Goal: Task Accomplishment & Management: Complete application form

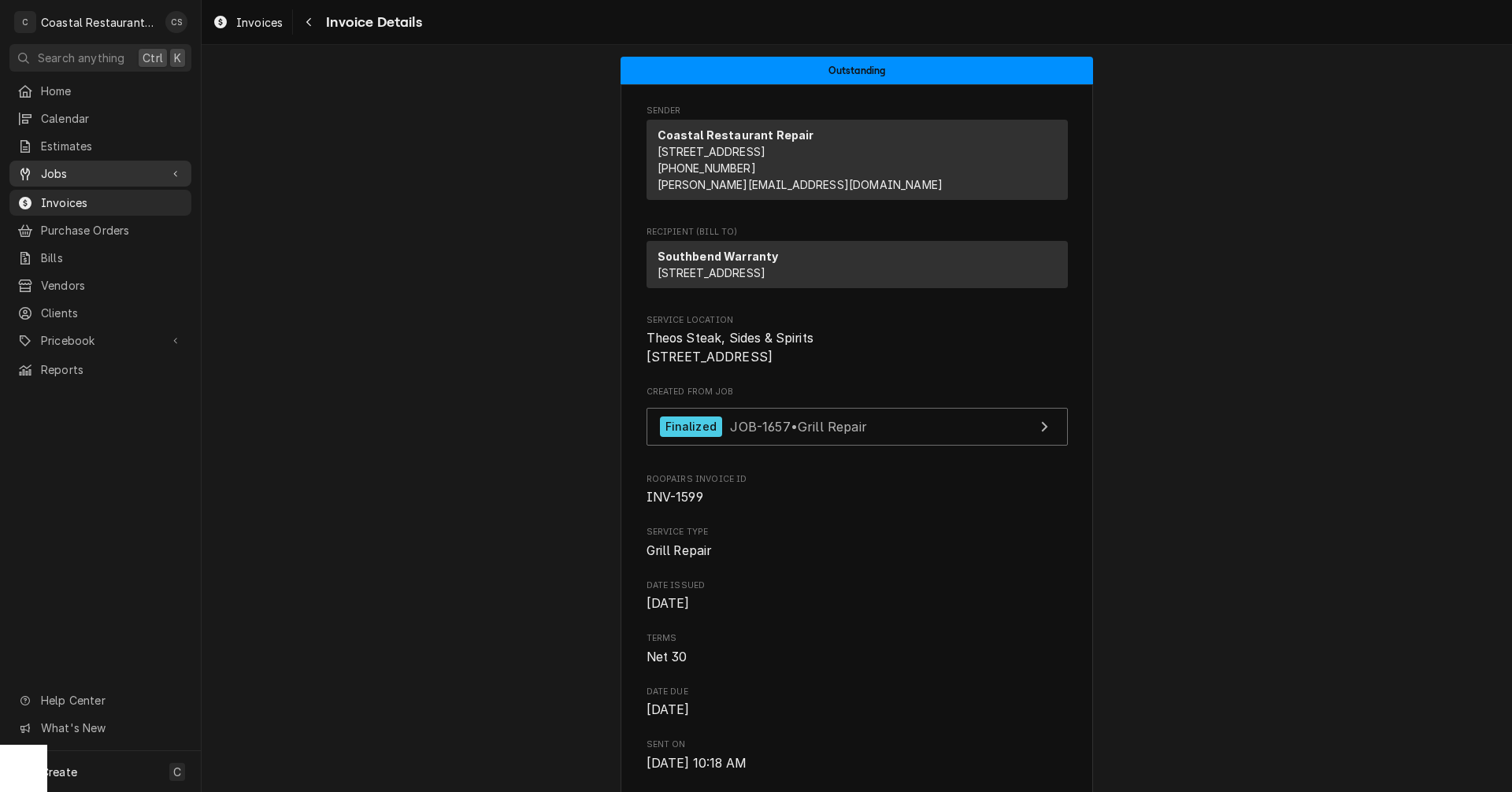
click at [89, 165] on span "Jobs" at bounding box center [100, 173] width 119 height 17
click at [74, 198] on span "Jobs" at bounding box center [112, 201] width 142 height 17
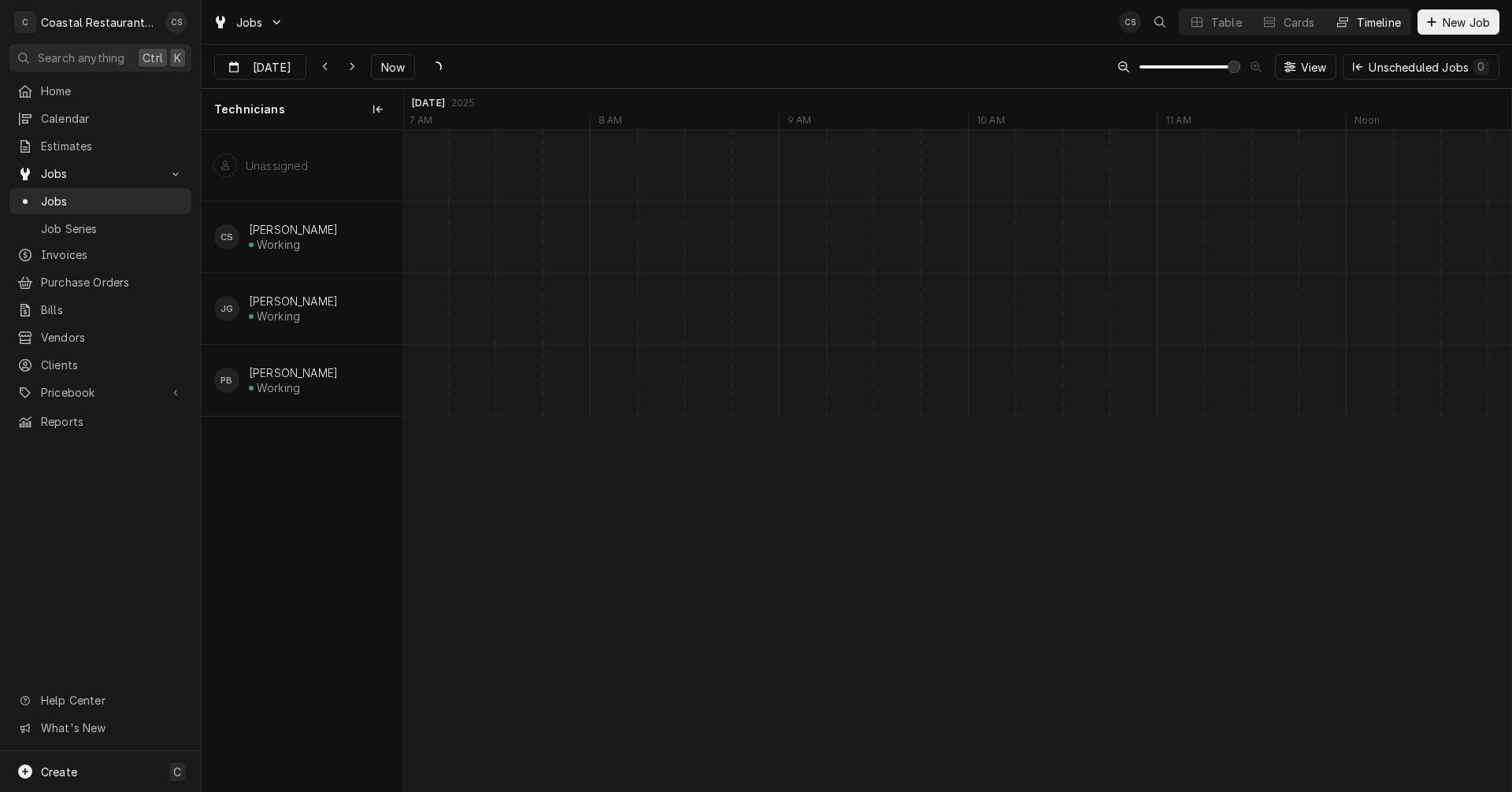
scroll to position [0, 21692]
click at [349, 63] on icon "Dynamic Content Wrapper" at bounding box center [352, 67] width 7 height 11
type input "[DATE]"
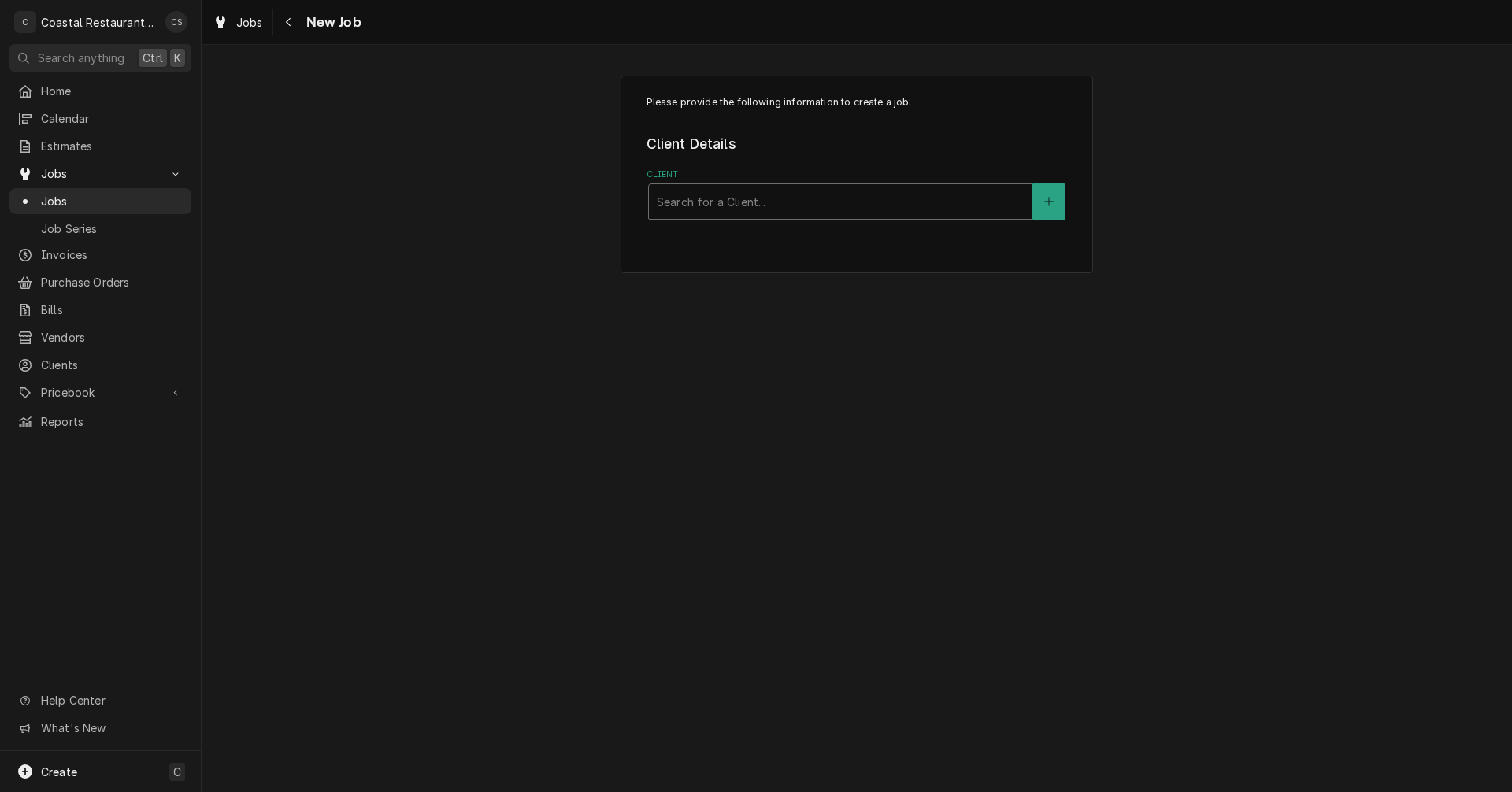
click at [726, 205] on div "Client" at bounding box center [841, 201] width 367 height 28
type input "Matts"
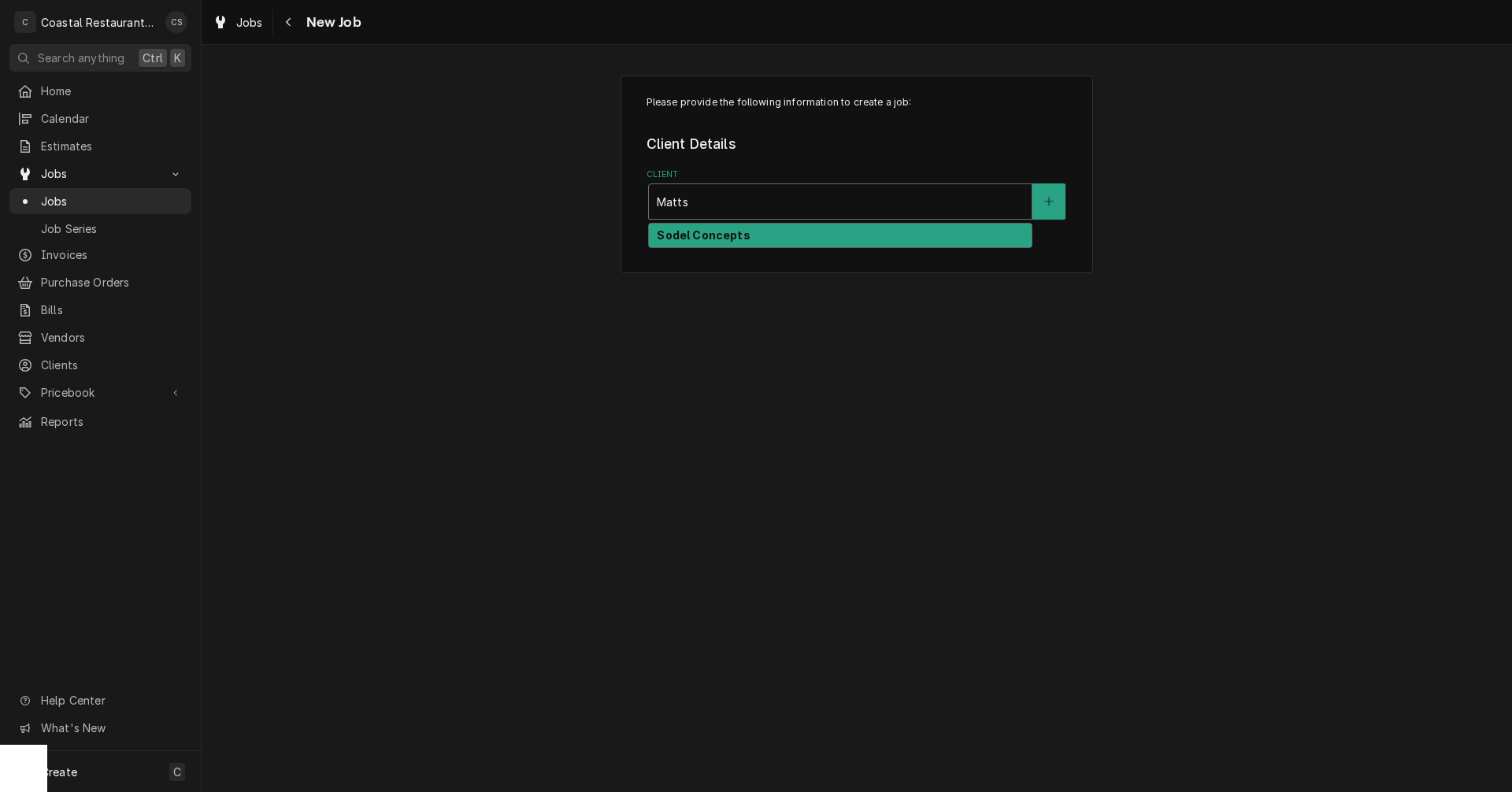
click at [715, 234] on strong "Sodel Concepts" at bounding box center [704, 235] width 93 height 14
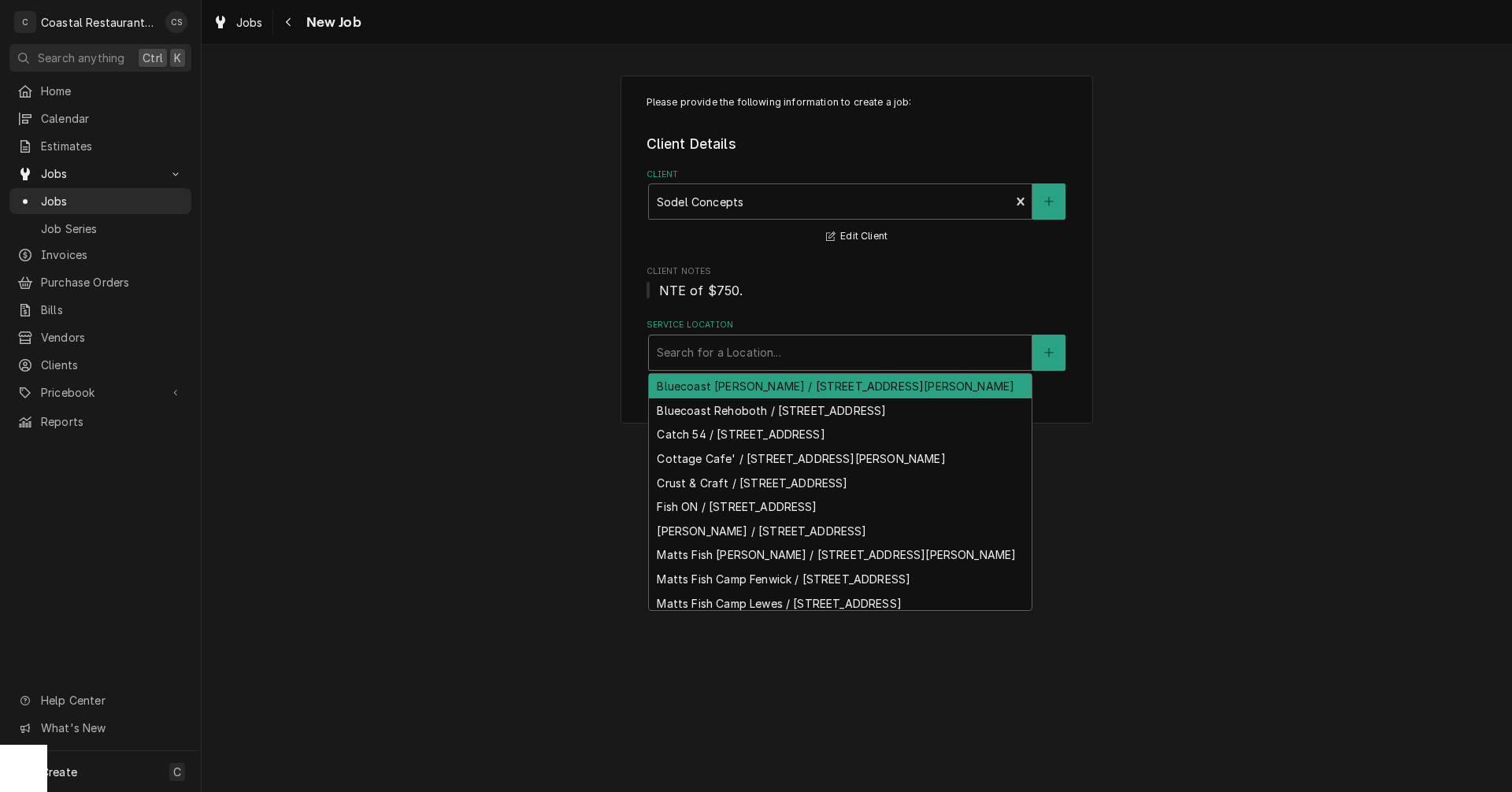
click at [687, 353] on div "Service Location" at bounding box center [841, 352] width 367 height 28
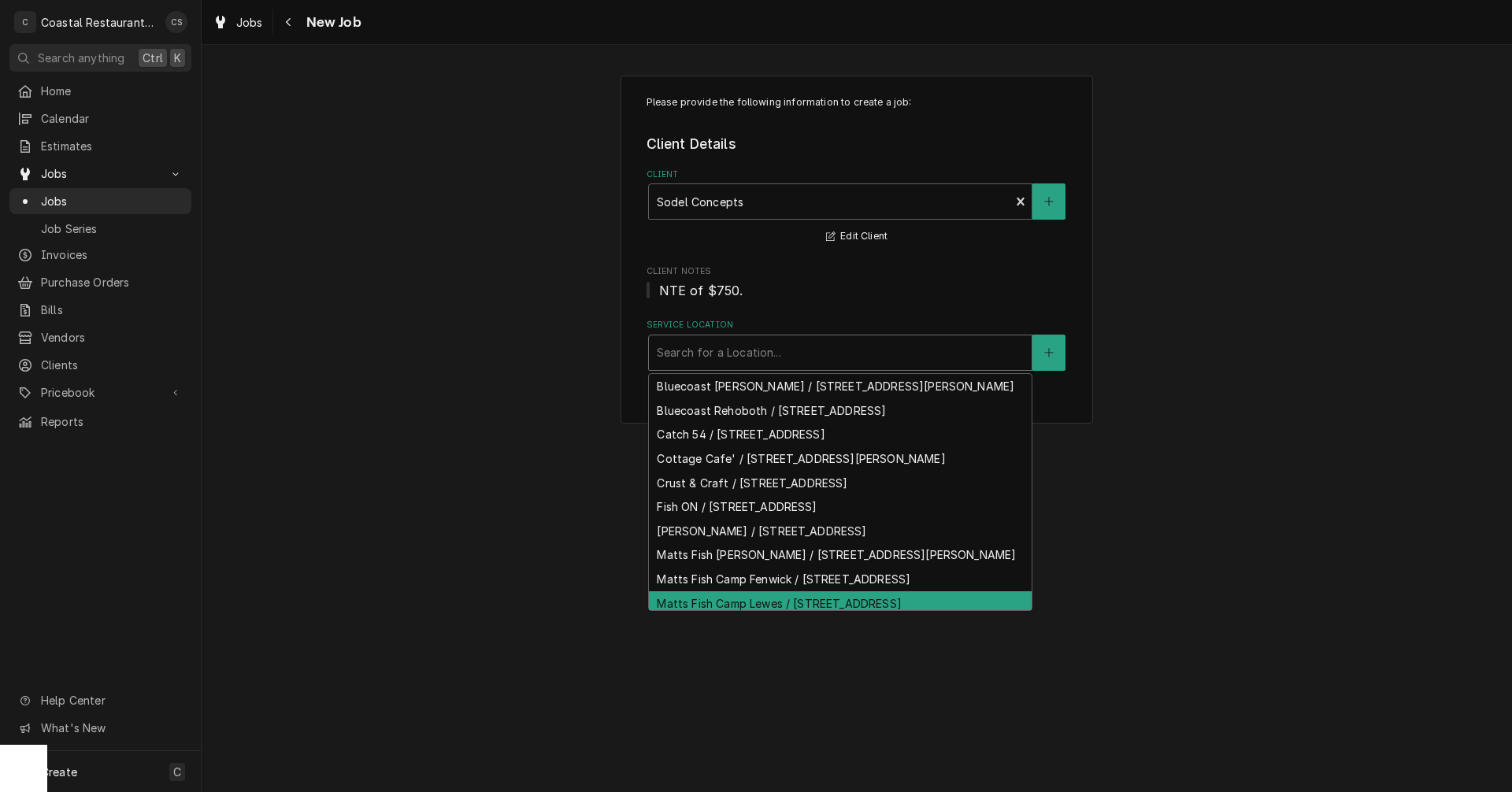
scroll to position [71, 0]
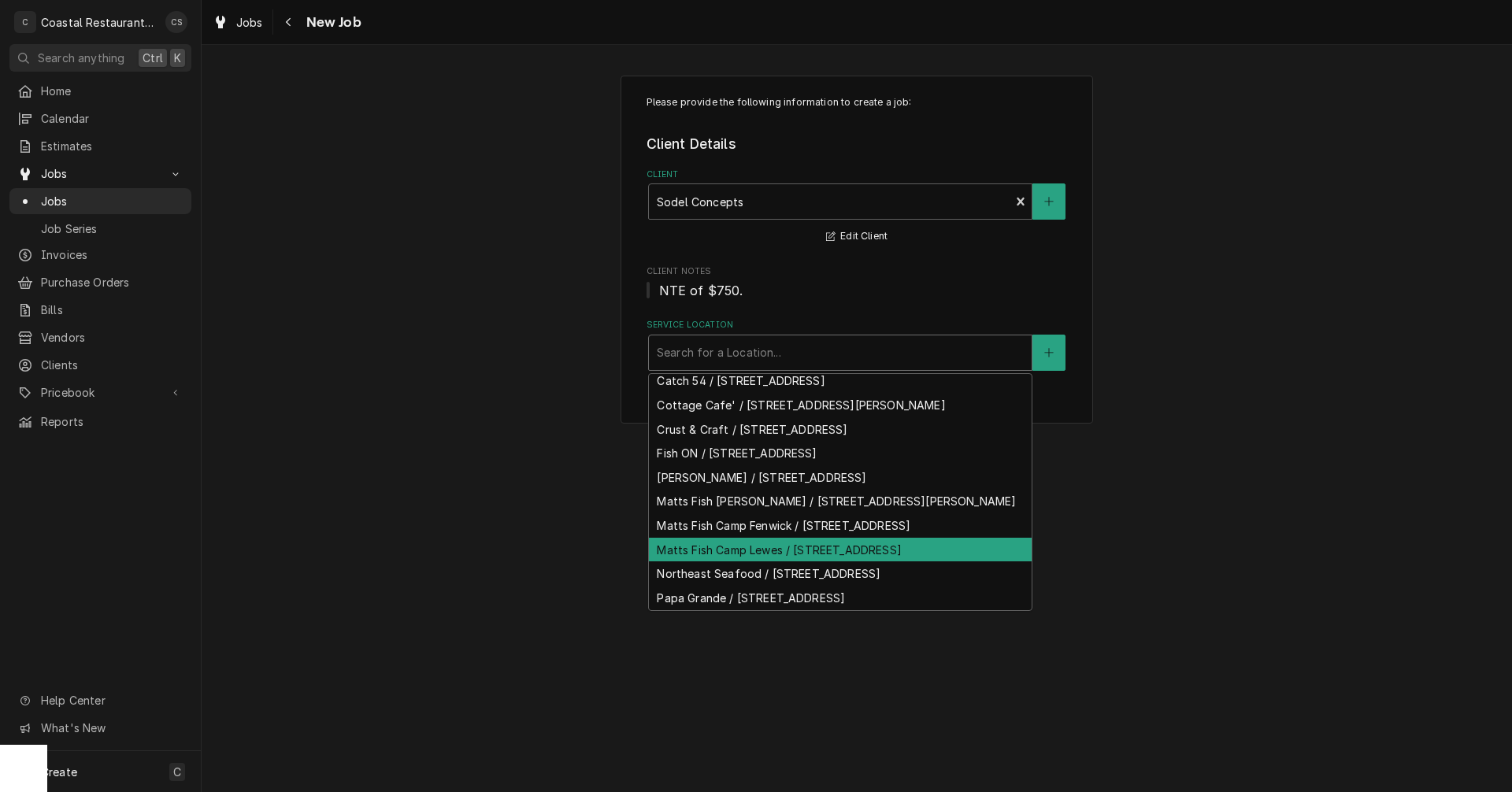
click at [726, 562] on div "Matts Fish Camp Lewes / [STREET_ADDRESS]" at bounding box center [841, 549] width 383 height 25
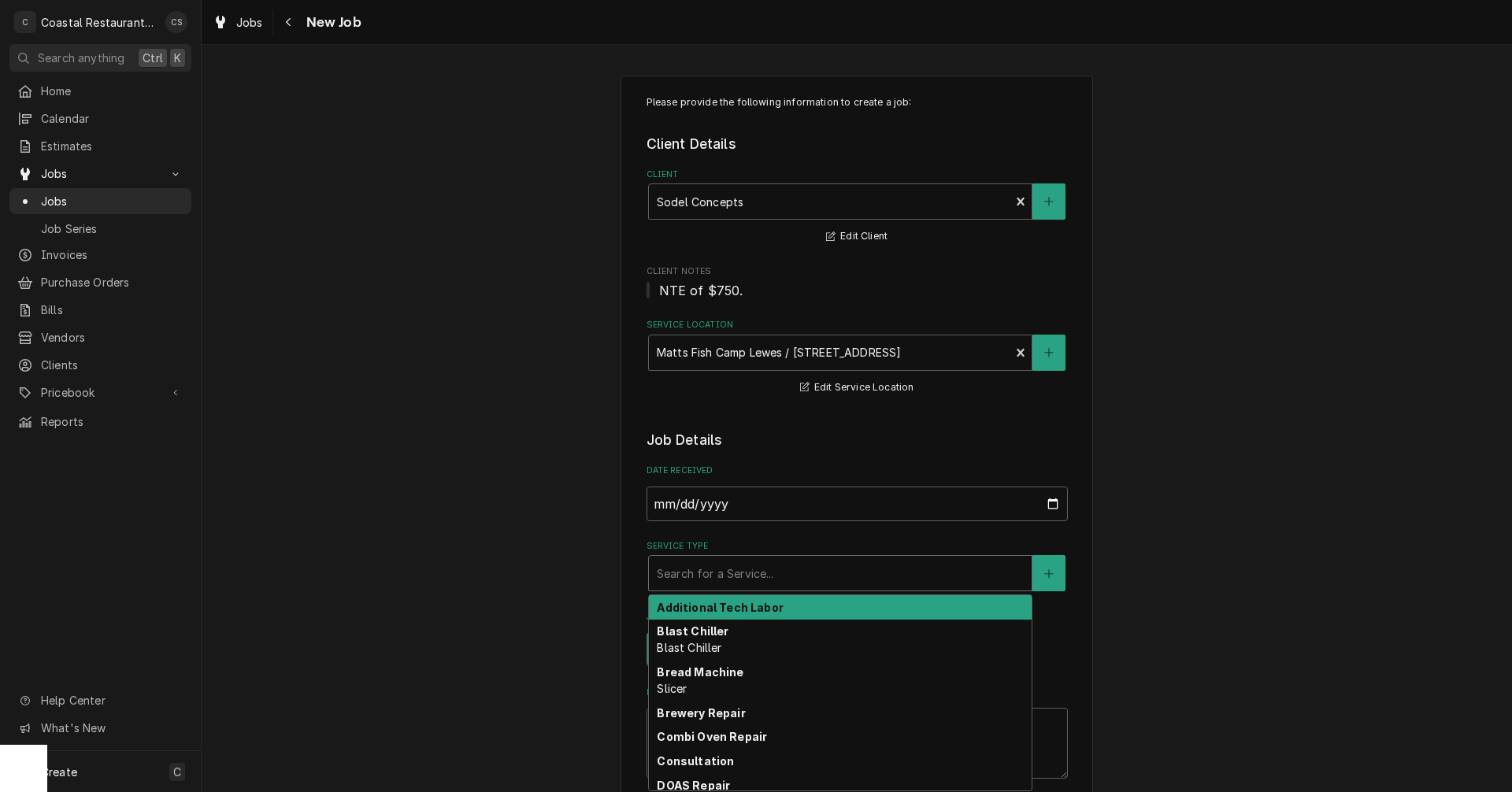
click at [699, 580] on div "Service Type" at bounding box center [841, 573] width 367 height 28
type textarea "x"
type input "F"
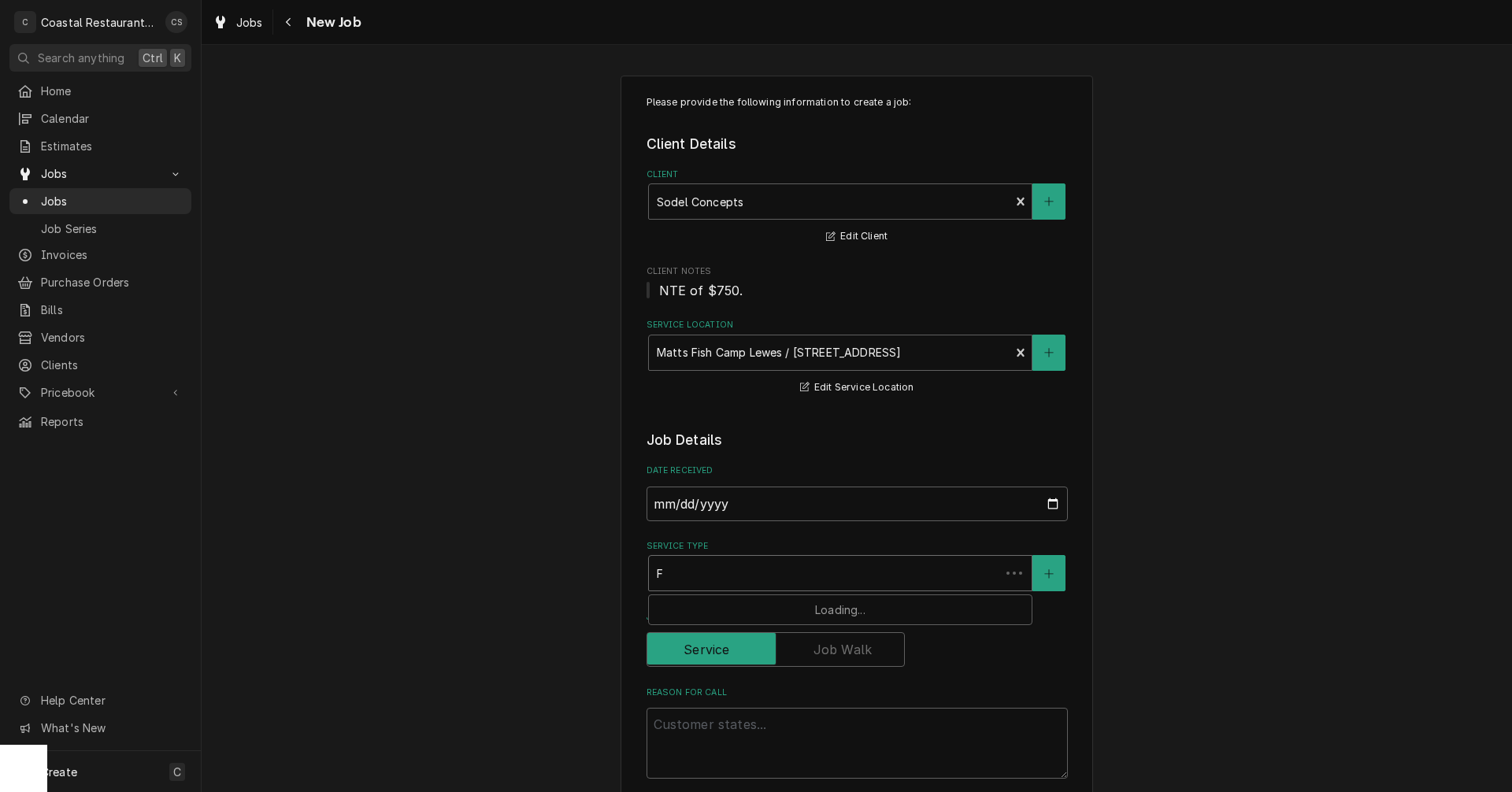
type textarea "x"
type input "Fry"
type textarea "x"
type input "Frye"
type textarea "x"
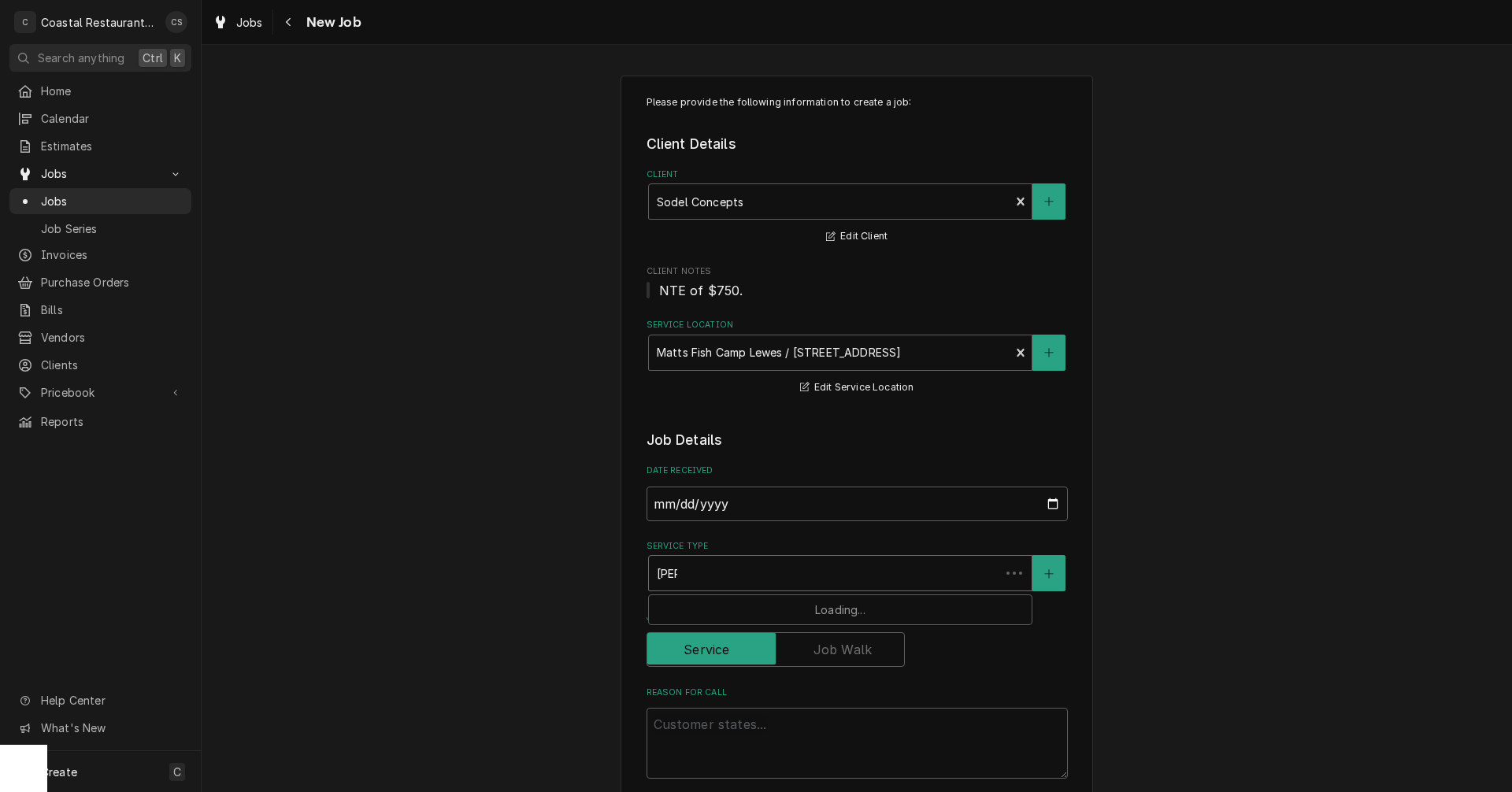
type input "Fryer"
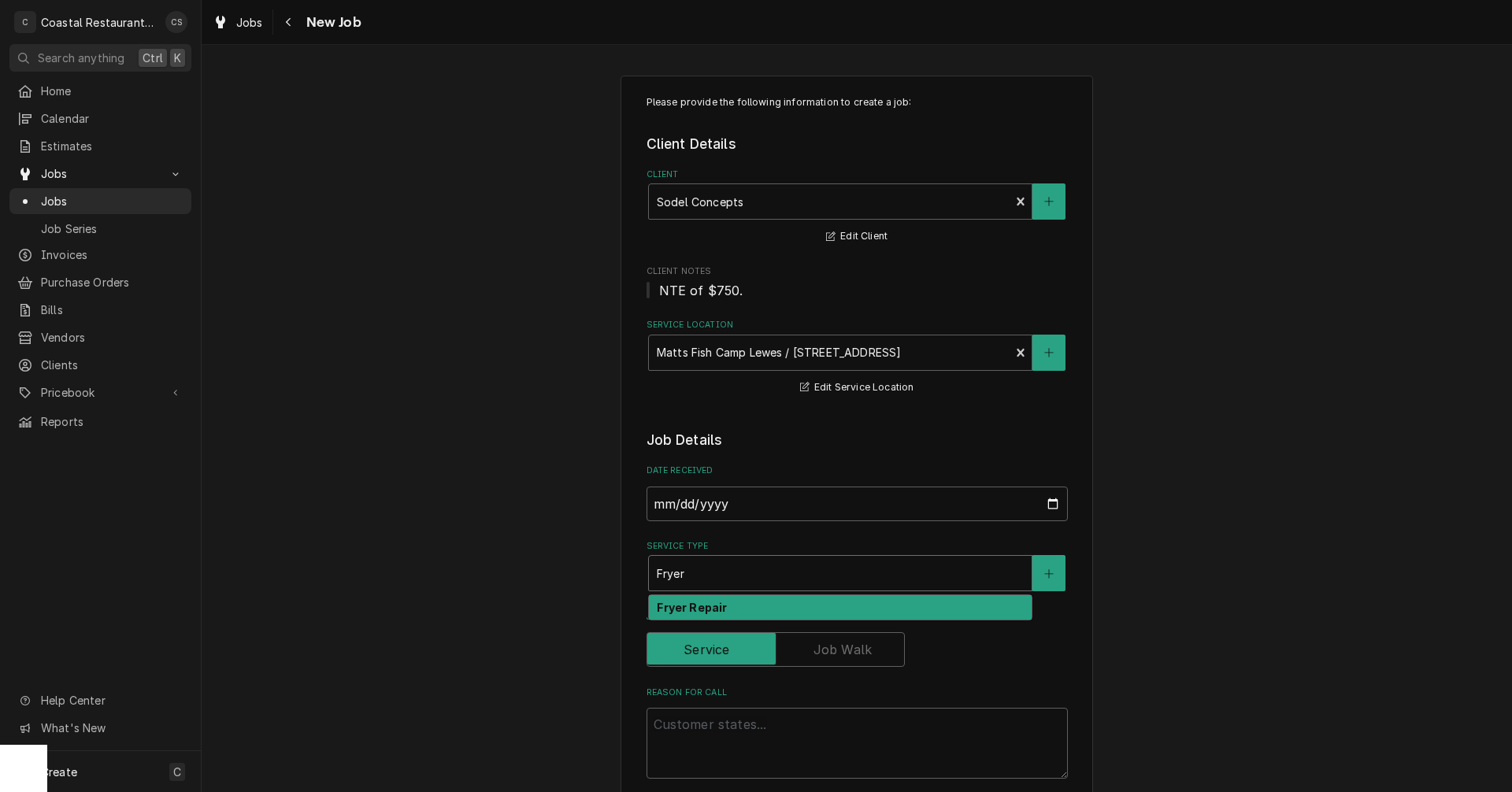
click at [686, 608] on strong "Fryer Repair" at bounding box center [692, 608] width 70 height 14
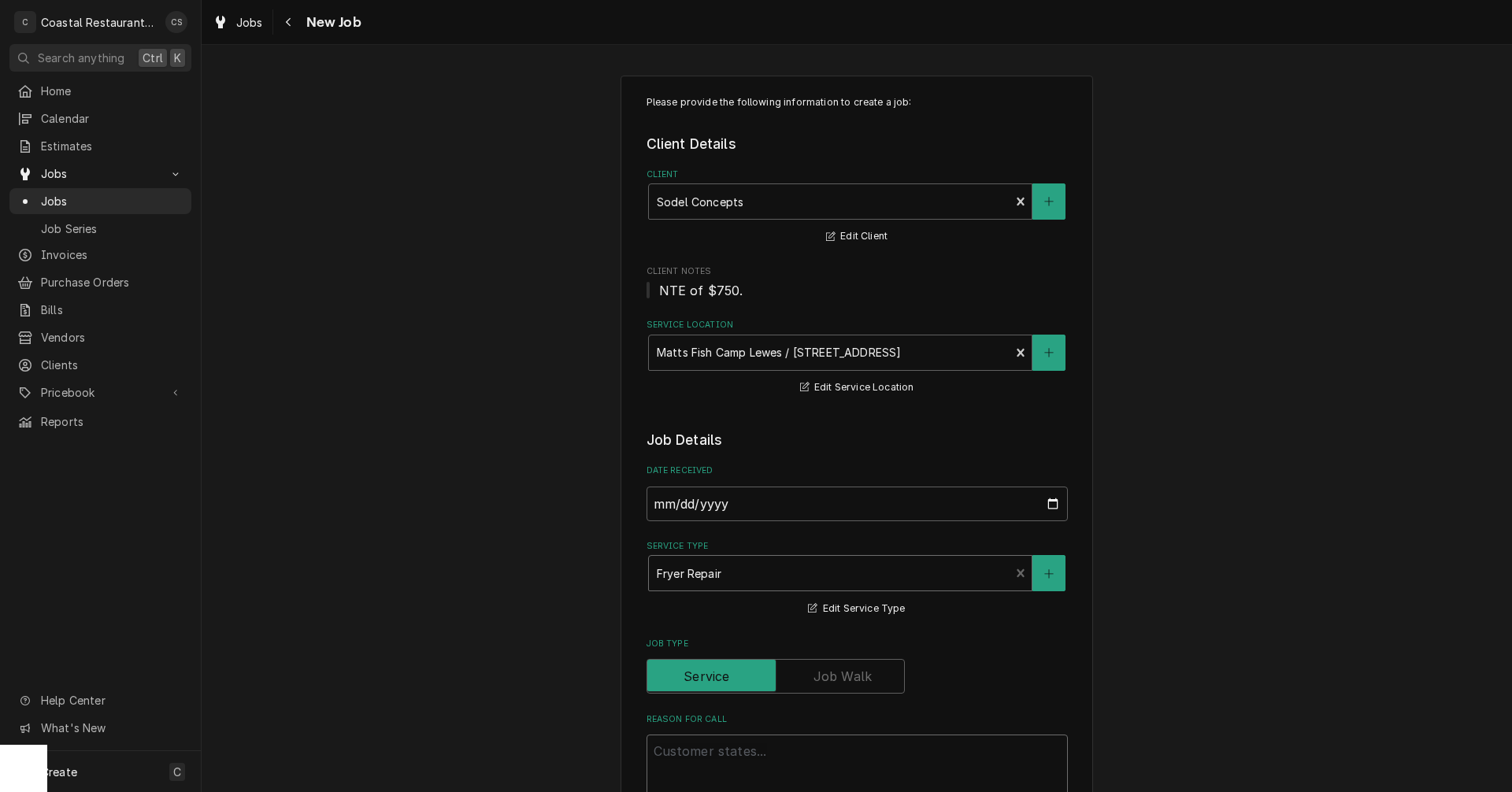
click at [704, 753] on textarea "Reason For Call" at bounding box center [858, 770] width 422 height 71
click at [676, 752] on textarea "Reason For Call" at bounding box center [858, 770] width 422 height 71
paste textarea "Work Order ID: 14218"
type textarea "x"
type textarea "Work Order ID: 14218"
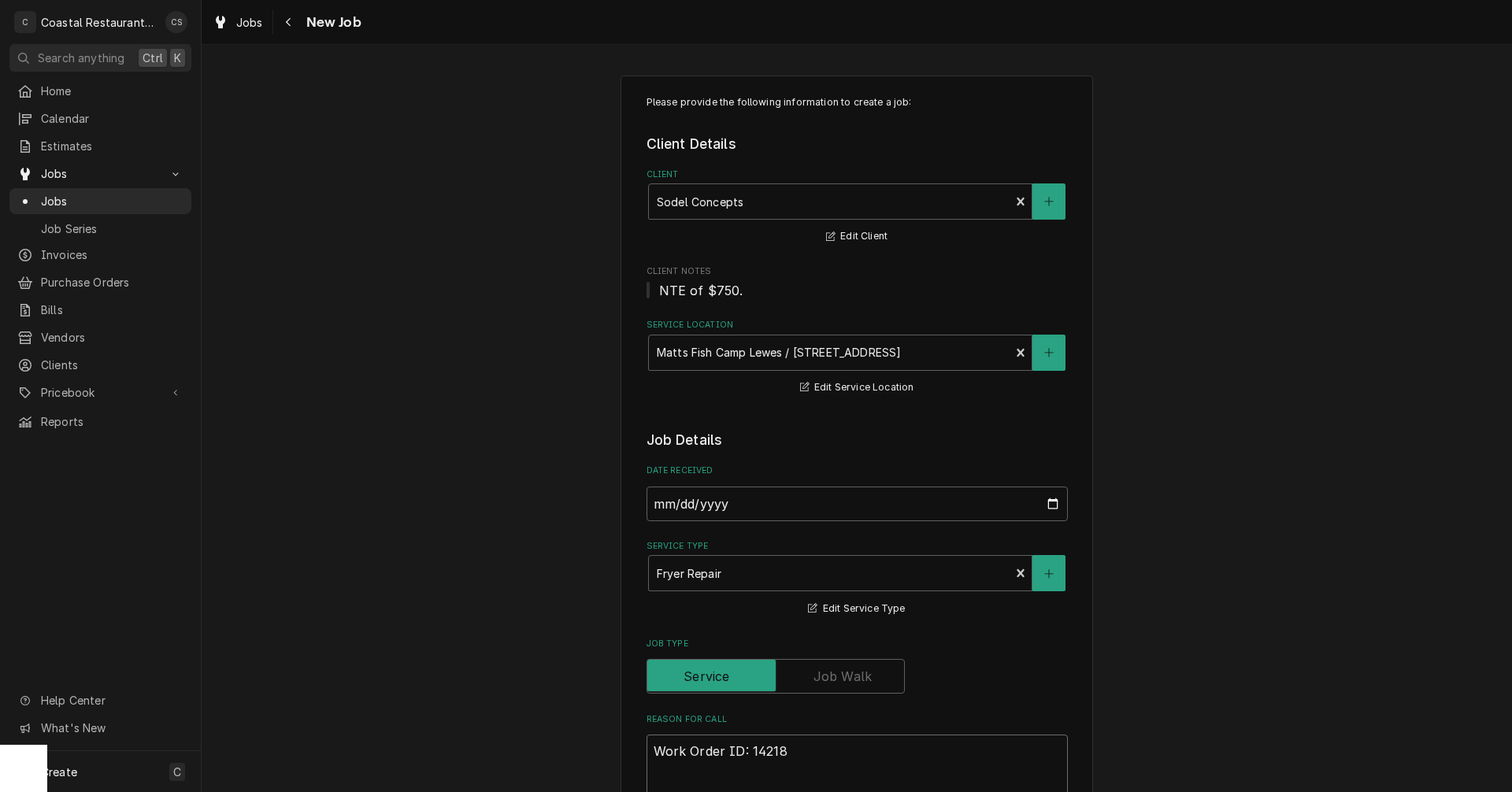
type textarea "x"
type textarea "Work Order ID: 14218"
type textarea "x"
type textarea "Work Order ID: 14218"
click at [818, 751] on textarea "Work Order ID: 14218" at bounding box center [858, 770] width 422 height 71
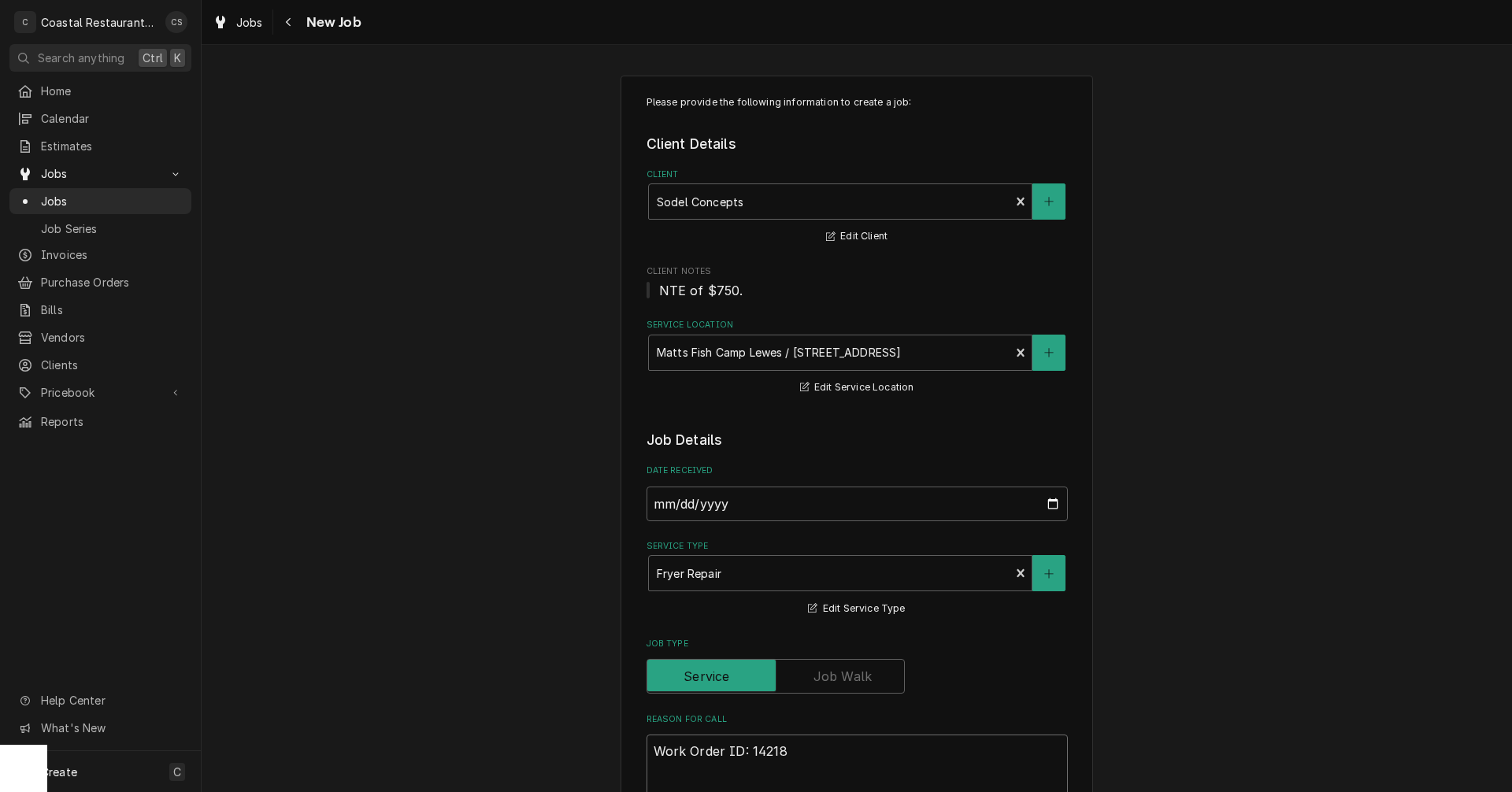
paste textarea "Far right fryer, Pilot wont stay lit."
type textarea "x"
type textarea "Work Order ID: 14218 Far right fryer, Pilot wont stay lit."
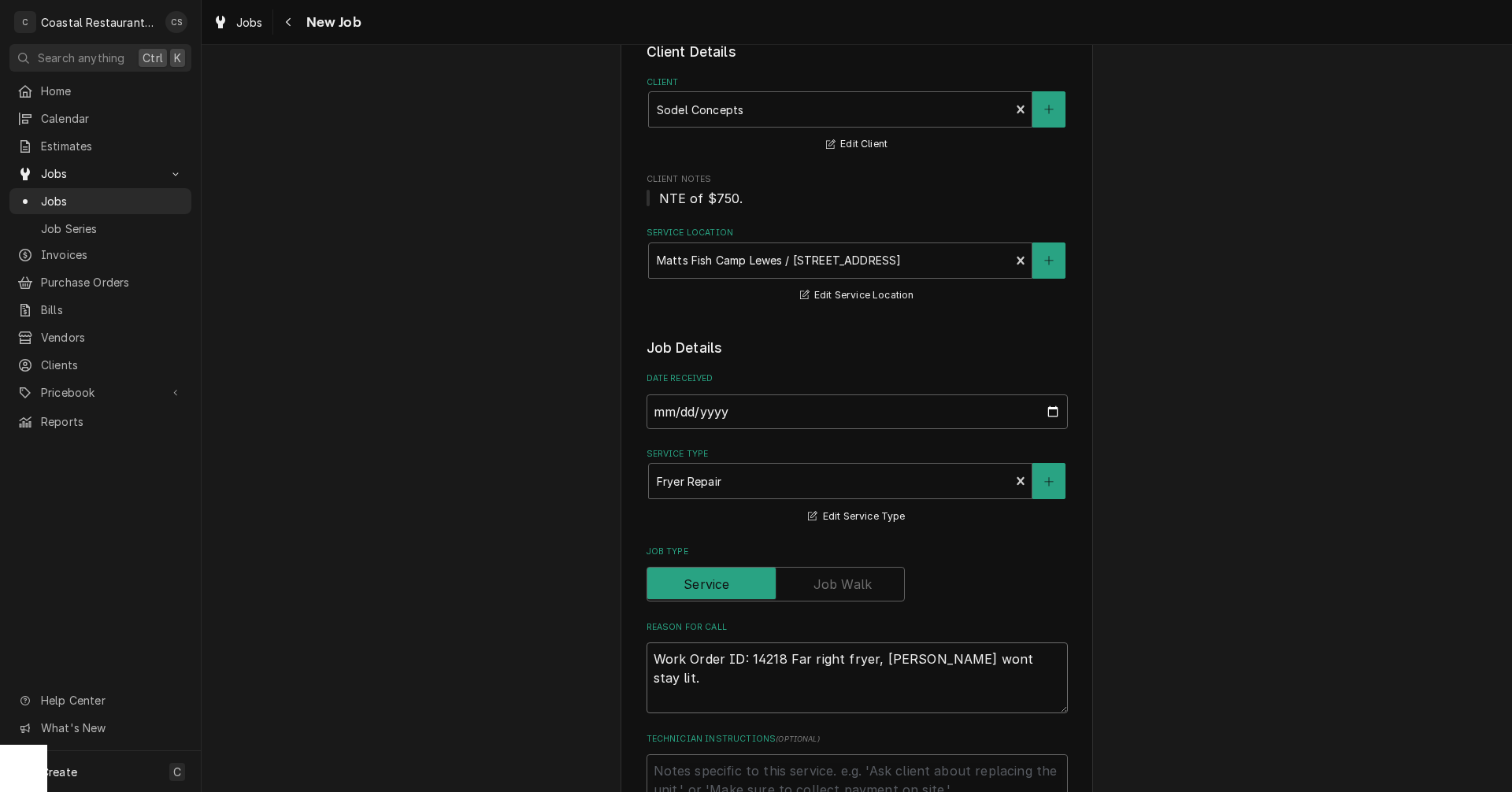
type textarea "x"
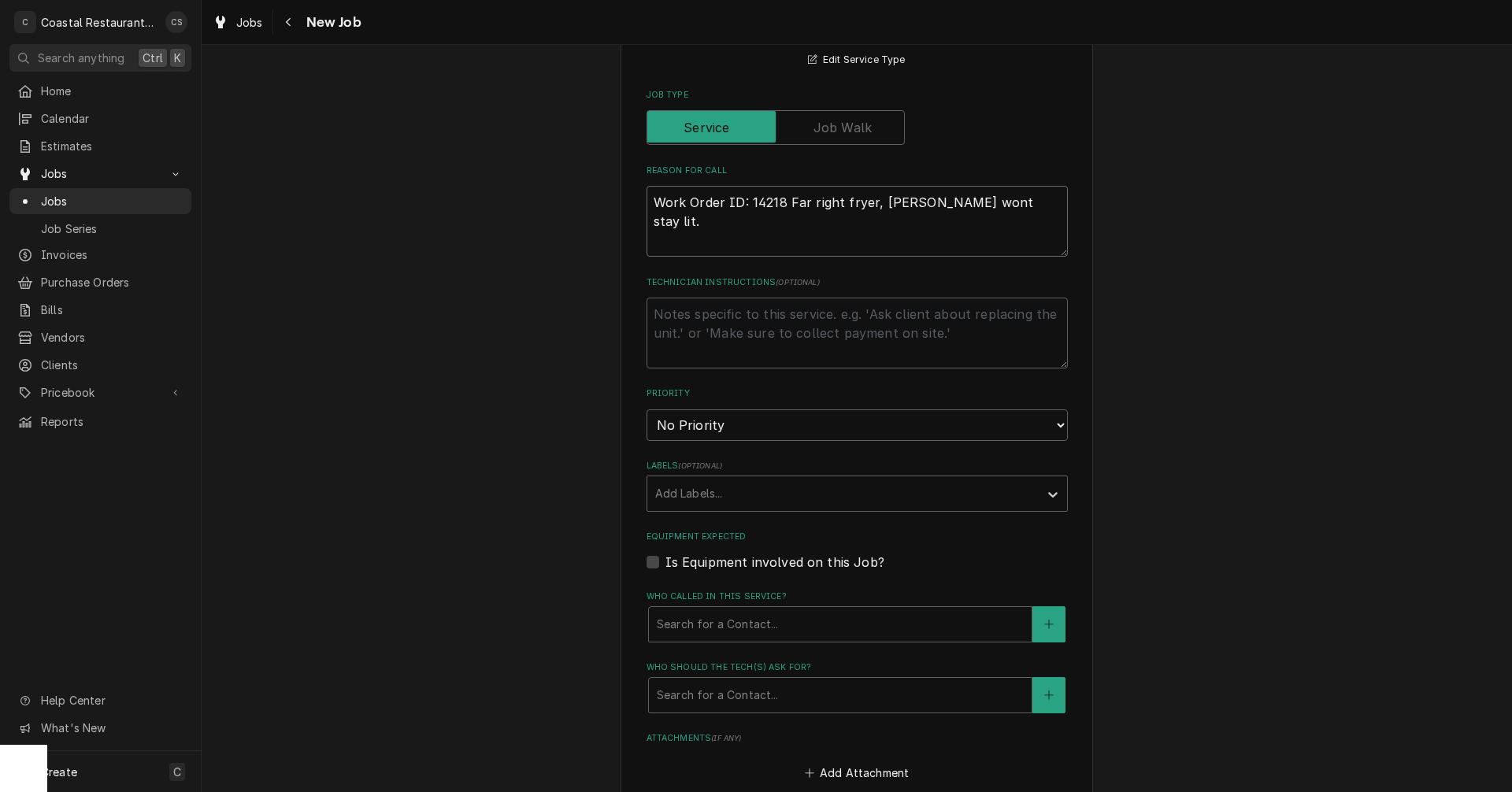
scroll to position [551, 0]
type textarea "Work Order ID: 14218 Far right fryer, Pilot wont stay lit."
click at [695, 487] on div "Labels" at bounding box center [843, 491] width 376 height 28
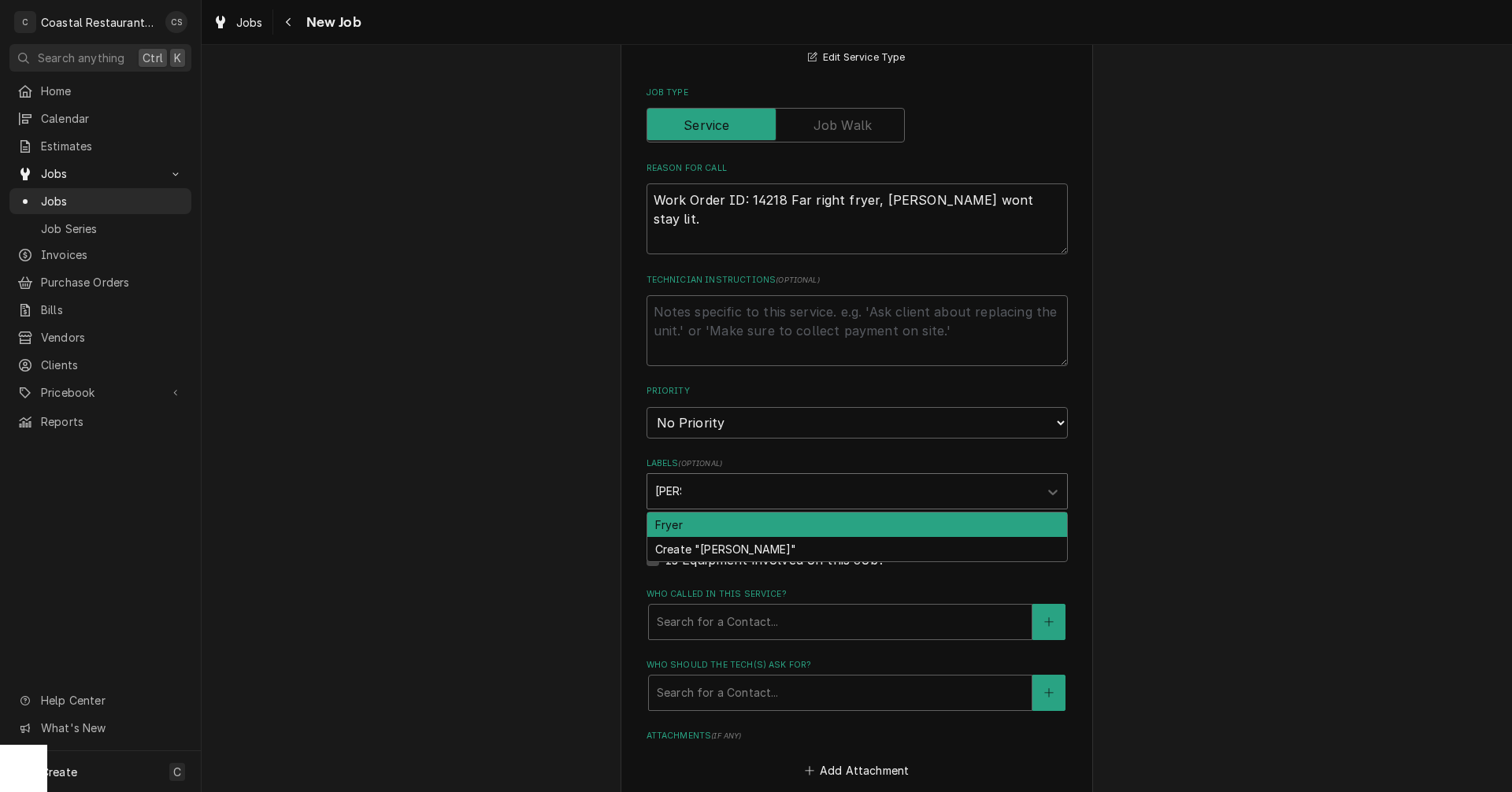
type input "Fryer"
click at [687, 525] on div "Fryer" at bounding box center [858, 525] width 420 height 25
type textarea "x"
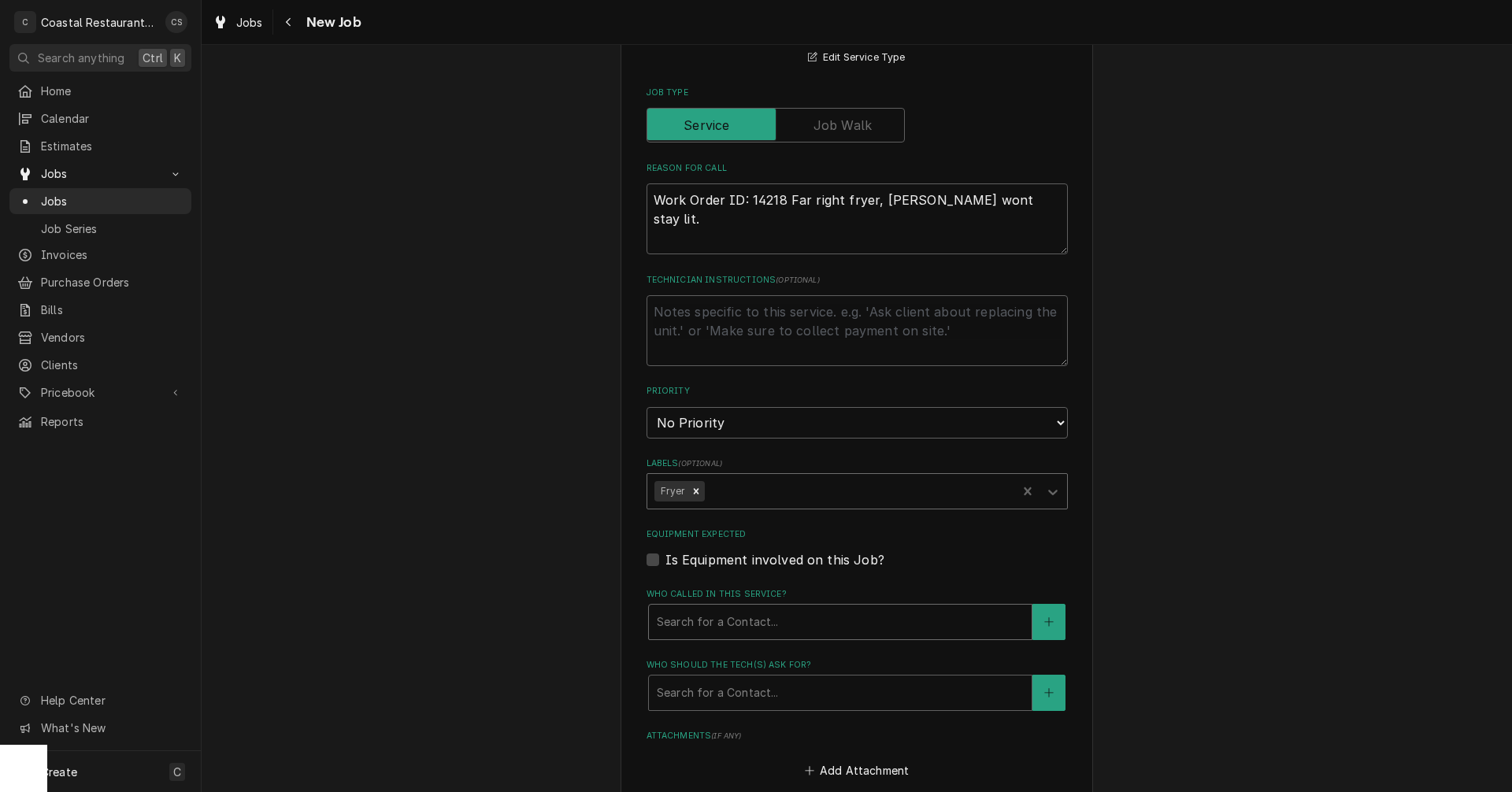
click at [694, 625] on div "Who called in this service?" at bounding box center [841, 621] width 367 height 28
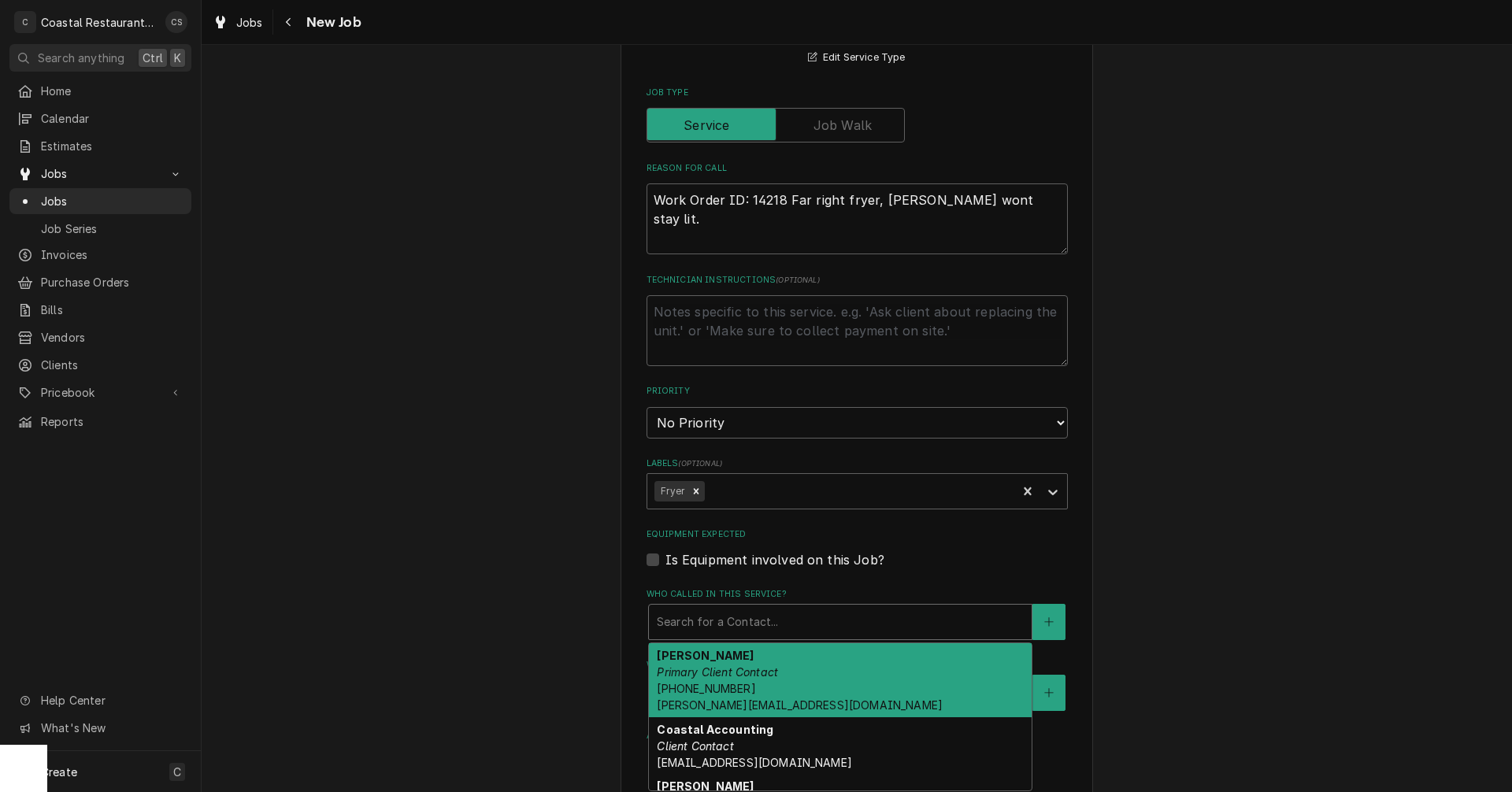
click at [703, 667] on em "Primary Client Contact" at bounding box center [717, 672] width 121 height 14
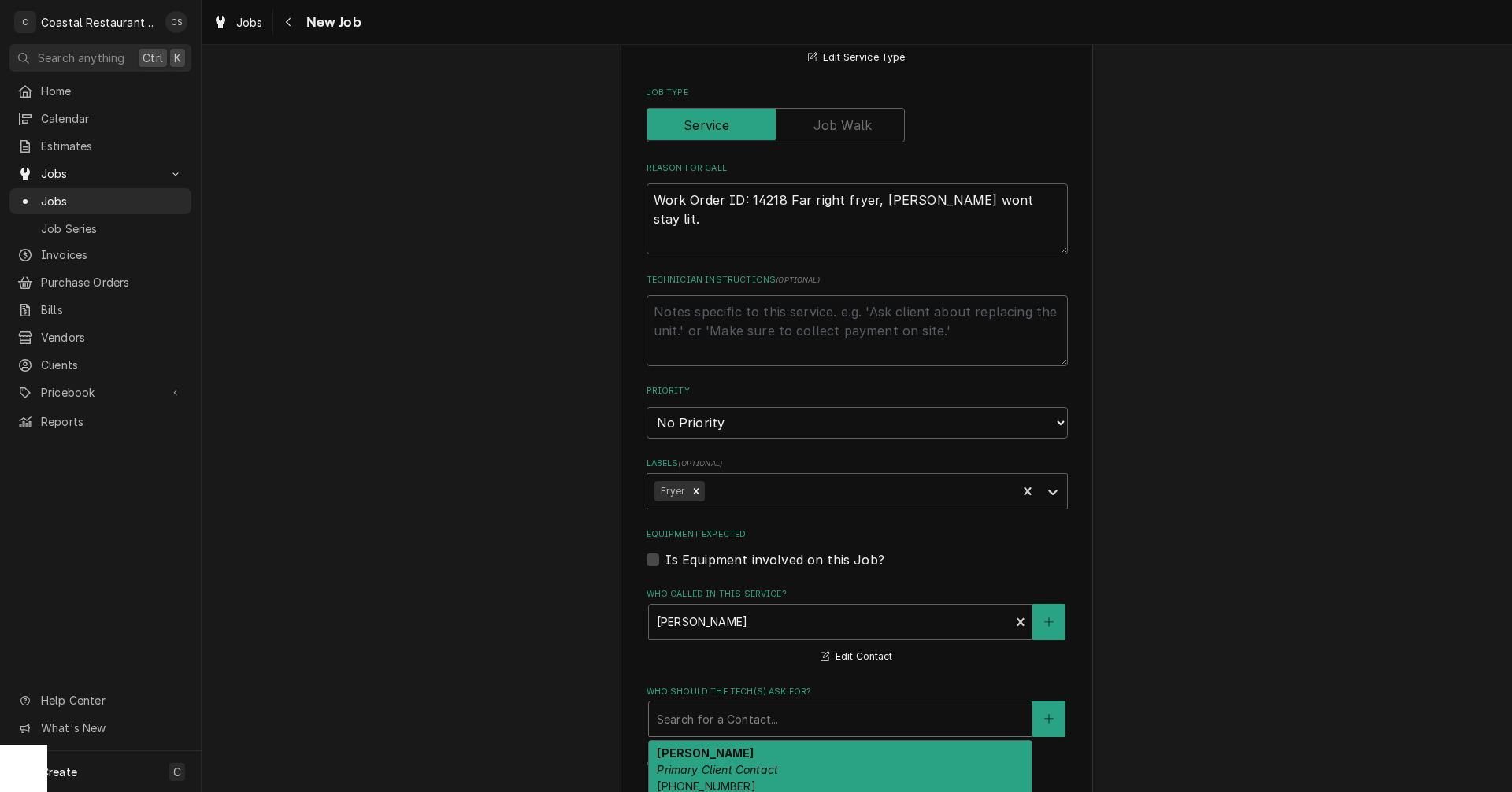
click at [709, 727] on div "Who should the tech(s) ask for?" at bounding box center [841, 718] width 367 height 28
click at [709, 767] on em "Primary Client Contact" at bounding box center [717, 770] width 121 height 14
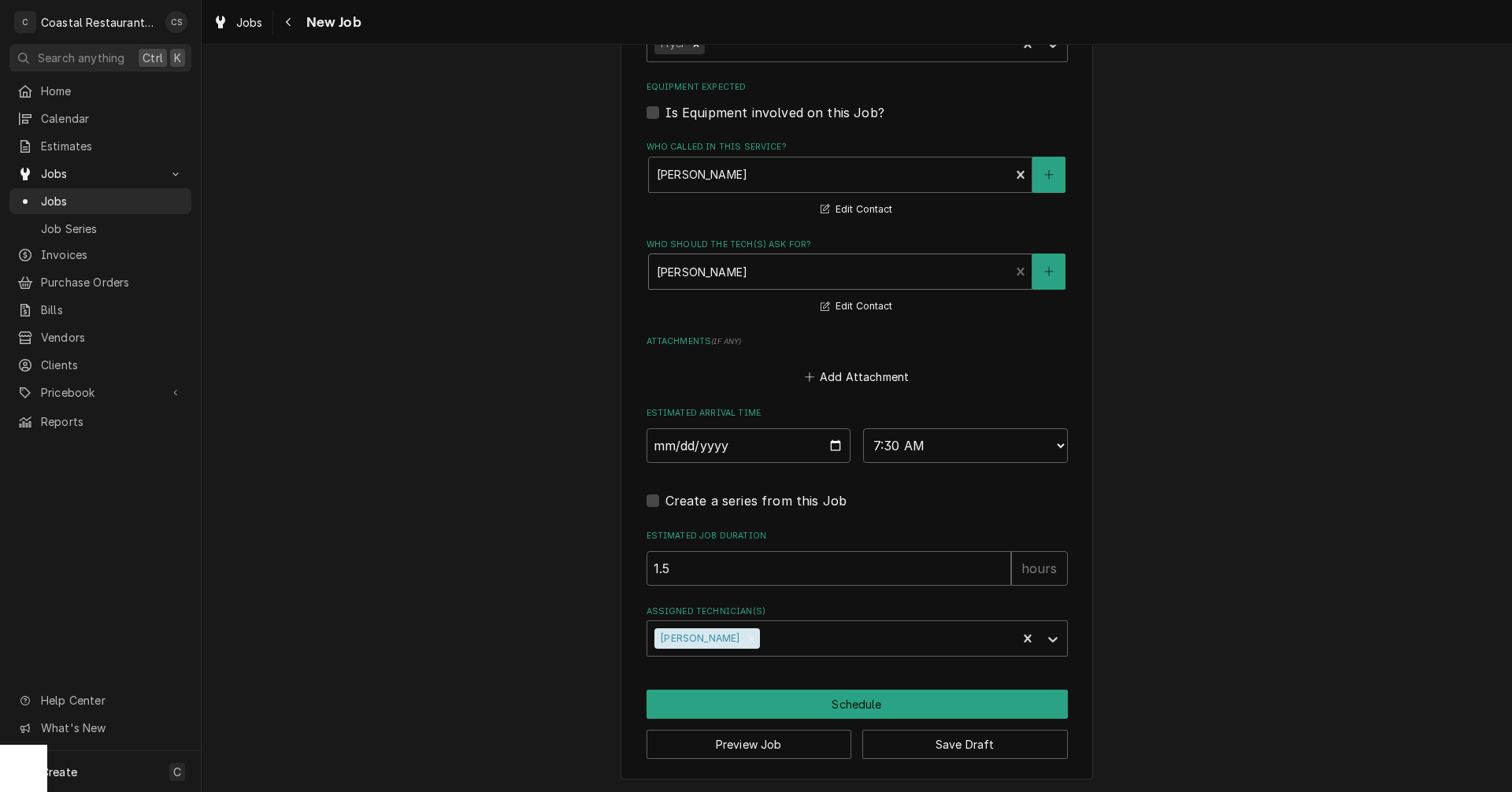
scroll to position [999, 0]
click at [711, 566] on input "1.5" at bounding box center [829, 567] width 365 height 35
type textarea "x"
type input "1"
type textarea "x"
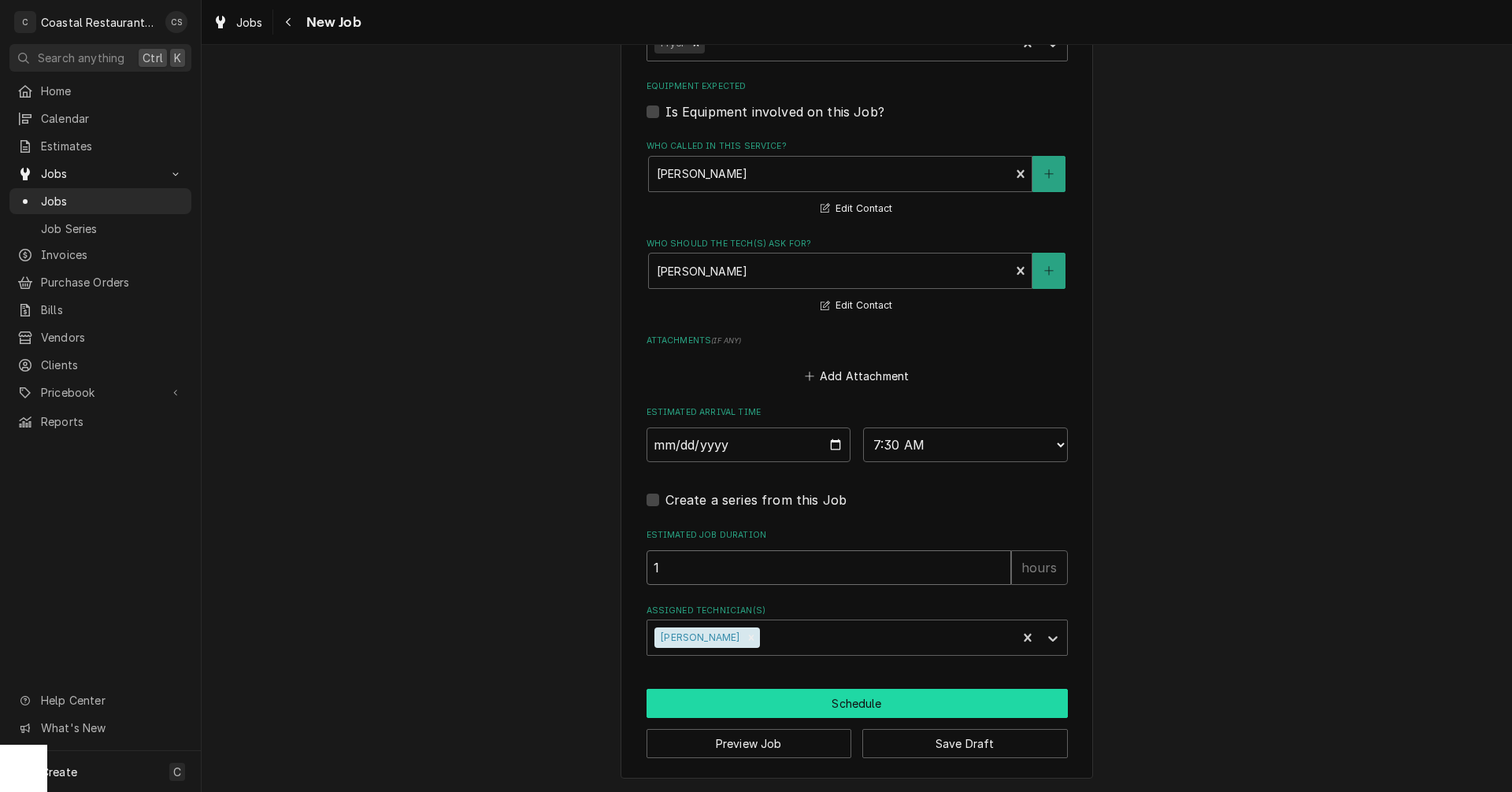
type input "1"
click at [855, 704] on button "Schedule" at bounding box center [858, 703] width 422 height 29
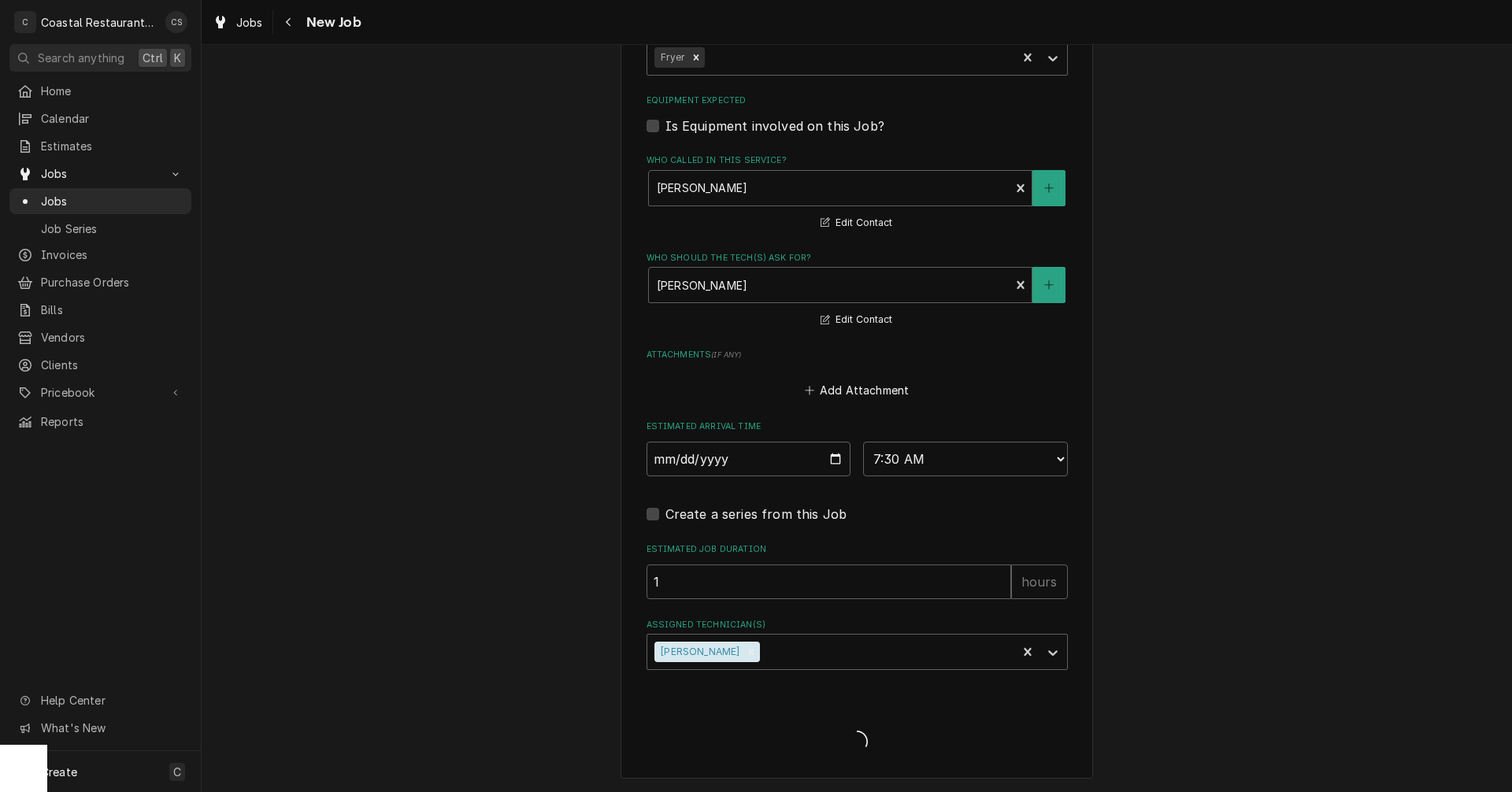
type textarea "x"
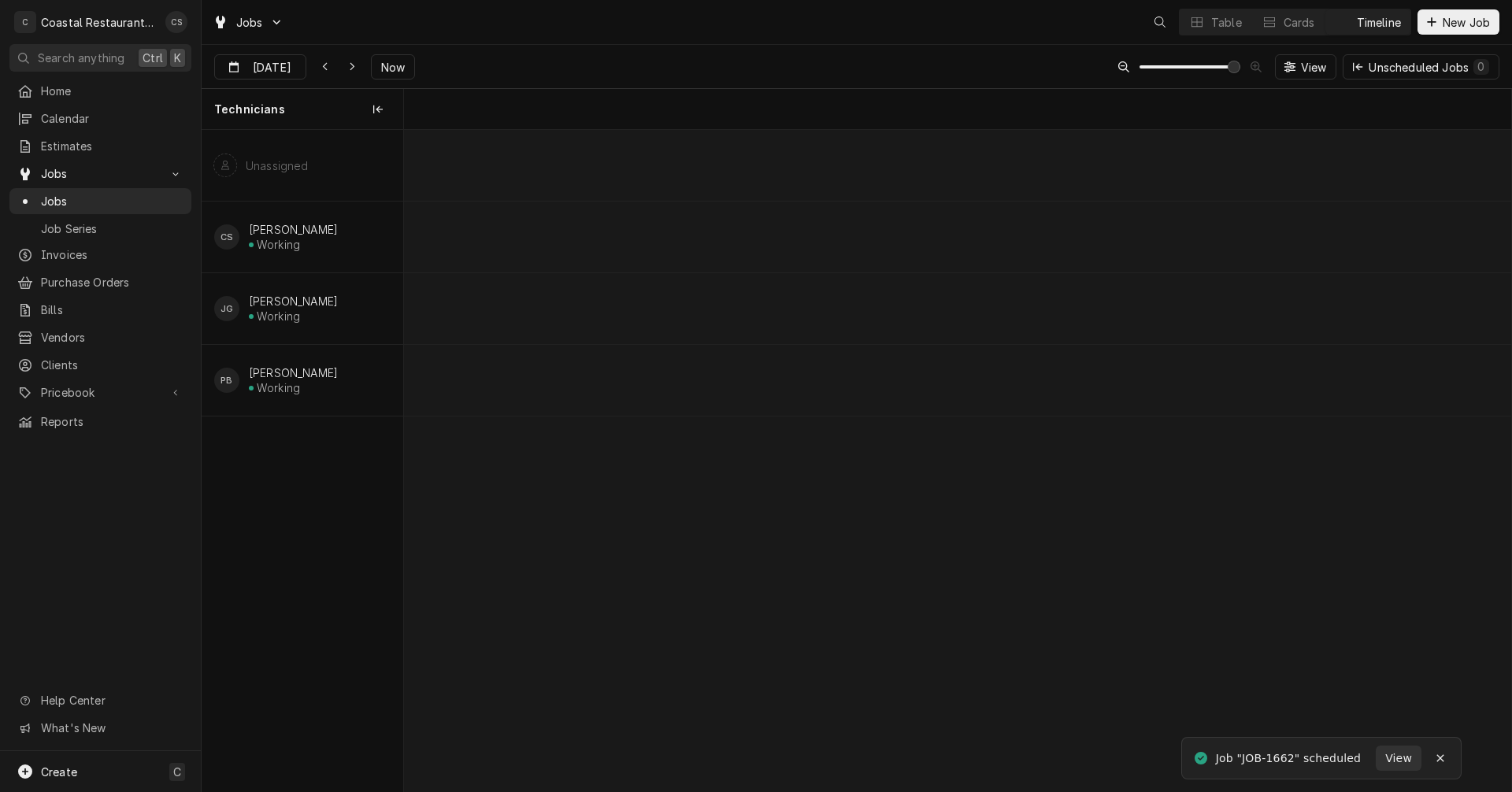
scroll to position [0, 21949]
click at [873, 380] on div "normal" at bounding box center [1211, 381] width 45510 height 71
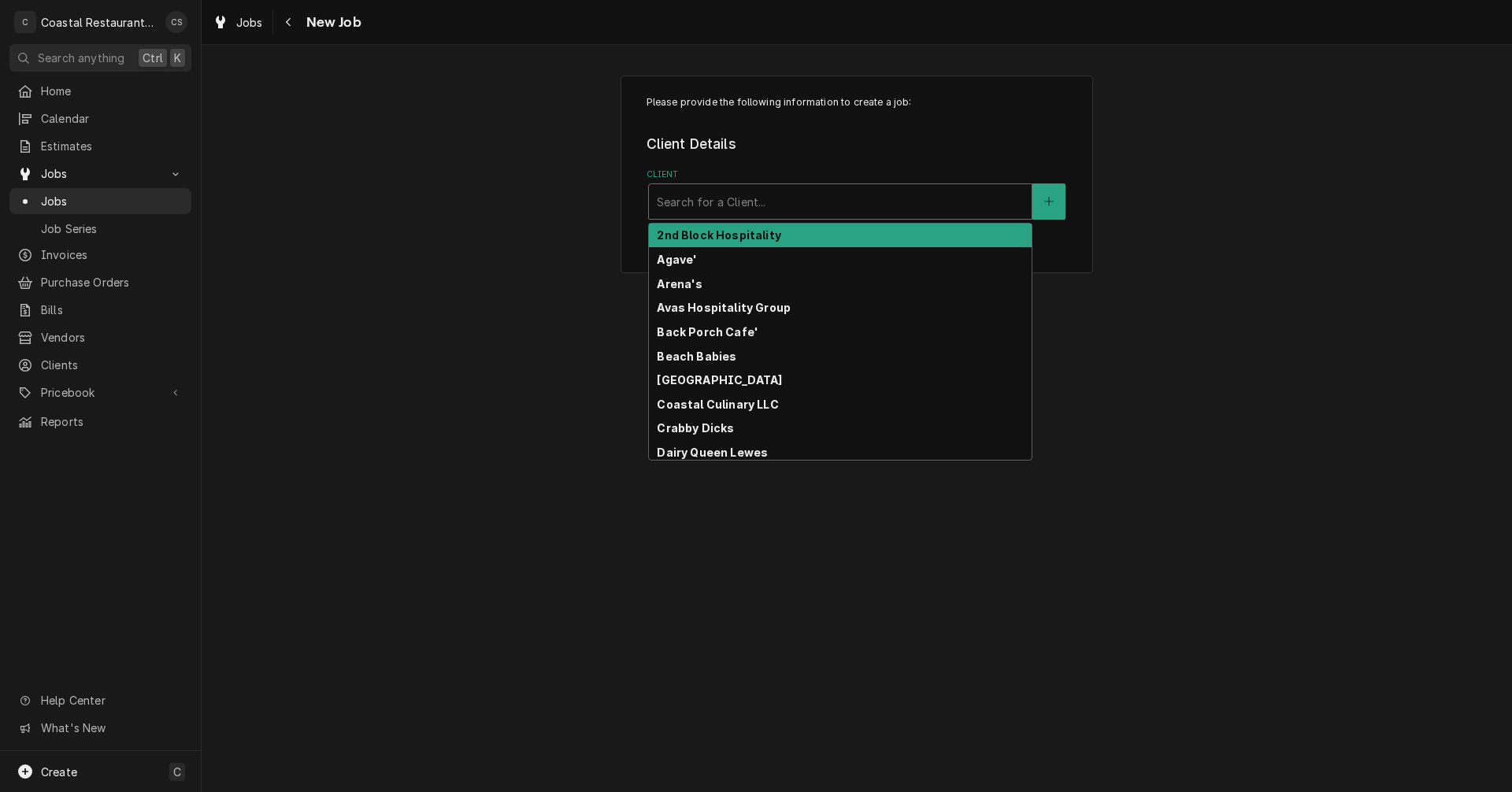
click at [695, 200] on div "Client" at bounding box center [841, 201] width 367 height 28
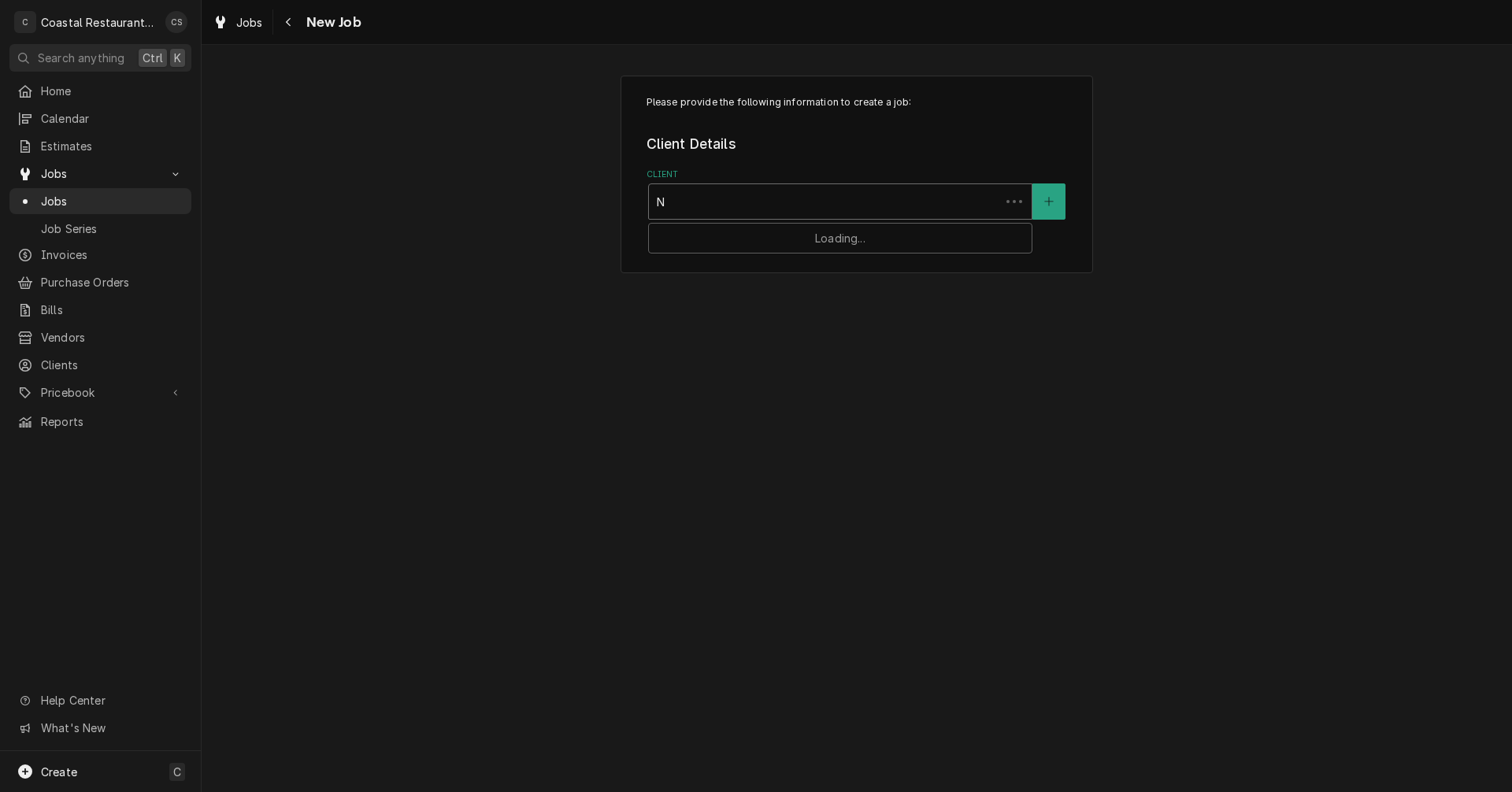
type input "No"
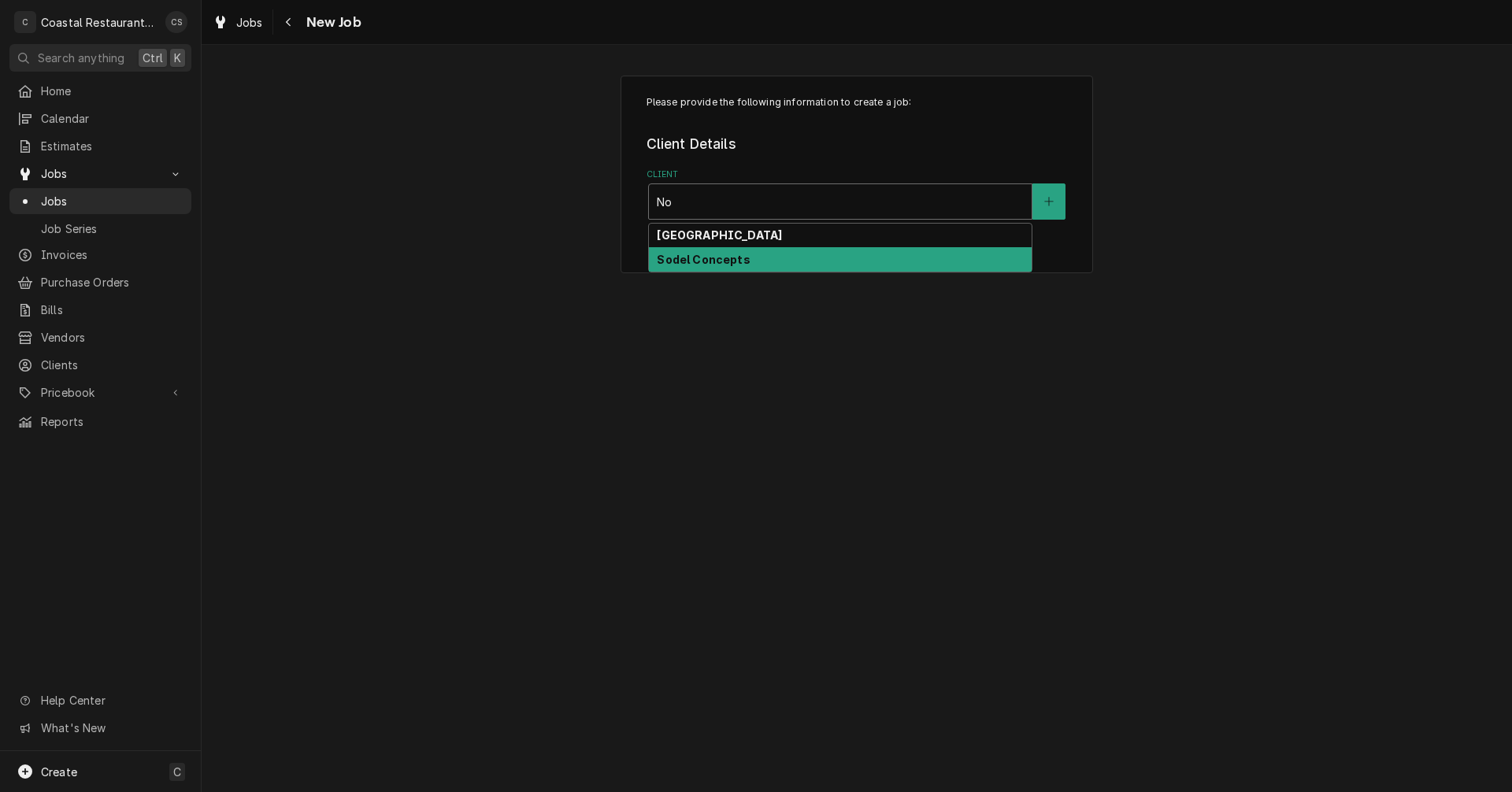
click at [709, 262] on strong "Sodel Concepts" at bounding box center [704, 260] width 93 height 14
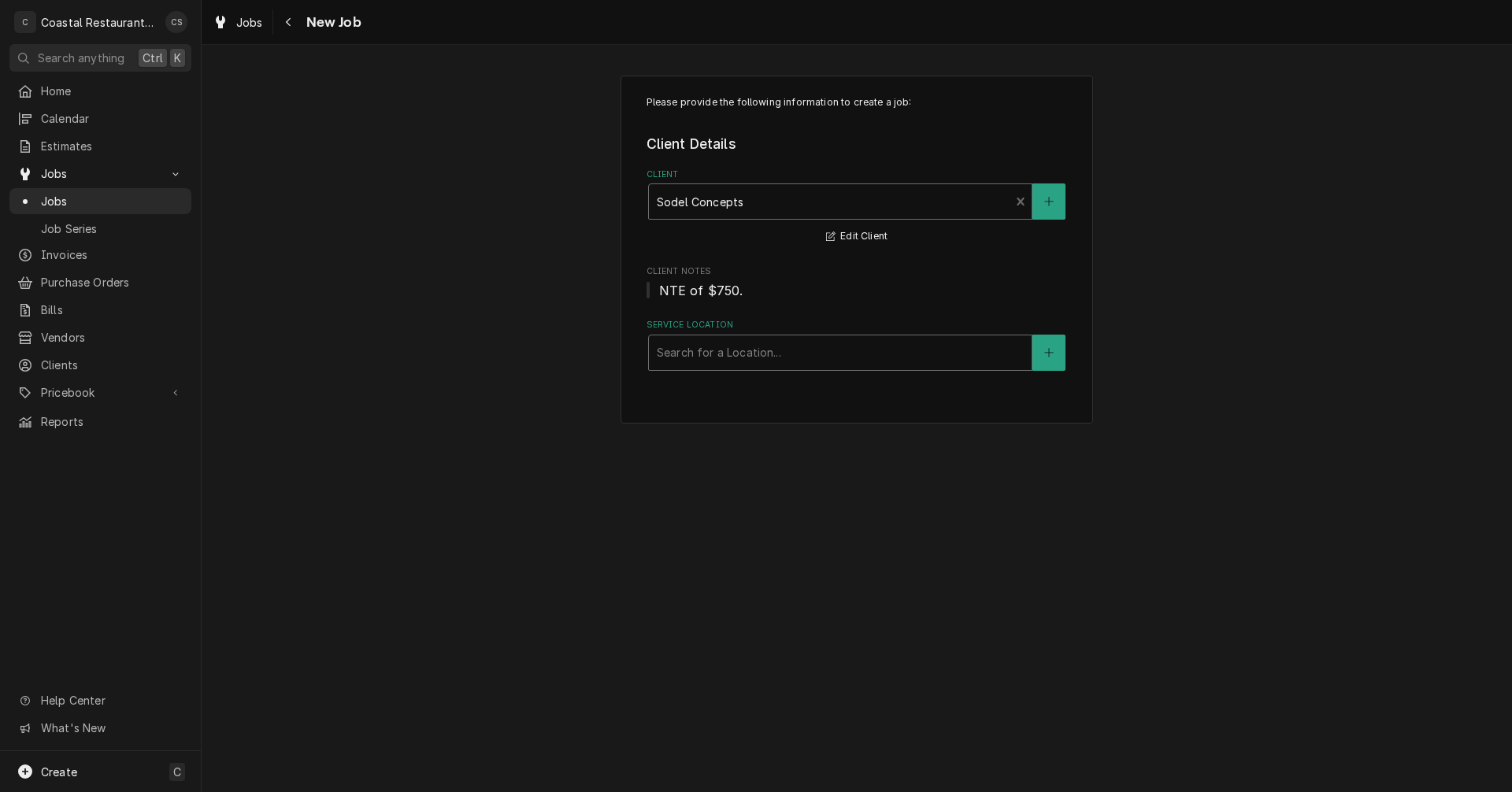
click at [694, 344] on div "Service Location" at bounding box center [841, 352] width 367 height 28
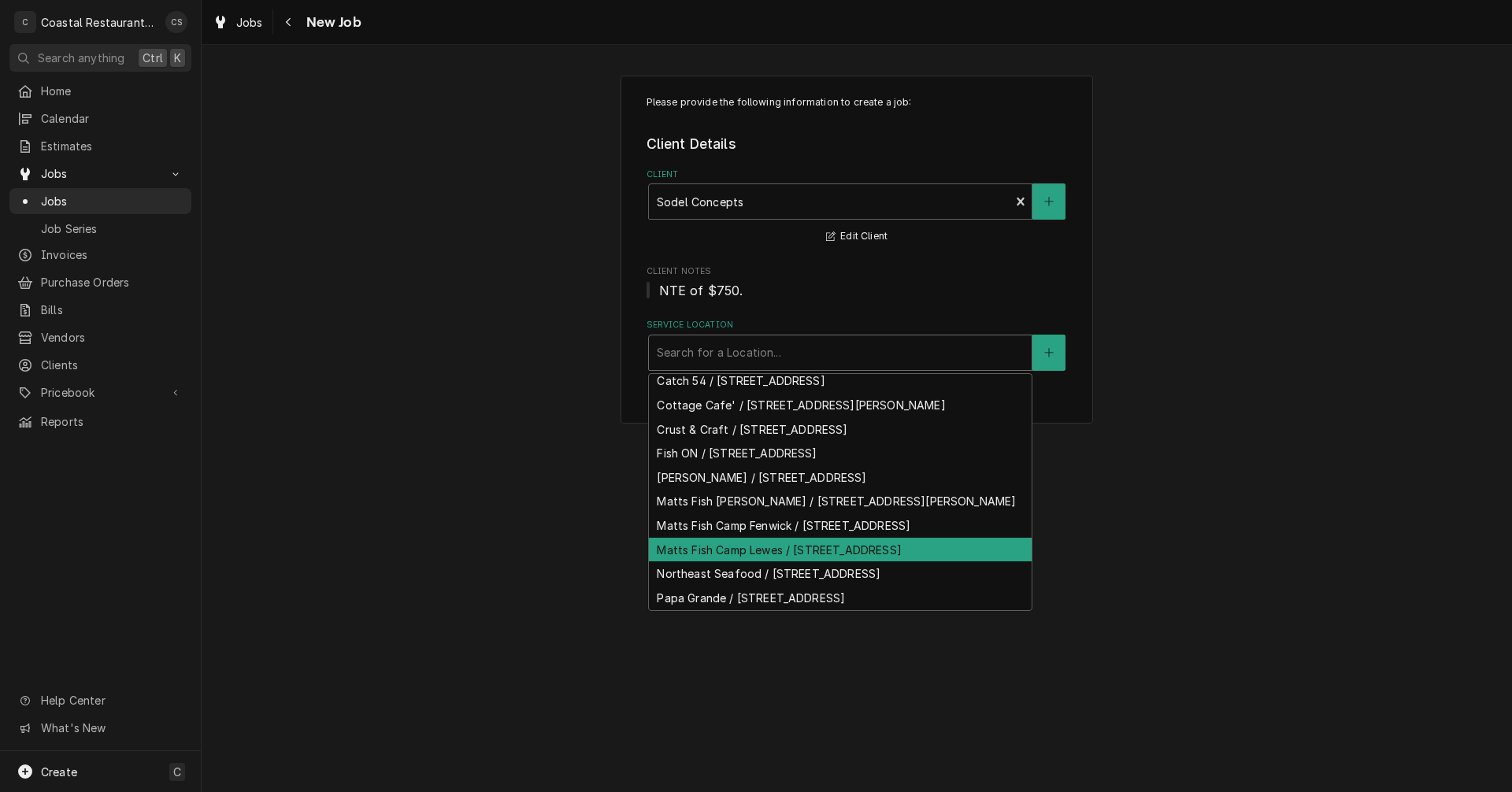
scroll to position [136, 0]
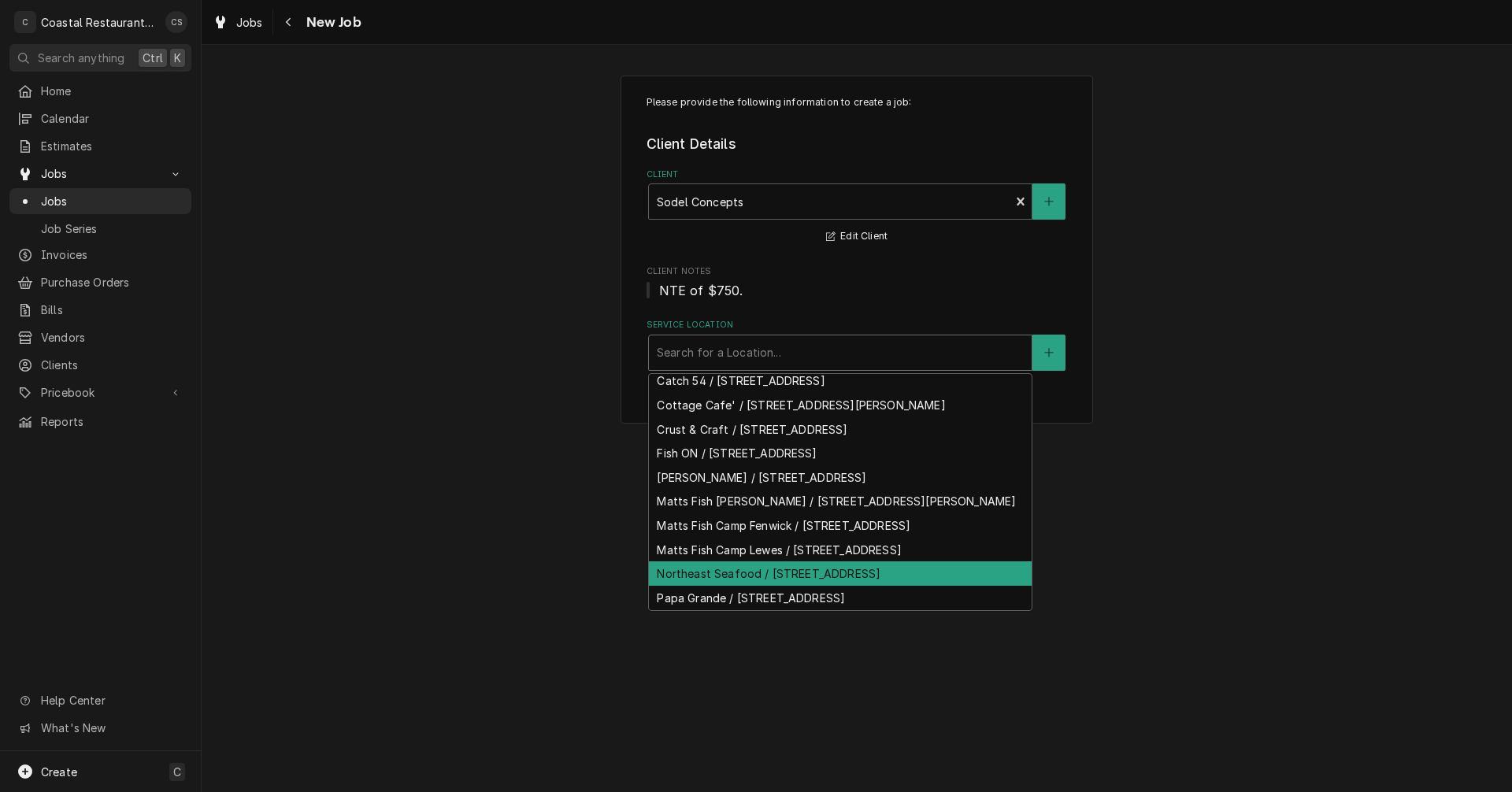
click at [716, 567] on div "Northeast Seafood / 29 Atlantic Ave Suite F, Ocean View, DE 19970" at bounding box center [841, 573] width 383 height 25
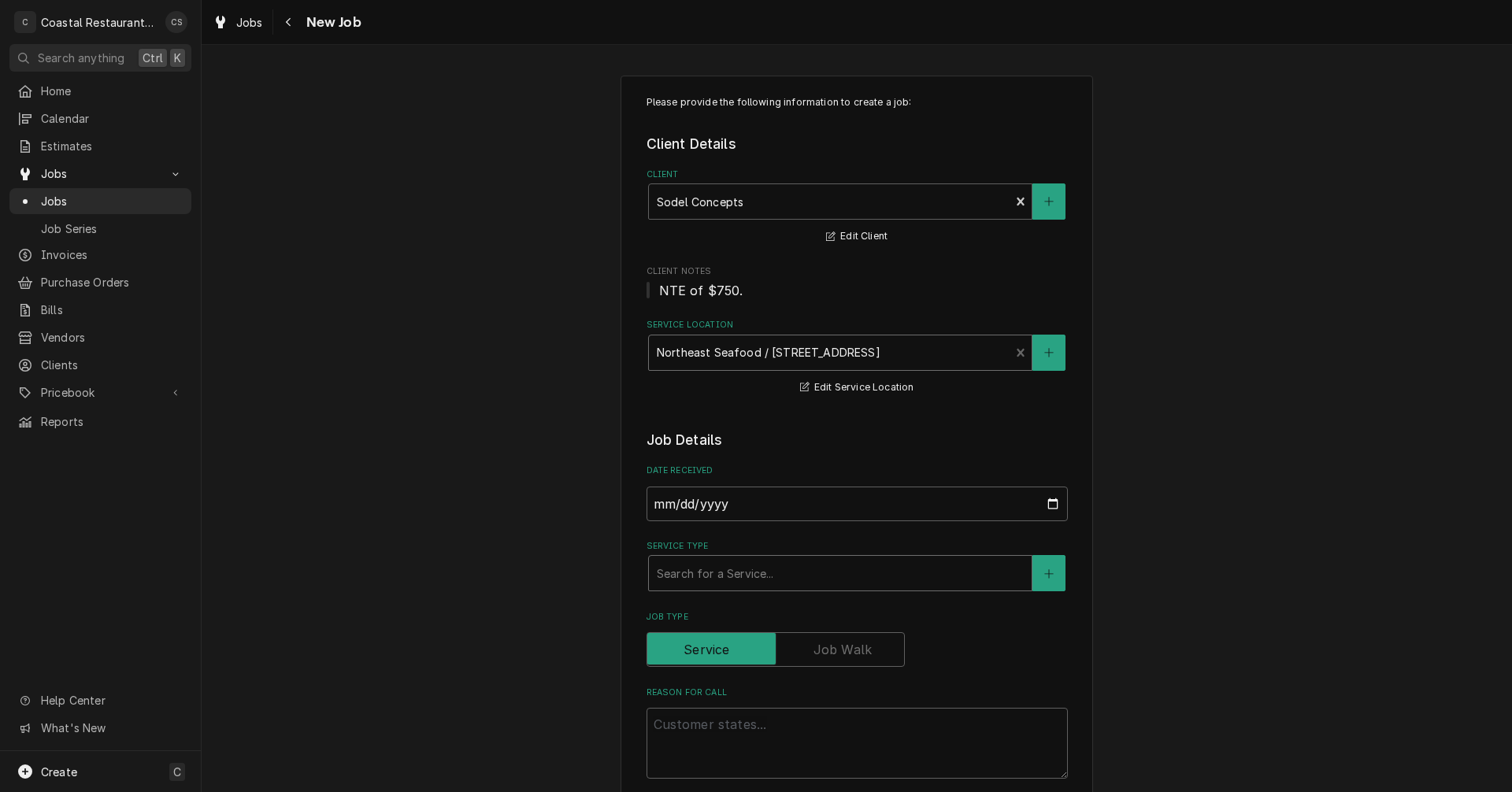
click at [687, 580] on div "Service Type" at bounding box center [841, 573] width 367 height 28
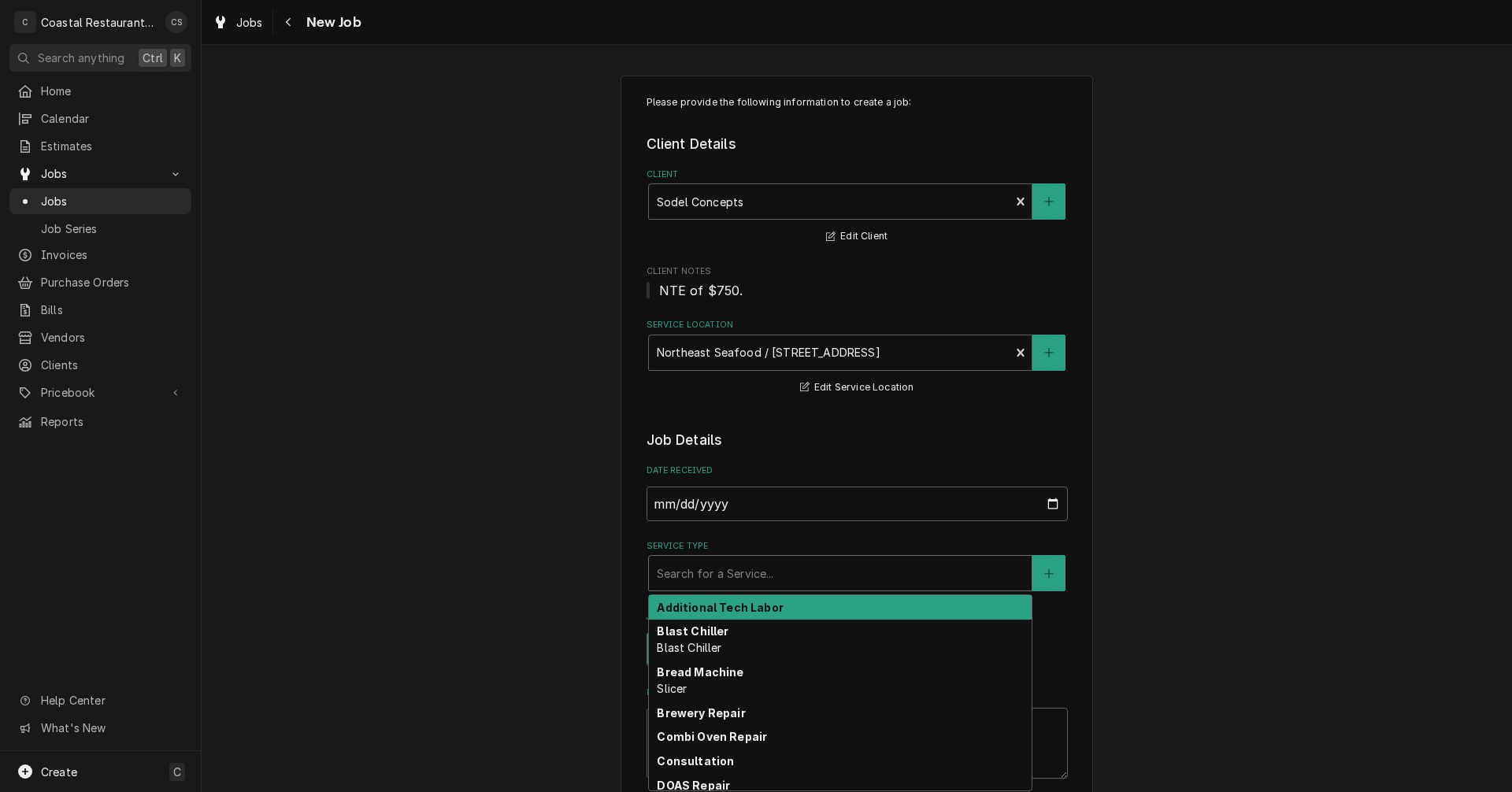
type textarea "x"
type input "f"
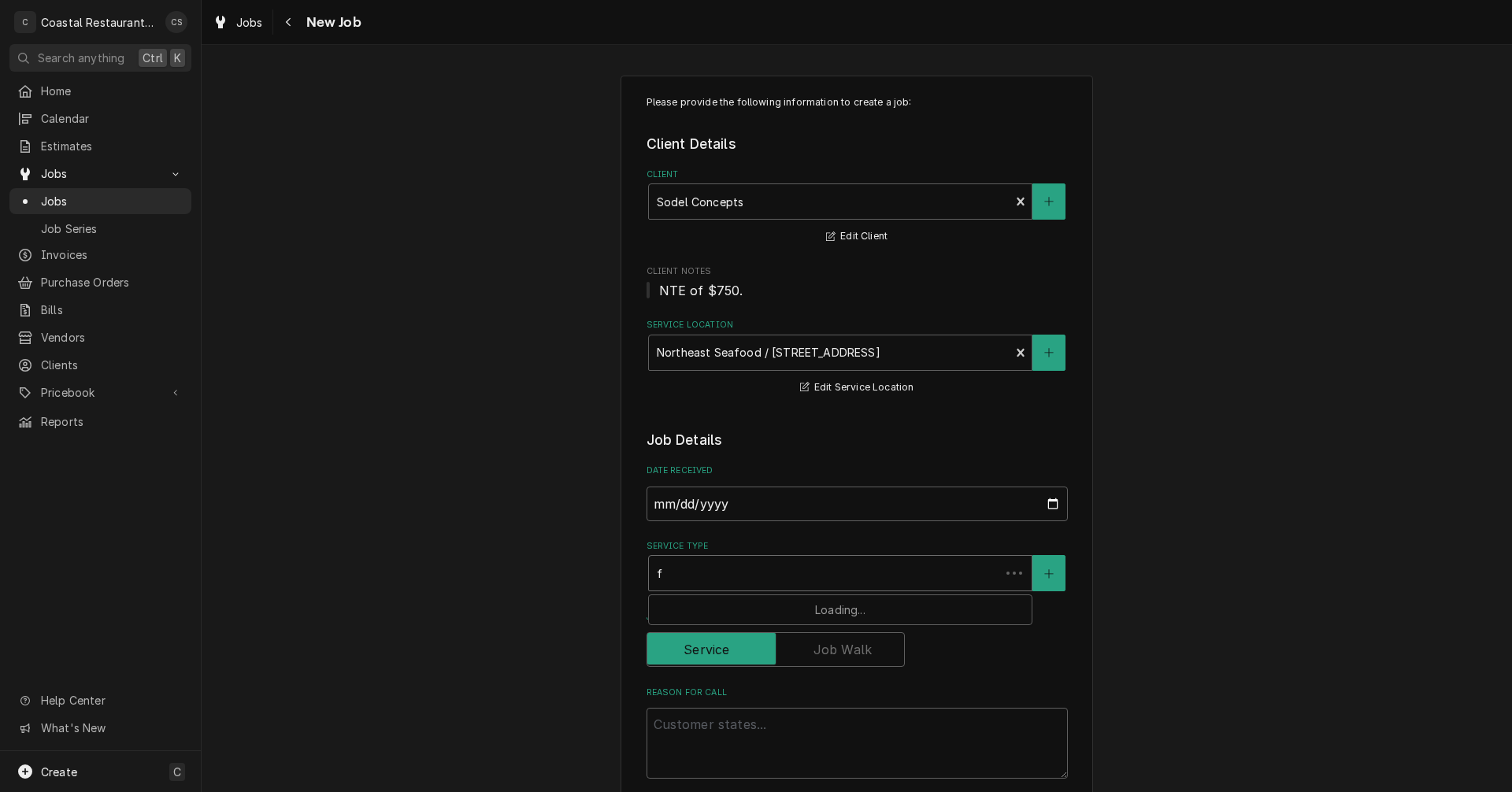
type textarea "x"
type input "fr"
type textarea "x"
type input "fry"
type textarea "x"
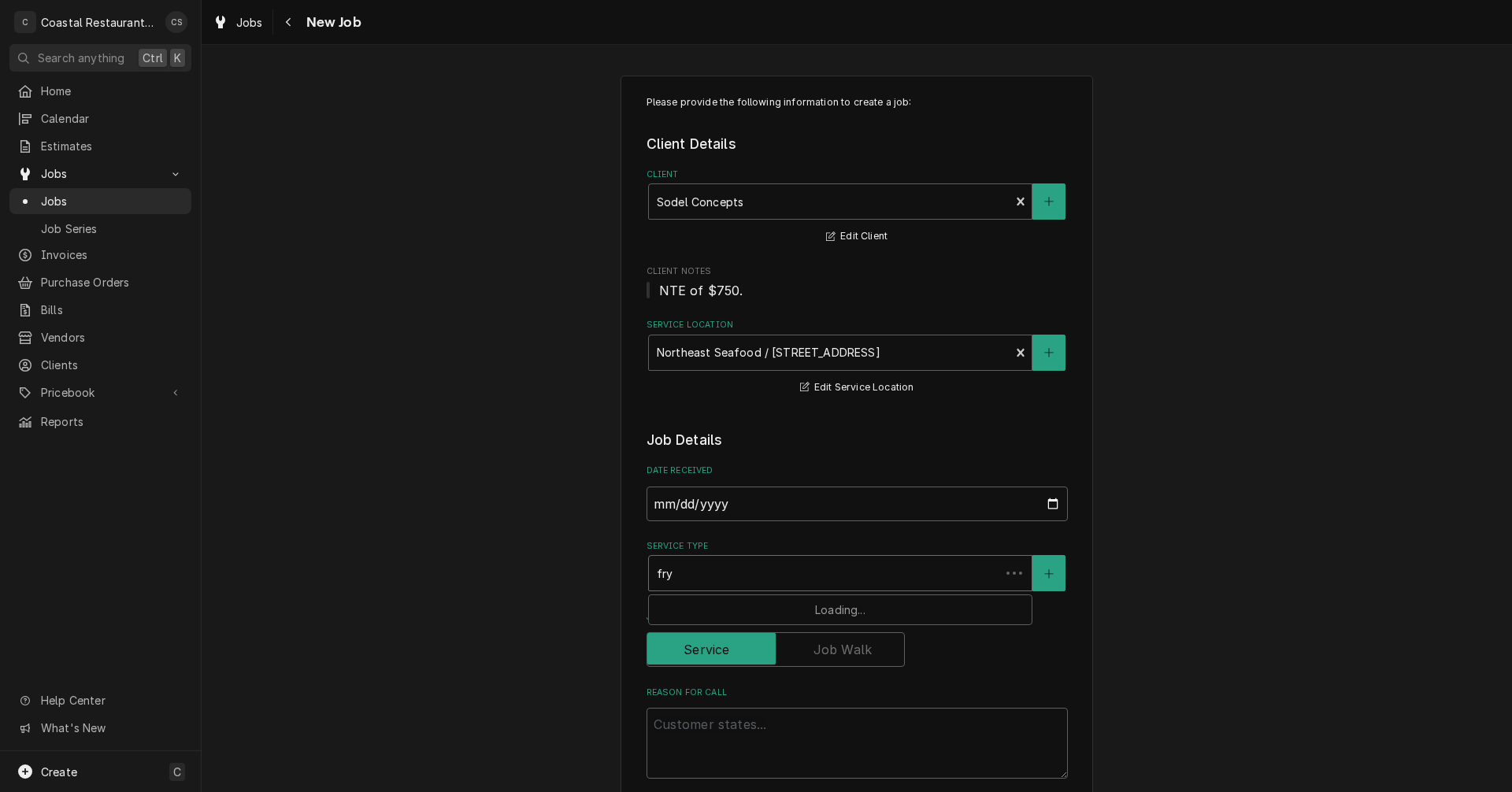
type input "frye"
type textarea "x"
type input "fryer"
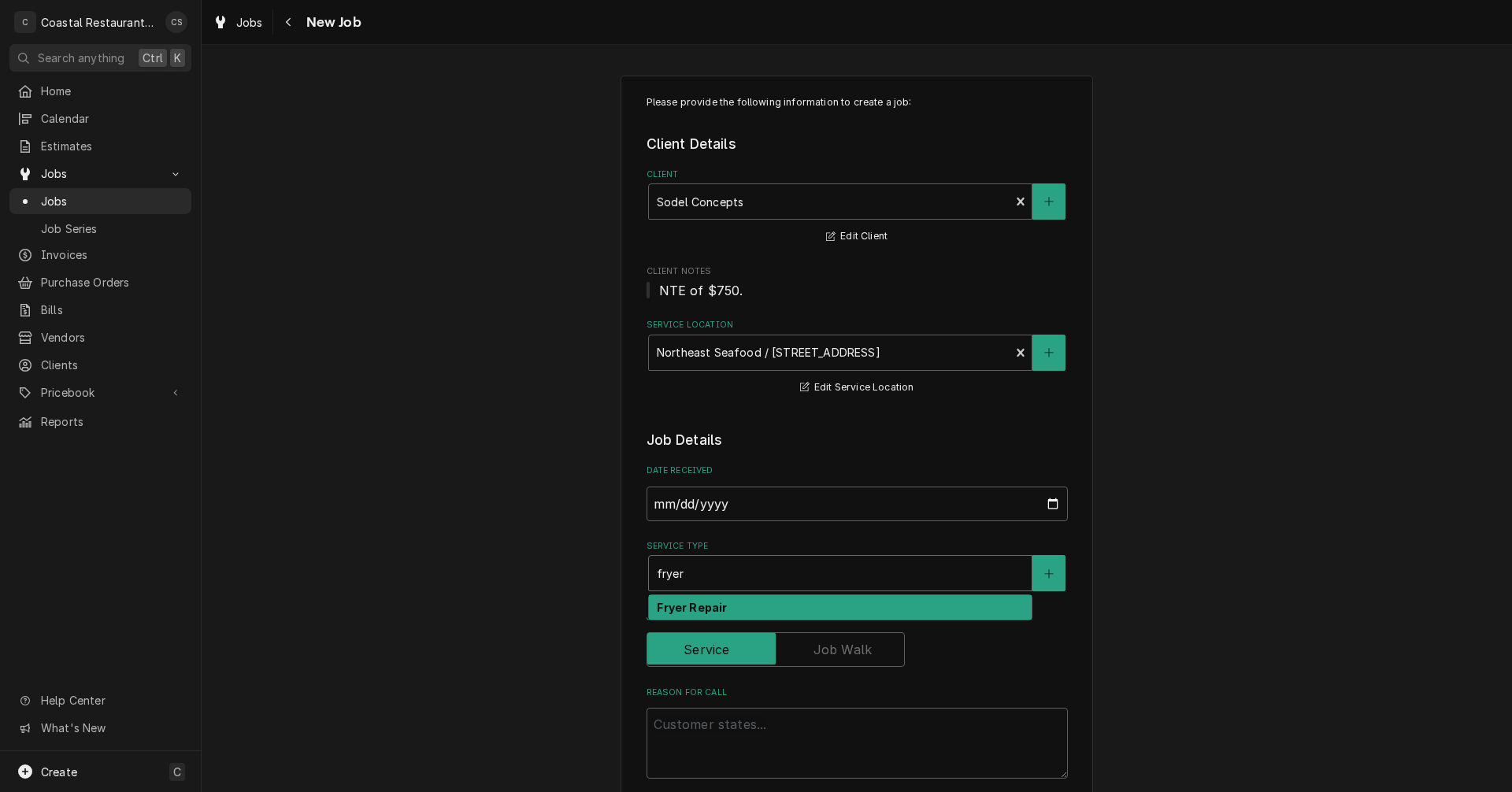
click at [683, 610] on strong "Fryer Repair" at bounding box center [692, 608] width 70 height 14
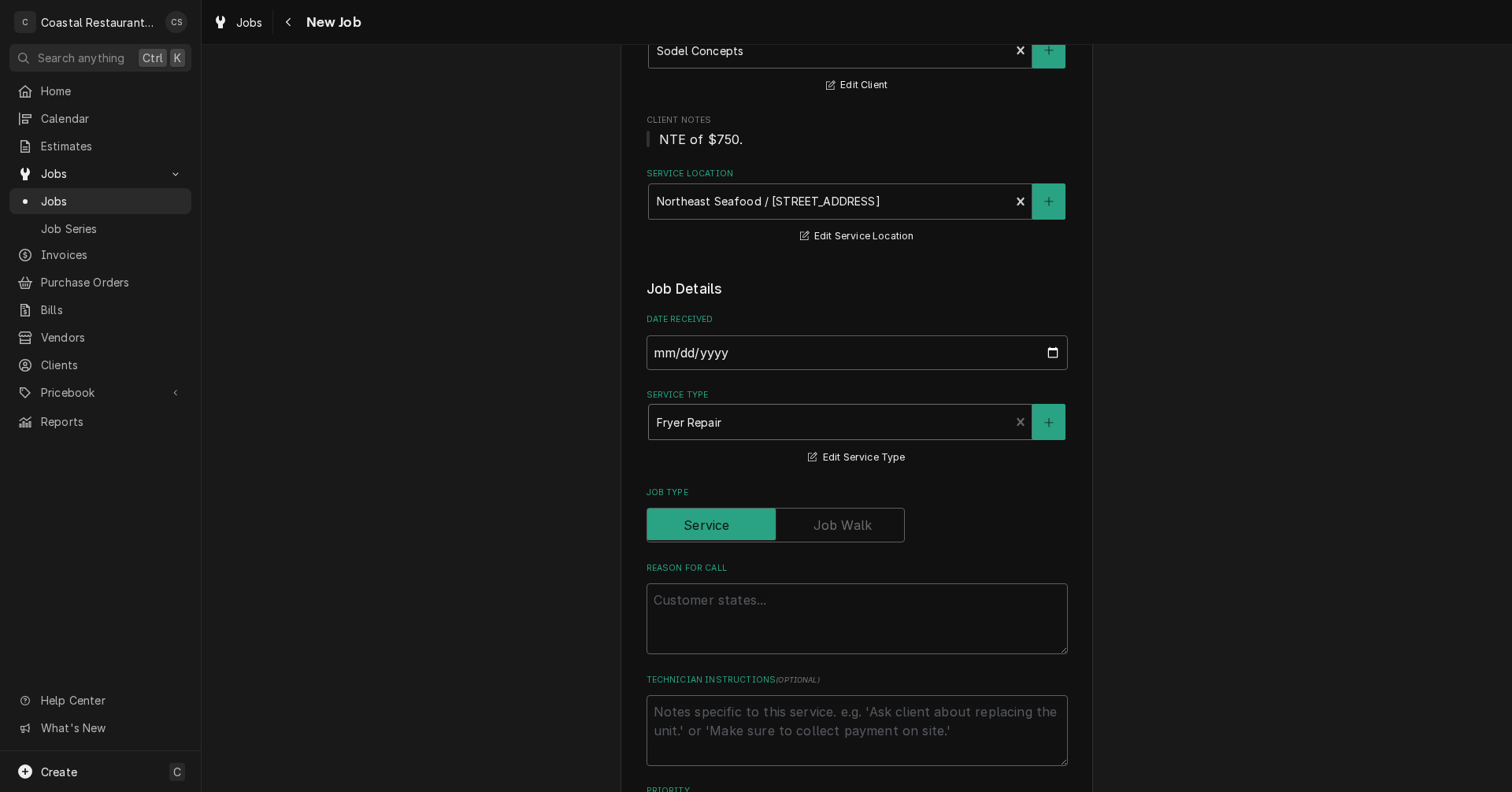
scroll to position [157, 0]
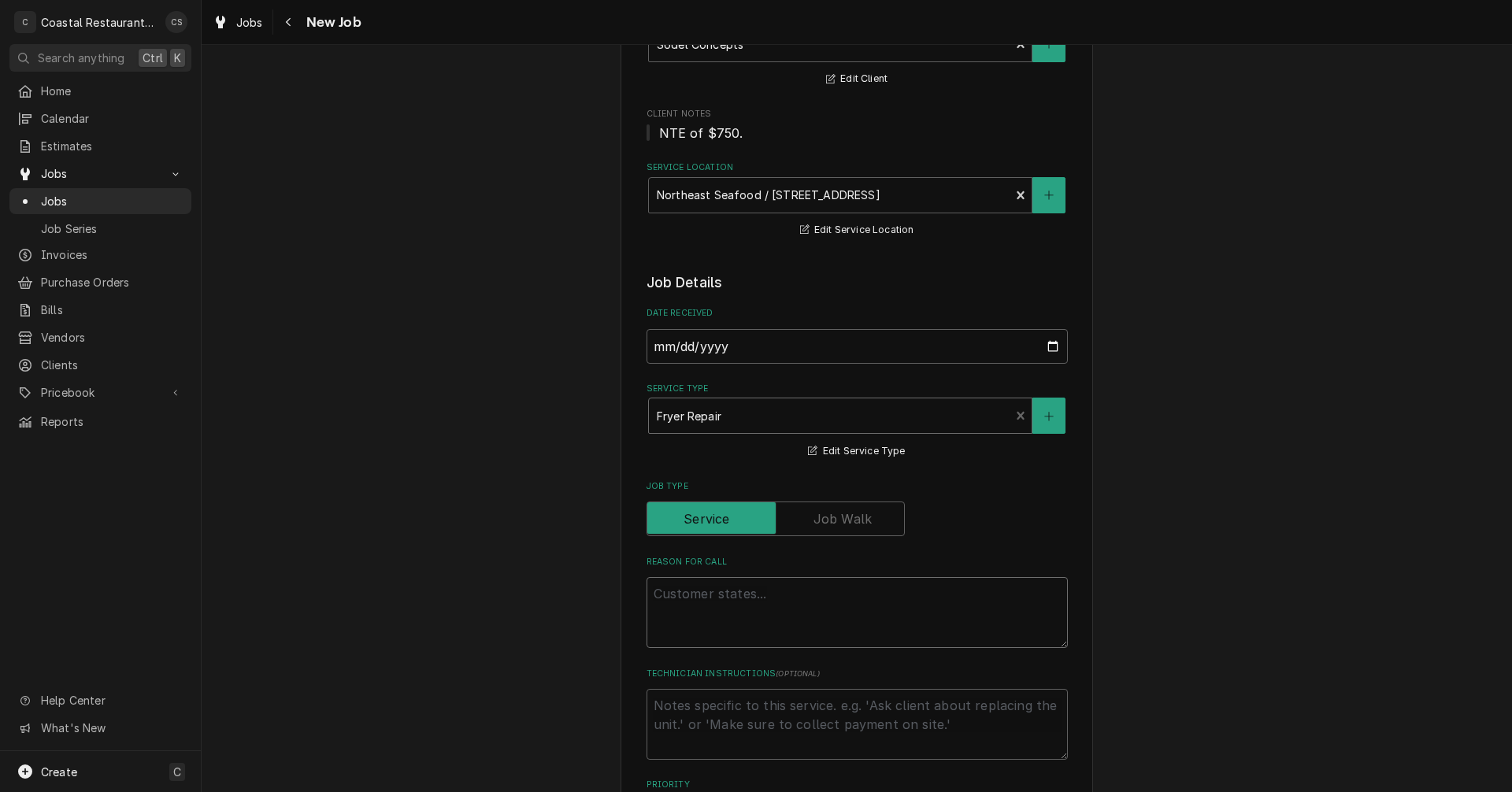
click at [687, 596] on textarea "Reason For Call" at bounding box center [858, 613] width 422 height 71
click at [714, 602] on textarea "Reason For Call" at bounding box center [858, 613] width 422 height 71
paste textarea "Work Order ID: 14212"
type textarea "x"
type textarea "Work Order ID: 14212"
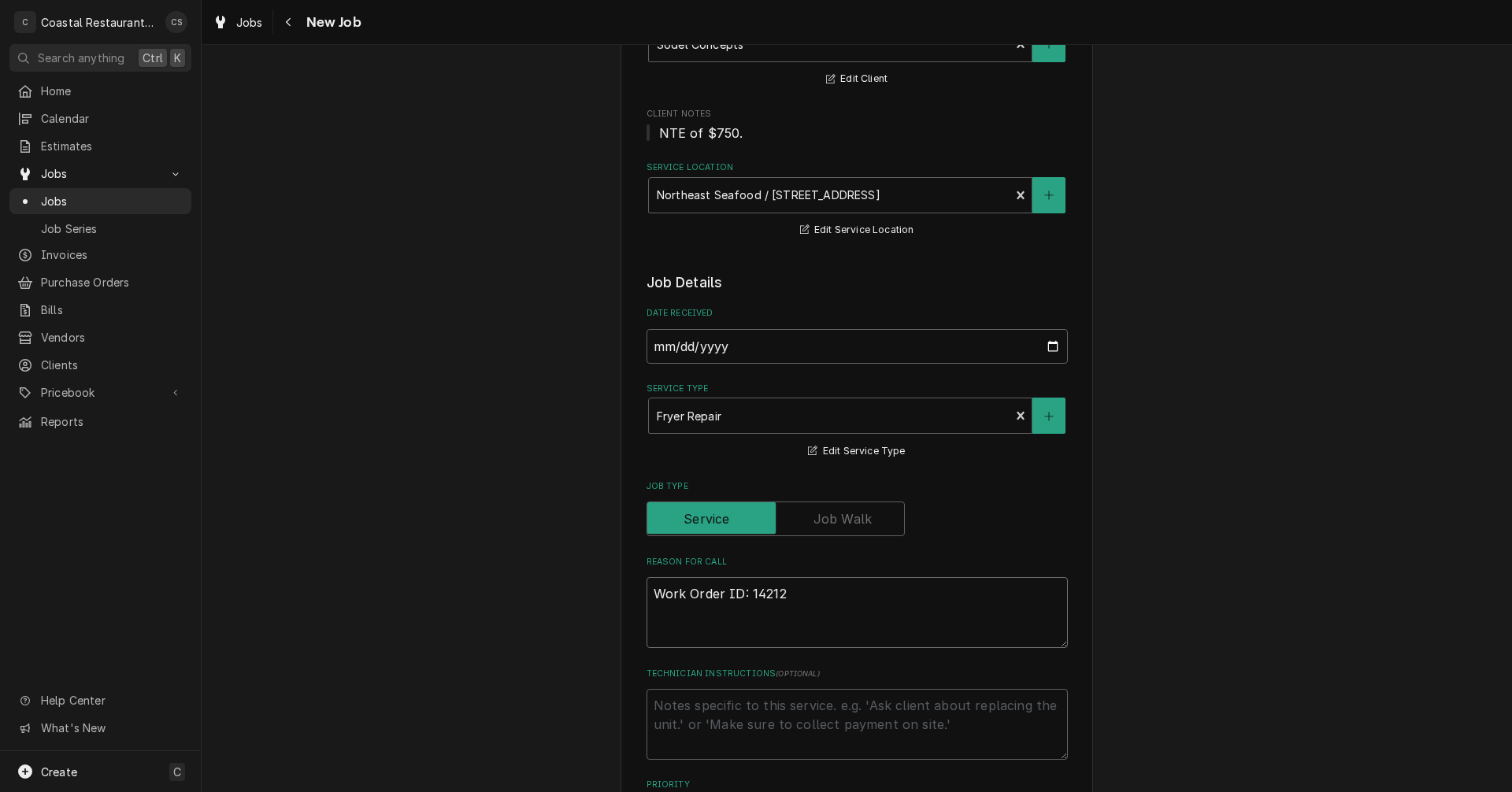
type textarea "x"
type textarea "Work Order ID: 14212"
type textarea "x"
type textarea "Work Order ID: 14212"
click at [818, 593] on textarea "Work Order ID: 14212" at bounding box center [858, 613] width 422 height 71
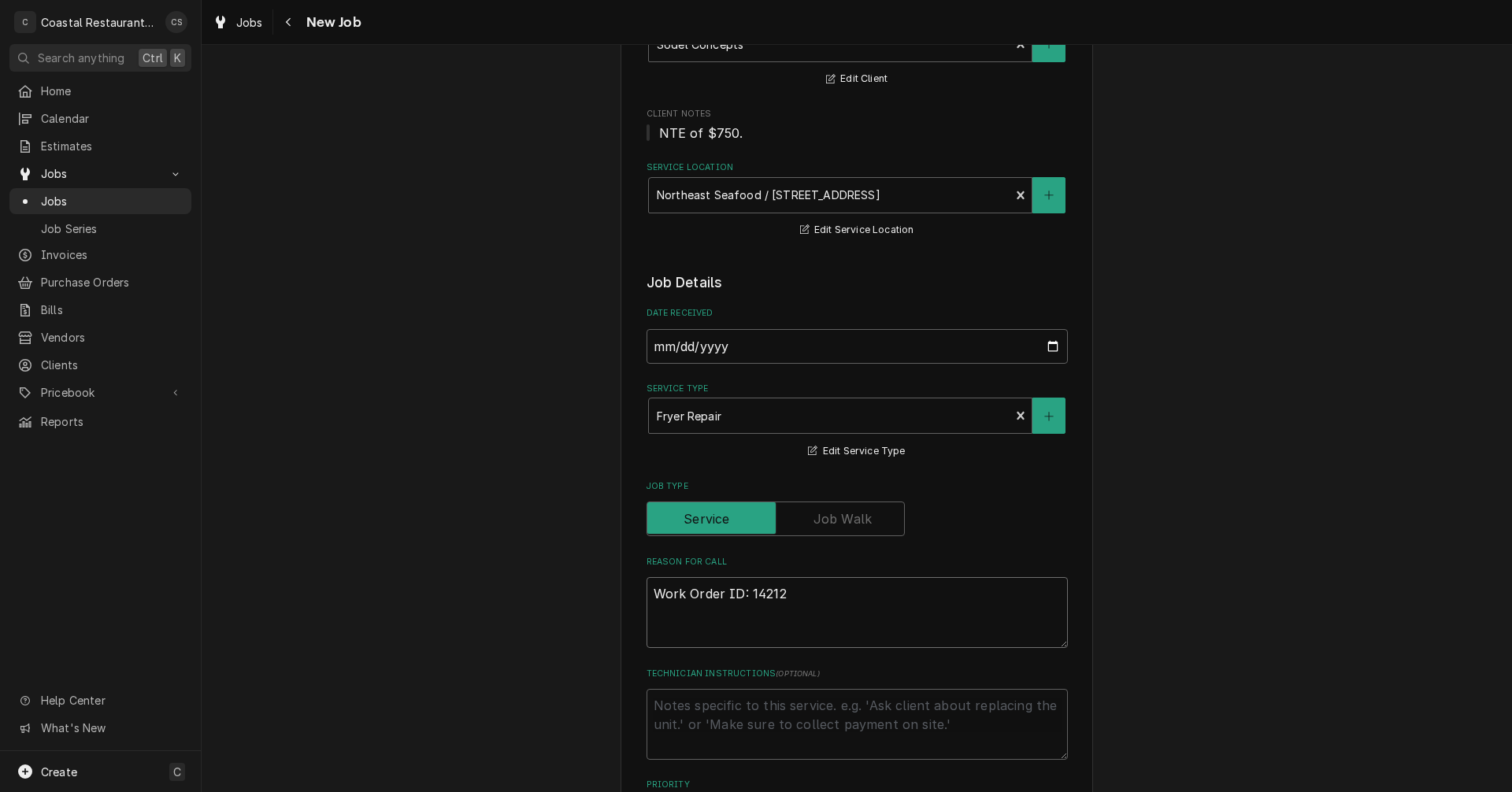
paste textarea "Far left fryer has intermittent issues with the pilot as well as has a spot whe…"
type textarea "x"
type textarea "Work Order ID: 14212 Far left fryer has intermittent issues with the pilot as w…"
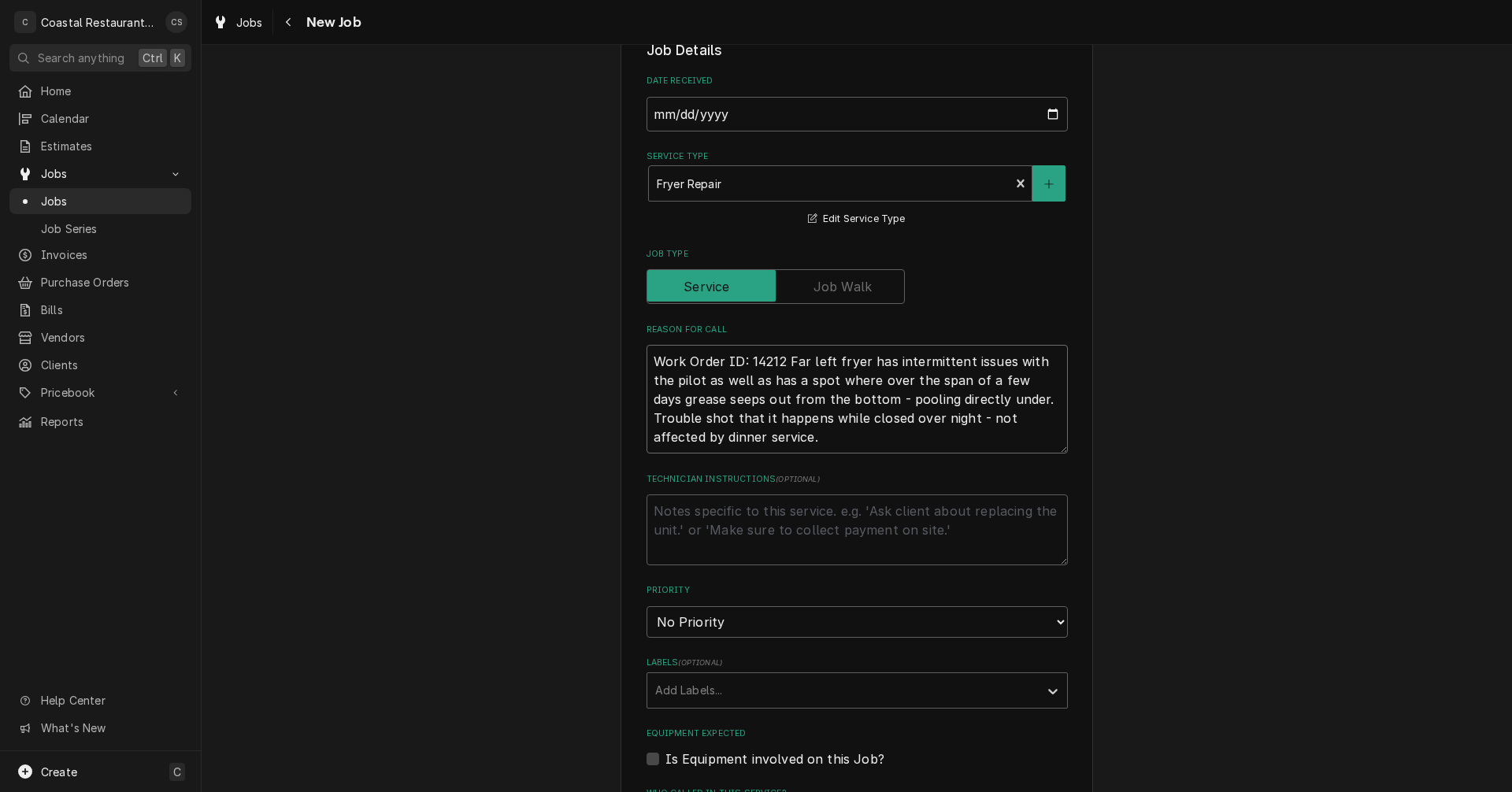
type textarea "x"
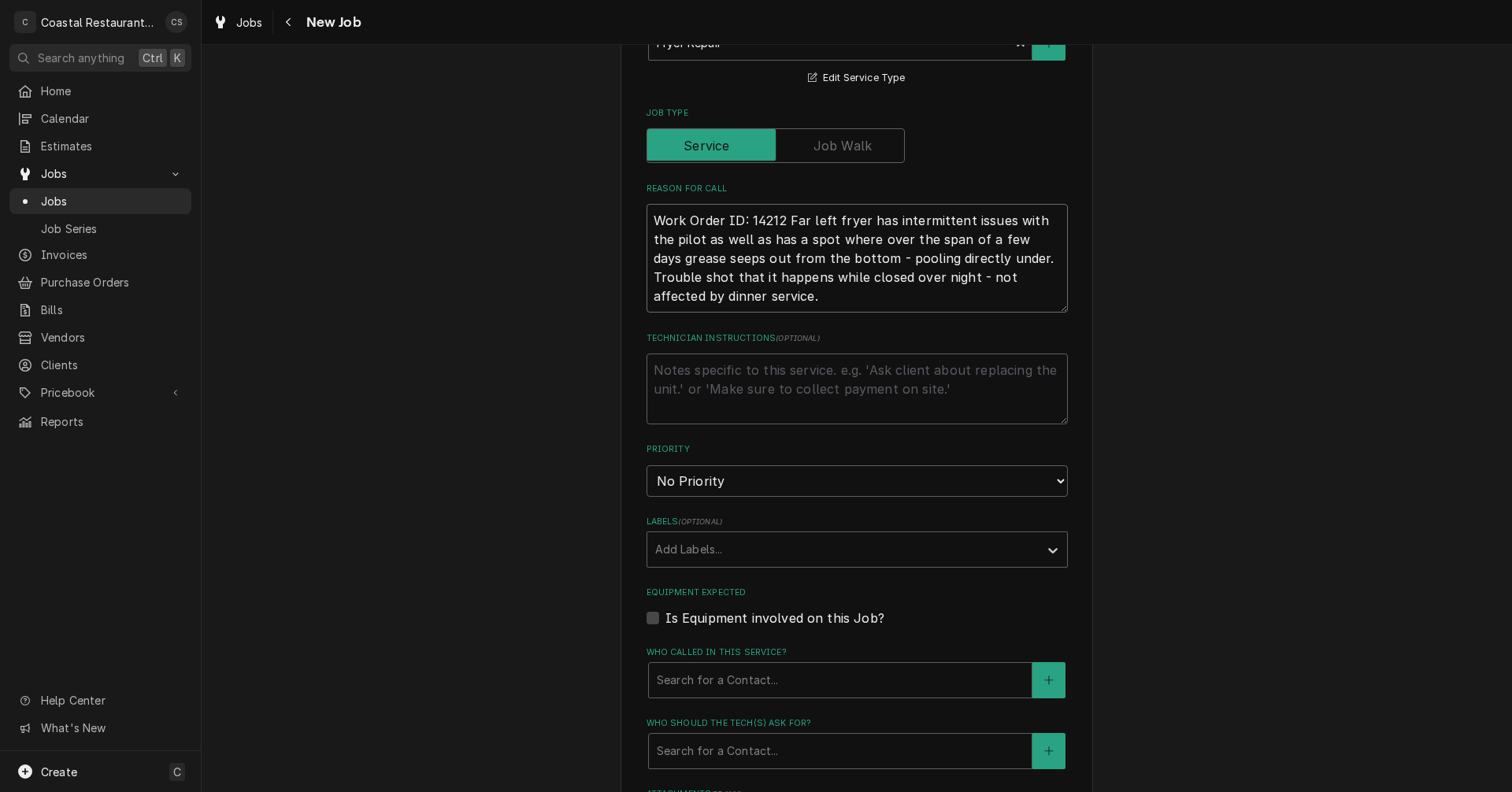
scroll to position [551, 0]
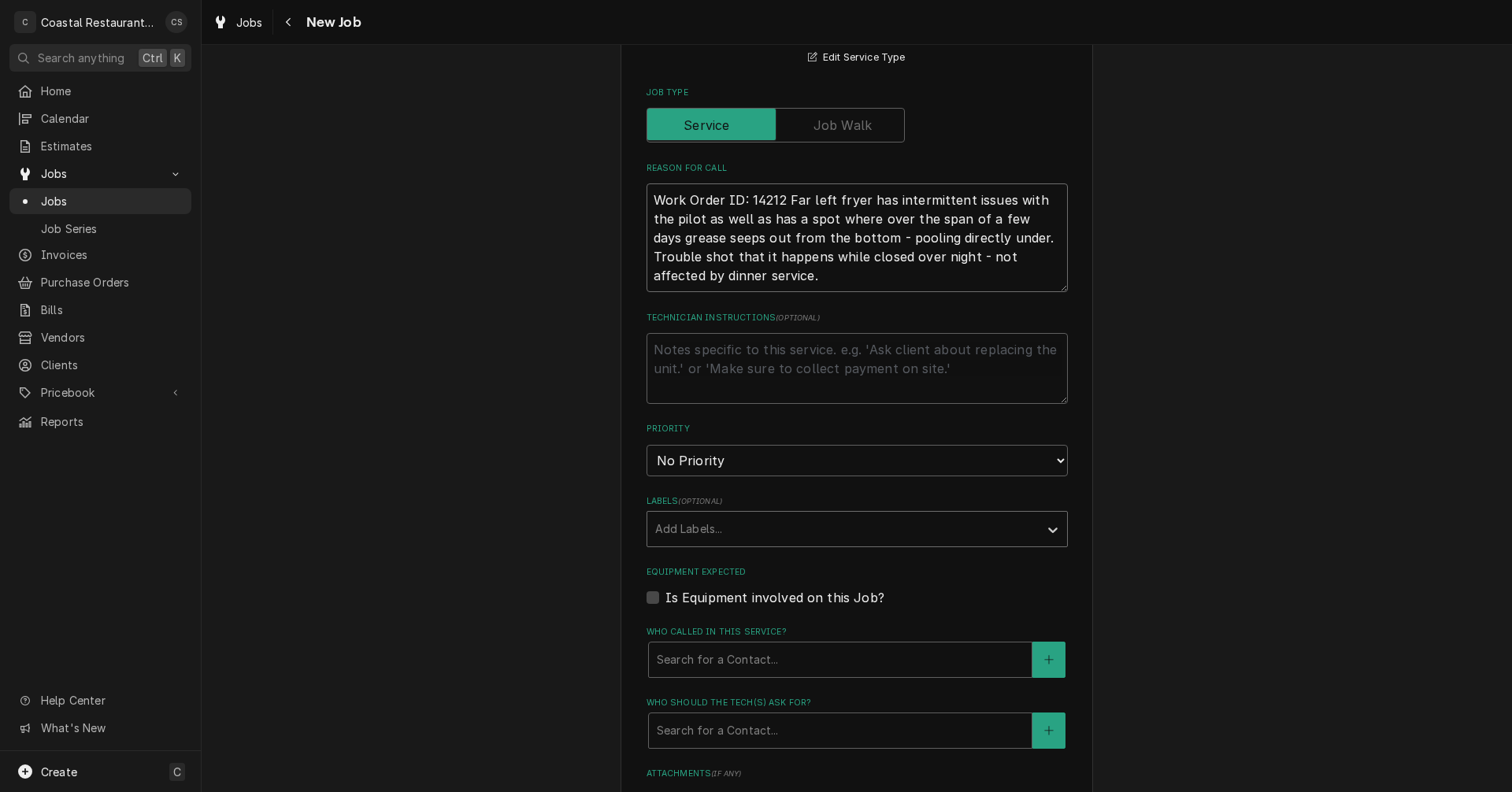
type textarea "Work Order ID: 14212 Far left fryer has intermittent issues with the pilot as w…"
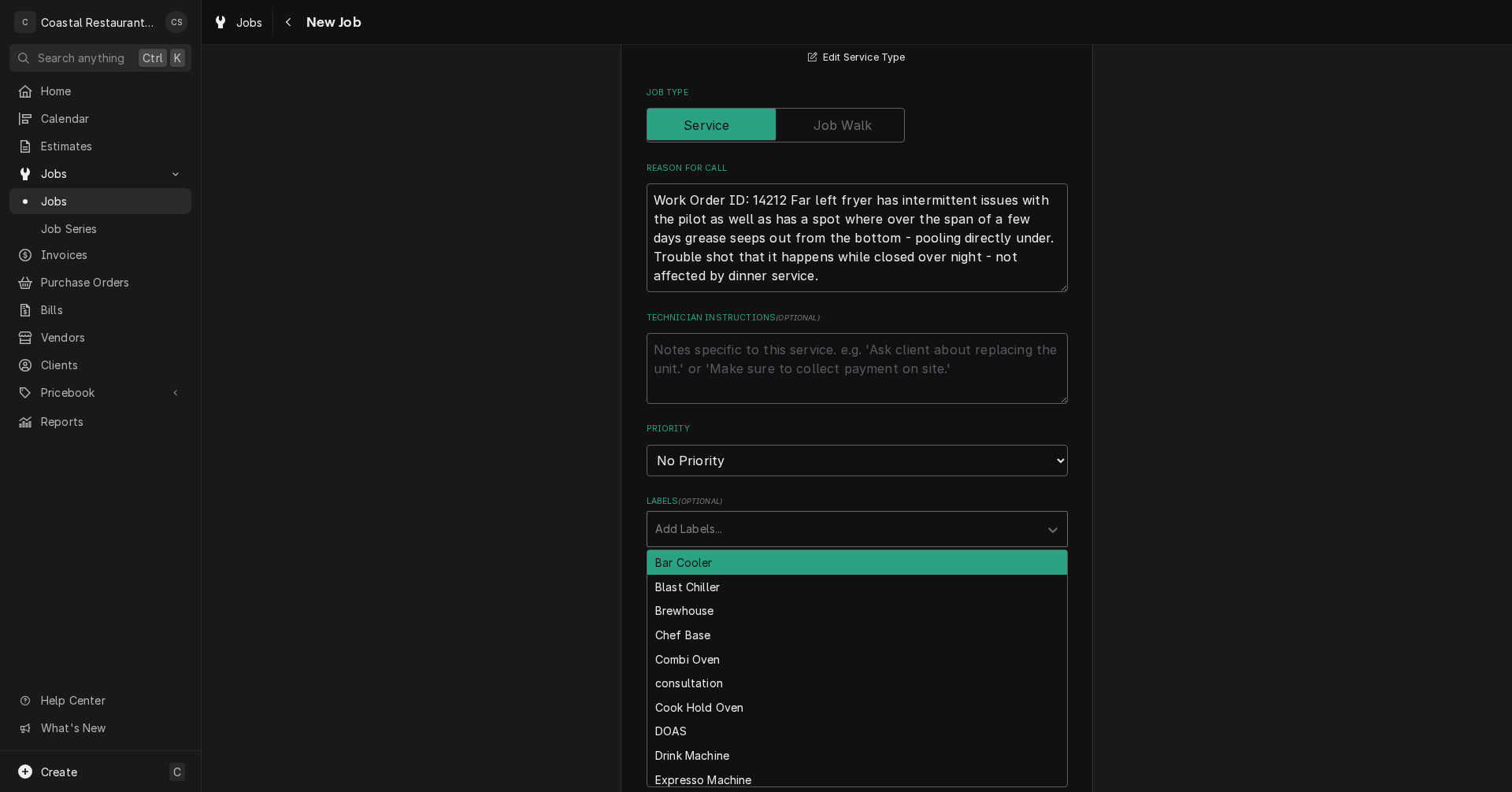
click at [682, 529] on div "Labels" at bounding box center [843, 528] width 376 height 28
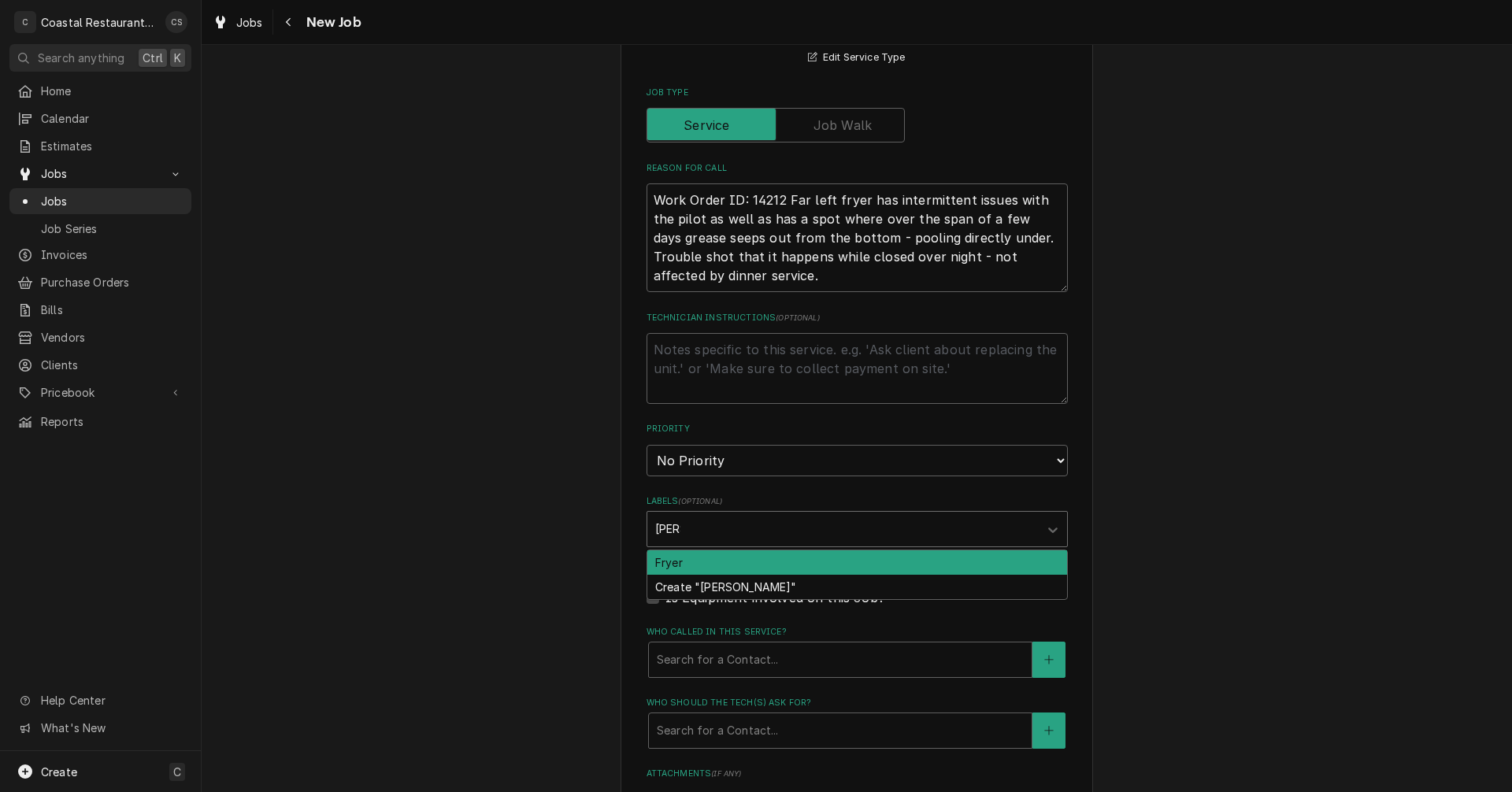
type input "fryer"
click at [666, 561] on div "Fryer" at bounding box center [858, 562] width 420 height 25
type textarea "x"
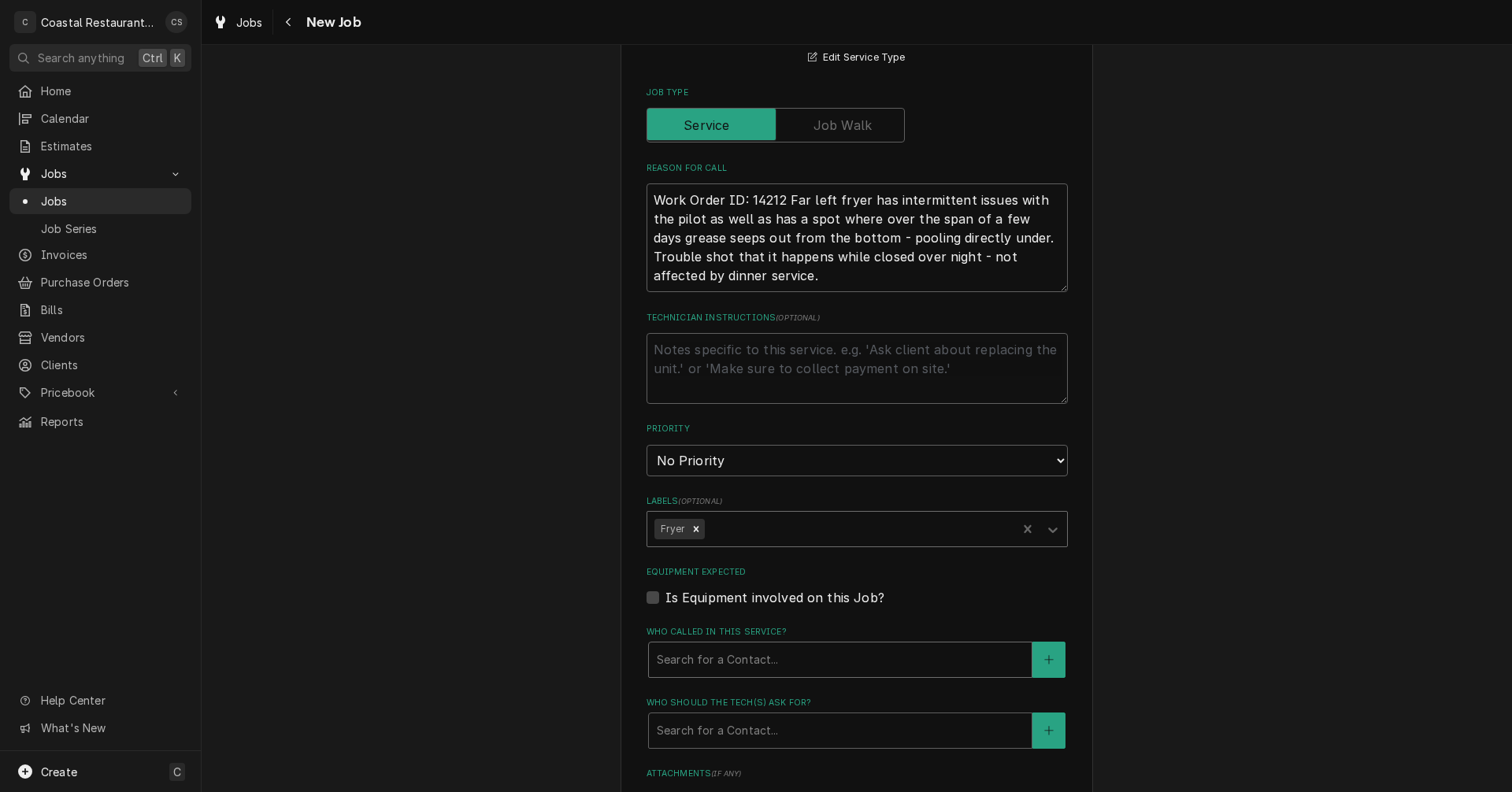
click at [694, 664] on div "Who called in this service?" at bounding box center [841, 659] width 367 height 28
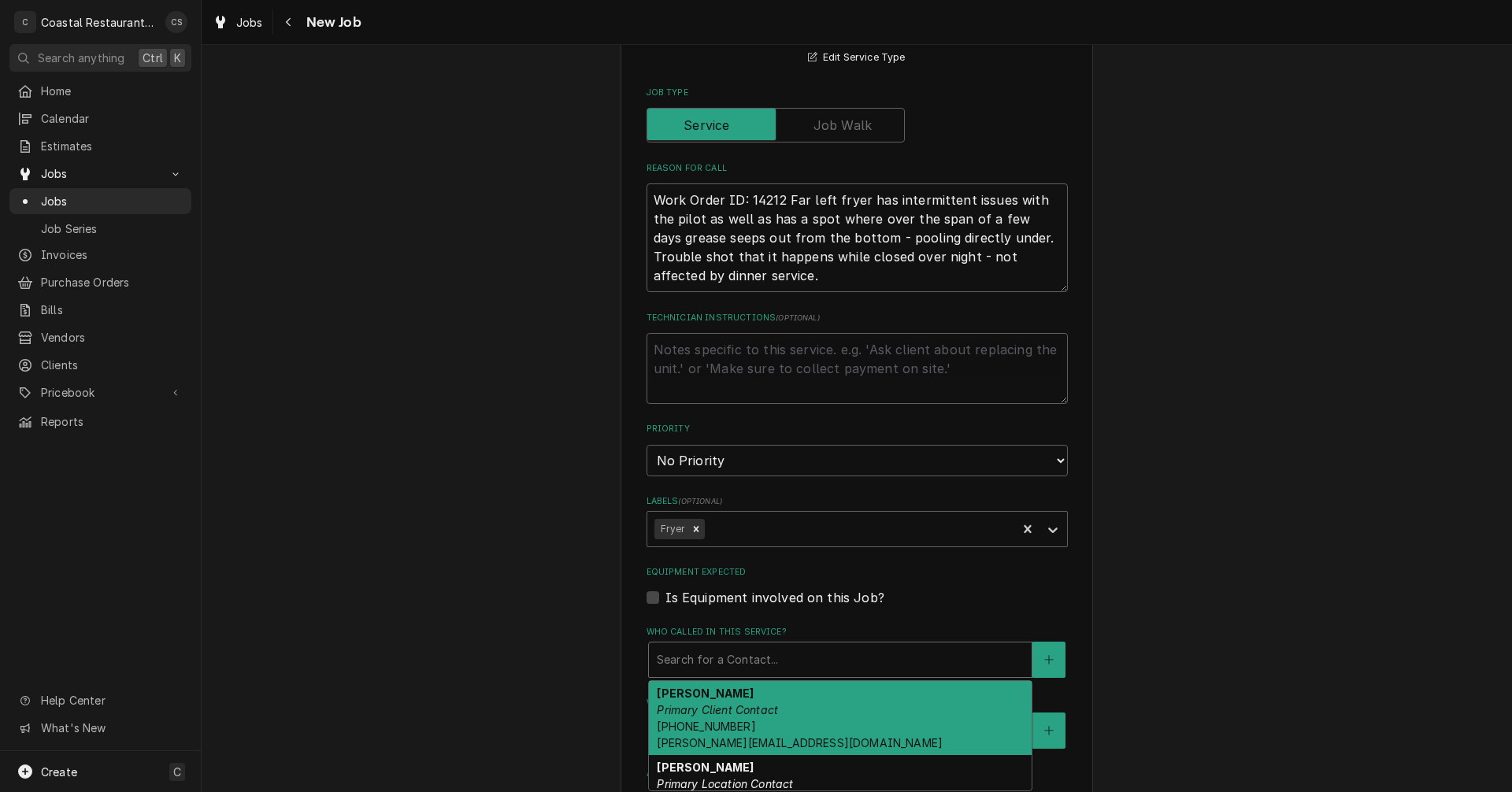
click at [698, 707] on em "Primary Client Contact" at bounding box center [717, 710] width 121 height 14
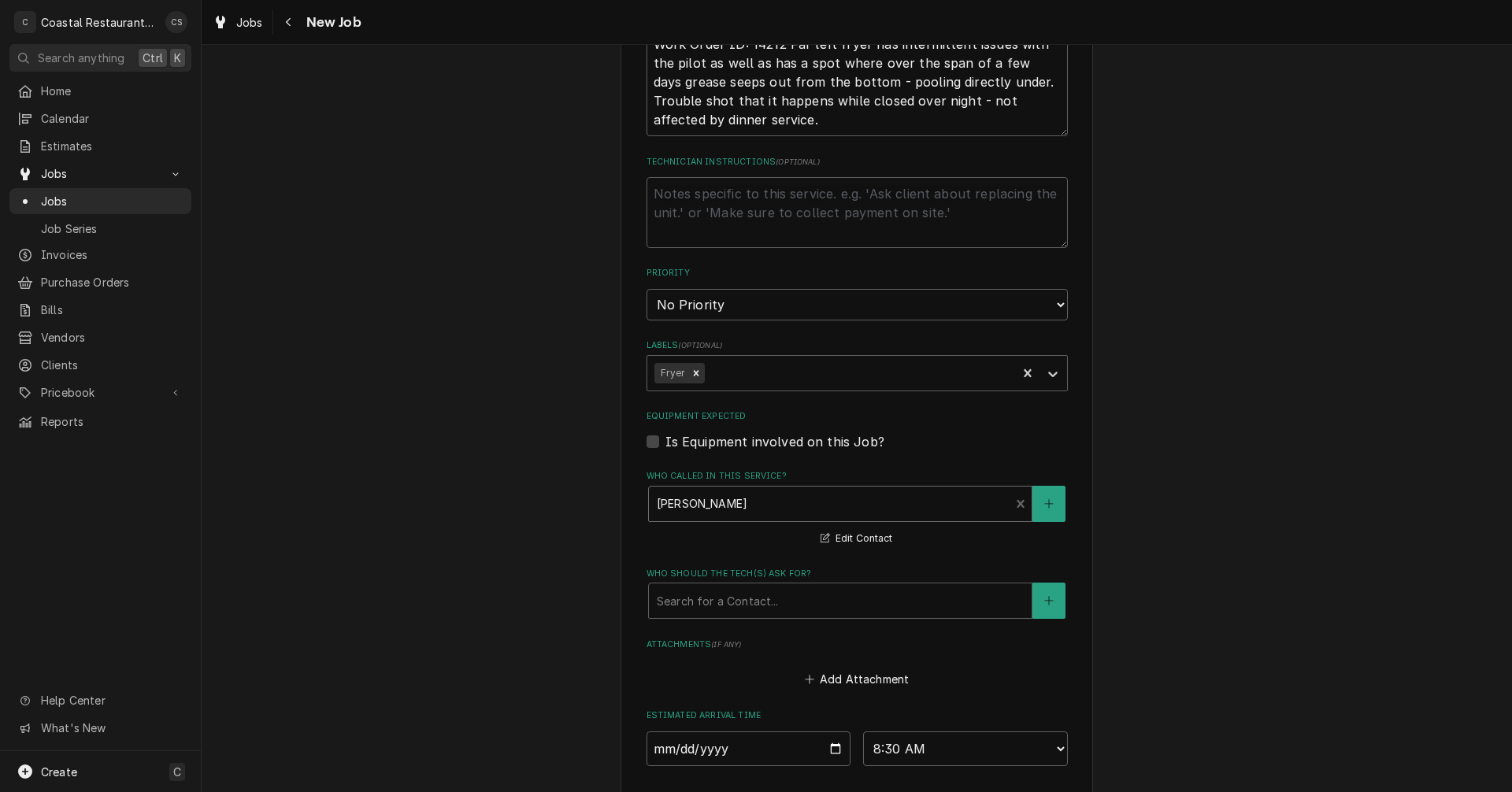
scroll to position [708, 0]
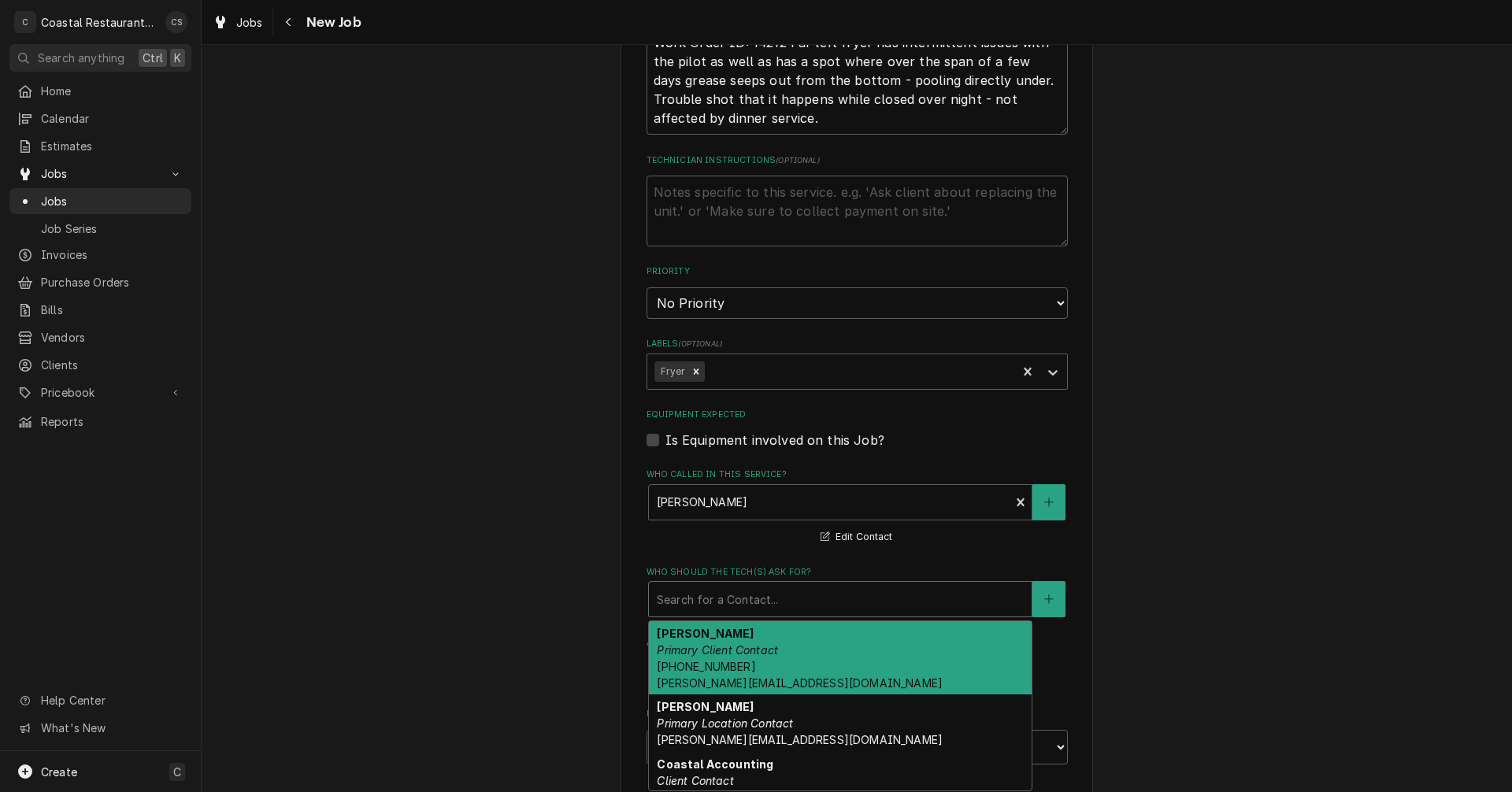
click at [686, 603] on div "Who should the tech(s) ask for?" at bounding box center [841, 598] width 367 height 28
drag, startPoint x: 697, startPoint y: 651, endPoint x: 706, endPoint y: 646, distance: 10.3
click at [698, 651] on em "Primary Client Contact" at bounding box center [717, 650] width 121 height 14
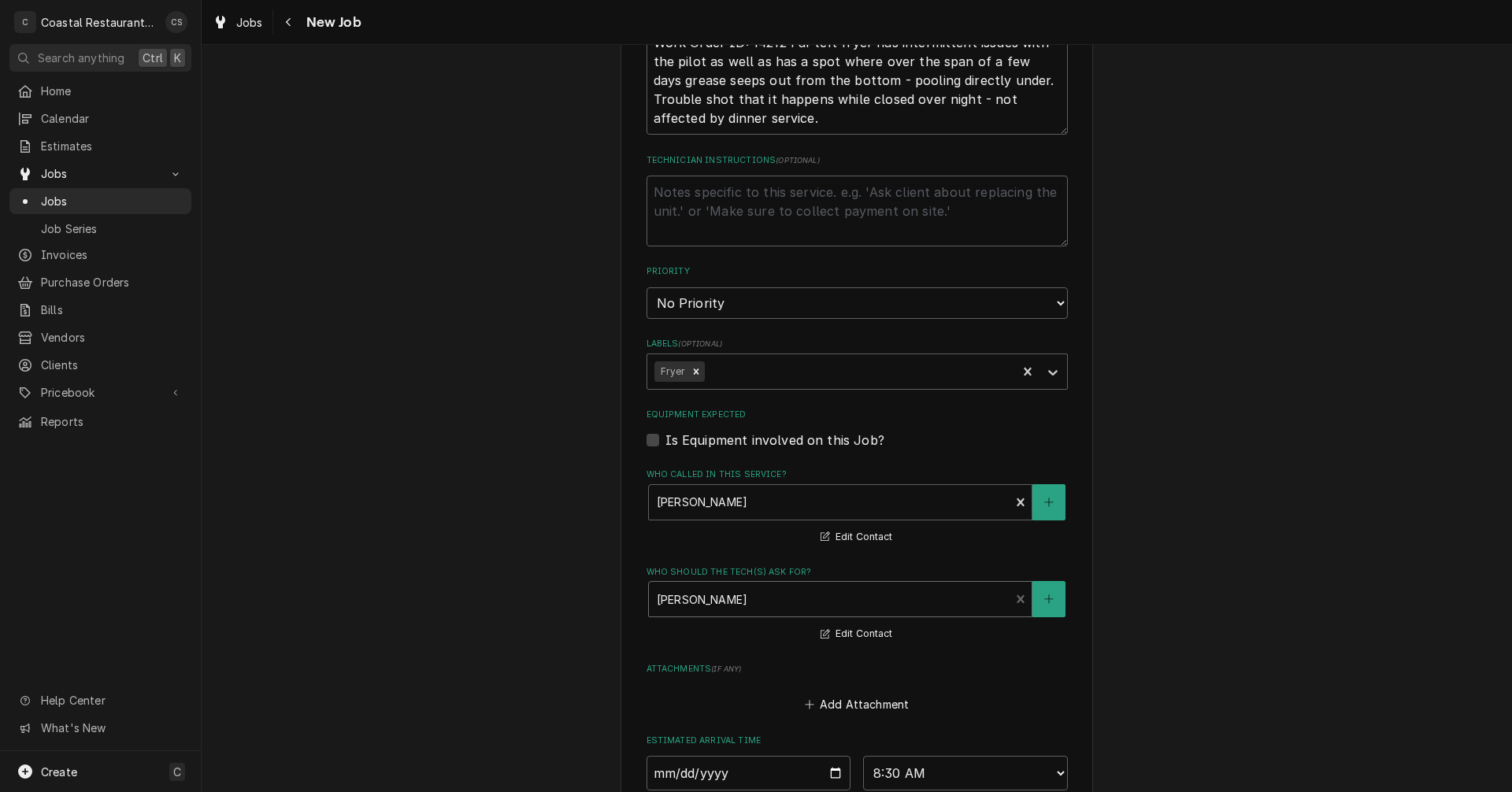
scroll to position [1023, 0]
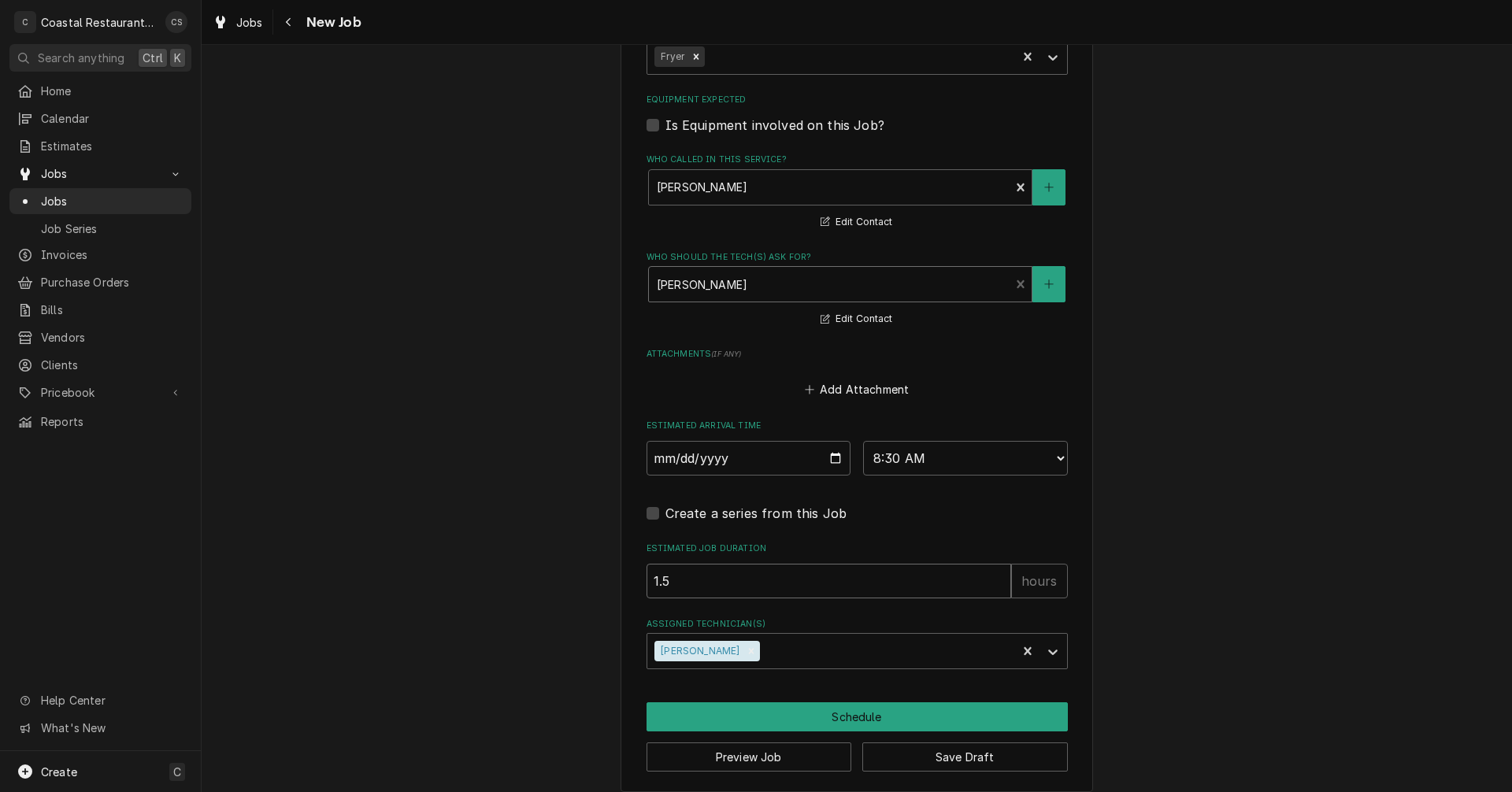
click at [723, 585] on input "1.5" at bounding box center [829, 580] width 365 height 35
type textarea "x"
type input "1"
type textarea "x"
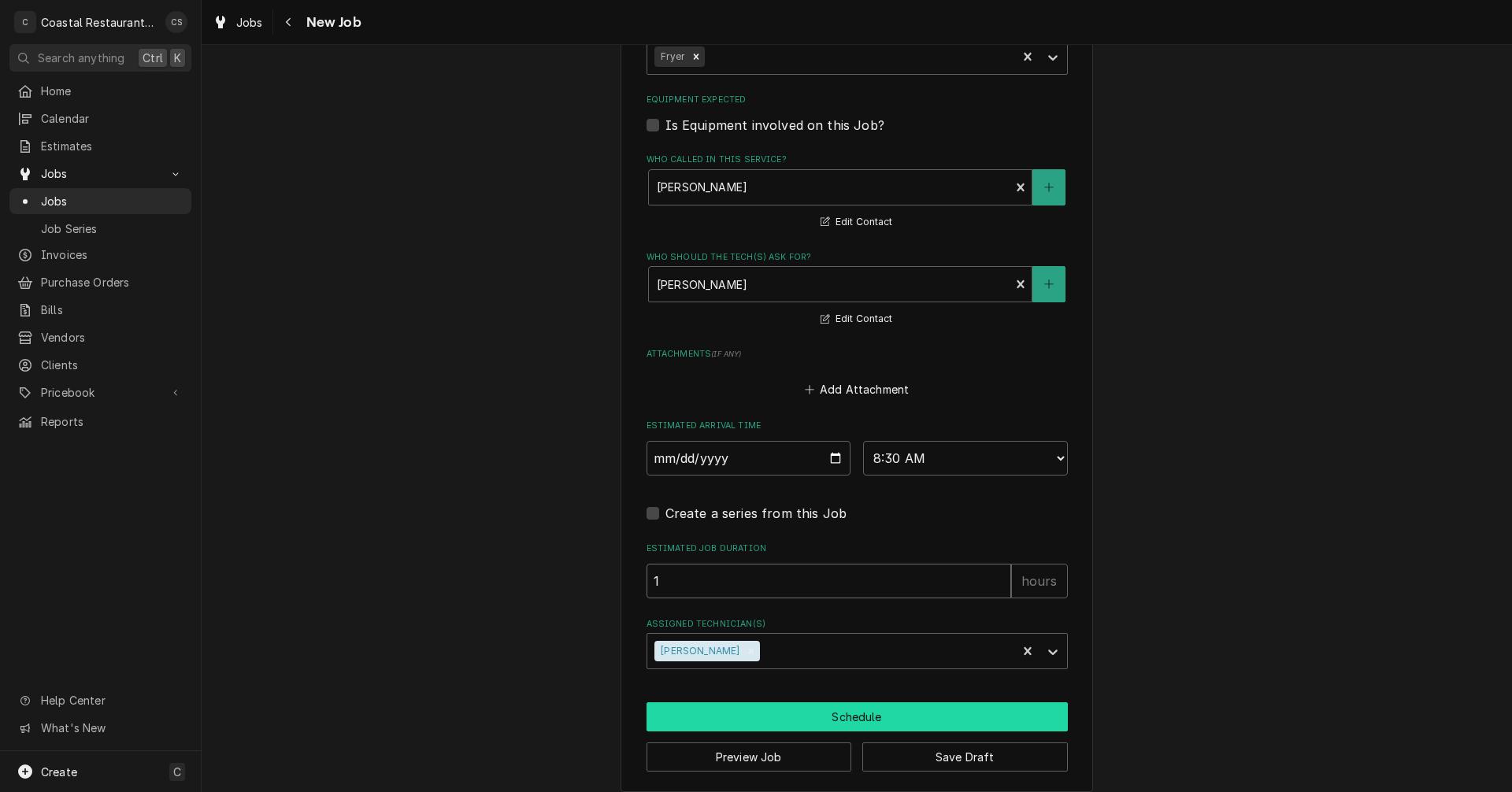
type input "1"
click at [853, 720] on button "Schedule" at bounding box center [858, 717] width 422 height 29
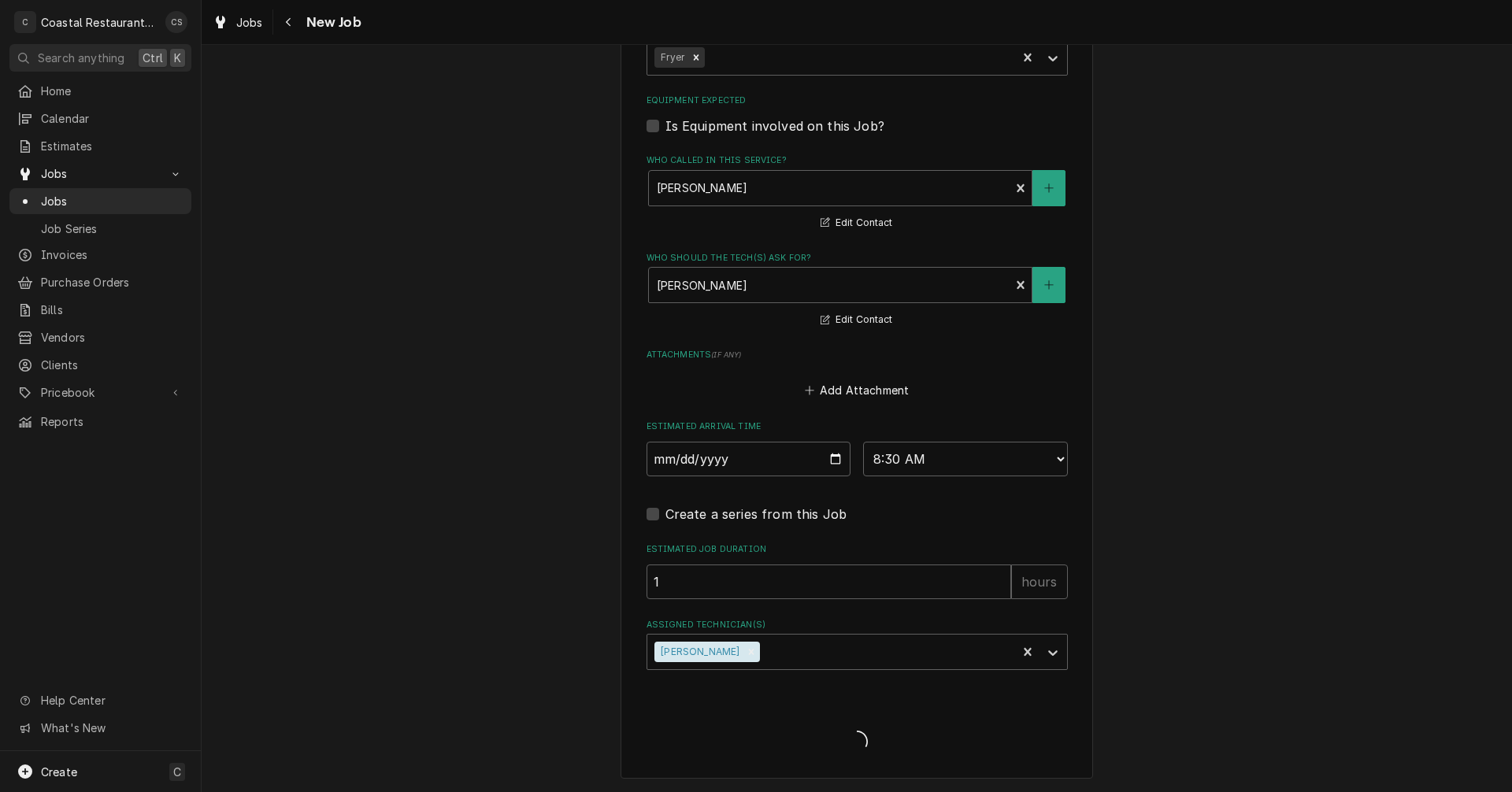
scroll to position [1023, 0]
type textarea "x"
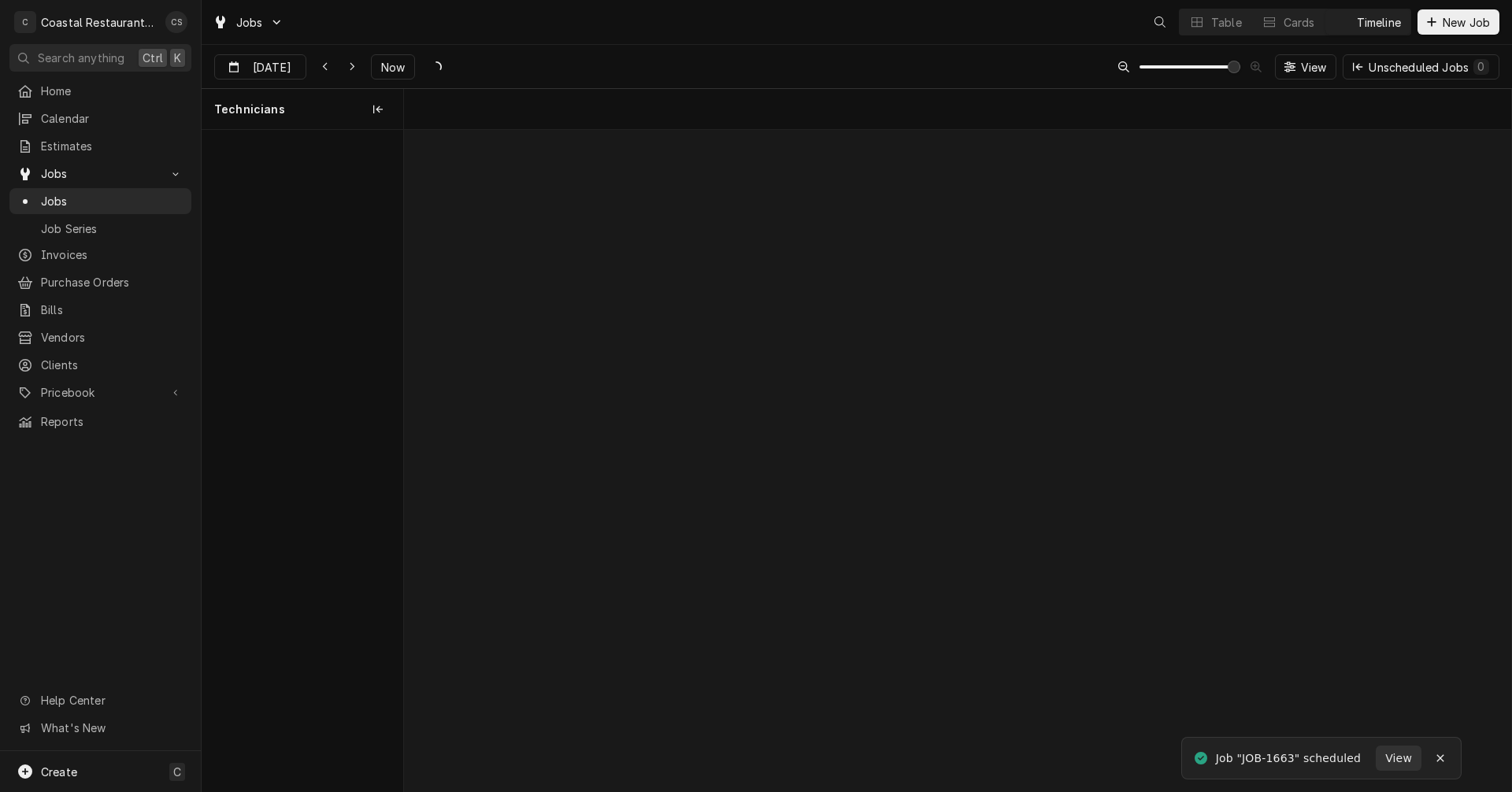
scroll to position [0, 21949]
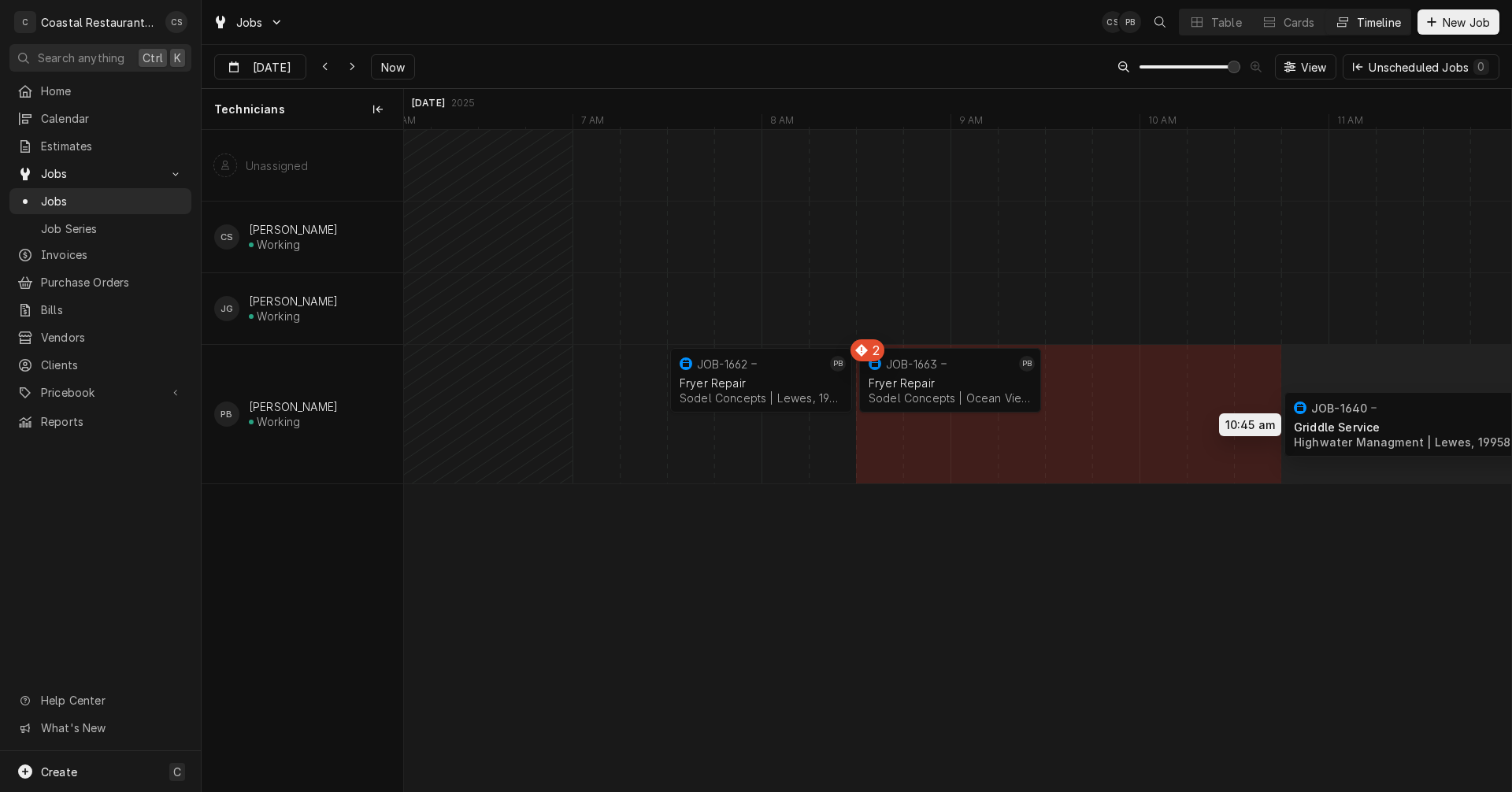
drag, startPoint x: 1123, startPoint y: 441, endPoint x: 1275, endPoint y: 412, distance: 154.7
click at [1411, 417] on div "7:30 AM 8:30 AM JOB-1662 PB Fryer Repair Sodel Concepts | Lewes, 19958 1h 10:45…" at bounding box center [957, 461] width 1107 height 662
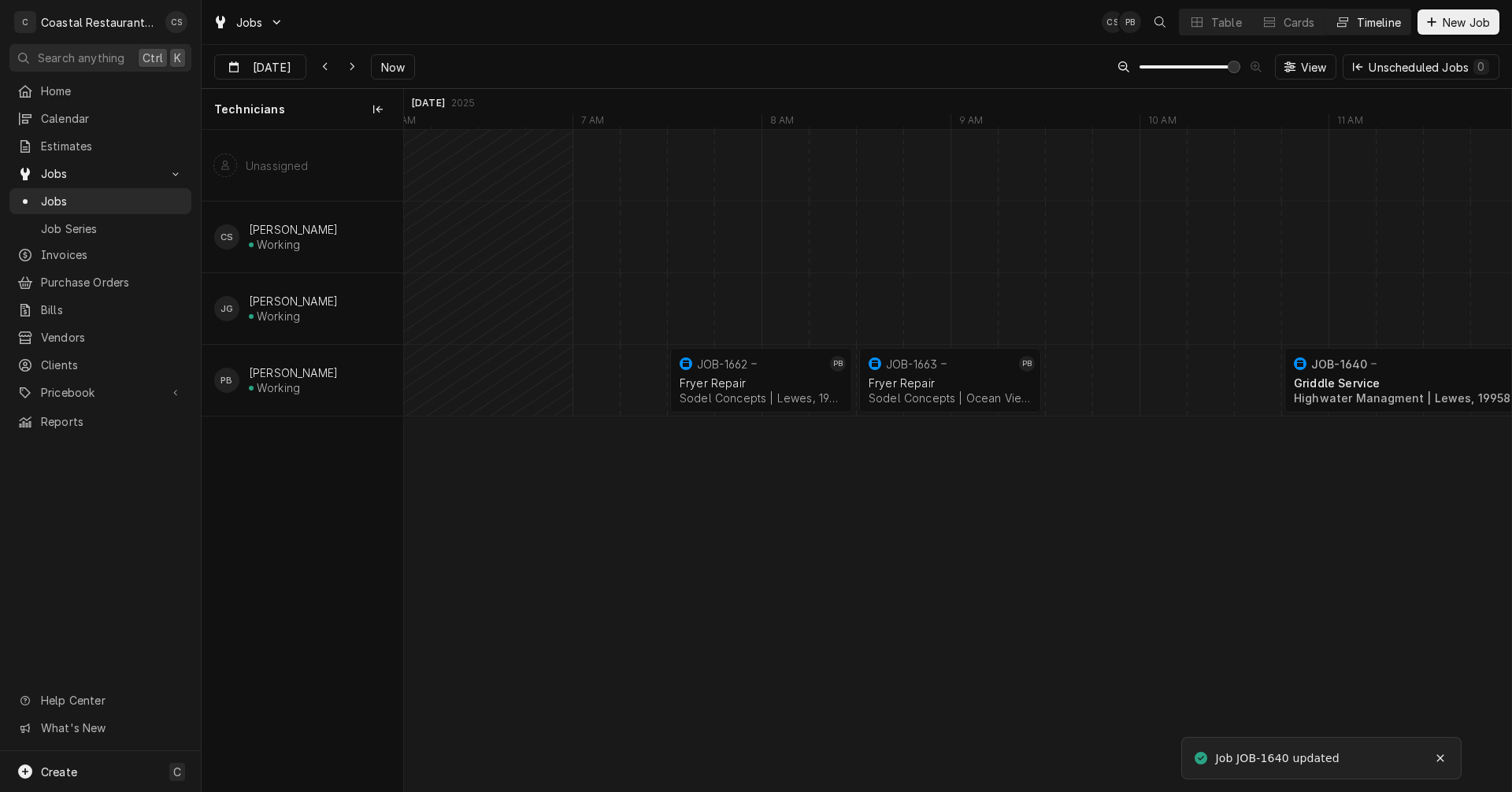
click at [1064, 382] on div "Dynamic Content Wrapper" at bounding box center [1211, 381] width 45510 height 71
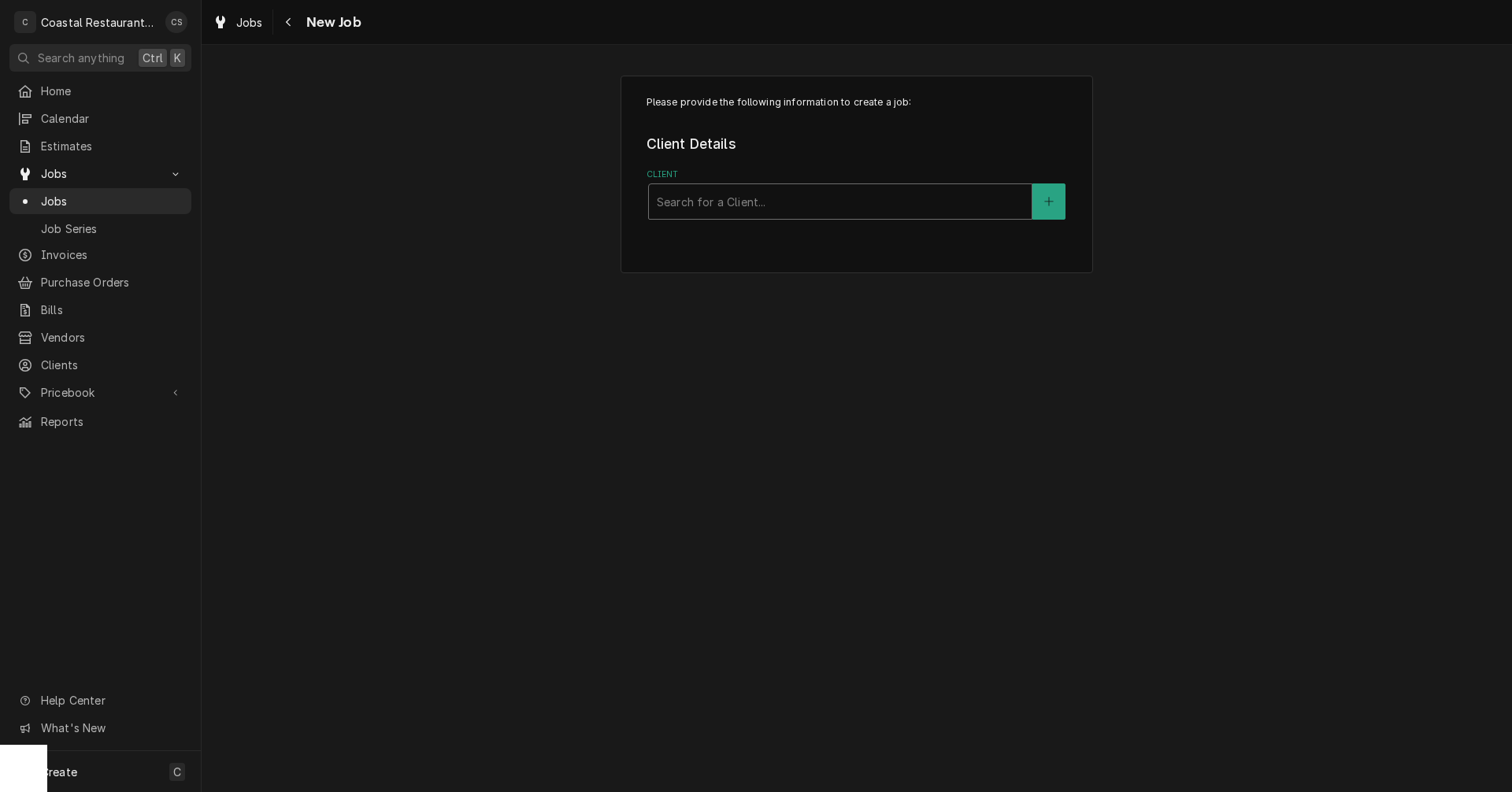
click at [751, 197] on div "Client" at bounding box center [841, 201] width 367 height 28
type input "Sodel"
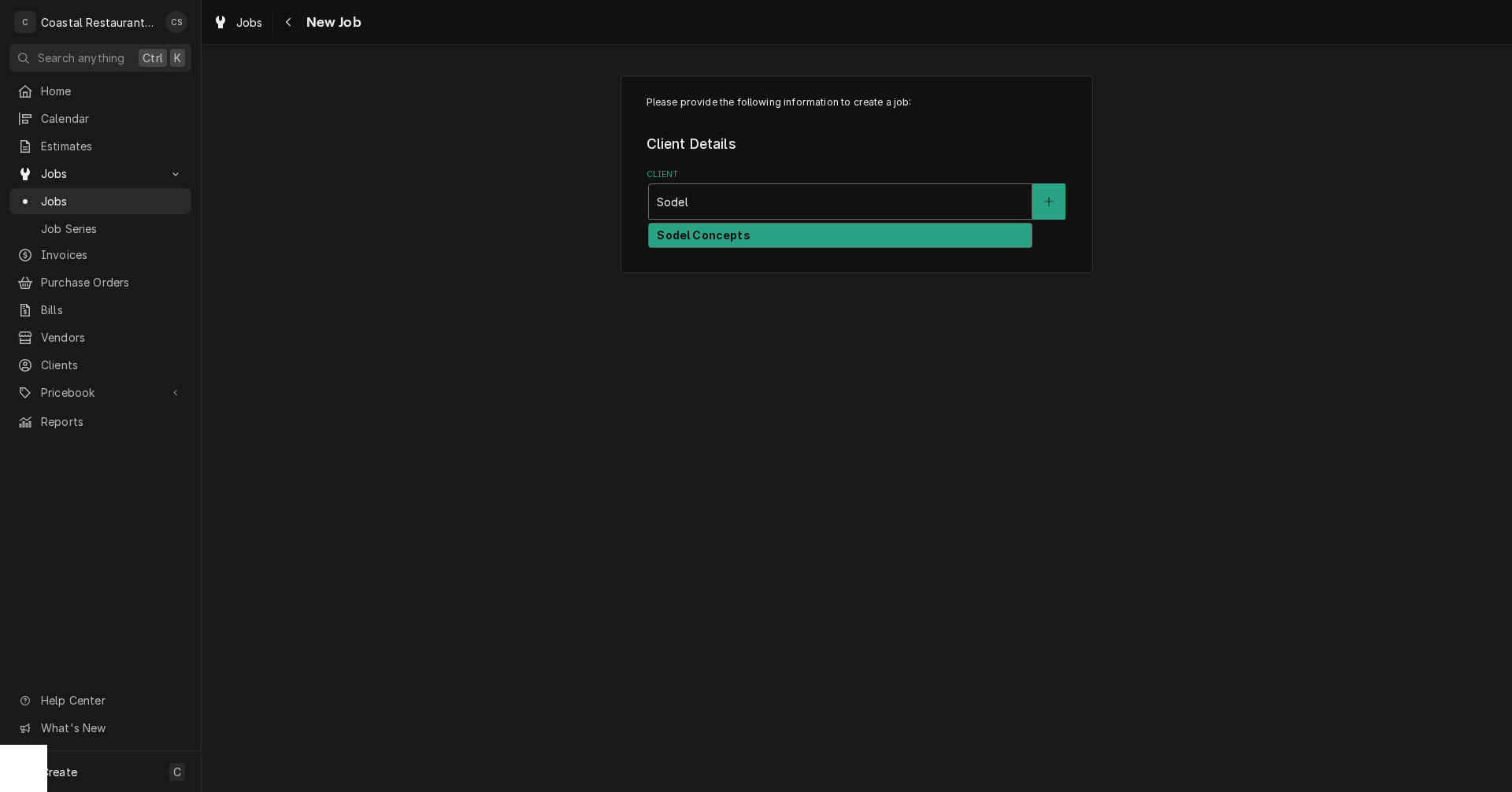
click at [753, 231] on div "Sodel Concepts" at bounding box center [841, 235] width 383 height 25
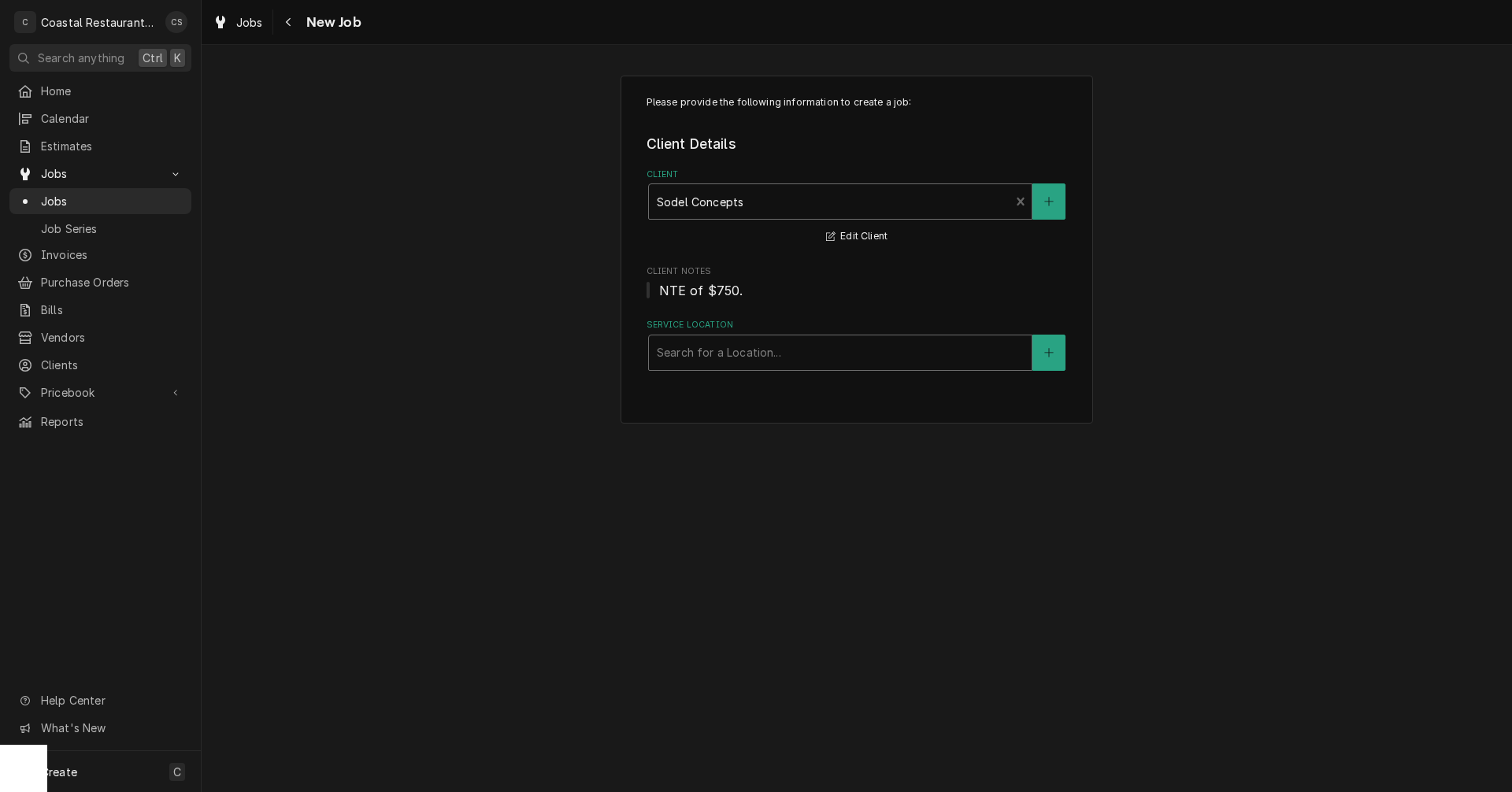
click at [697, 359] on div "Service Location" at bounding box center [841, 352] width 367 height 28
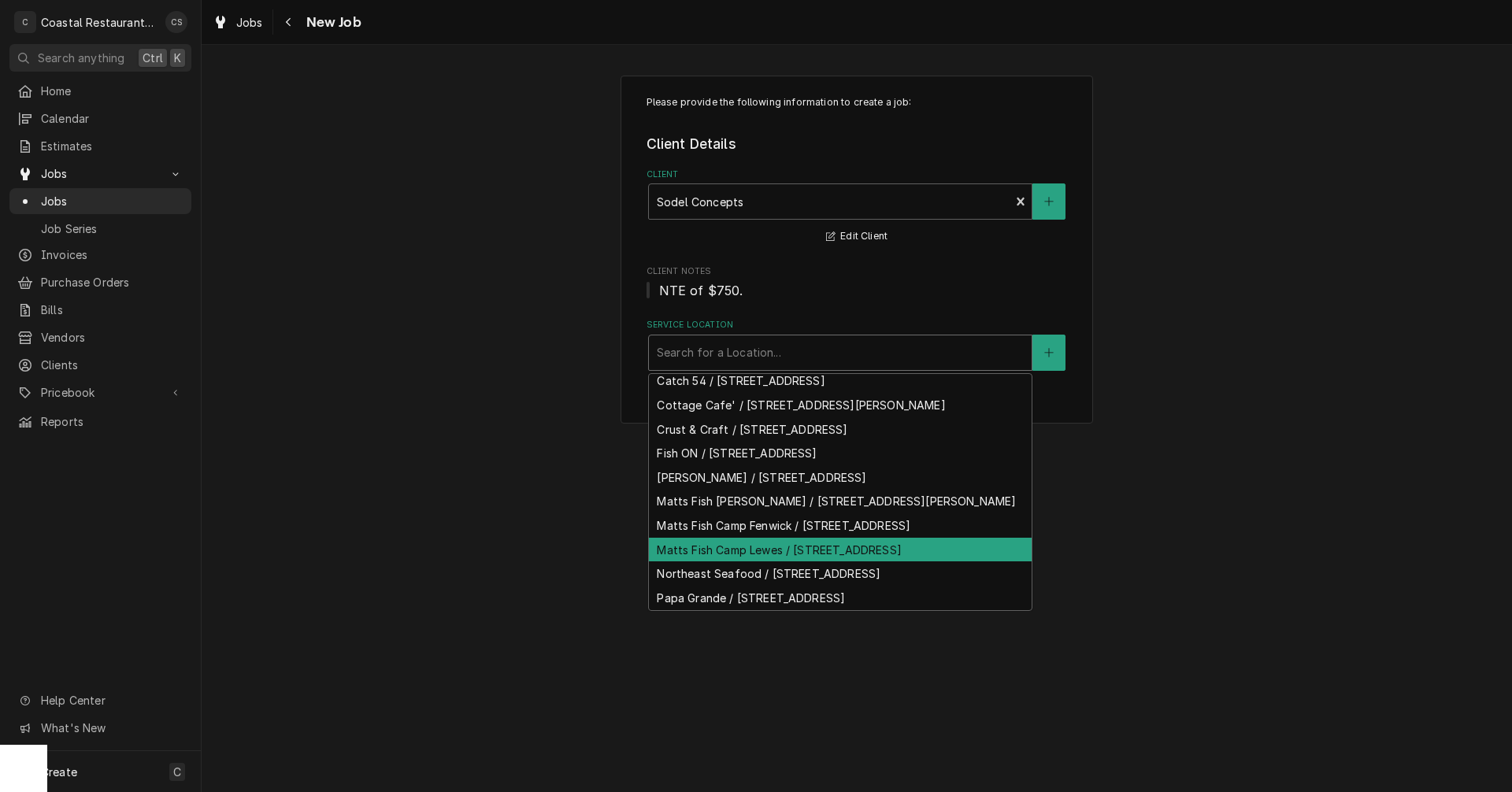
scroll to position [136, 0]
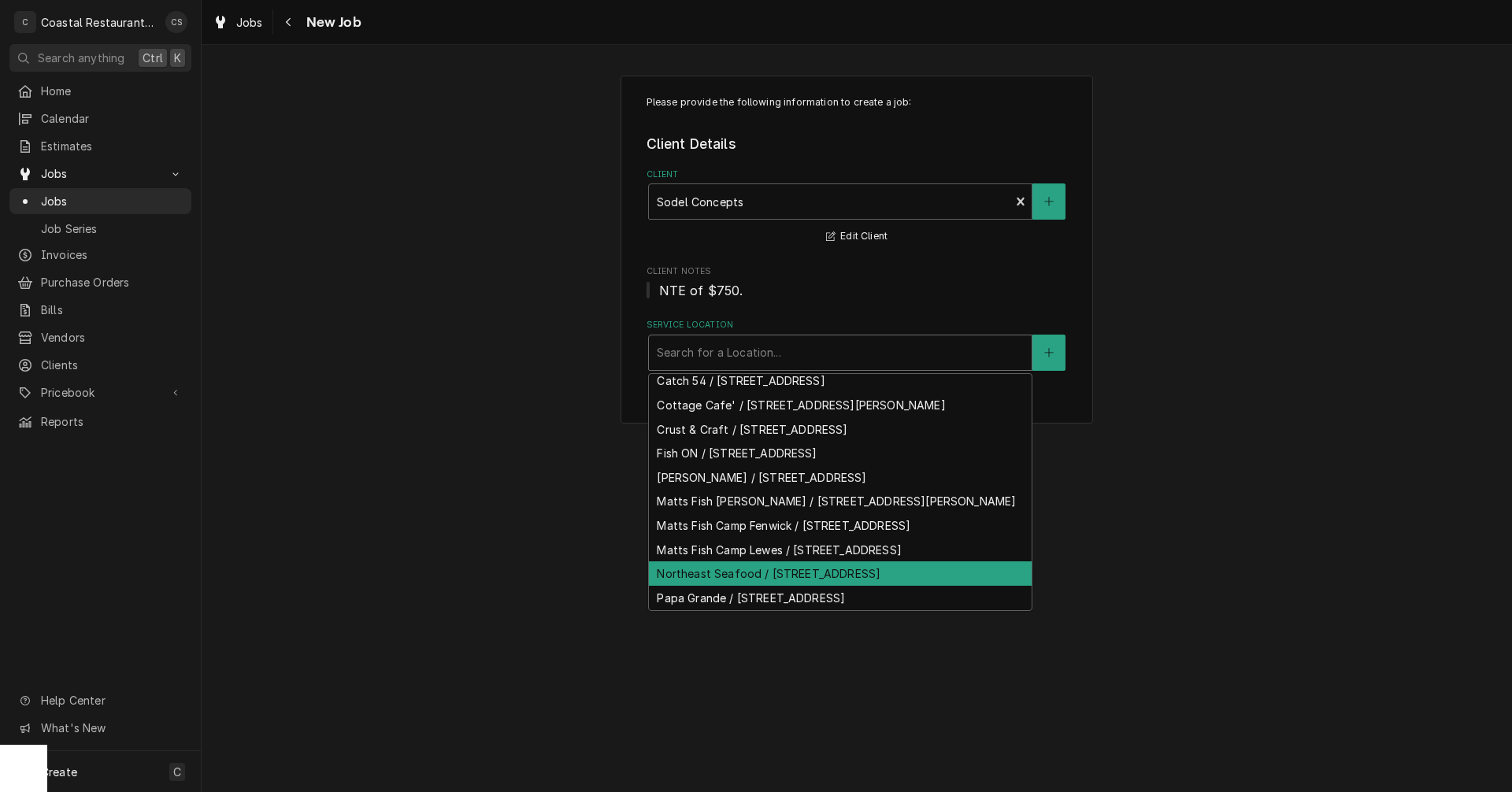
click at [715, 561] on div "Northeast Seafood / [STREET_ADDRESS]" at bounding box center [841, 573] width 383 height 25
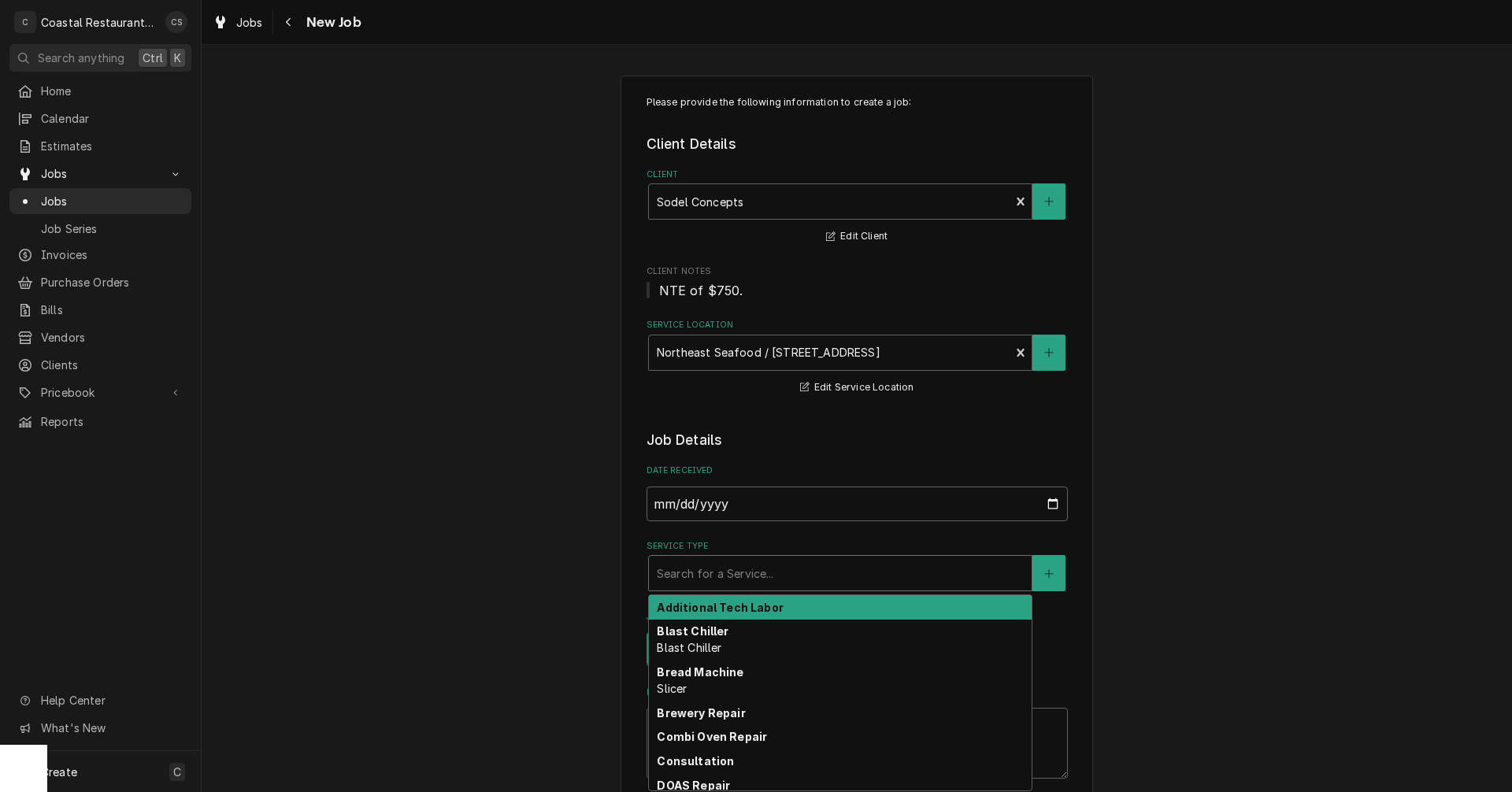
click at [696, 576] on div "Service Type" at bounding box center [841, 573] width 367 height 28
type textarea "x"
type input "O"
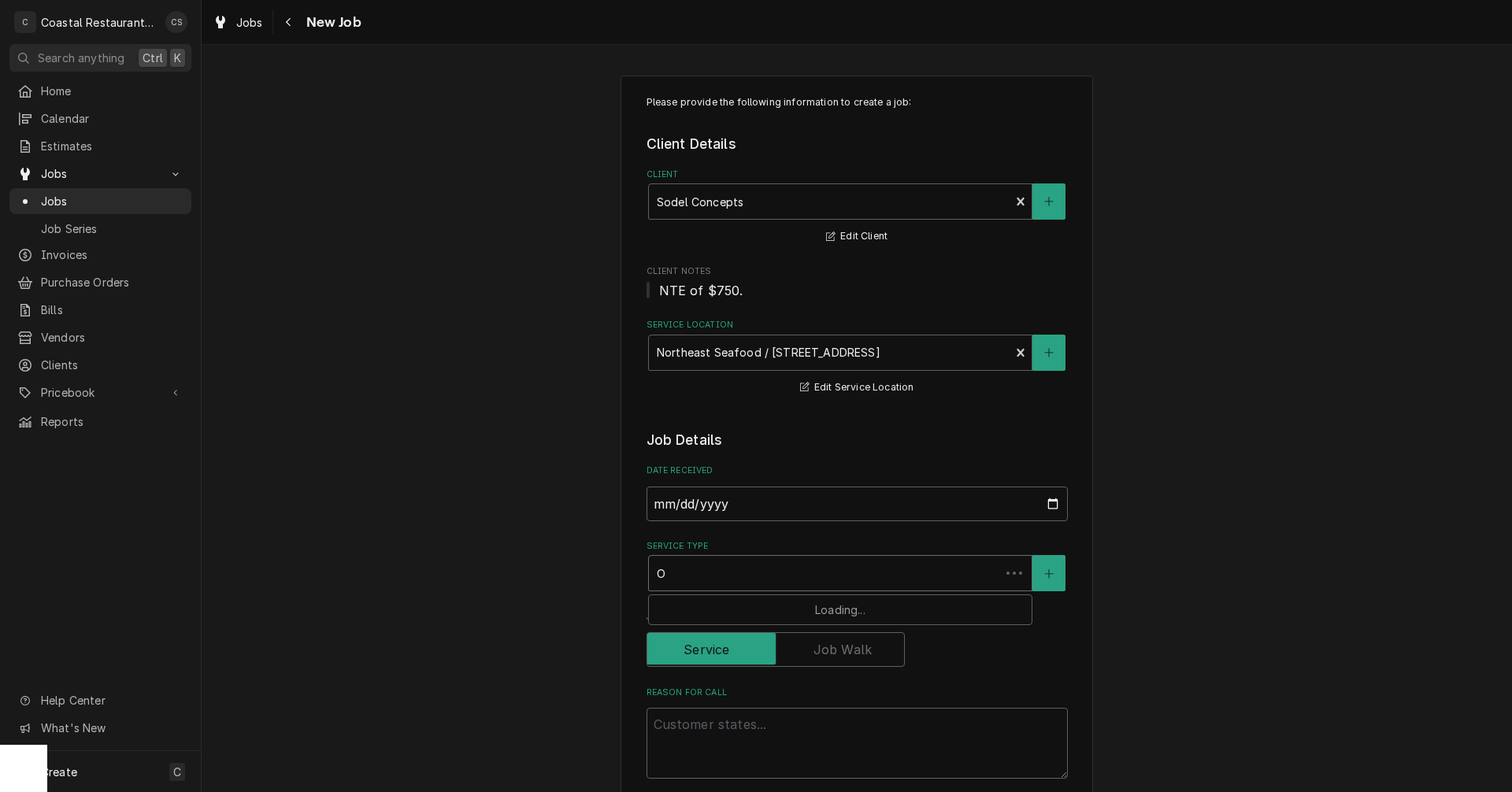
type textarea "x"
type input "Ov"
type textarea "x"
type input "Ove"
type textarea "x"
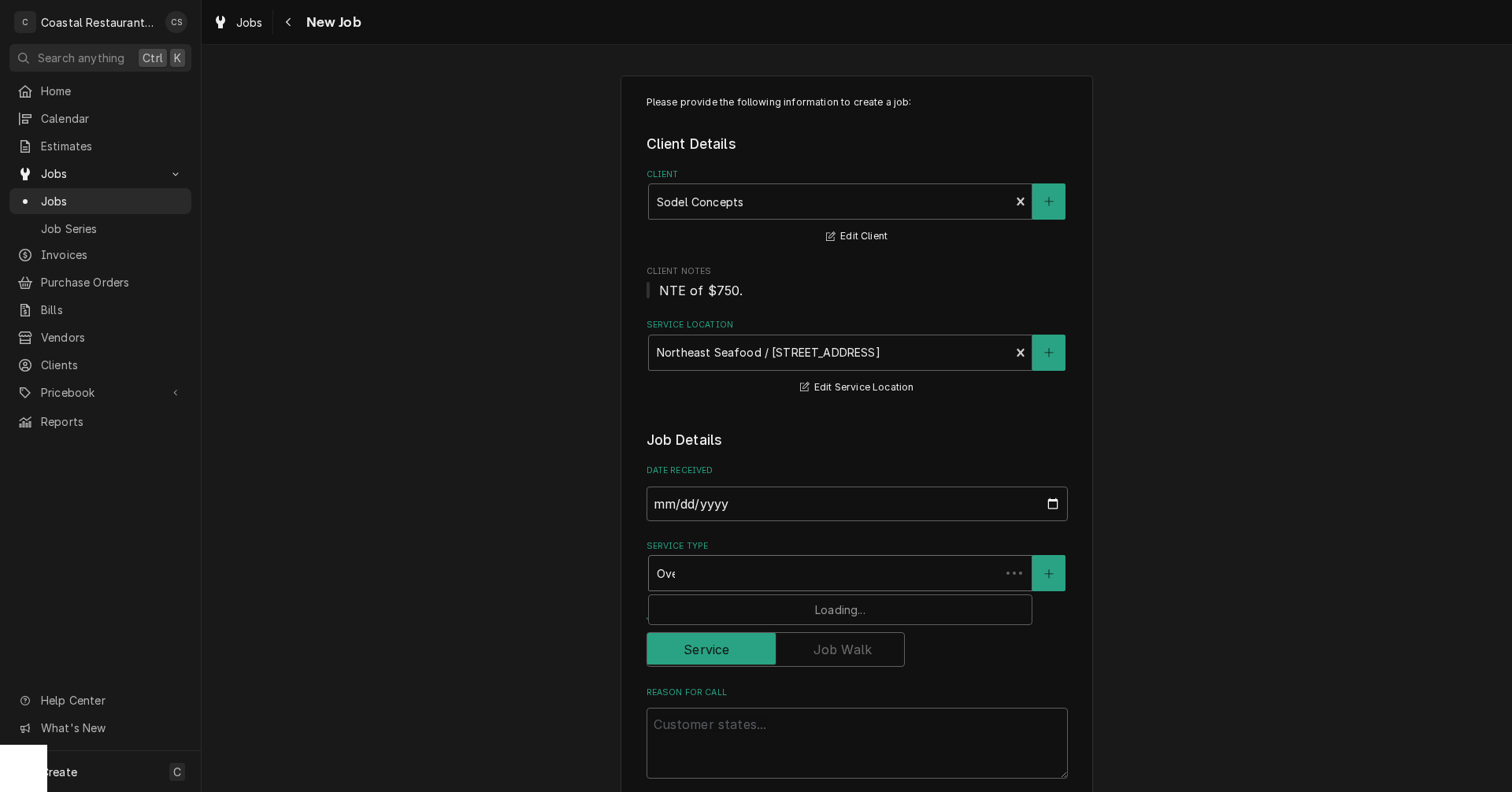
type input "Oven"
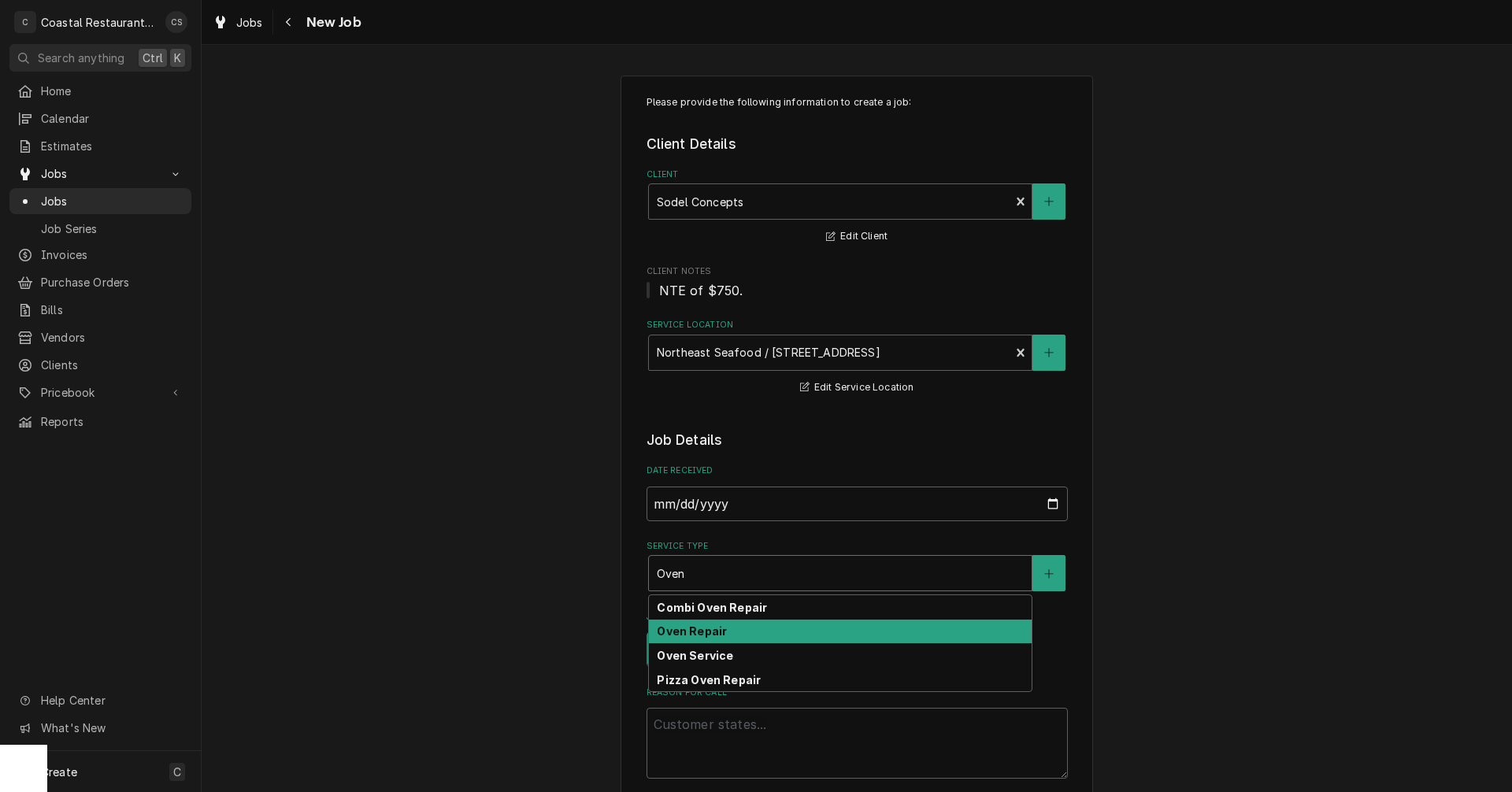
click at [693, 629] on strong "Oven Repair" at bounding box center [692, 631] width 70 height 14
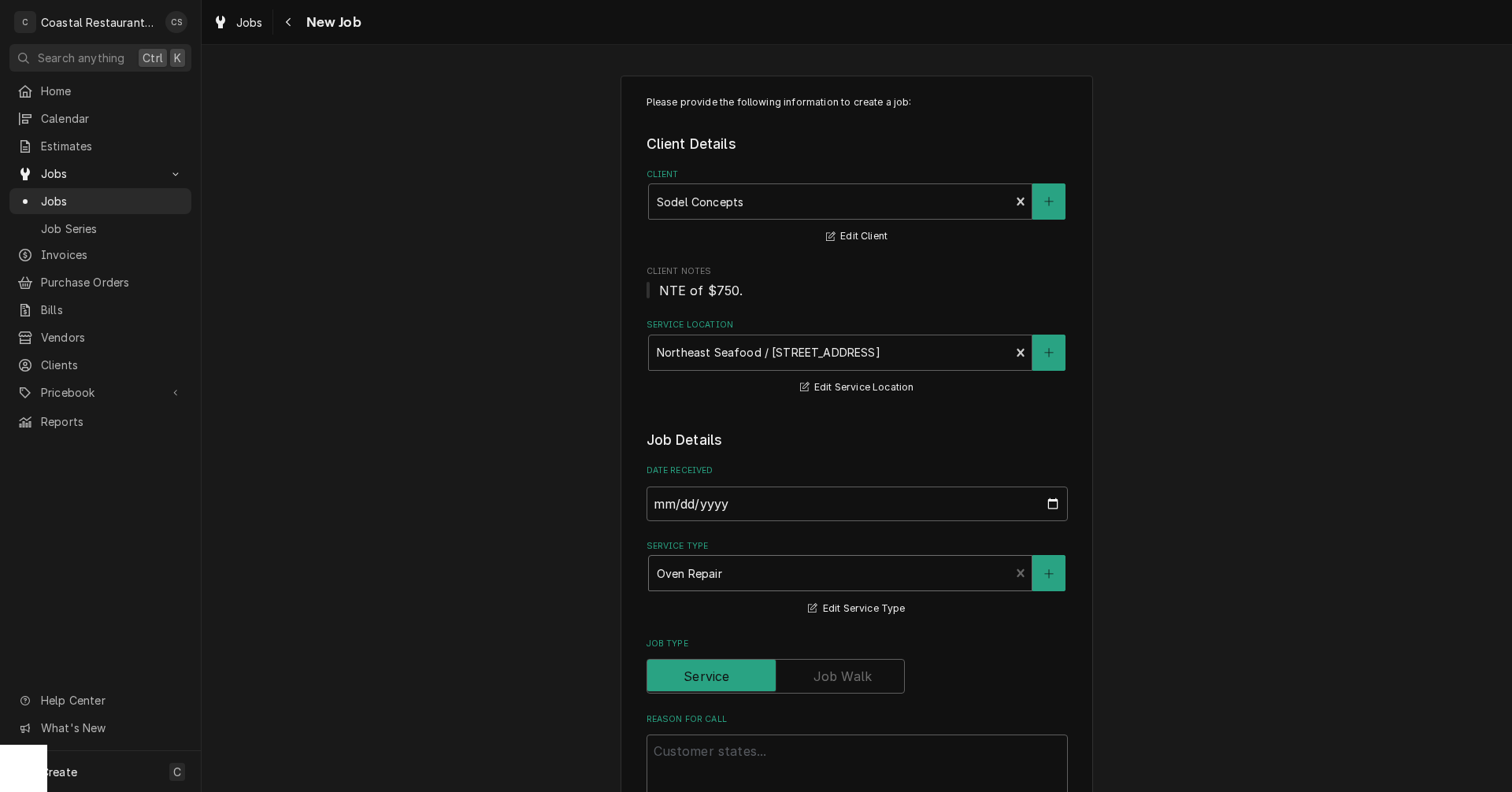
scroll to position [79, 0]
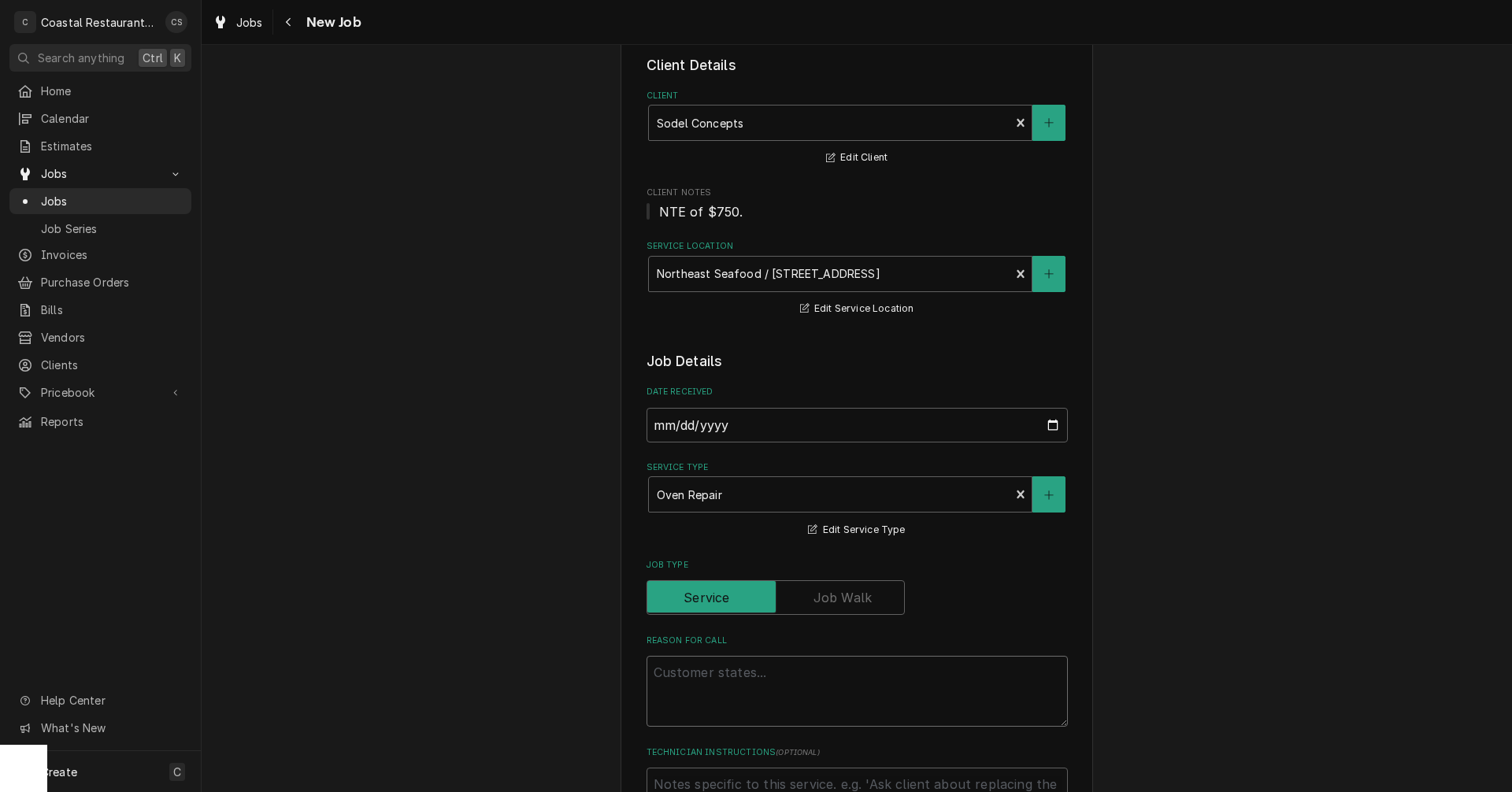
click at [697, 673] on textarea "Reason For Call" at bounding box center [858, 691] width 422 height 71
click at [697, 675] on textarea "Reason For Call" at bounding box center [858, 691] width 422 height 71
paste textarea "Work Order ID: 14213"
type textarea "x"
type textarea "Work Order ID: 14213"
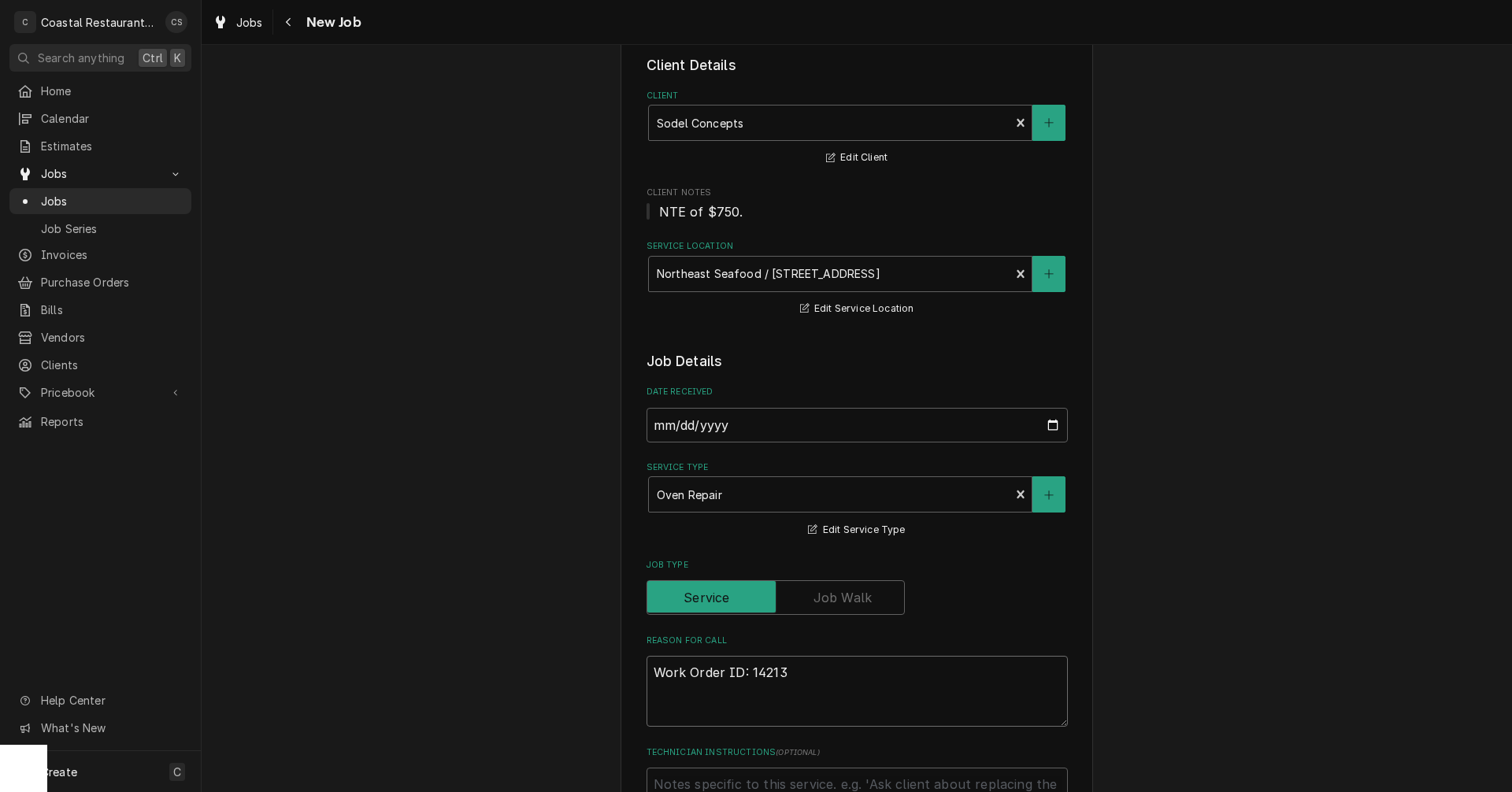
type textarea "x"
type textarea "Work Order ID: 14213"
type textarea "x"
type textarea "Work Order ID: 14213"
click at [789, 674] on textarea "Work Order ID: 14213" at bounding box center [858, 691] width 422 height 71
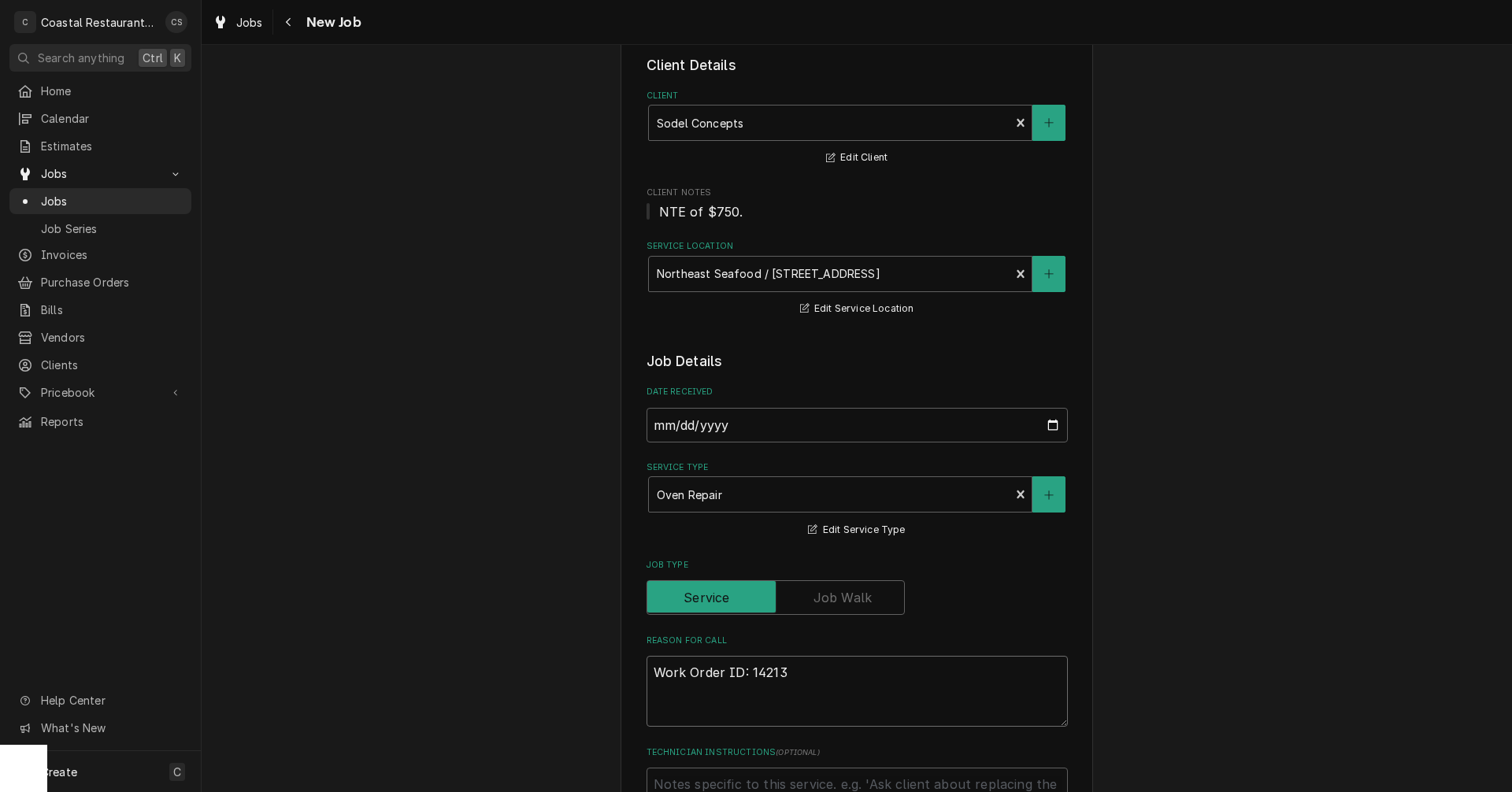
paste textarea "Far Left oven has some sensor issues or something, the pilot is always lit howe…"
type textarea "x"
type textarea "Work Order ID: 14213 Far Left oven has some sensor issues or something, the pil…"
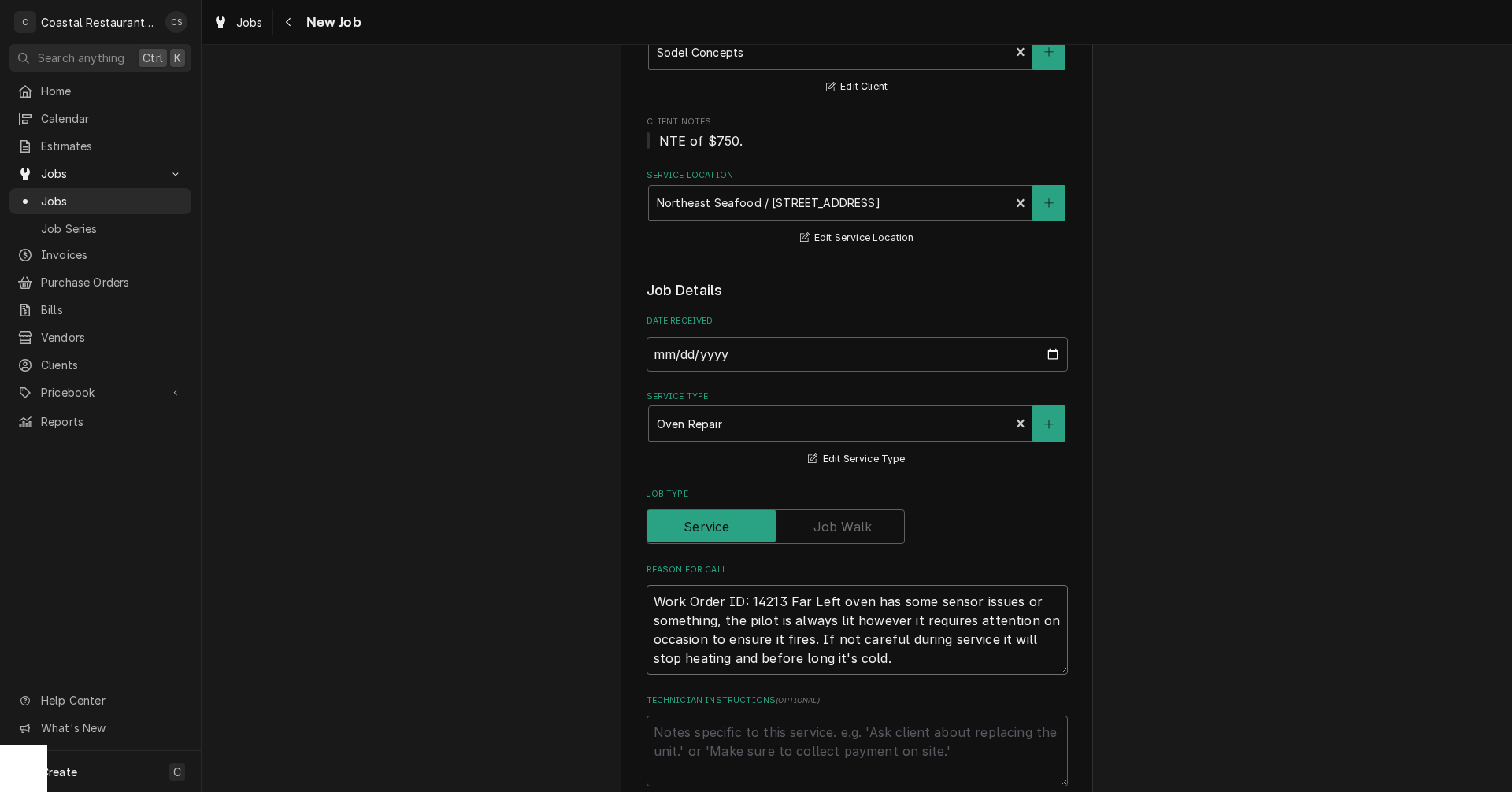
type textarea "x"
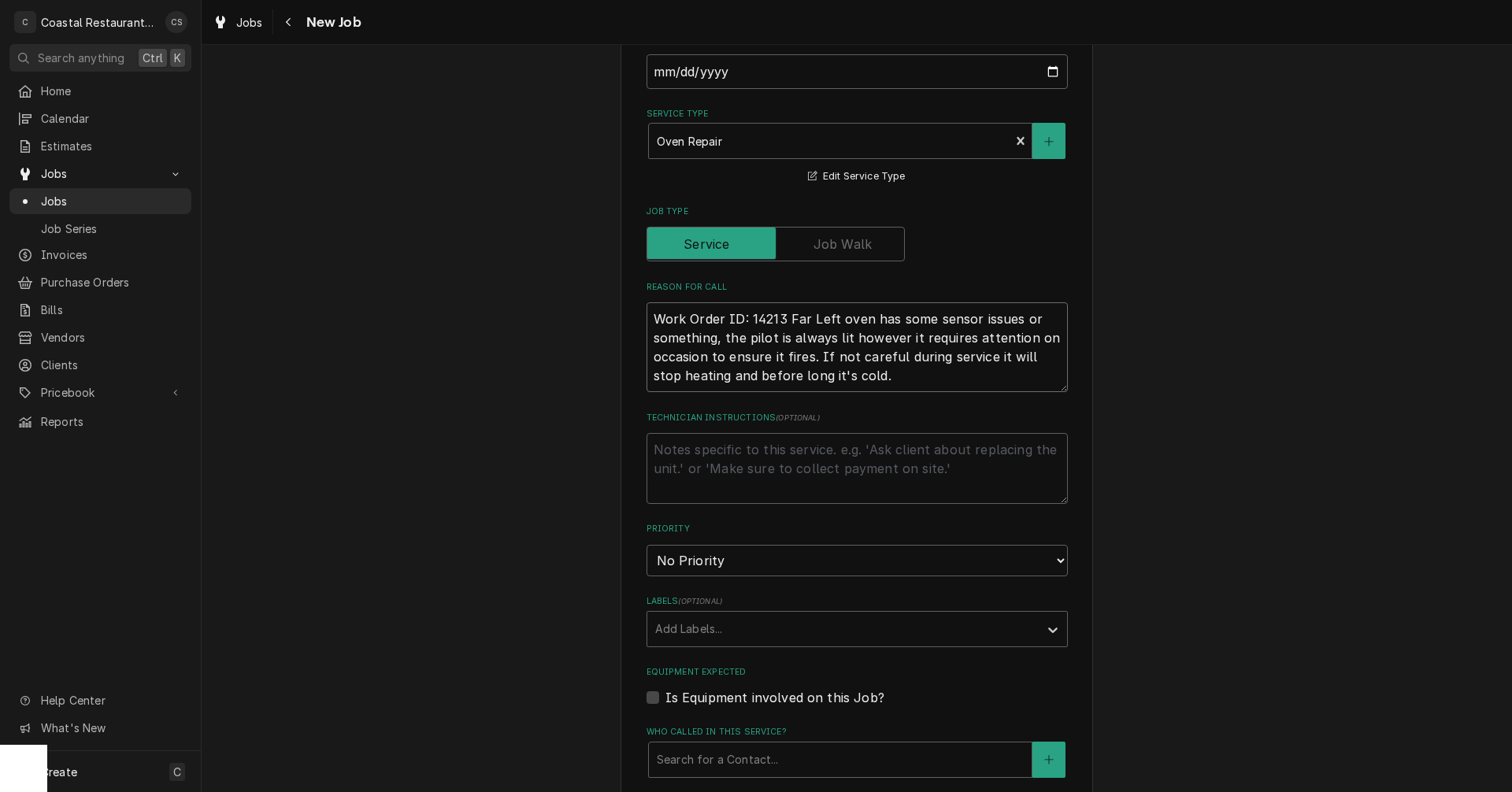
scroll to position [472, 0]
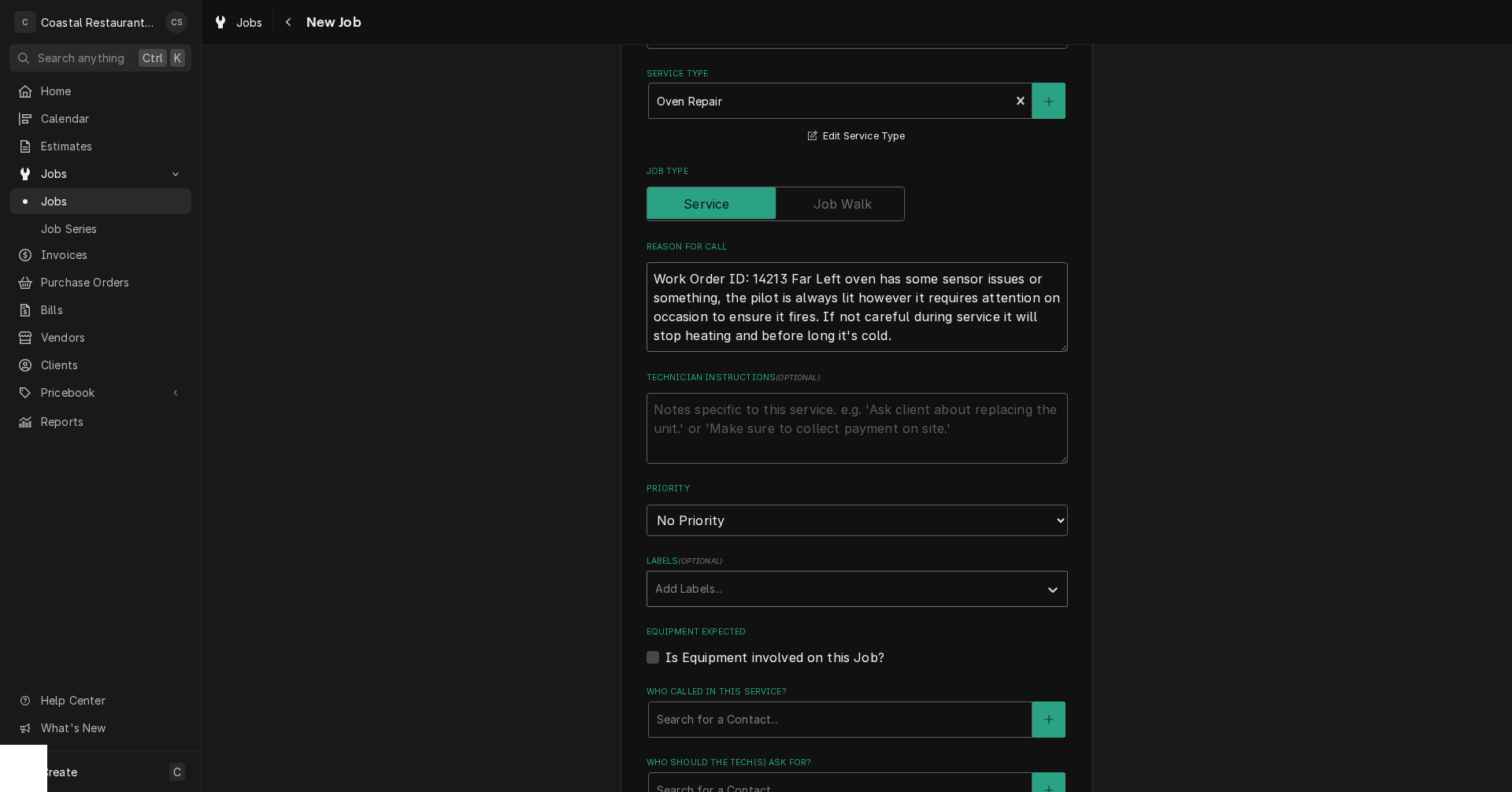
type textarea "Work Order ID: 14213 Far Left oven has some sensor issues or something, the pil…"
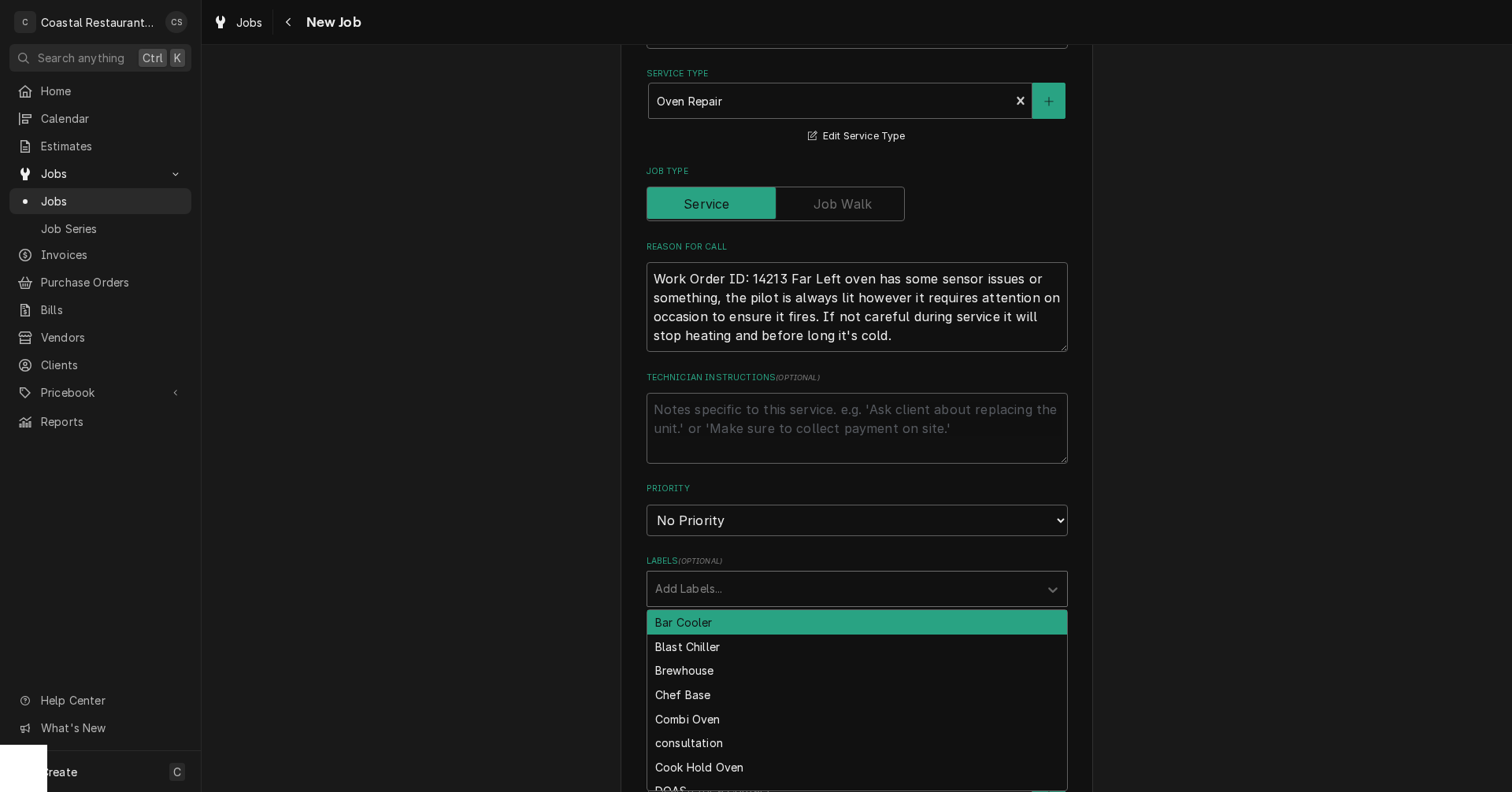
click at [713, 589] on div "Labels" at bounding box center [843, 588] width 376 height 28
type input "fryer"
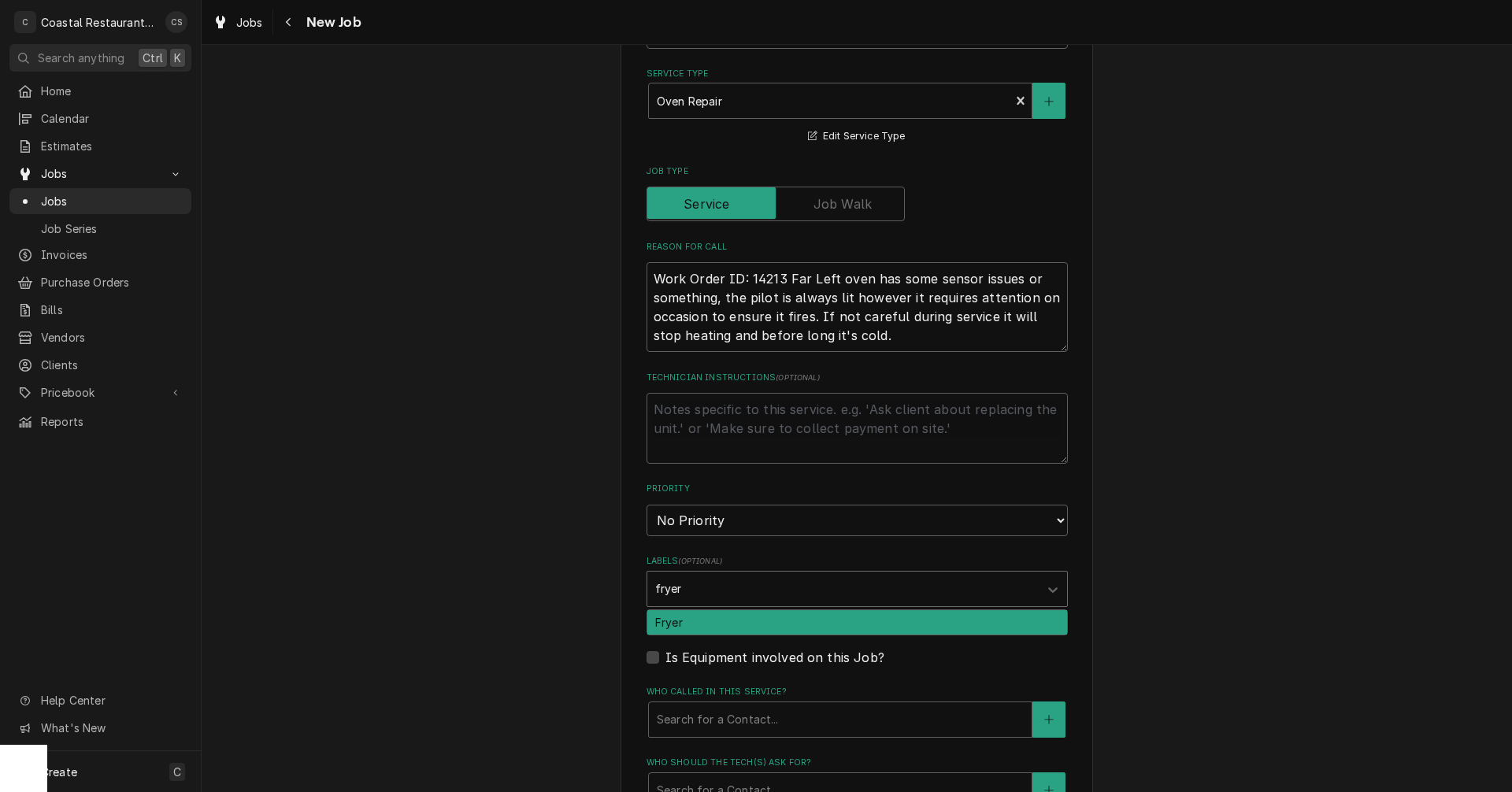
click at [670, 625] on div "Fryer" at bounding box center [858, 622] width 420 height 25
type textarea "x"
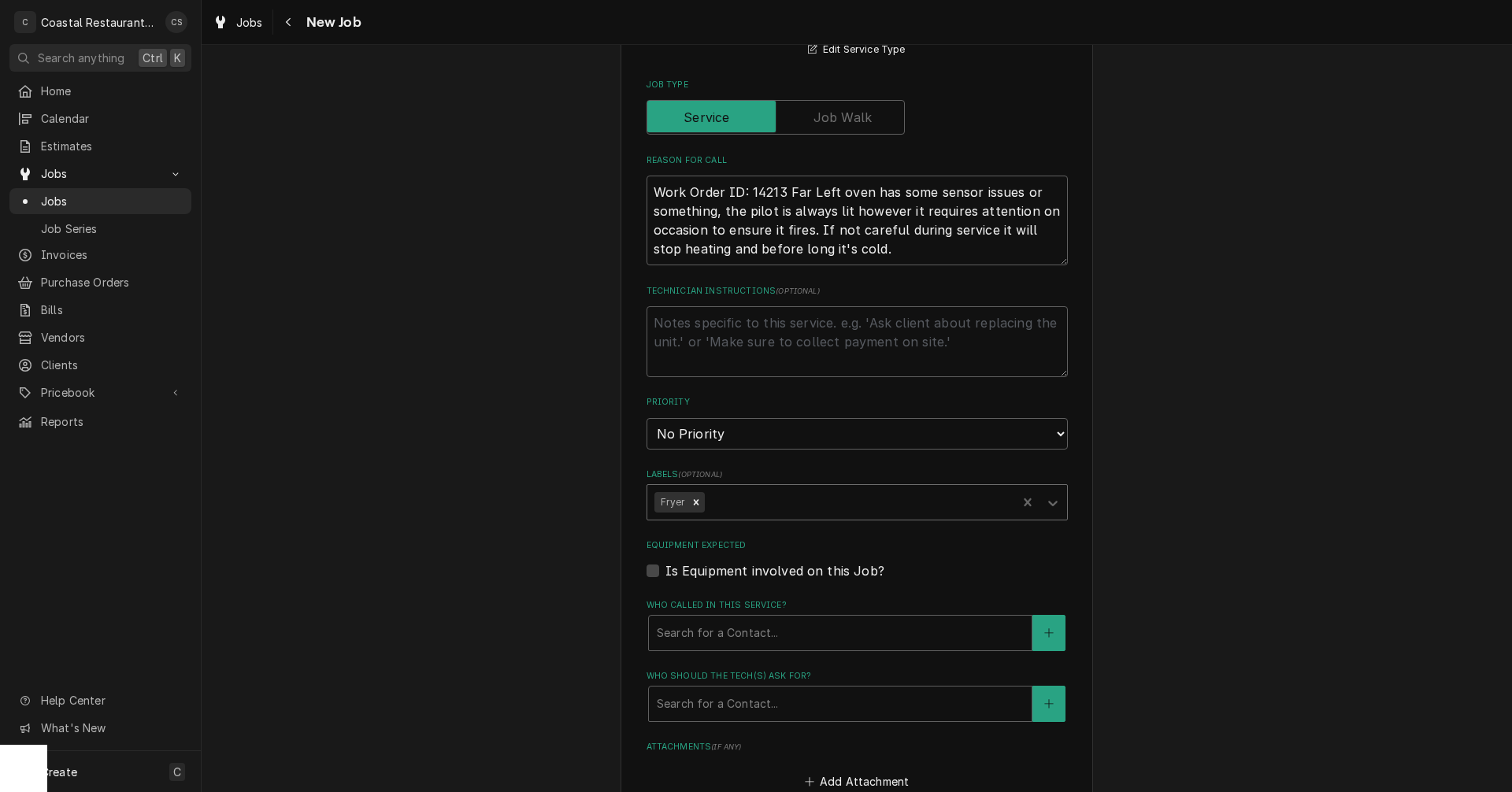
scroll to position [708, 0]
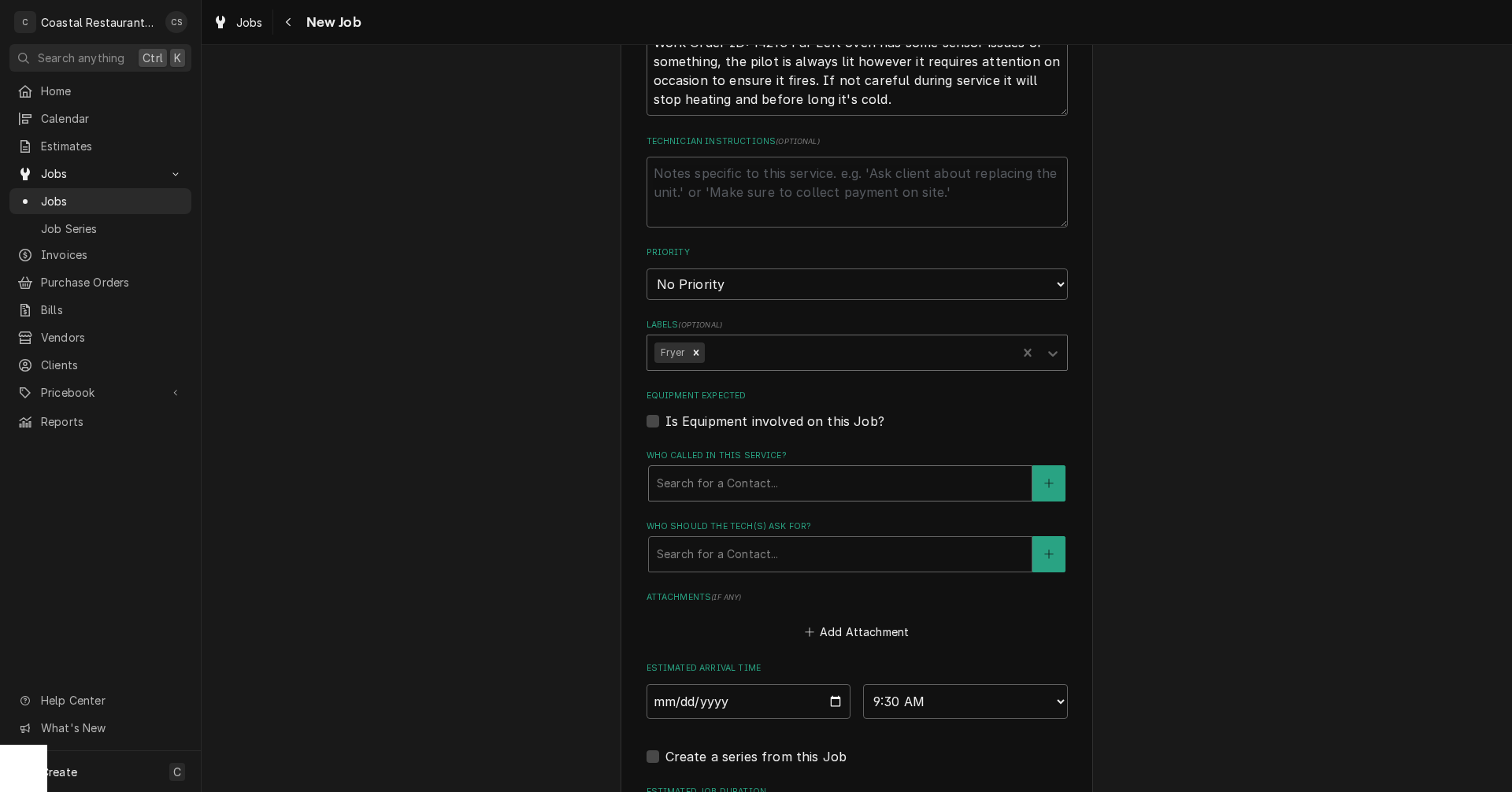
click at [667, 479] on div "Who called in this service?" at bounding box center [841, 482] width 367 height 28
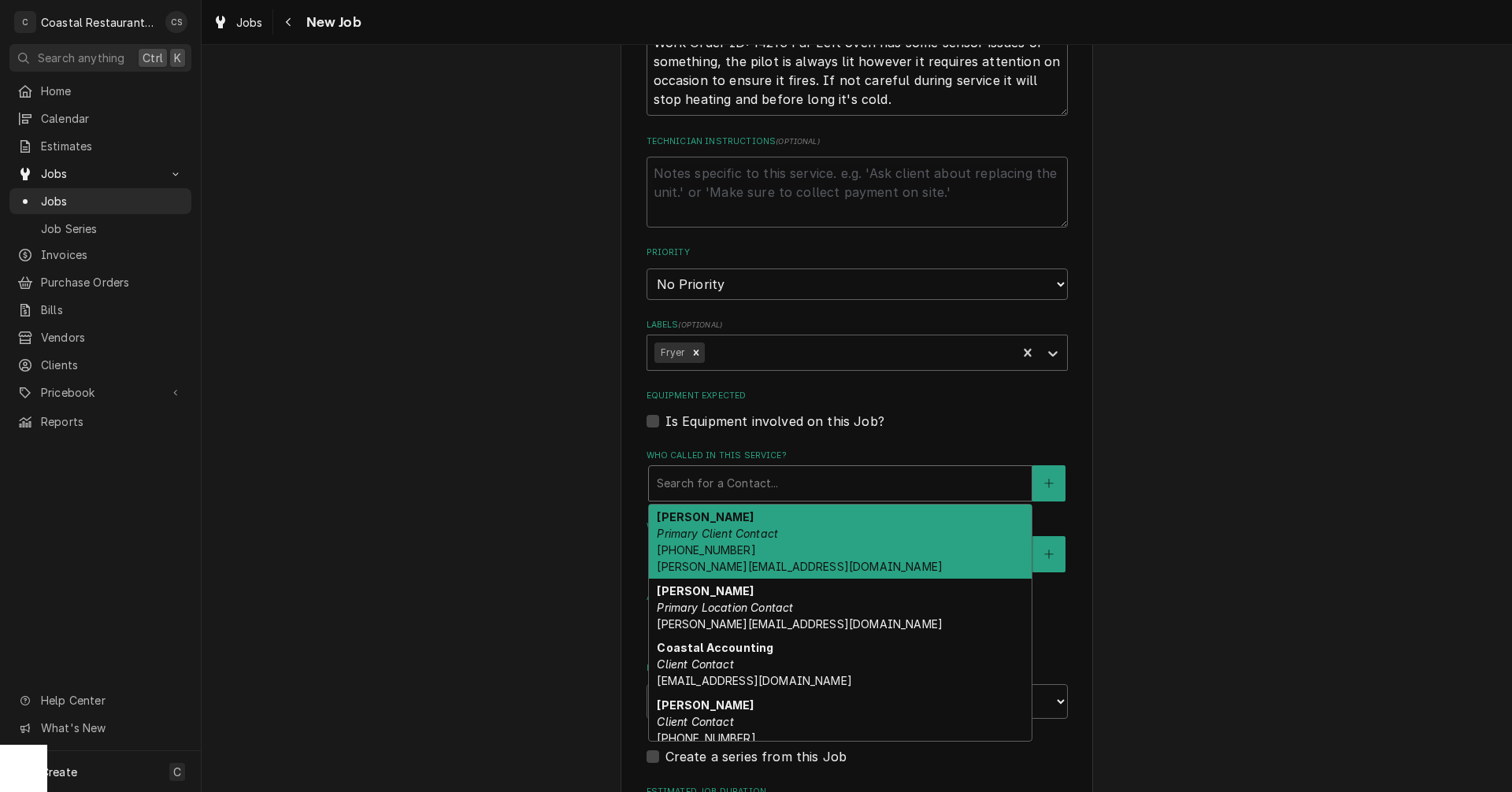
click at [696, 532] on em "Primary Client Contact" at bounding box center [717, 533] width 121 height 14
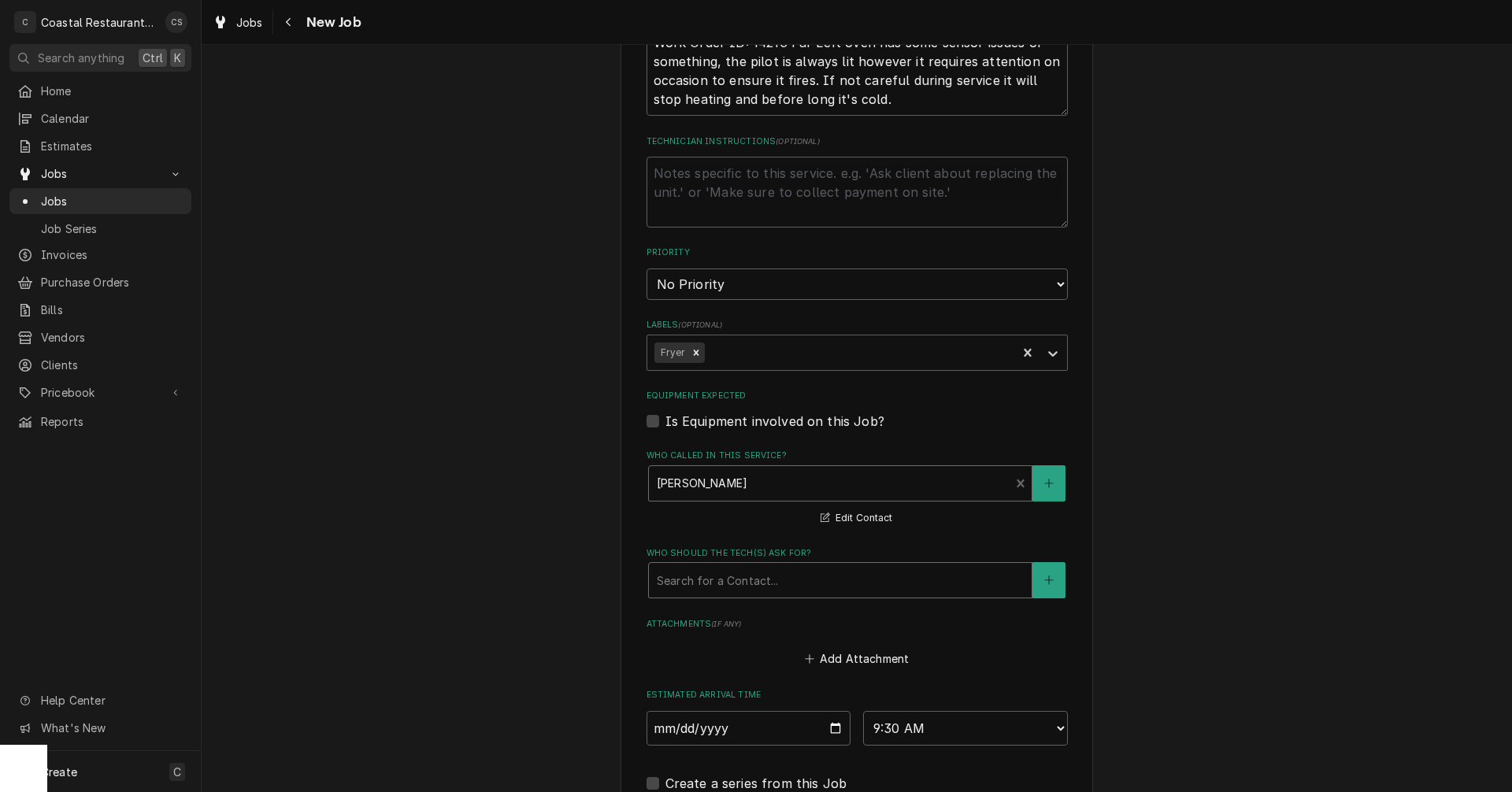
click at [721, 581] on div "Who should the tech(s) ask for?" at bounding box center [841, 580] width 367 height 28
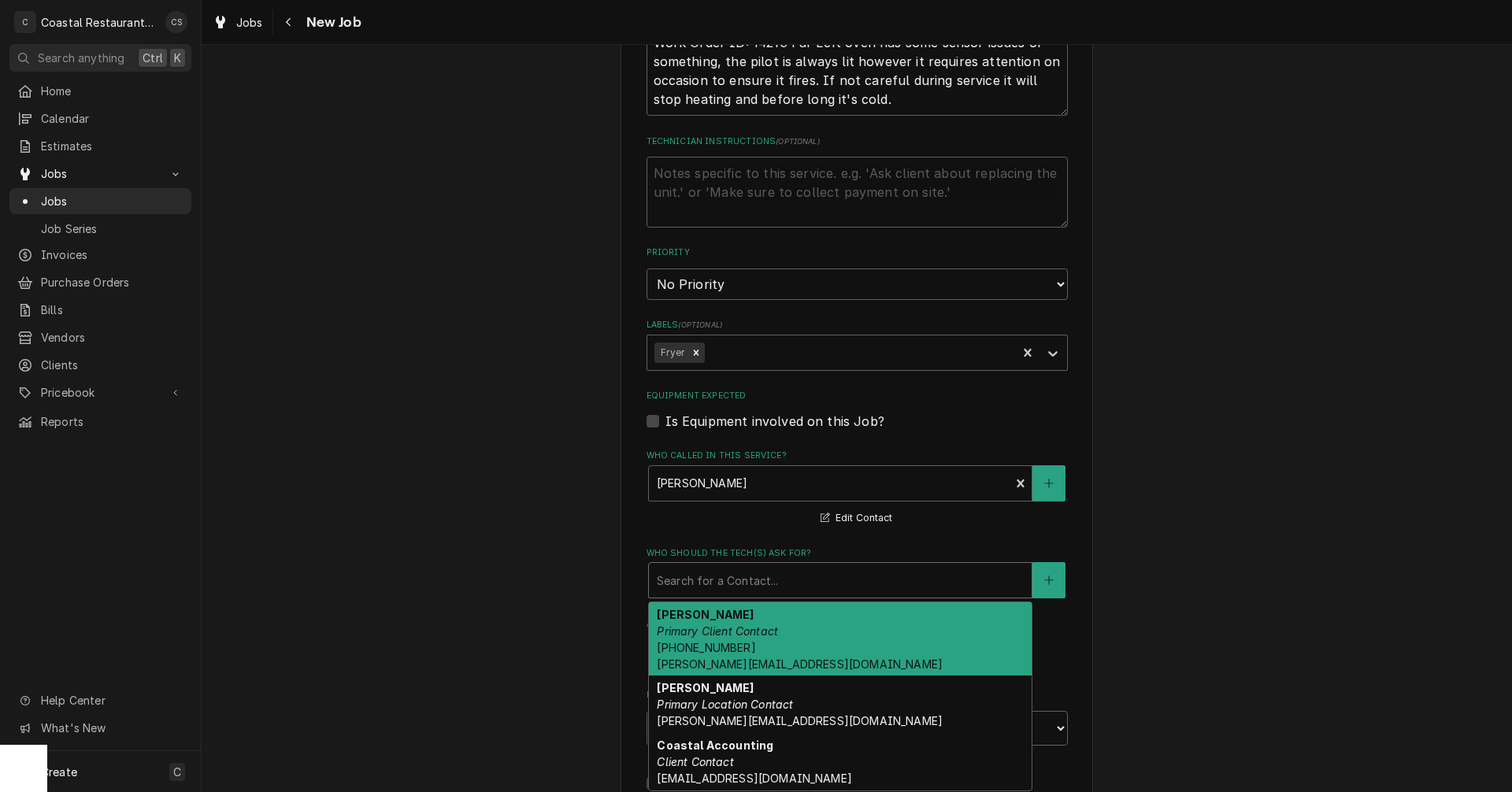
drag, startPoint x: 702, startPoint y: 641, endPoint x: 722, endPoint y: 631, distance: 22.4
click at [702, 641] on span "(302) 381-0571 Andrew@sodelconcepts.com" at bounding box center [800, 655] width 286 height 30
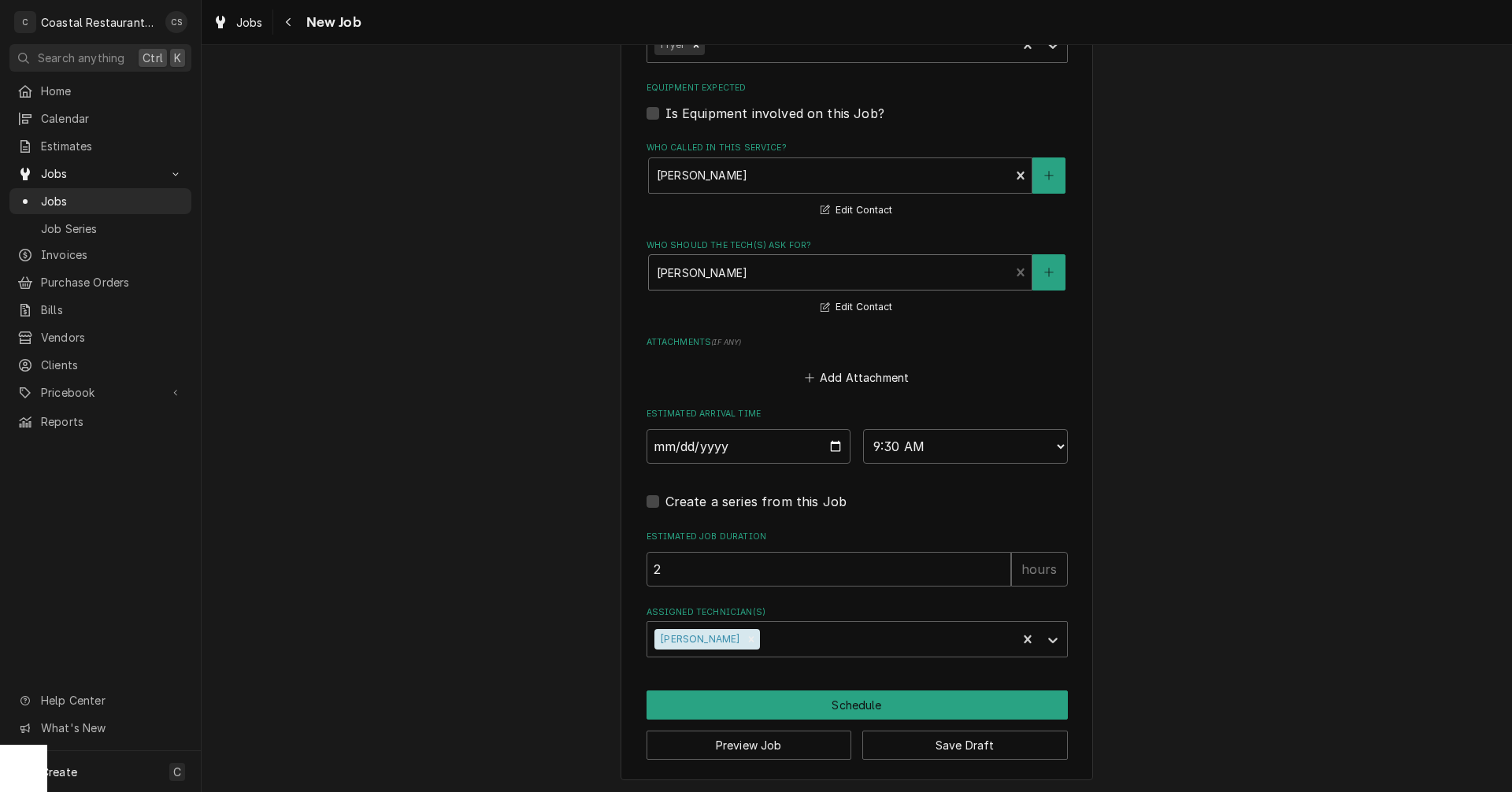
scroll to position [1018, 0]
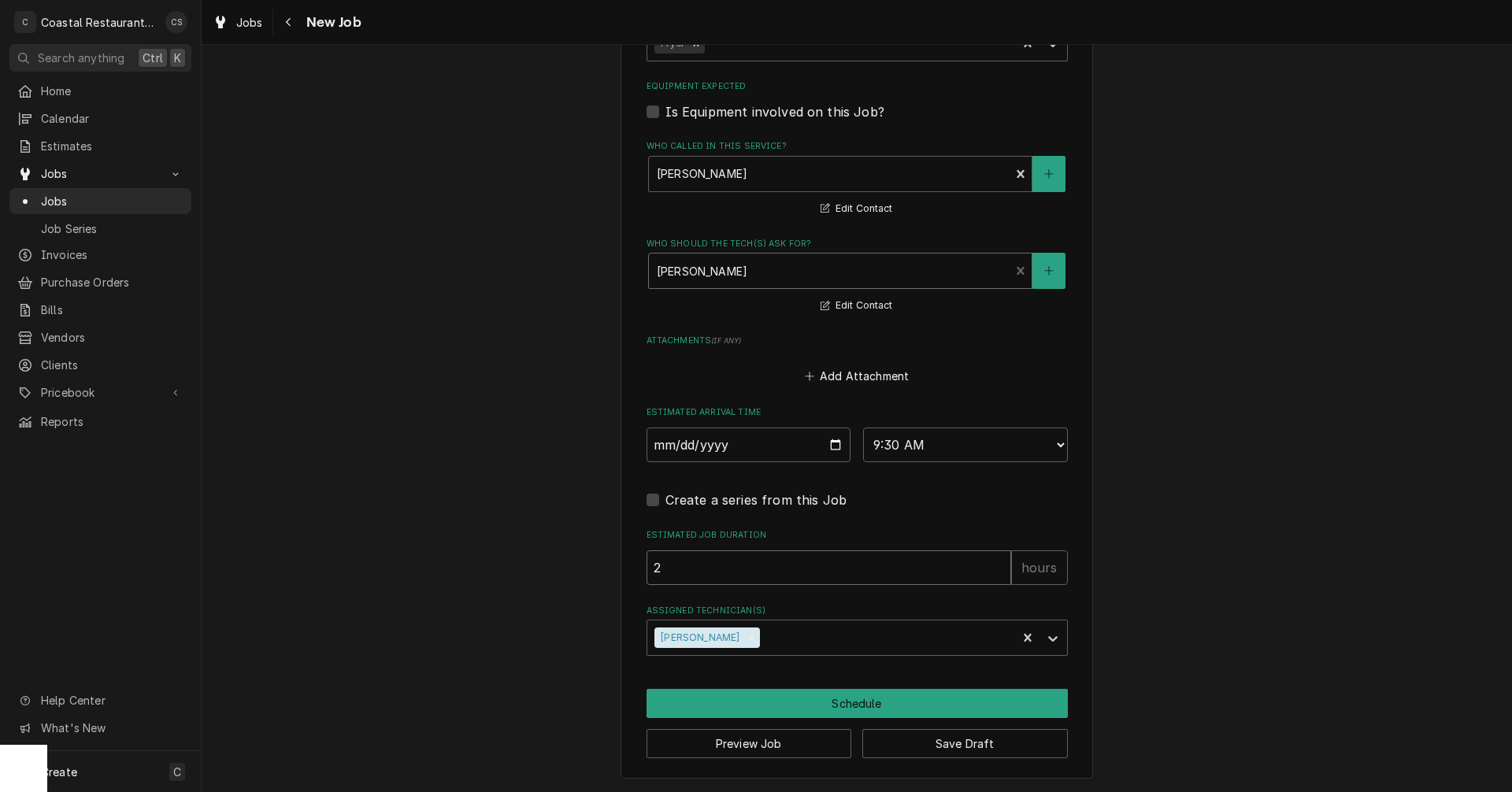
click at [715, 563] on input "2" at bounding box center [829, 567] width 365 height 35
type textarea "x"
type input "1"
type textarea "x"
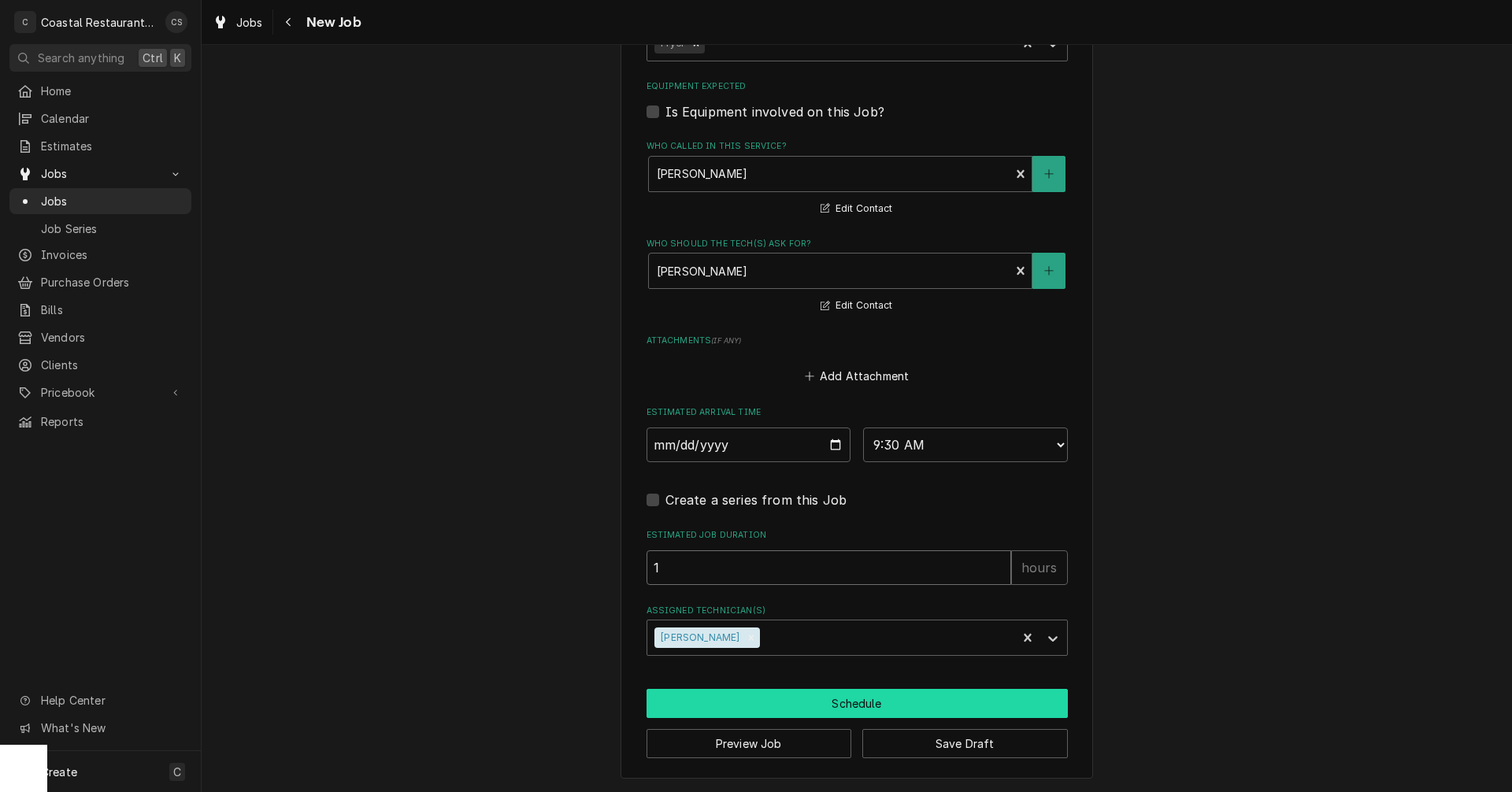
type input "1"
click at [869, 705] on button "Schedule" at bounding box center [858, 703] width 422 height 29
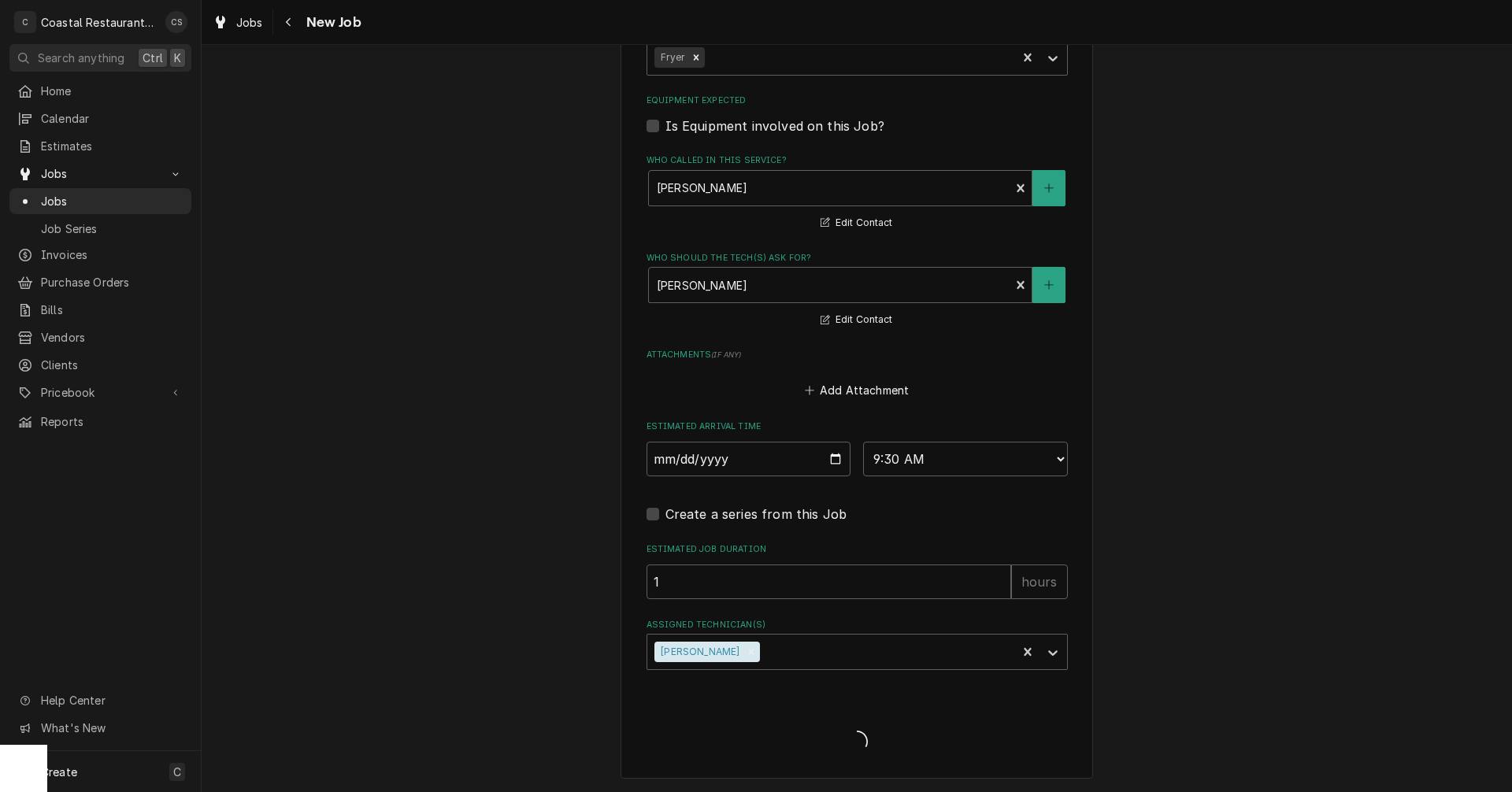
scroll to position [1004, 0]
type textarea "x"
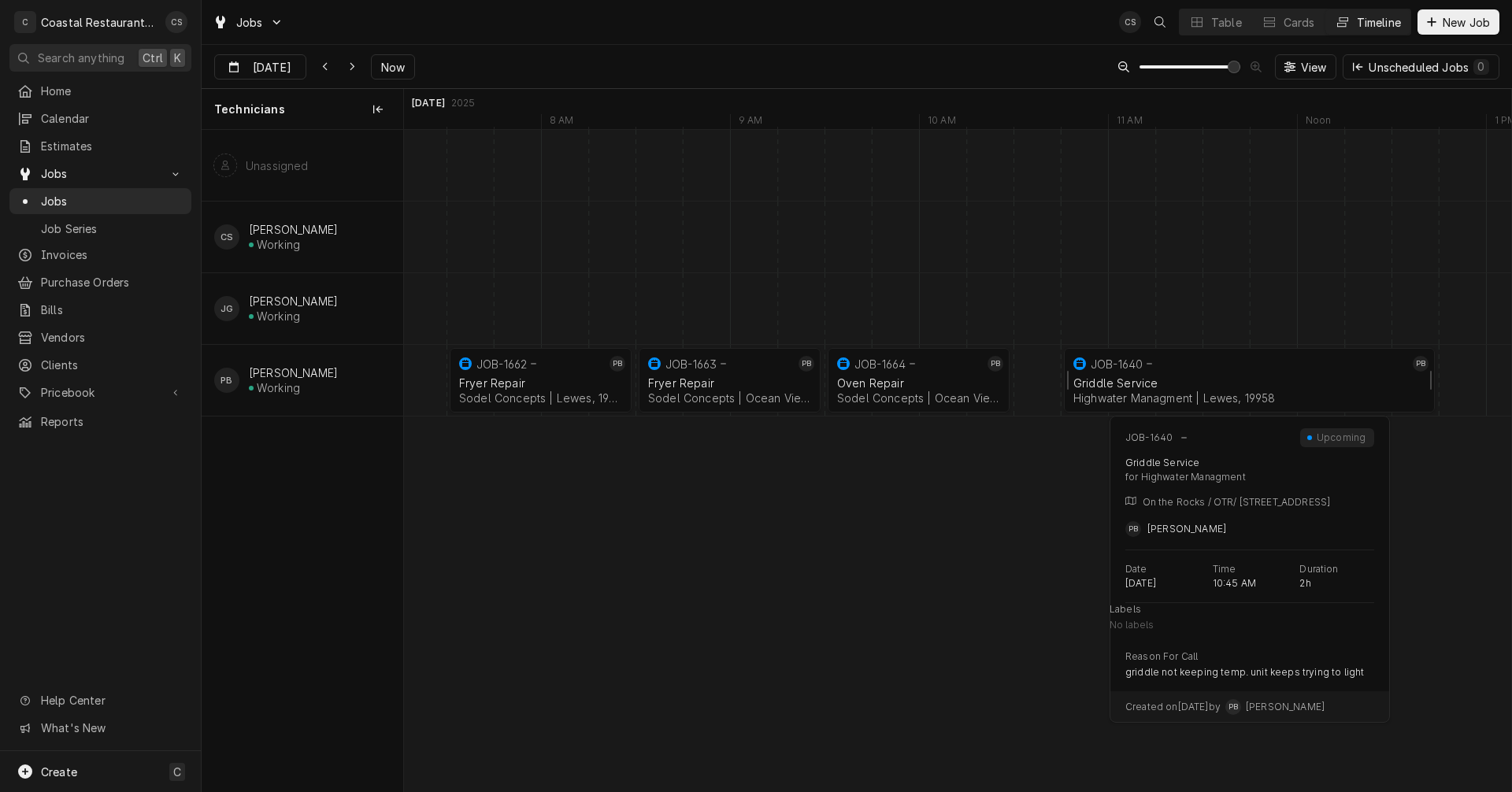
click at [1144, 376] on div "Griddle Service Highwater Managment | Lewes, 19958" at bounding box center [1249, 390] width 358 height 35
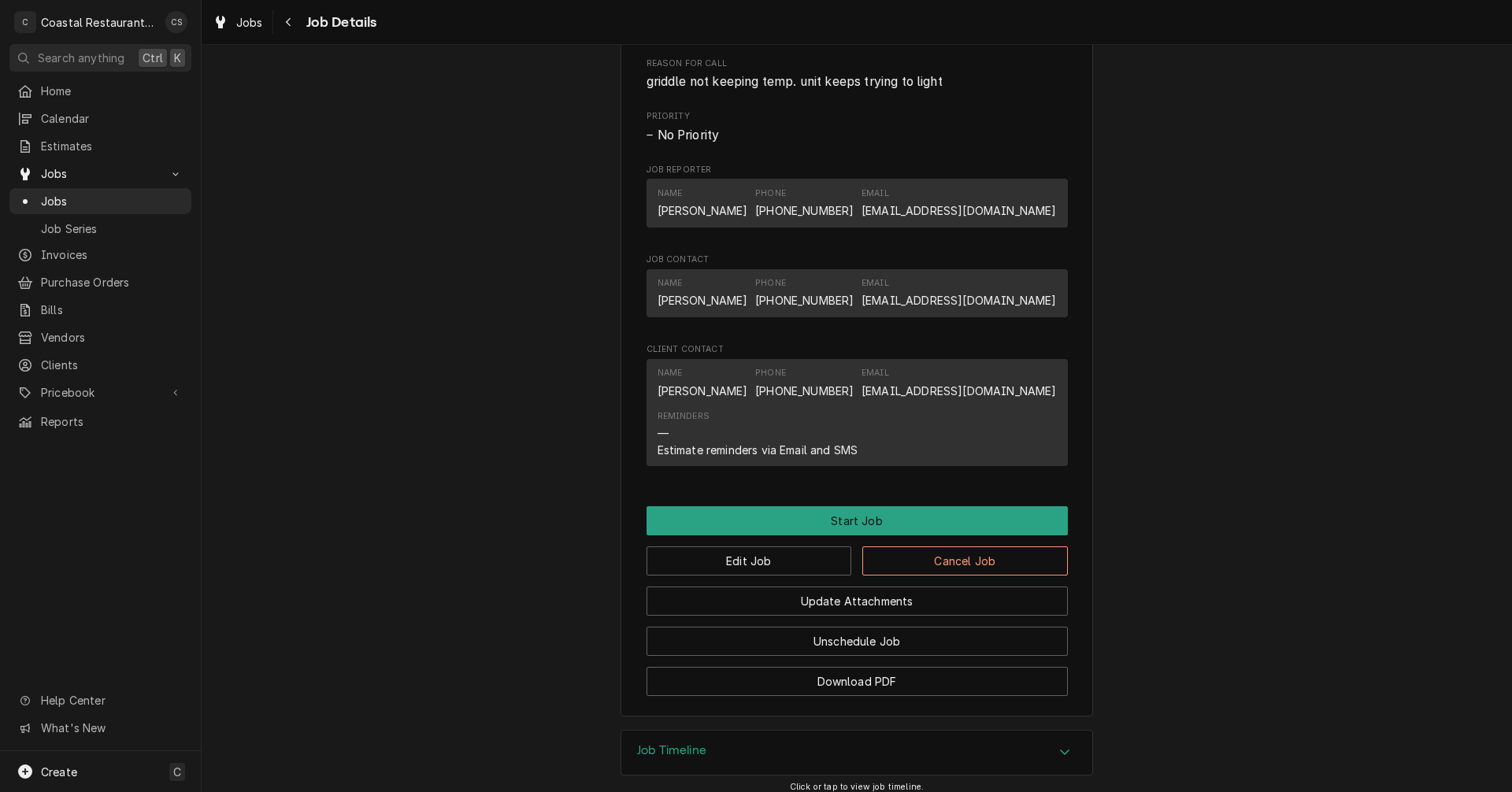
scroll to position [950, 0]
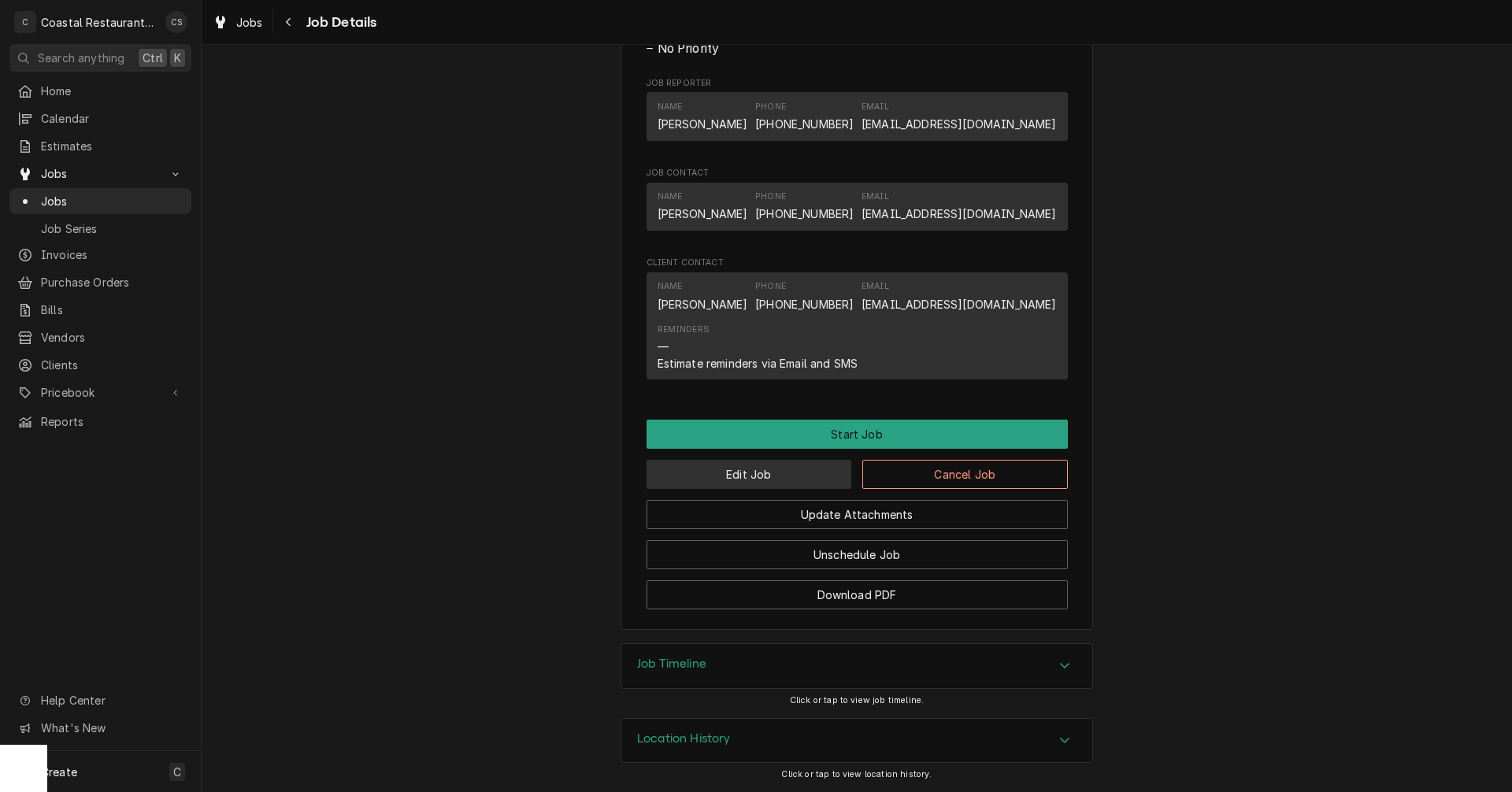
click at [782, 477] on button "Edit Job" at bounding box center [749, 474] width 206 height 29
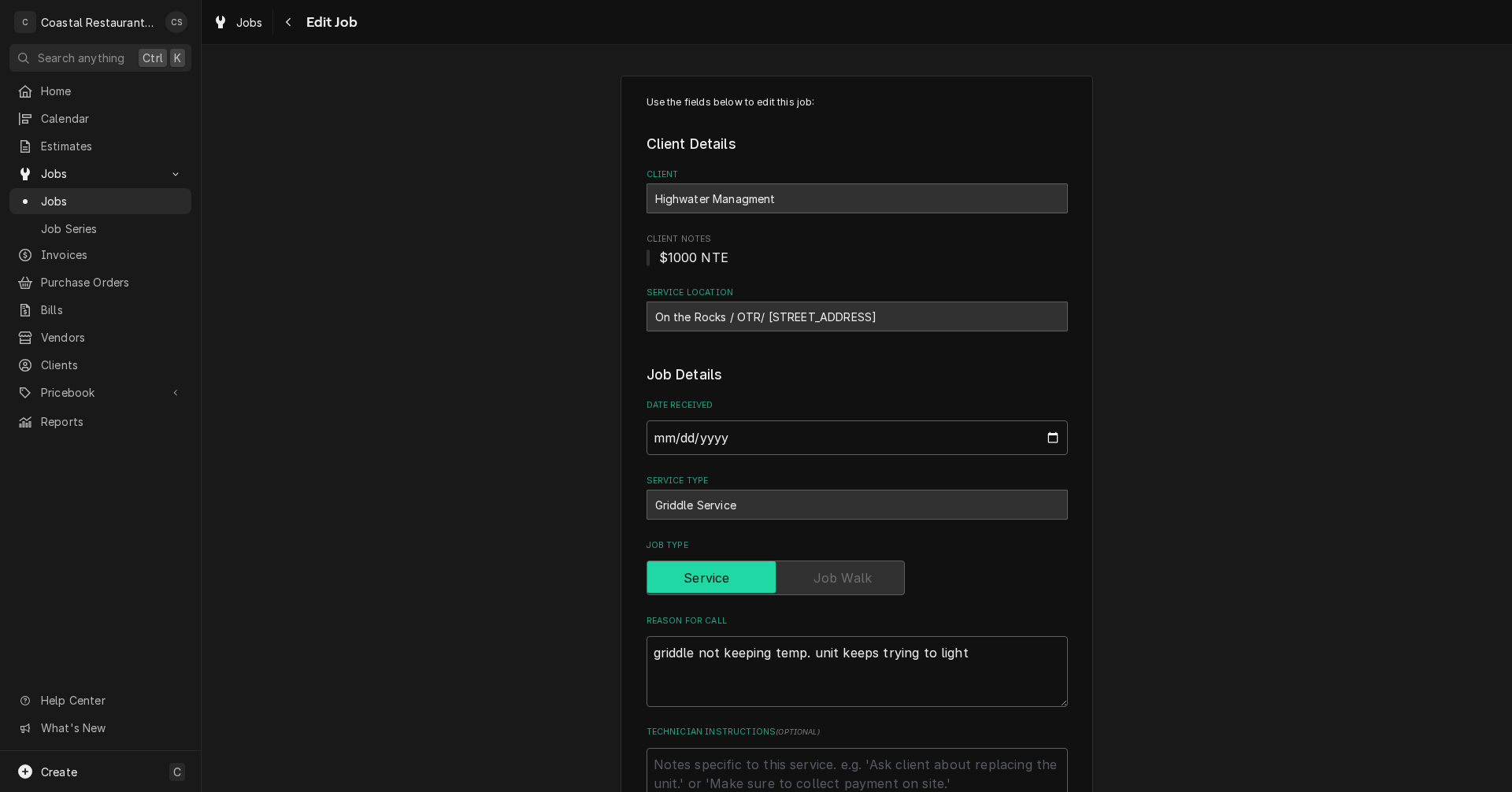
type textarea "x"
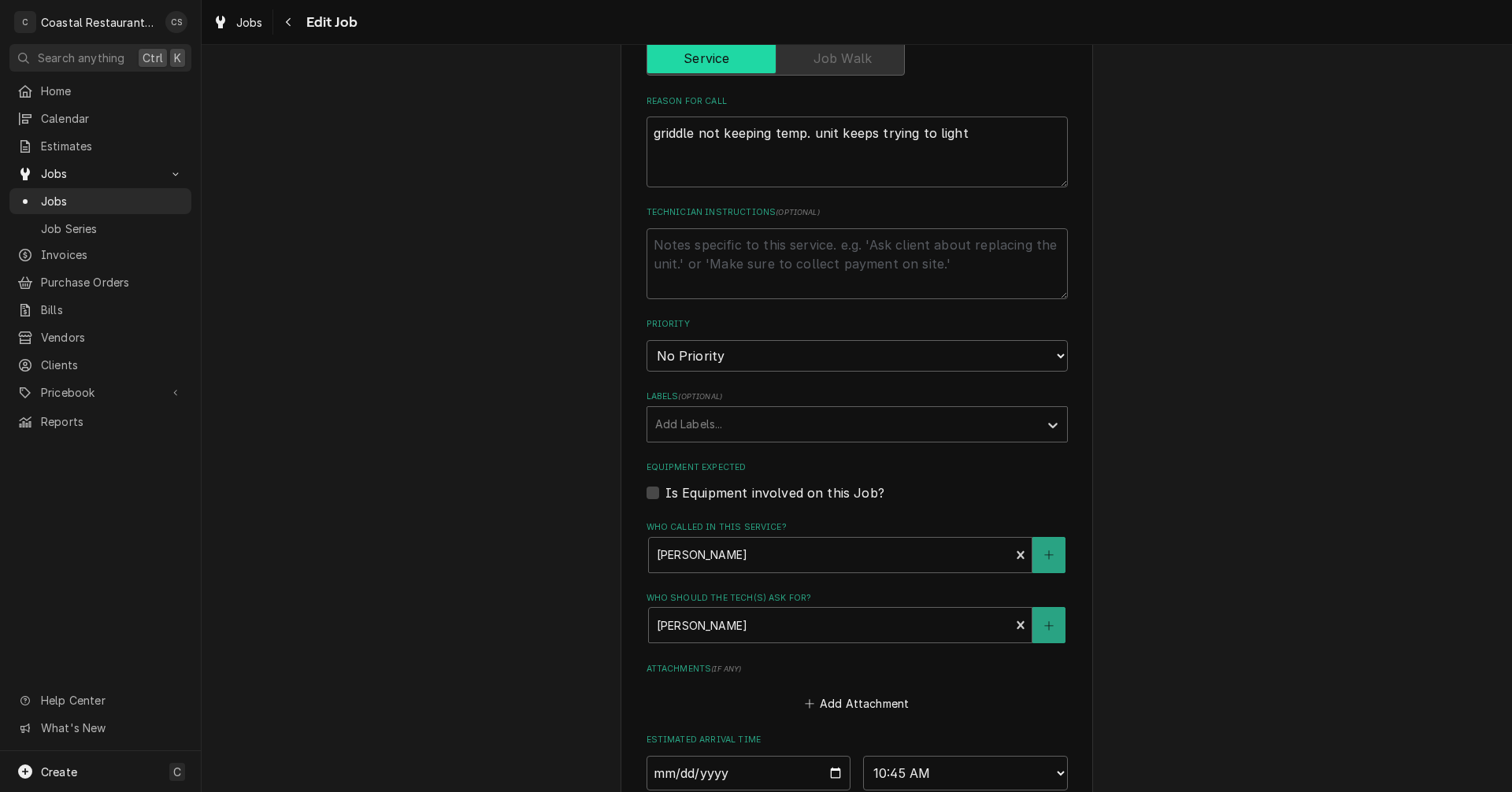
scroll to position [708, 0]
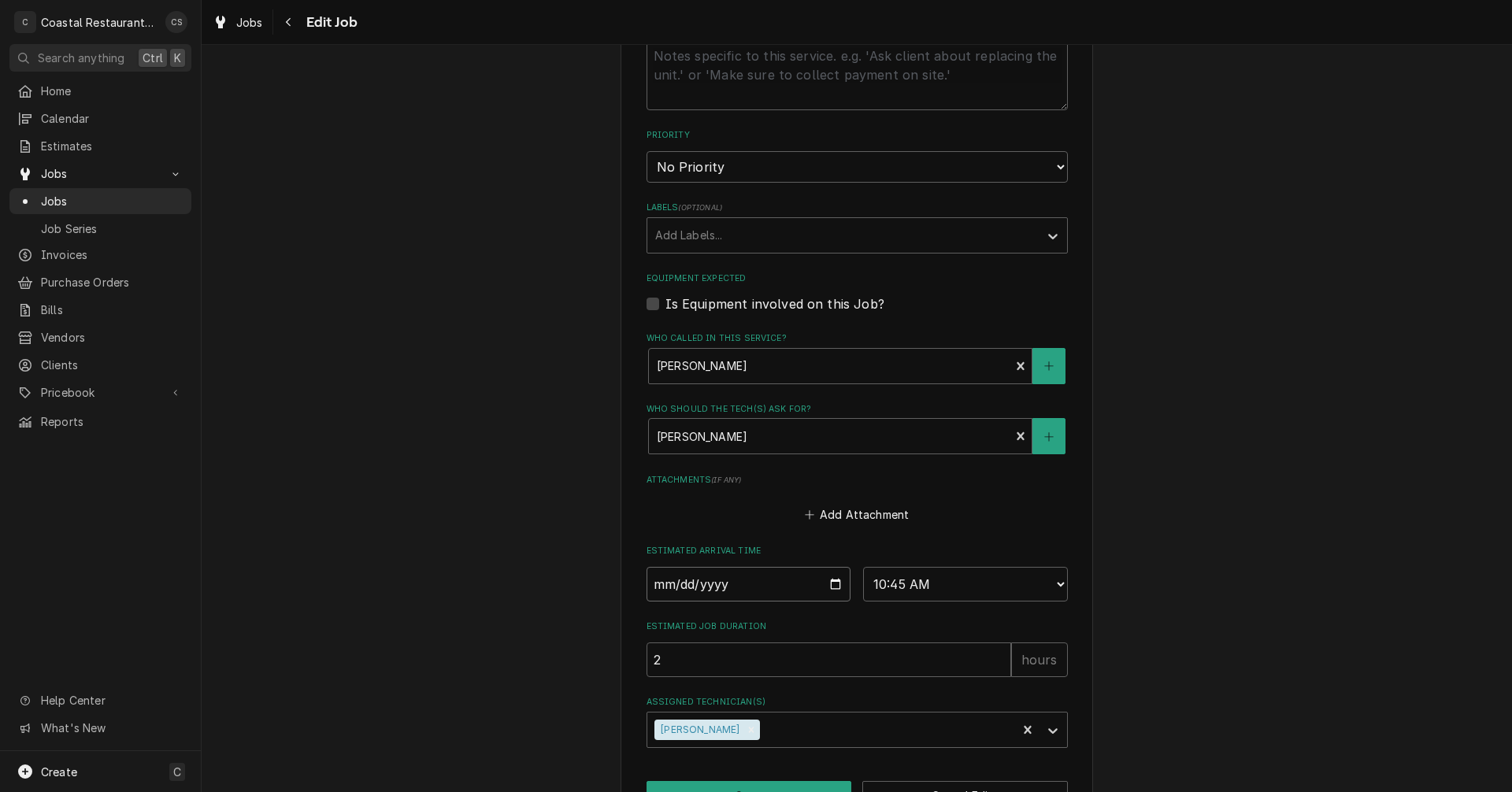
click at [831, 582] on input "2025-09-19" at bounding box center [749, 584] width 205 height 35
type input "2025-09-23"
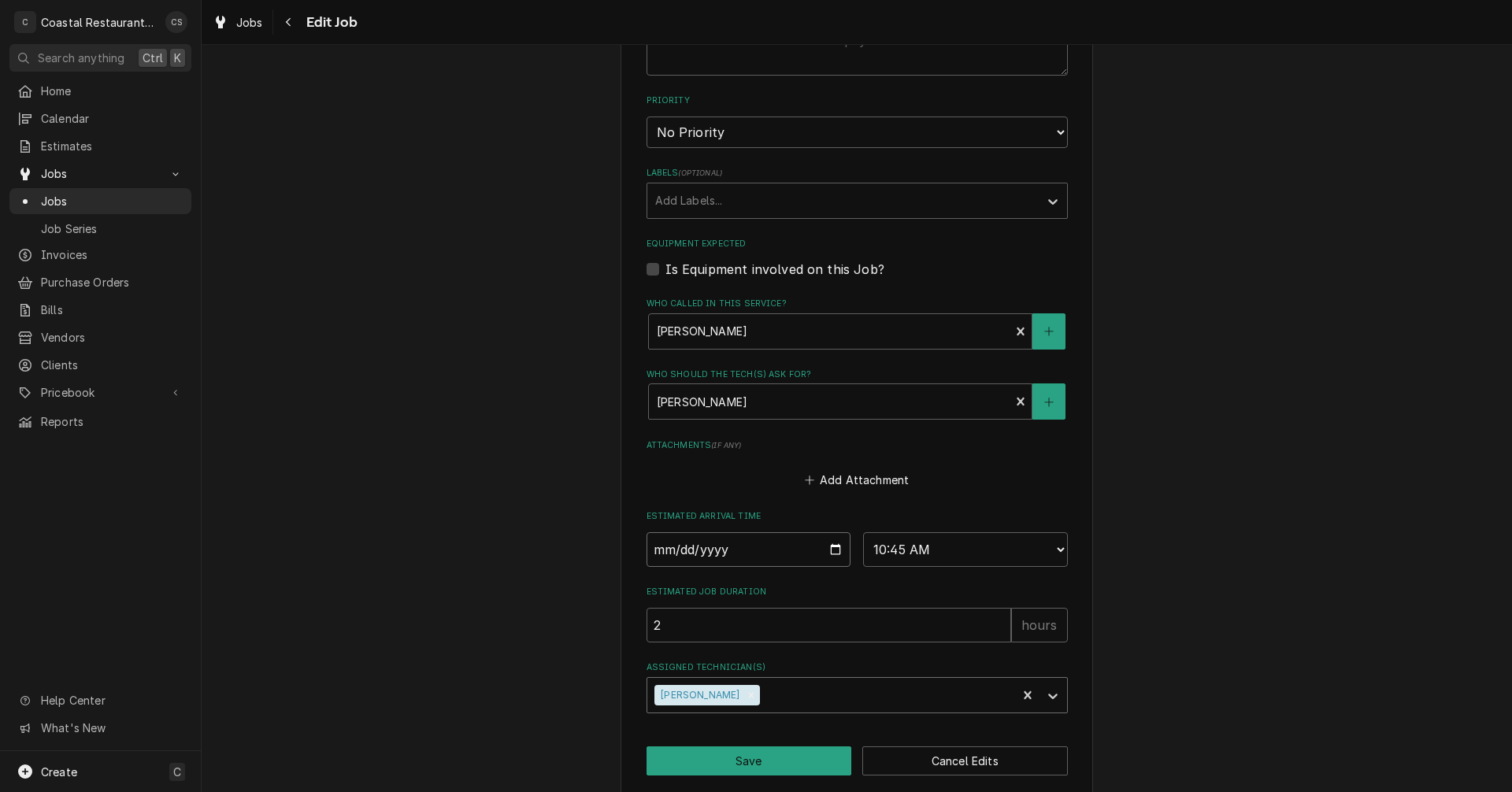
scroll to position [761, 0]
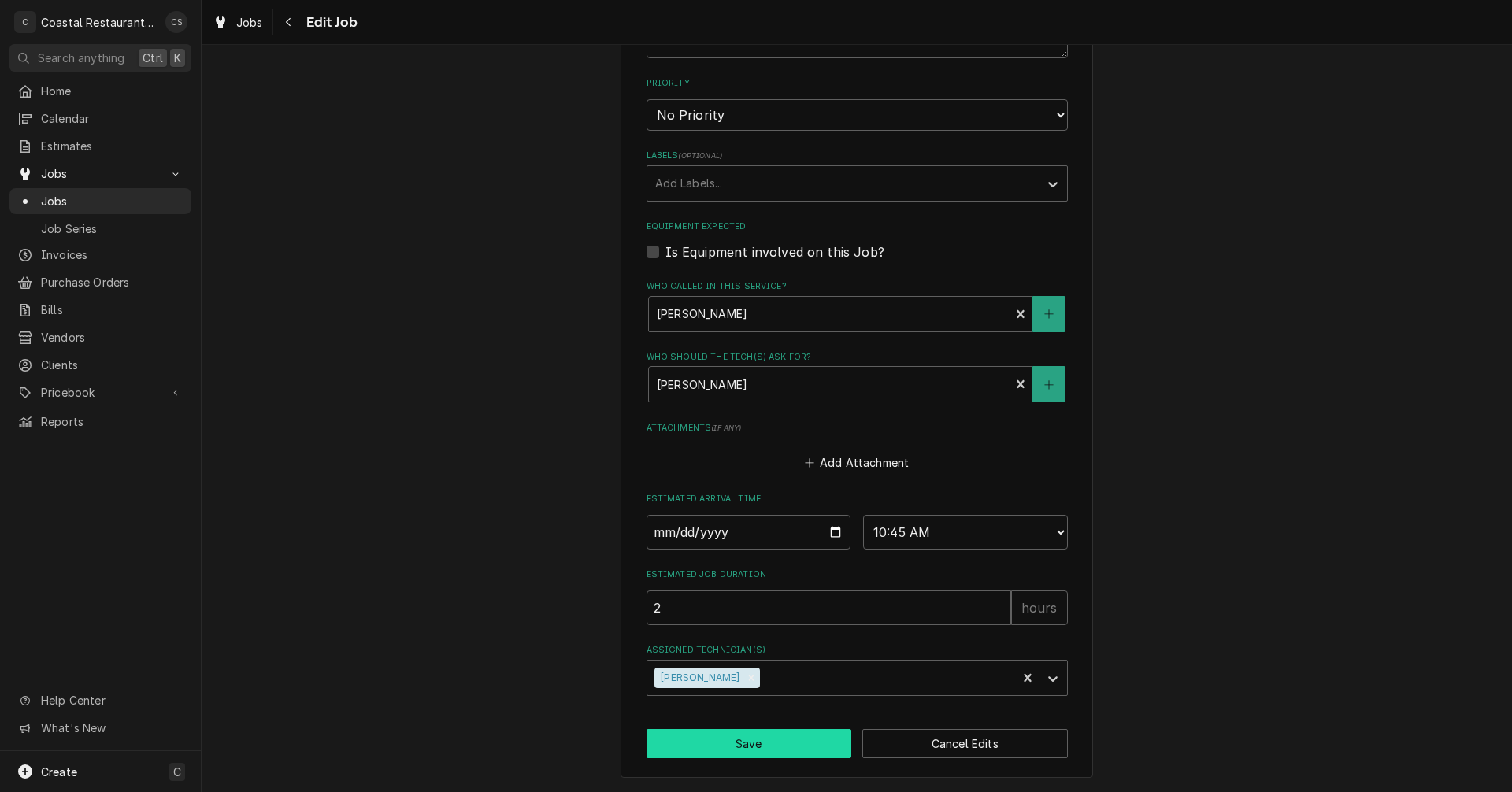
click at [751, 742] on button "Save" at bounding box center [749, 744] width 206 height 29
type textarea "x"
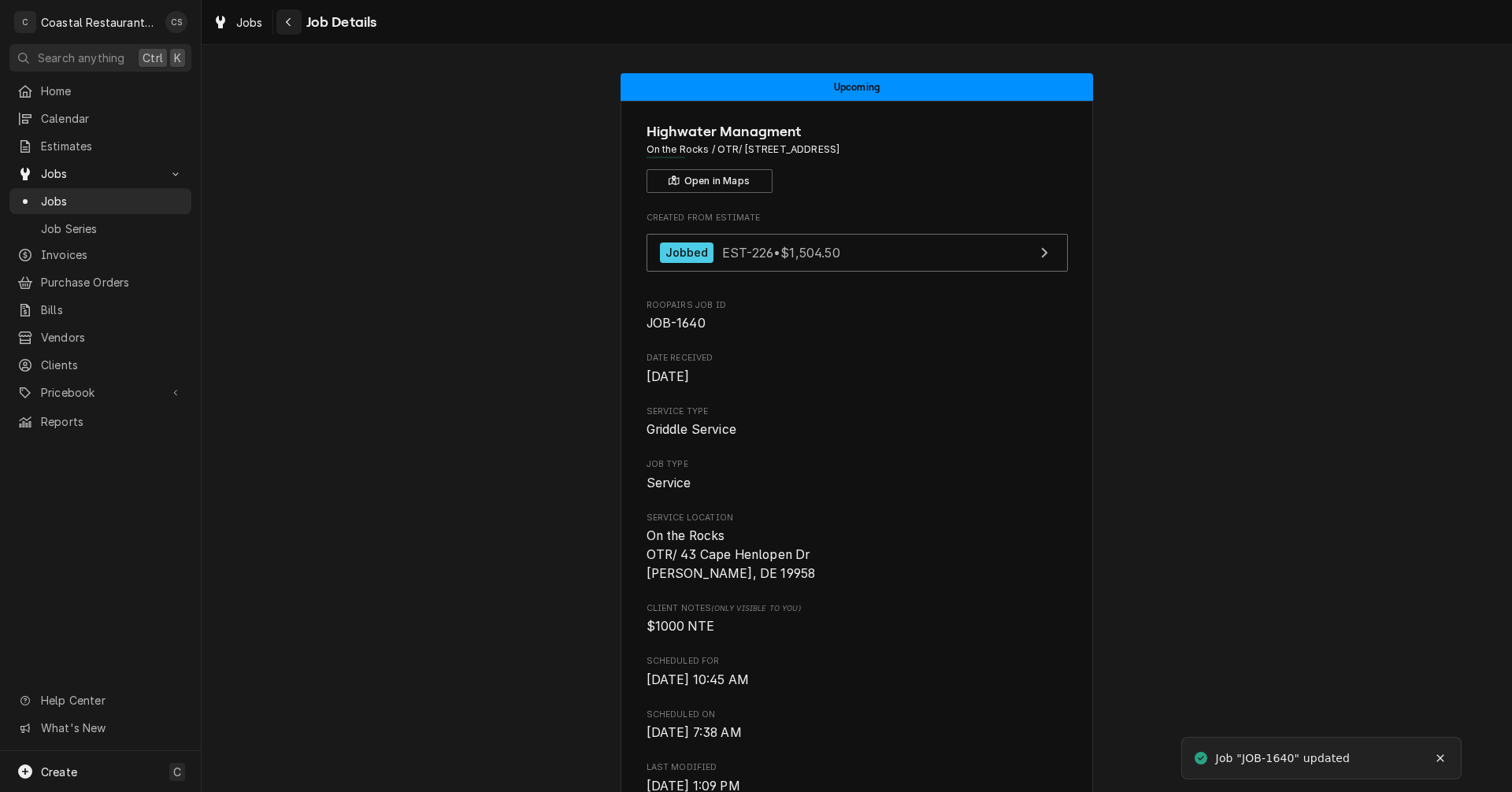
click at [293, 23] on div "Navigate back" at bounding box center [289, 22] width 16 height 16
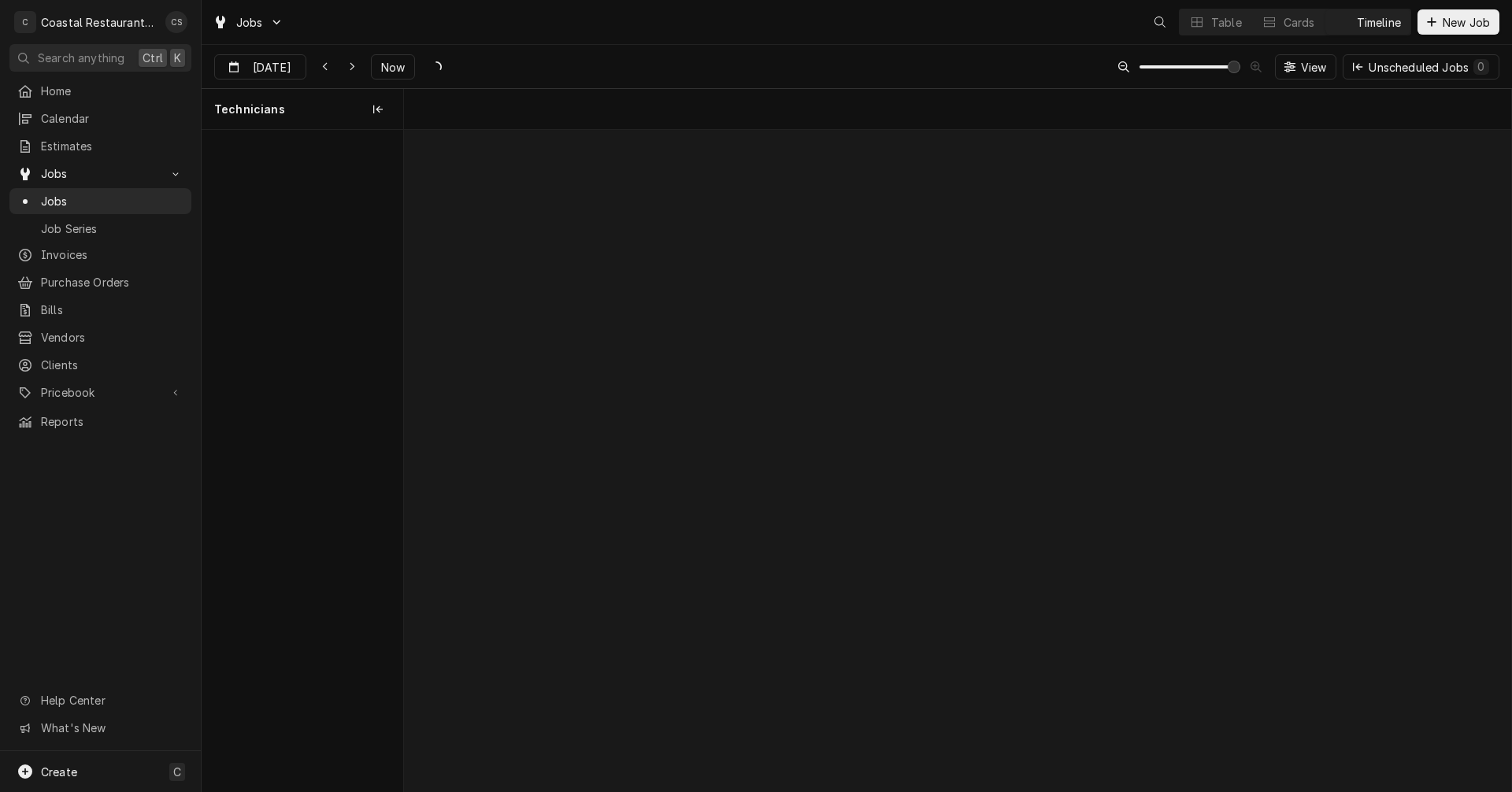
scroll to position [0, 21932]
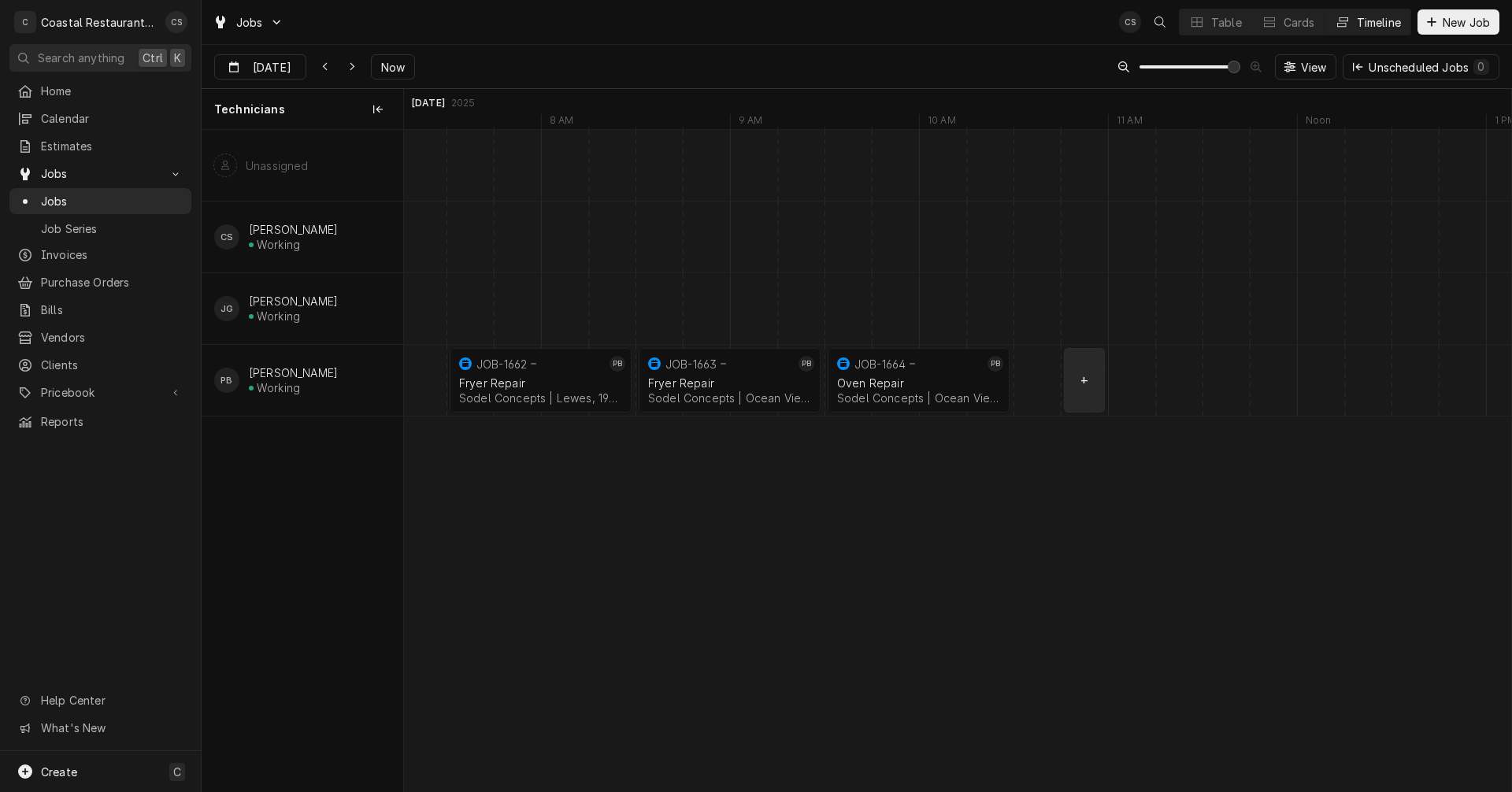
click at [1090, 384] on div "Dynamic Content Wrapper" at bounding box center [1226, 381] width 45510 height 71
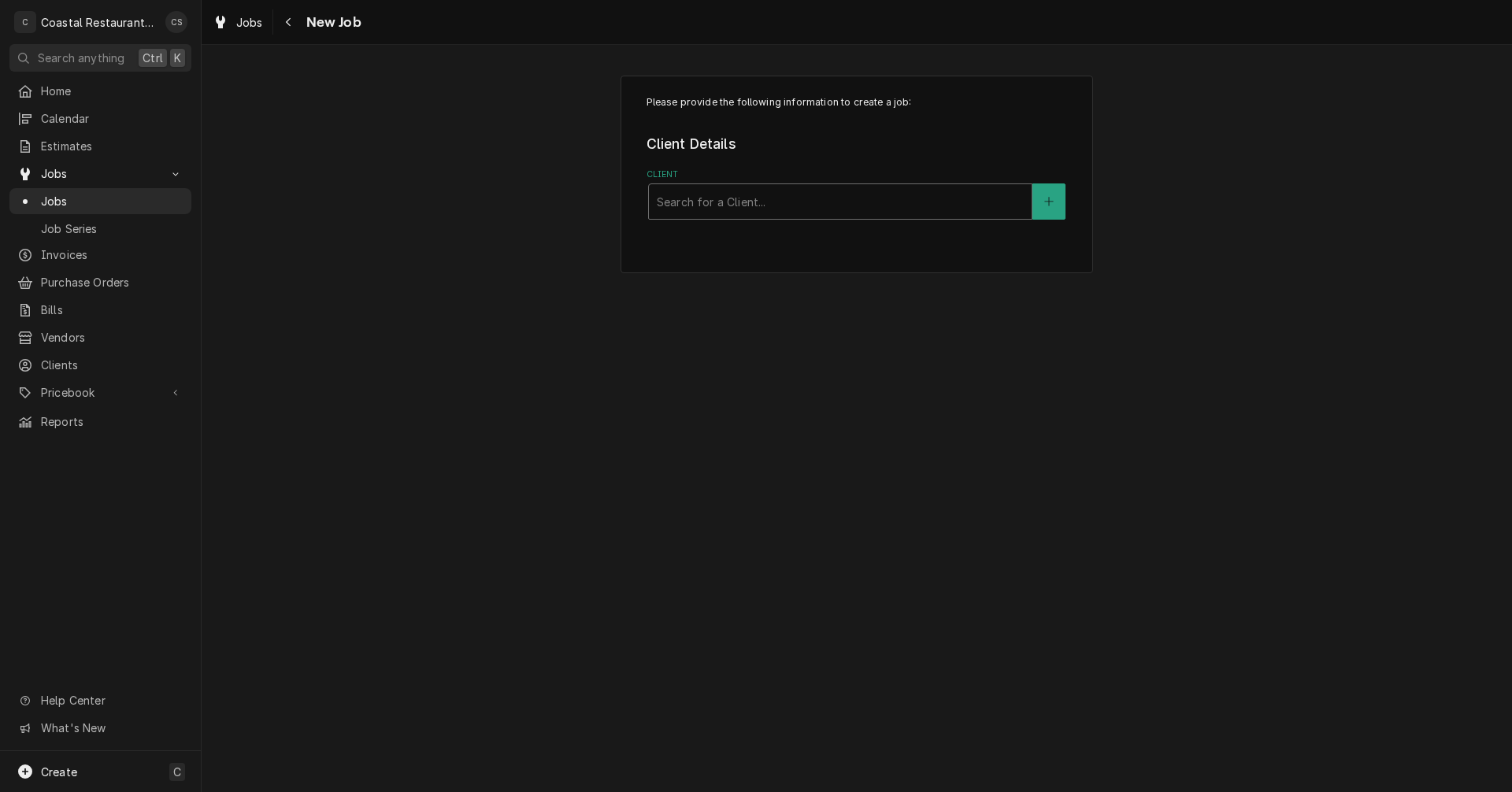
click at [715, 205] on div "Client" at bounding box center [841, 201] width 367 height 28
type input "Southbend"
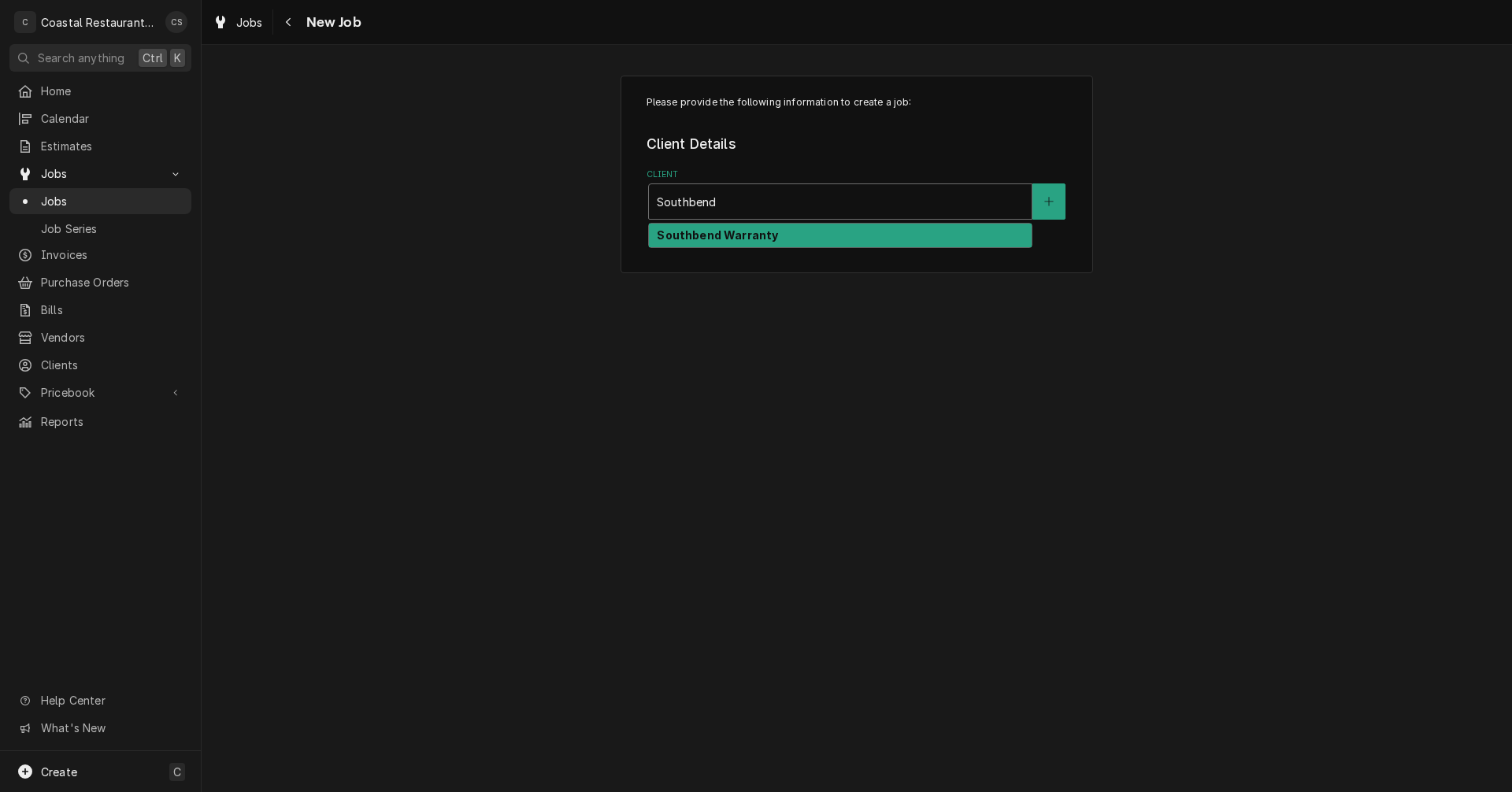
click at [716, 232] on strong "Southbend Warranty" at bounding box center [717, 235] width 121 height 14
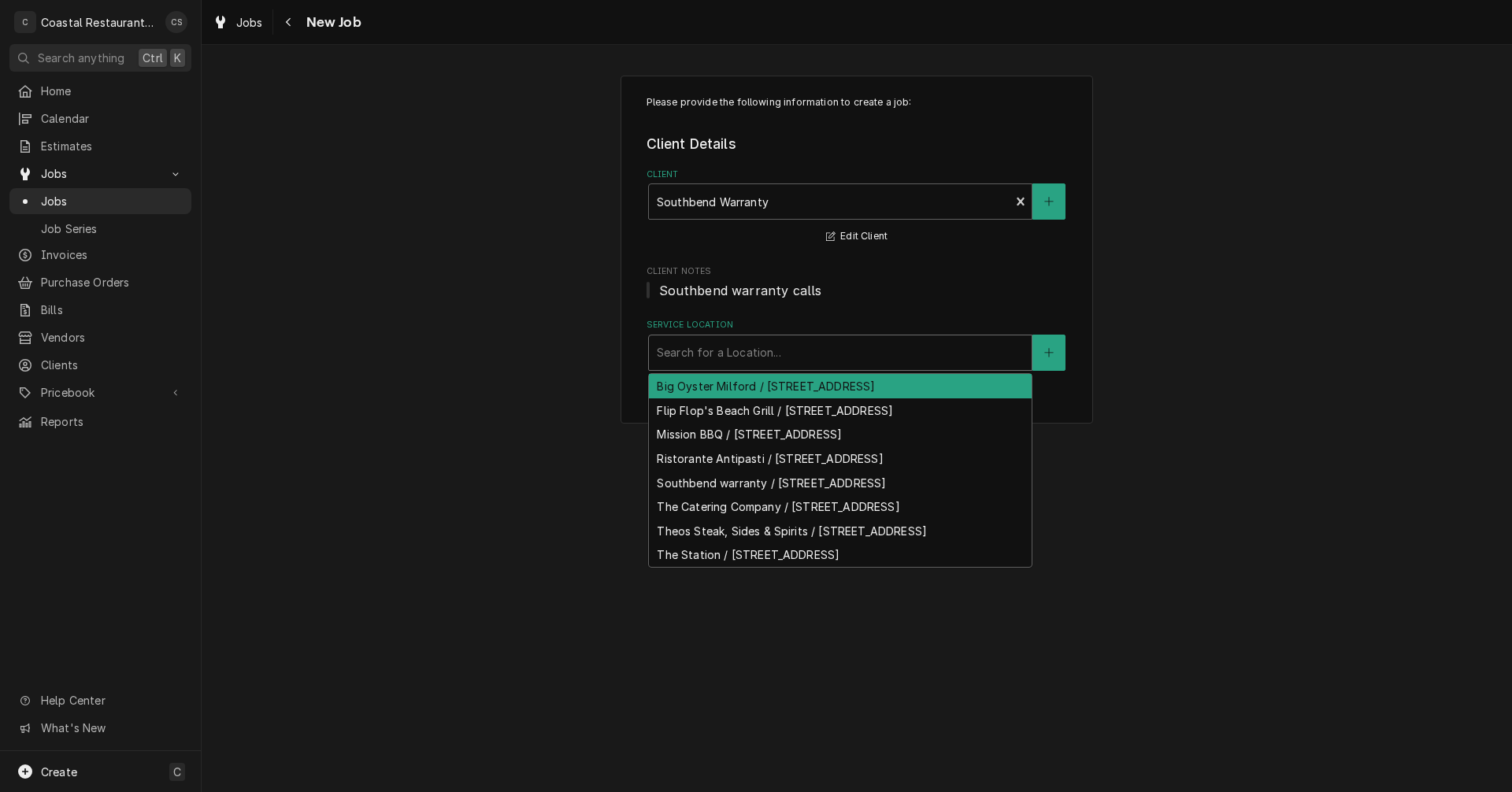
click at [705, 351] on div "Service Location" at bounding box center [841, 352] width 367 height 28
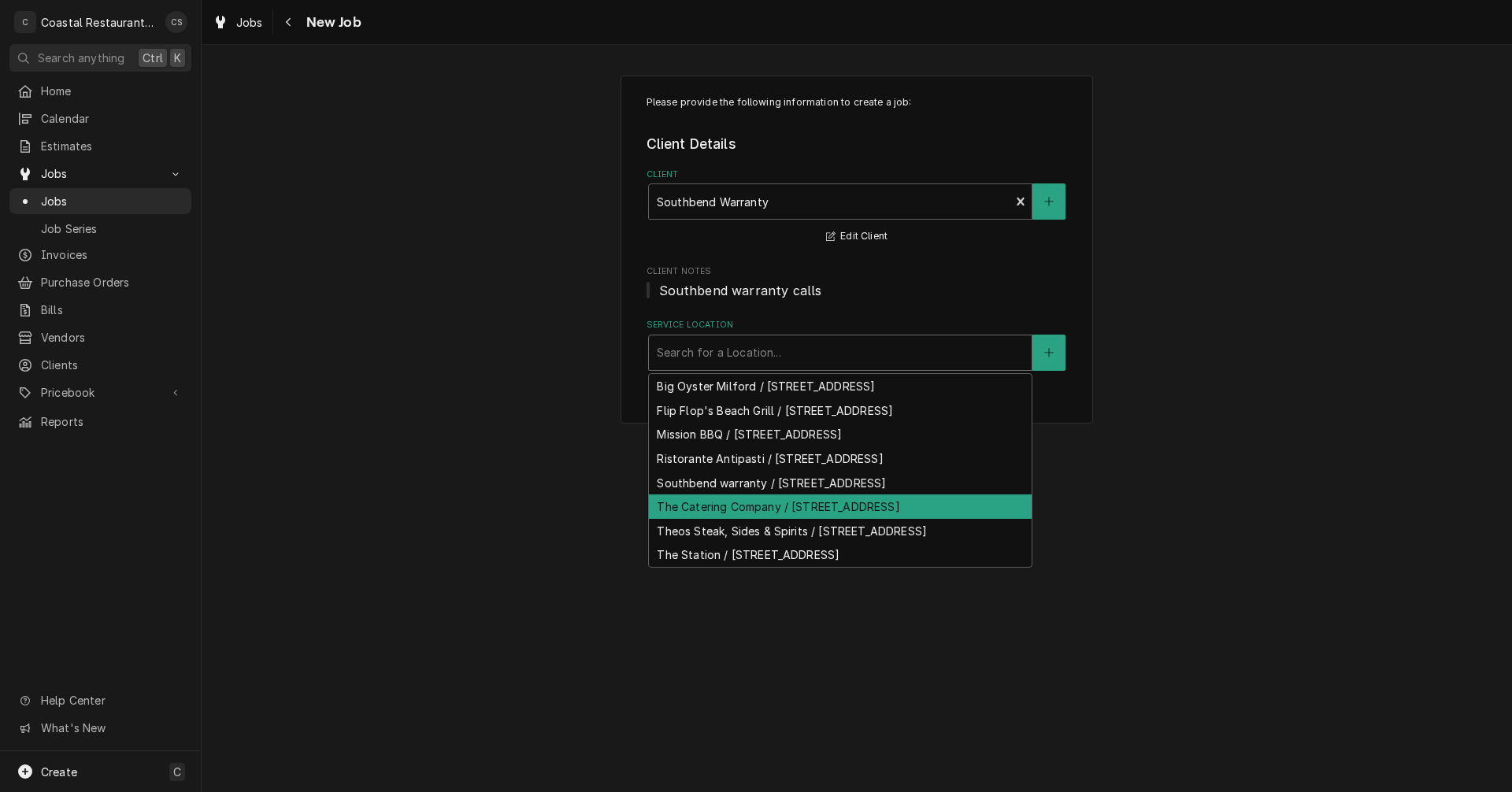
click at [725, 510] on div "The Catering Company / [STREET_ADDRESS]" at bounding box center [841, 506] width 383 height 25
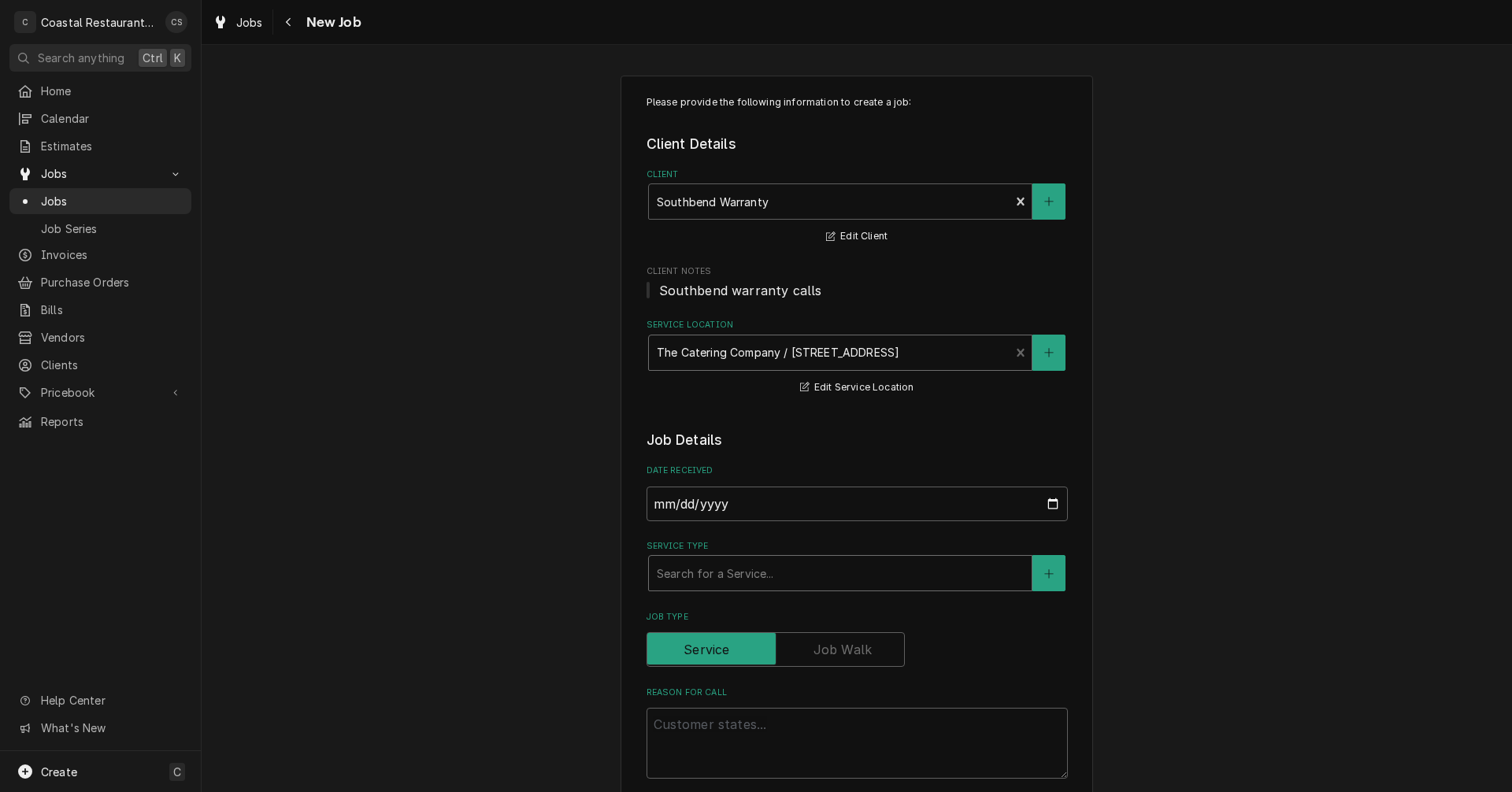
click at [707, 575] on div "Service Type" at bounding box center [841, 573] width 367 height 28
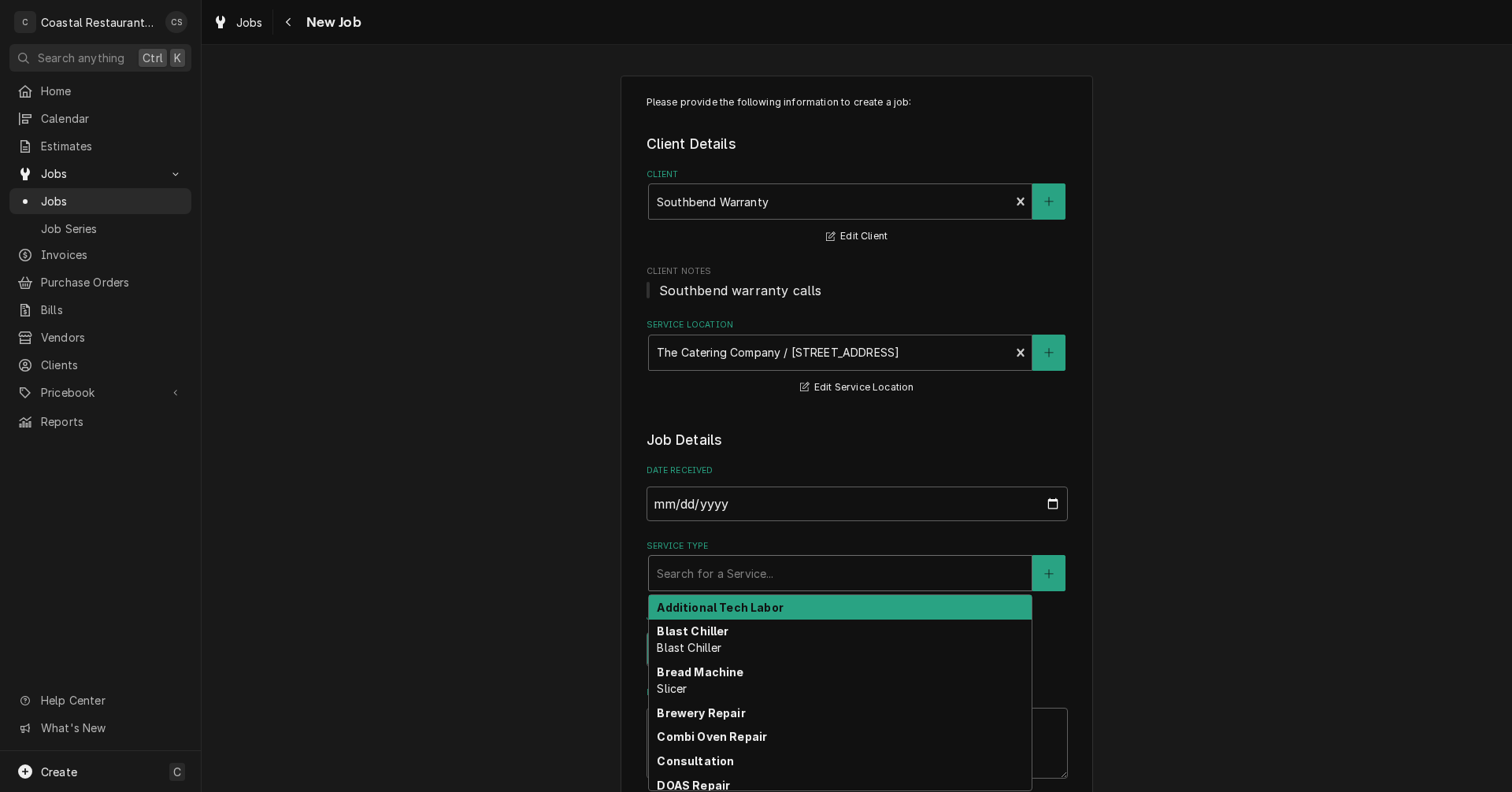
type textarea "x"
type input "O"
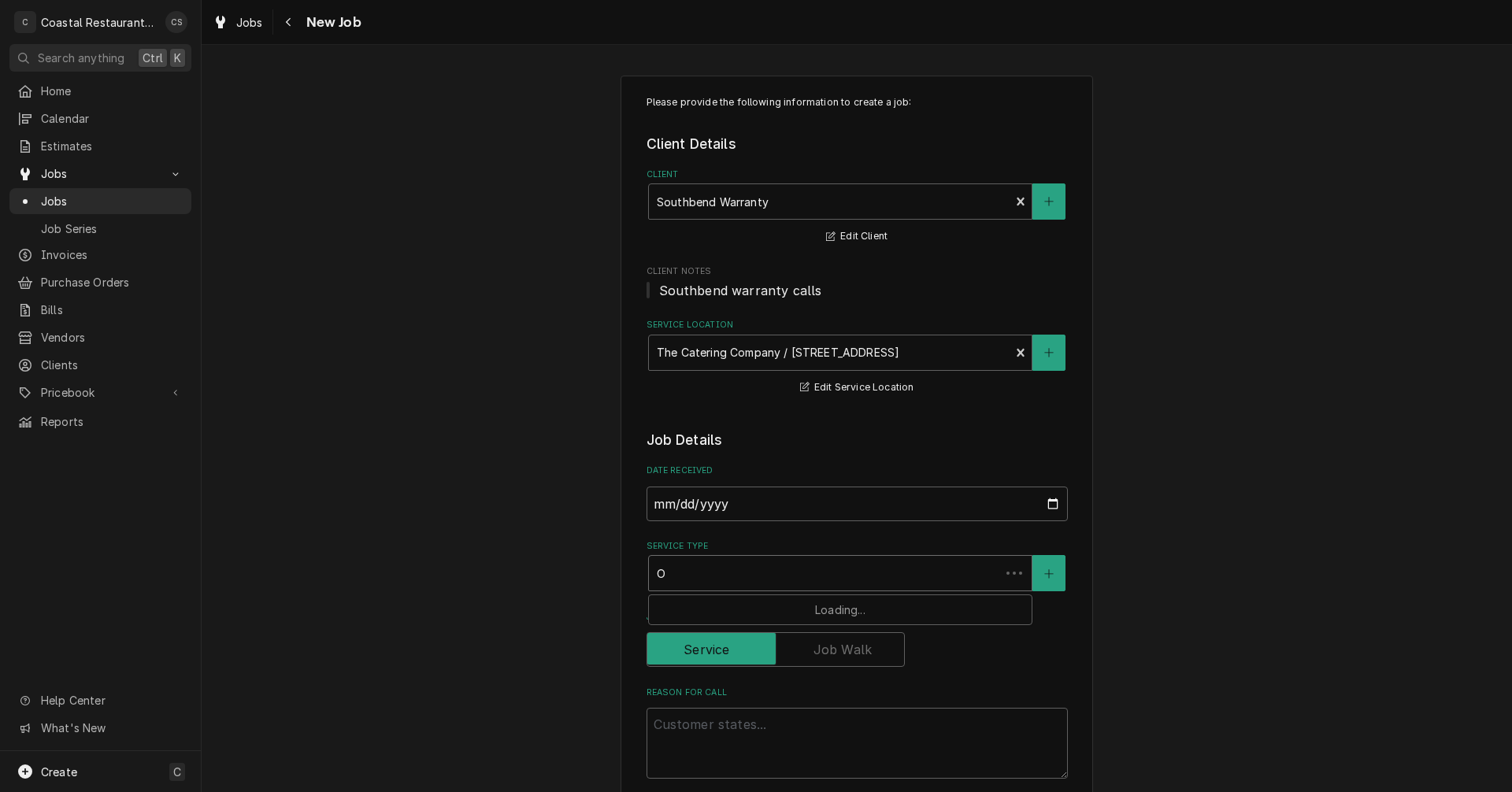
type textarea "x"
type input "Ov"
type textarea "x"
type input "Ove"
type textarea "x"
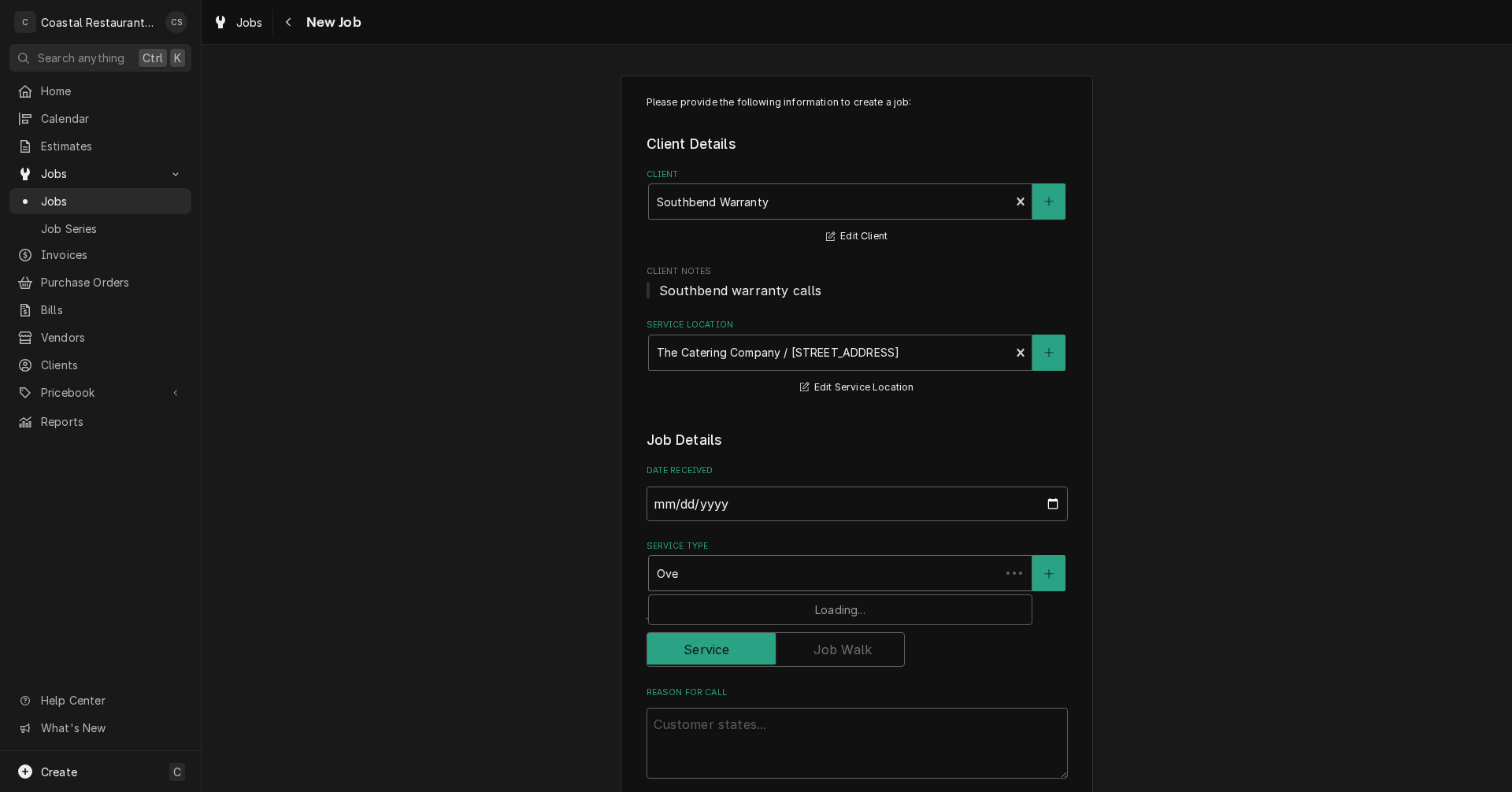
type input "Oven"
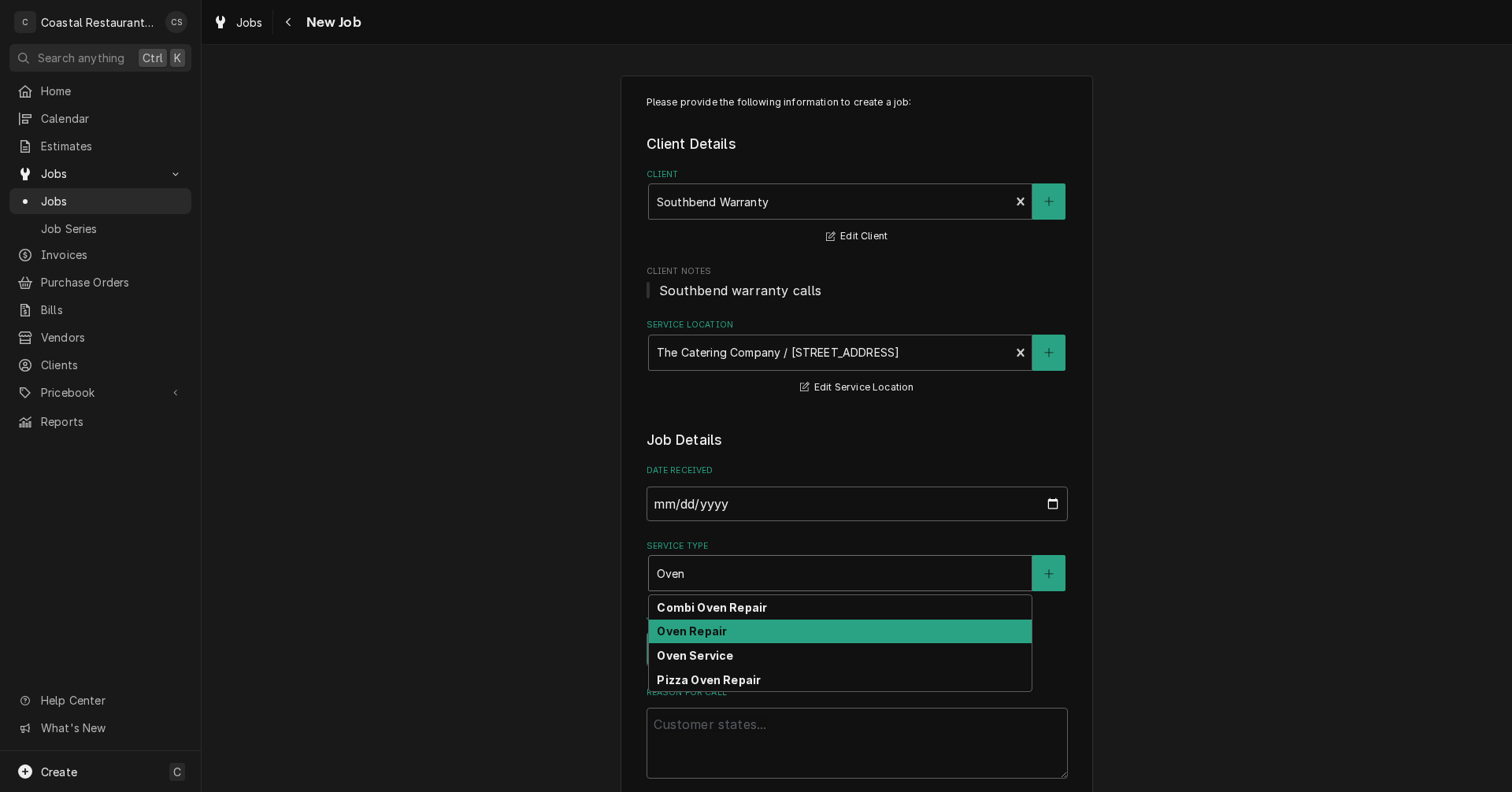
click at [704, 635] on strong "Oven Repair" at bounding box center [692, 631] width 70 height 14
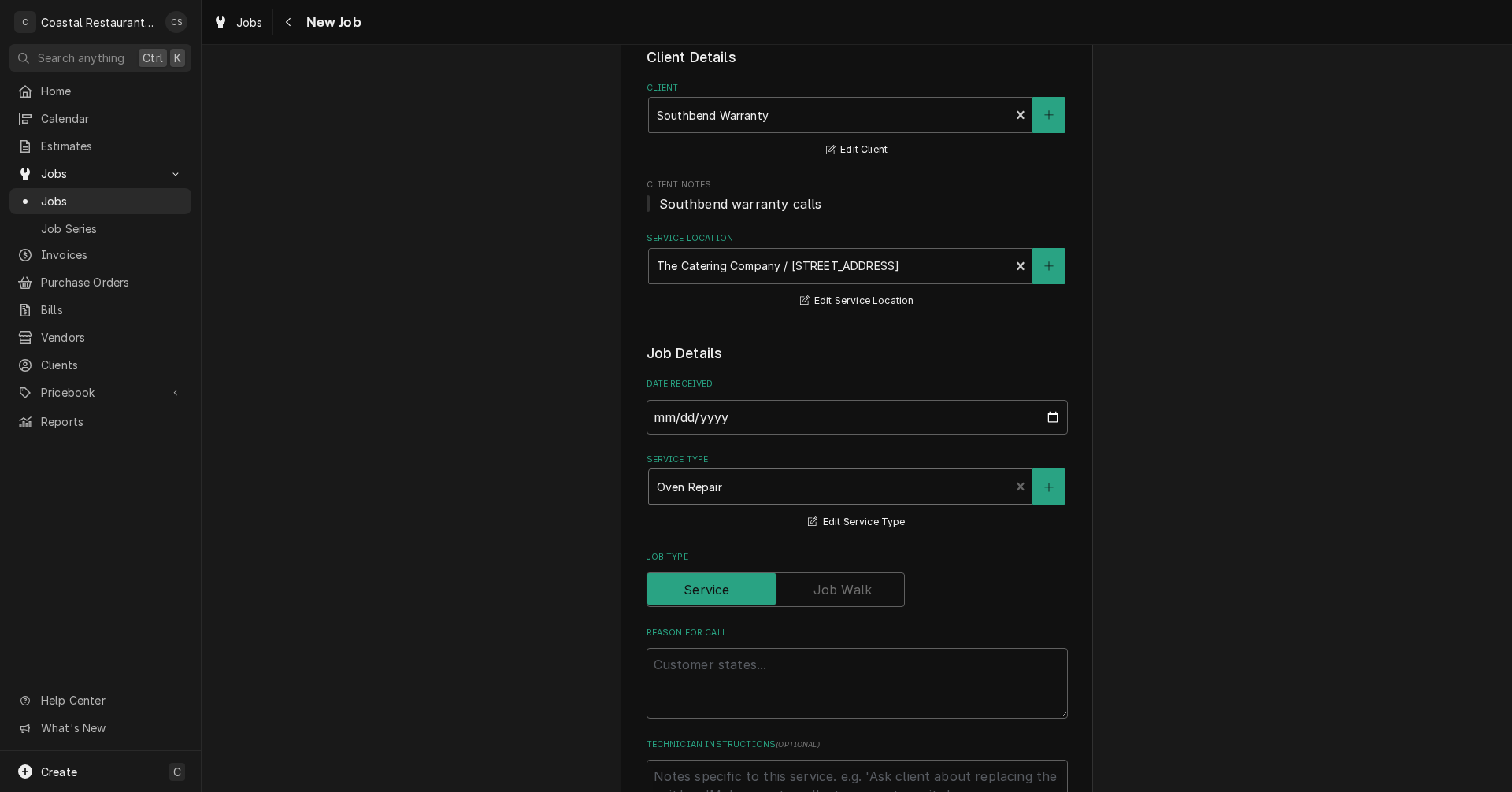
scroll to position [315, 0]
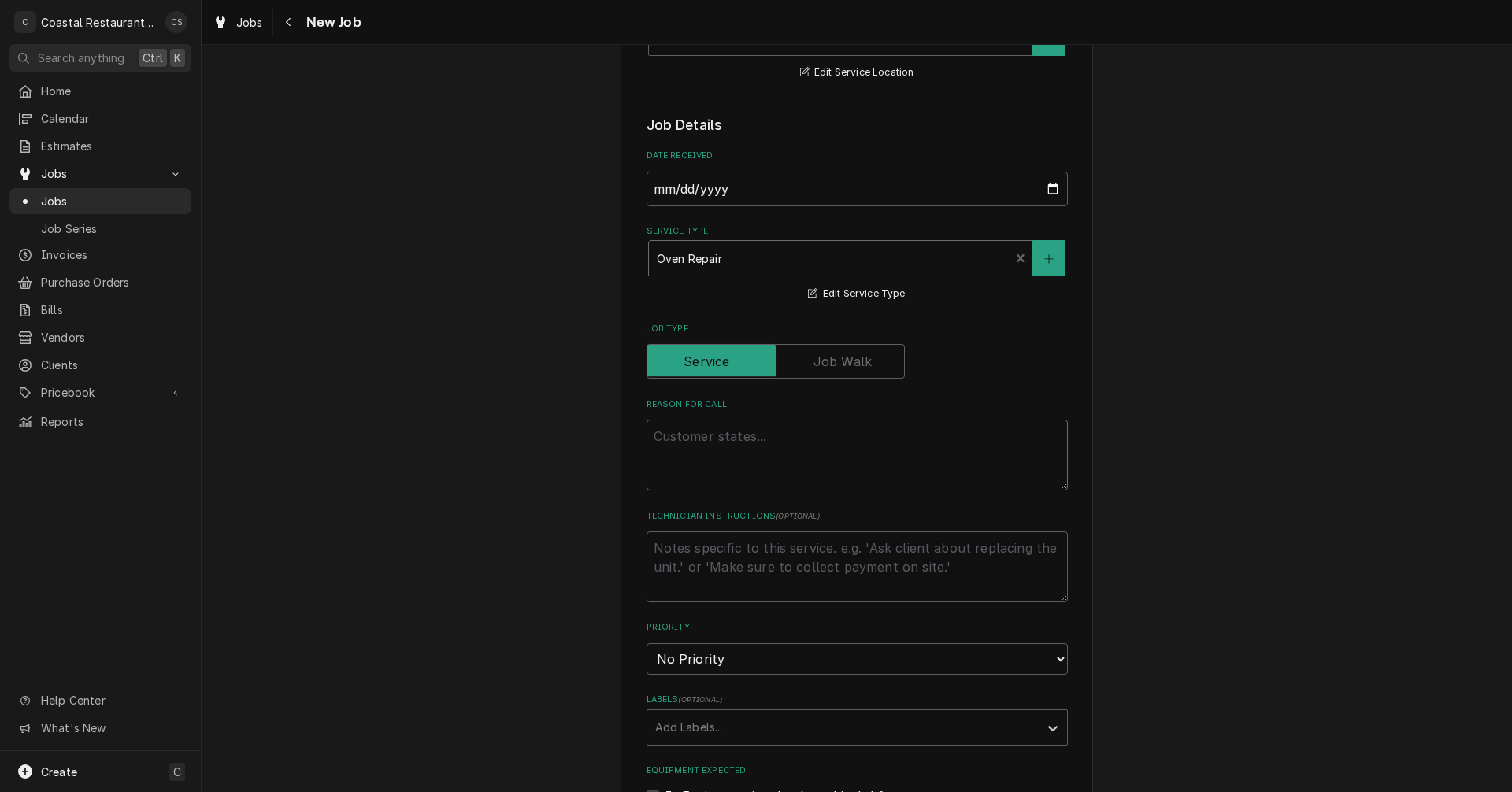
click at [696, 443] on textarea "Reason For Call" at bounding box center [858, 455] width 422 height 71
click at [705, 433] on textarea "Reason For Call" at bounding box center [858, 455] width 422 height 71
paste textarea "Southbend Warranty Service Request - Claim # 208540 Equipment Location: The Cat…"
type textarea "x"
type textarea "Southbend Warranty Service Request - Claim # 208540 Equipment Location: The Cat…"
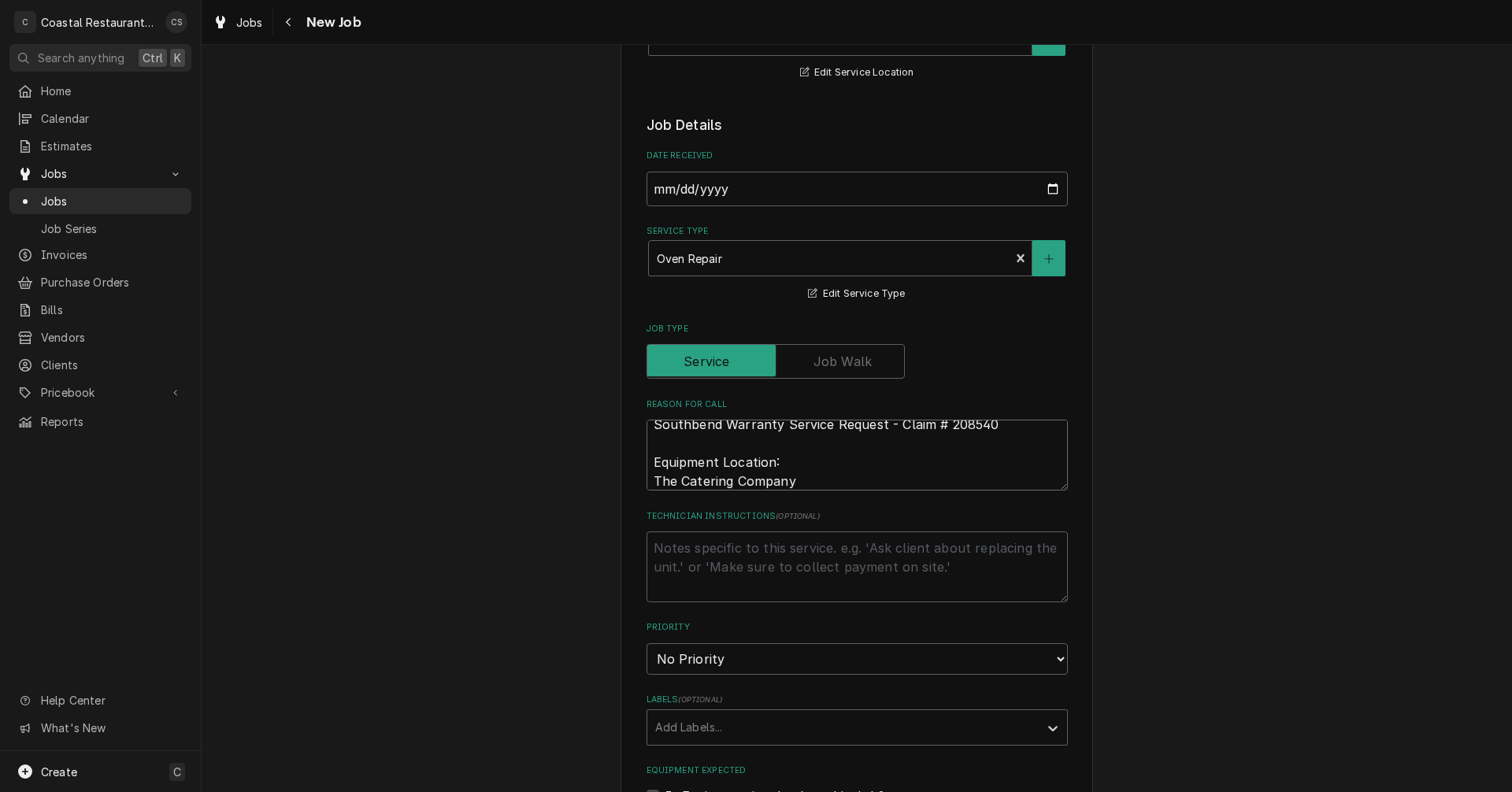
scroll to position [428, 0]
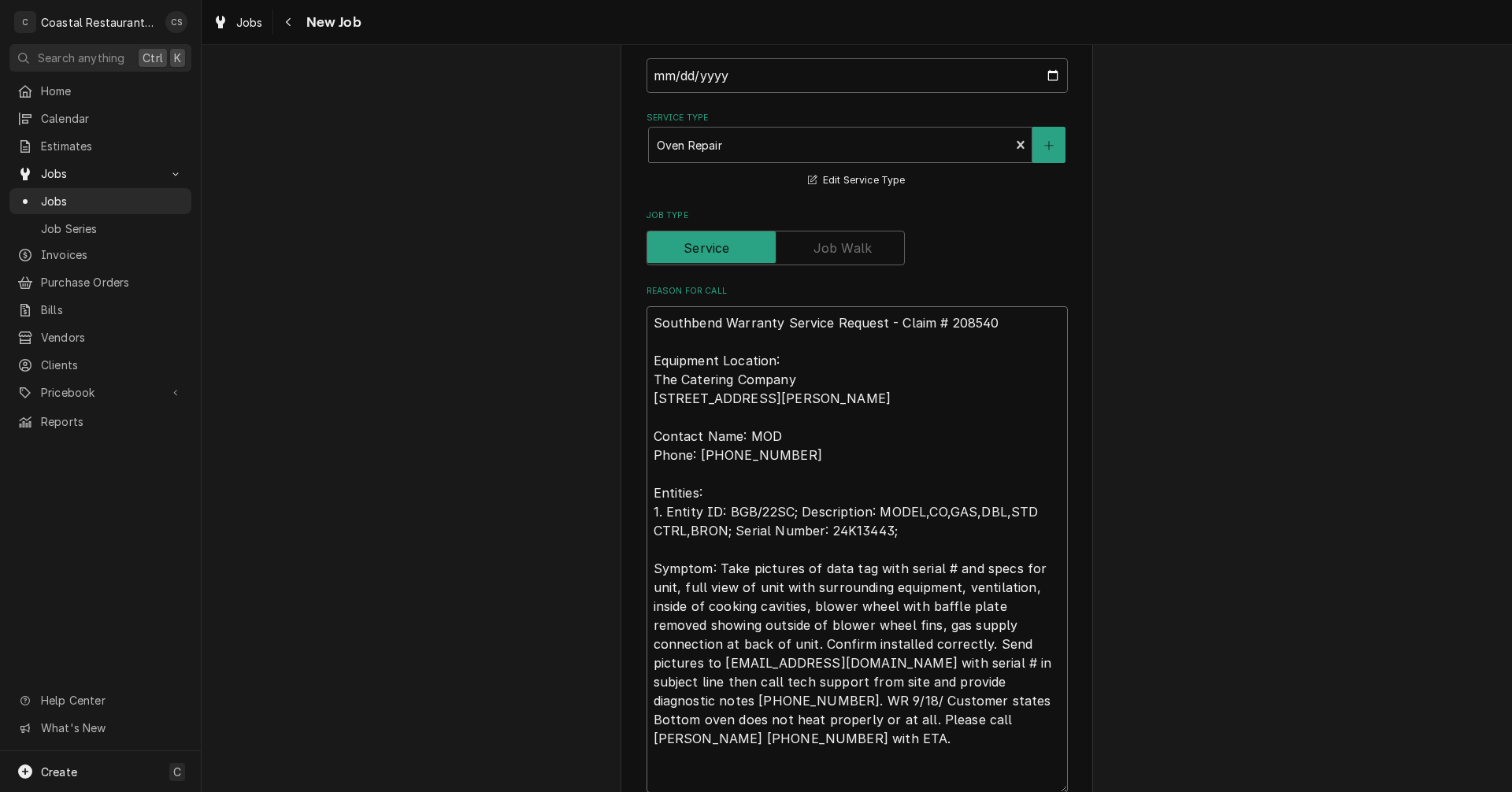
type textarea "x"
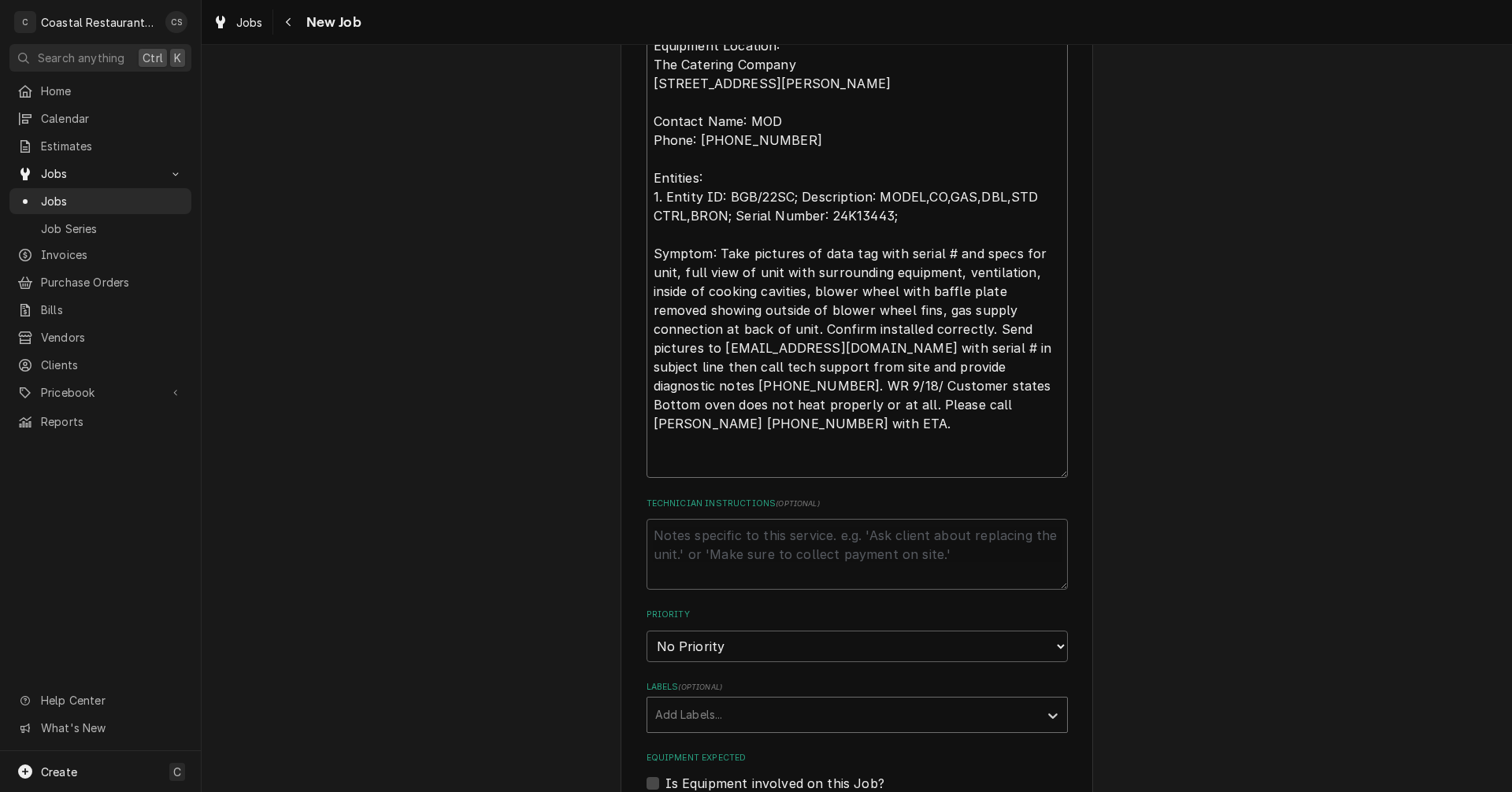
type textarea "Southbend Warranty Service Request - Claim # 208540 Equipment Location: The Cat…"
click at [684, 716] on div "Labels" at bounding box center [843, 714] width 376 height 28
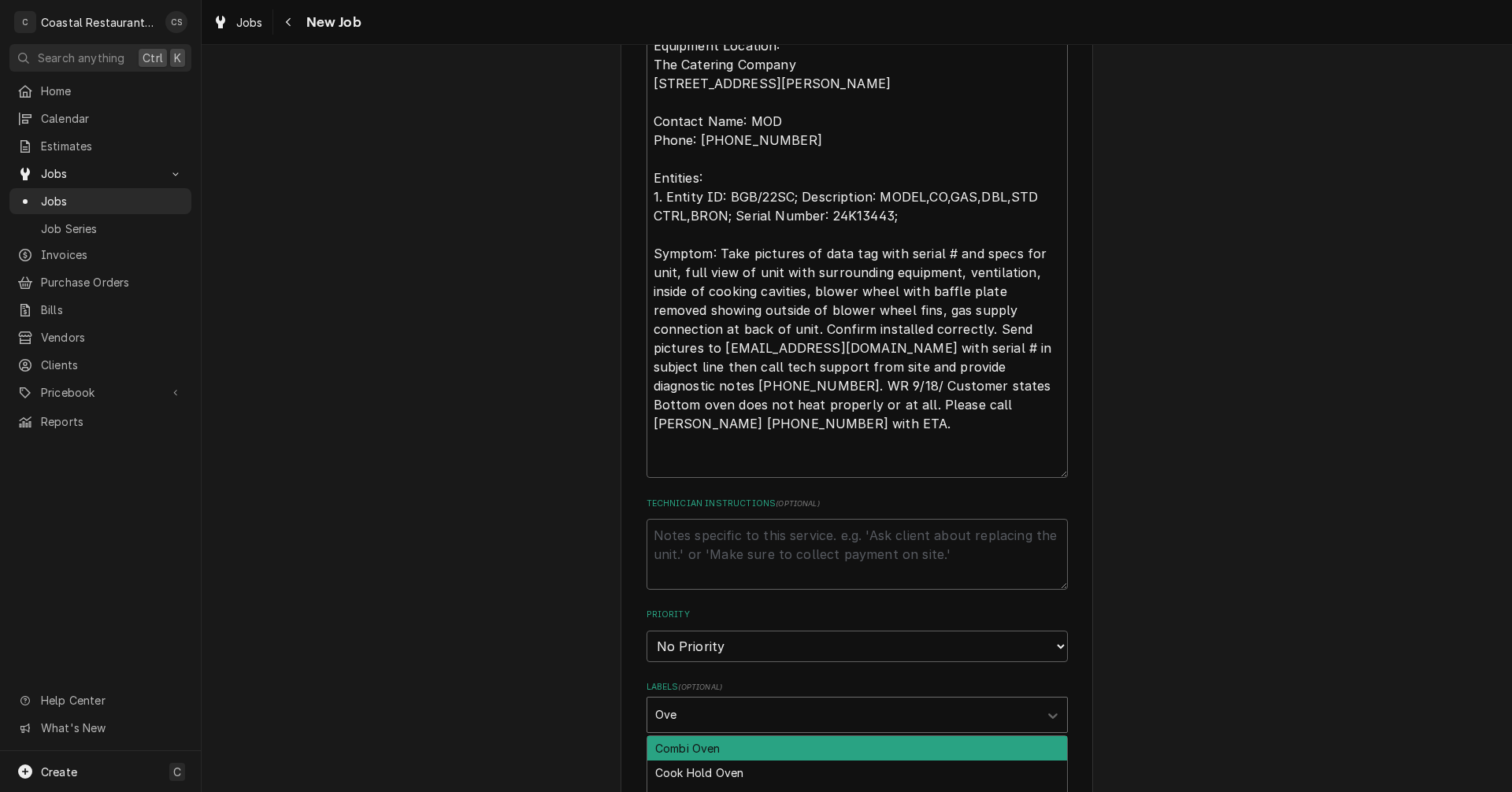
type input "Oven"
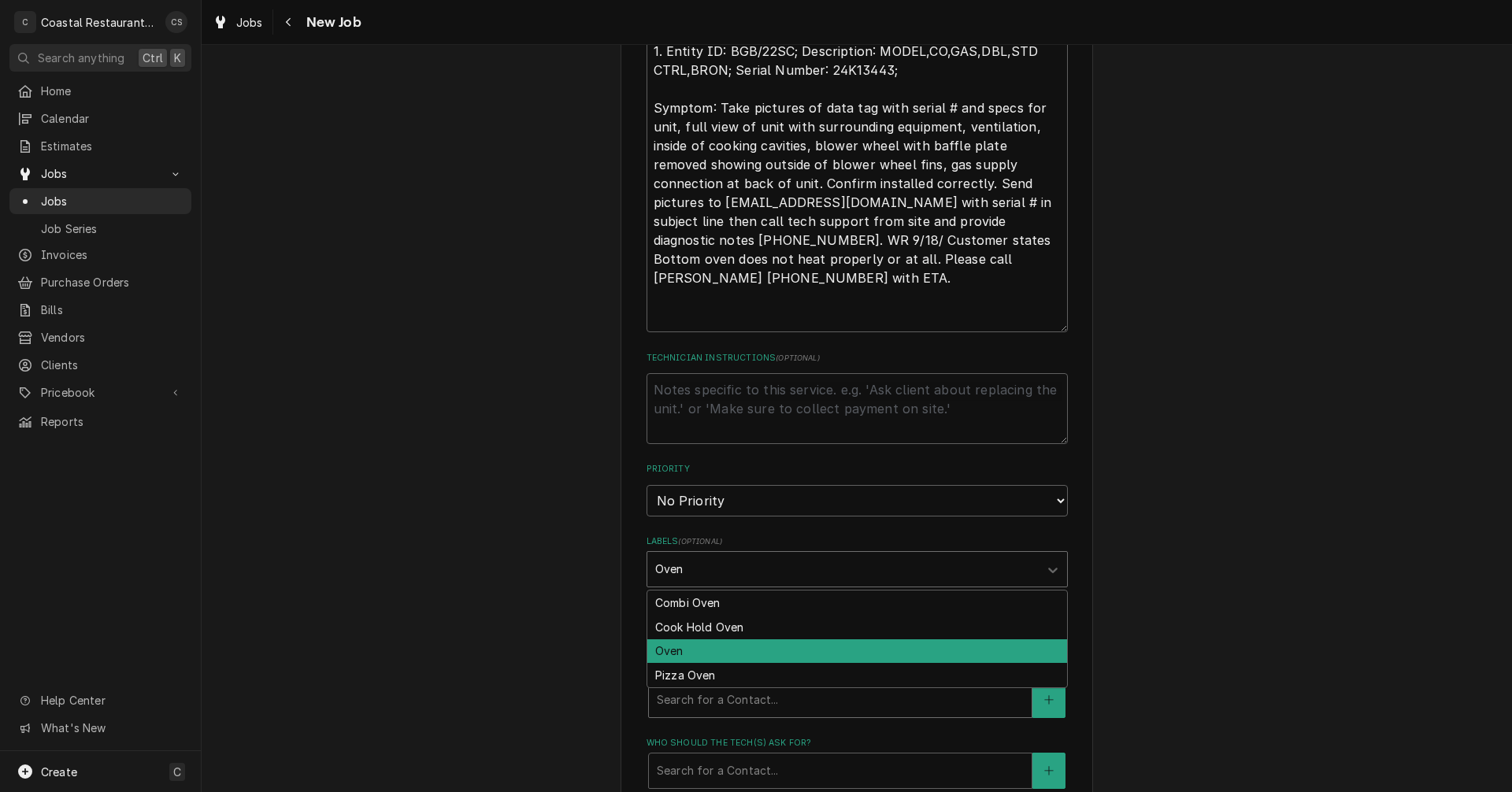
scroll to position [900, 0]
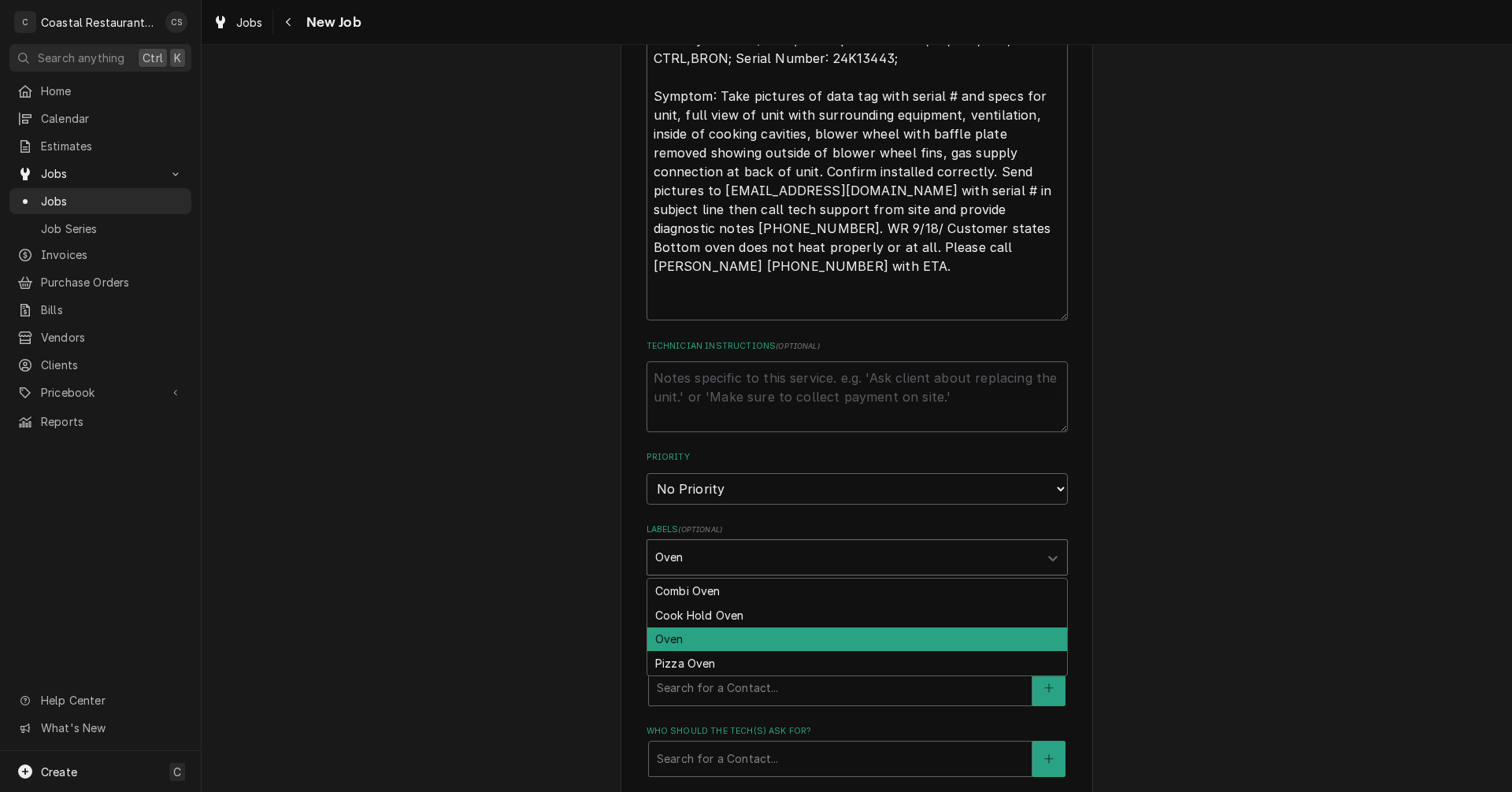
click at [709, 642] on div "Oven" at bounding box center [858, 640] width 420 height 25
type textarea "x"
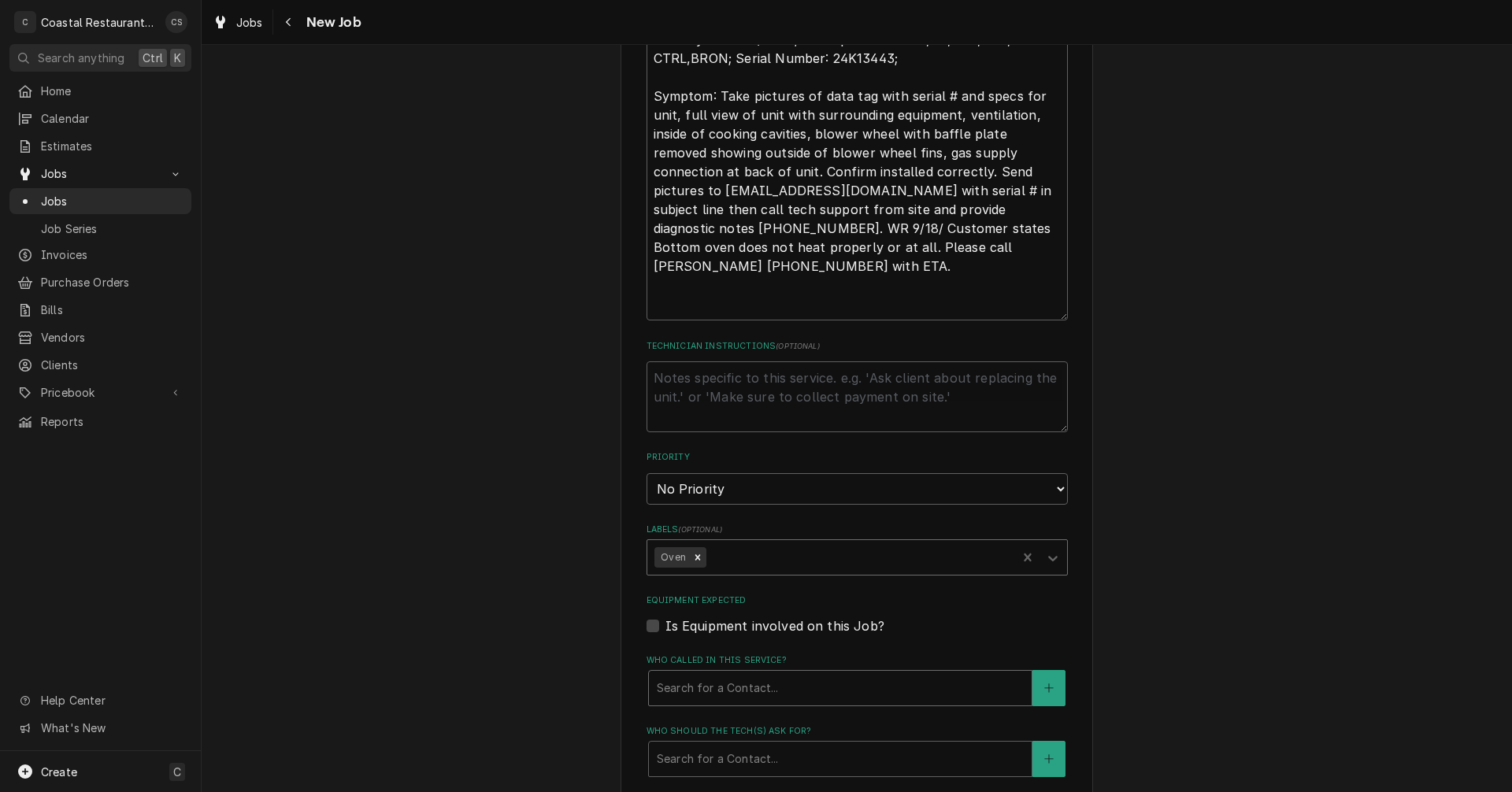
click at [719, 683] on div "Who called in this service?" at bounding box center [841, 687] width 367 height 28
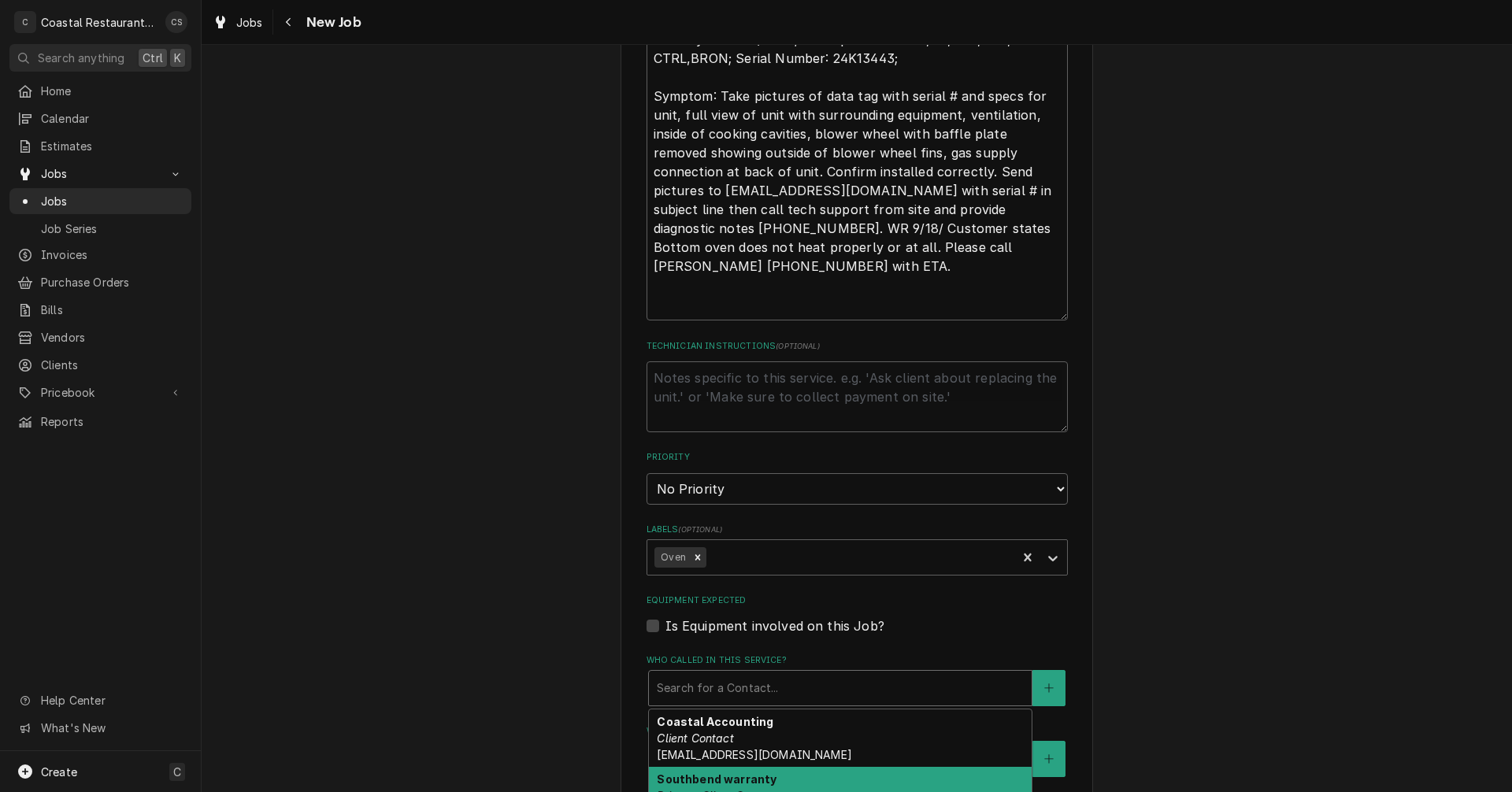
click at [725, 777] on strong "Southbend warranty" at bounding box center [716, 779] width 119 height 14
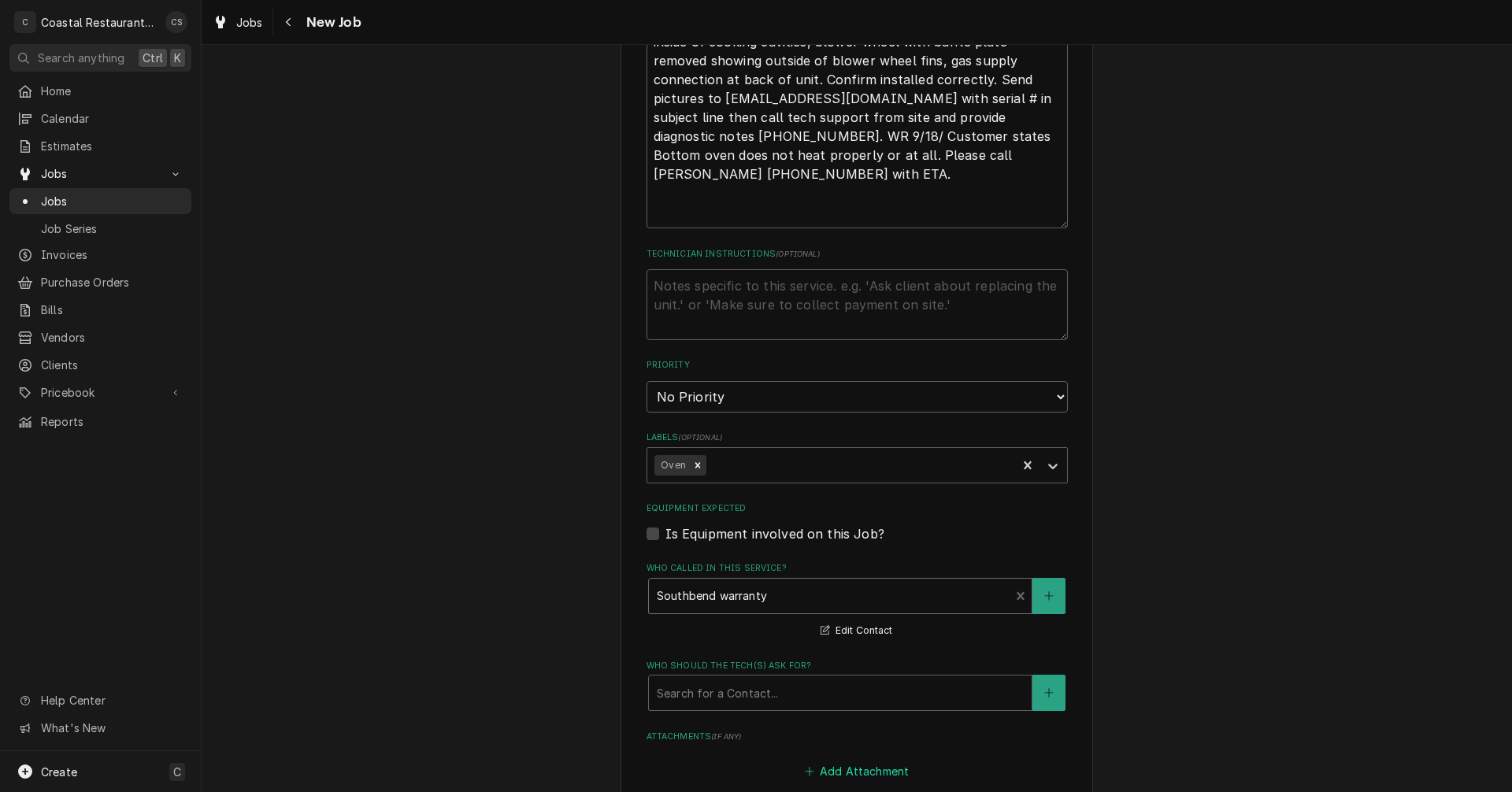
scroll to position [1136, 0]
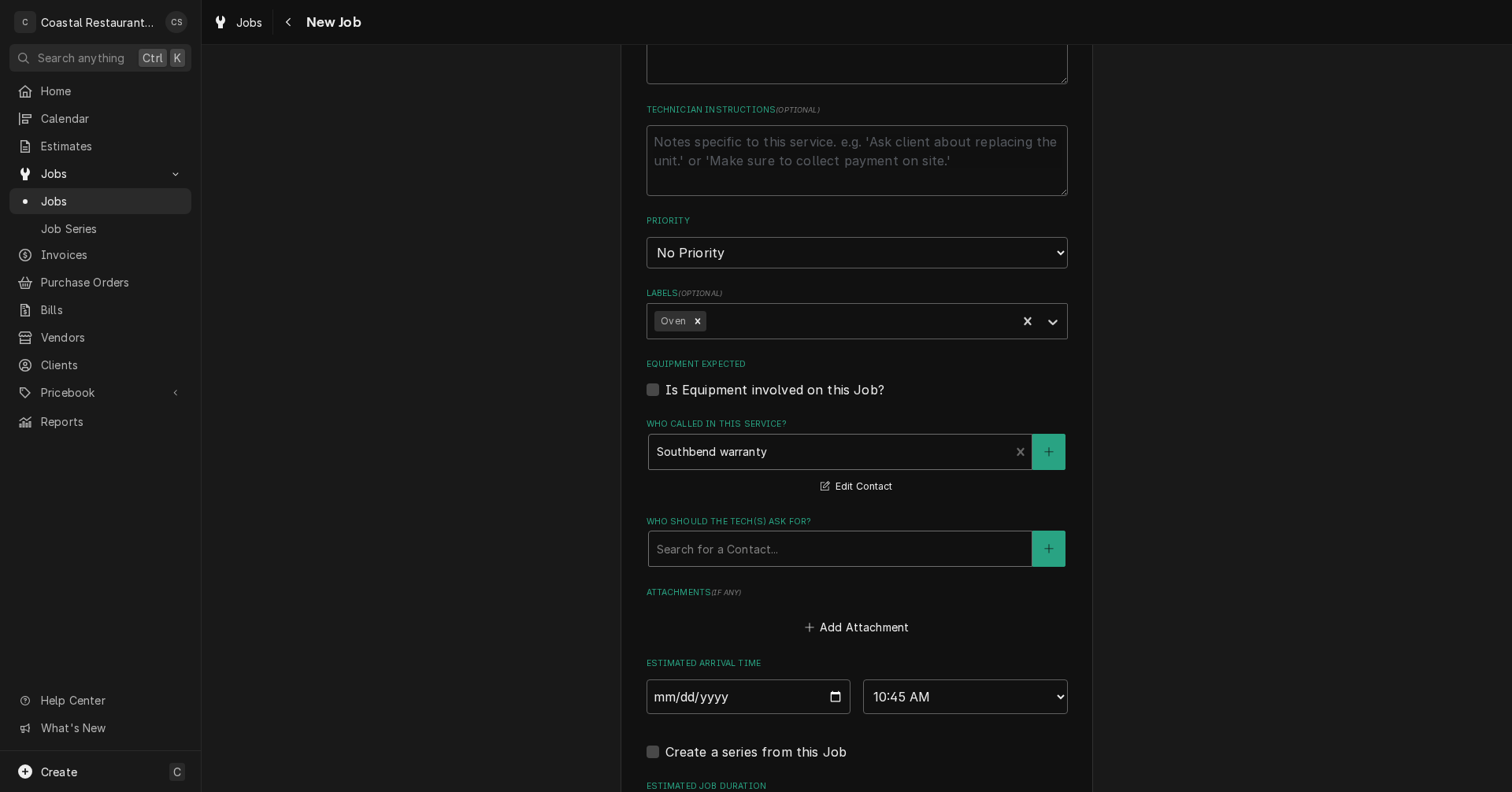
click at [698, 556] on div "Who should the tech(s) ask for?" at bounding box center [841, 548] width 367 height 28
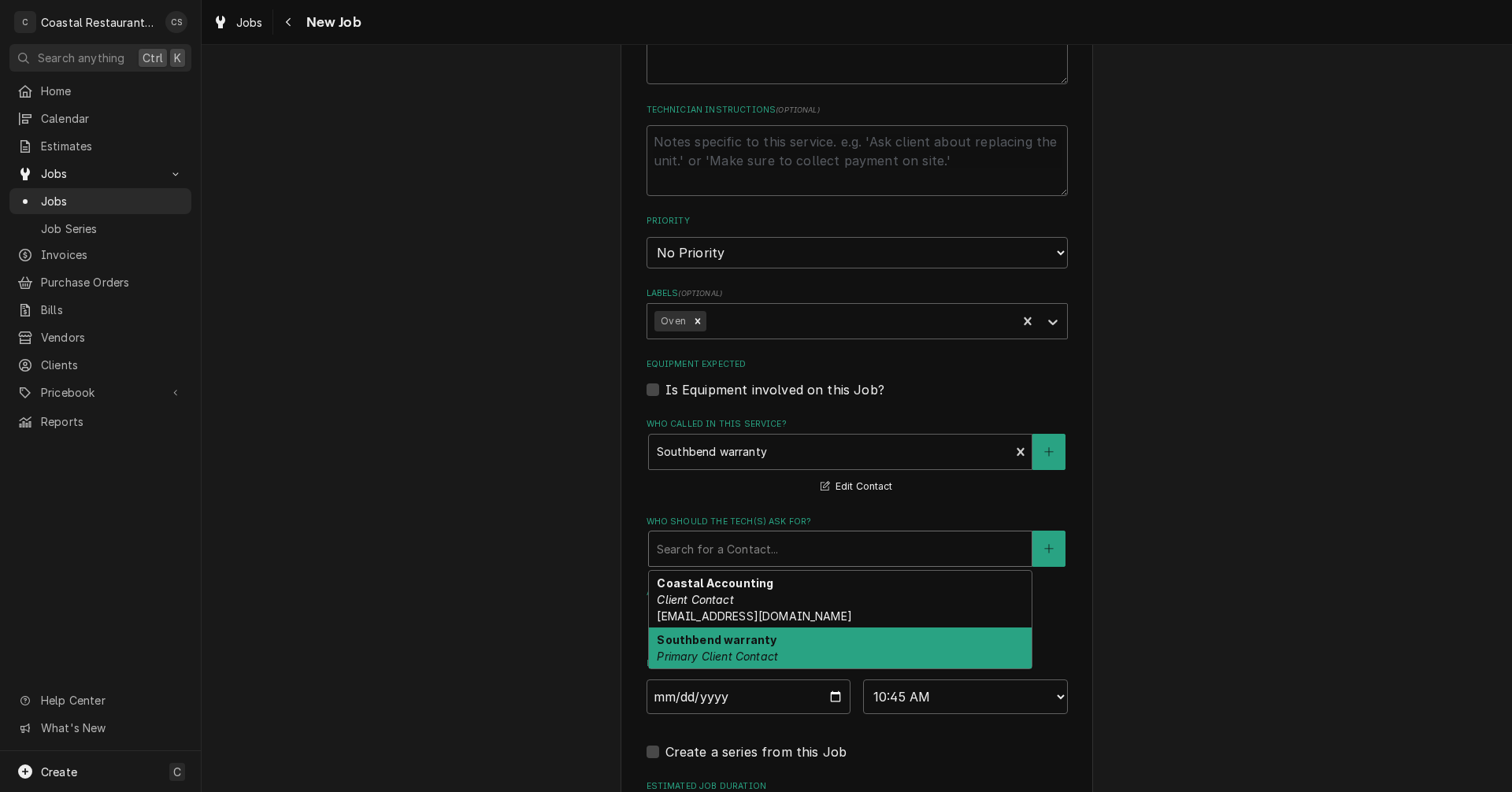
click at [718, 652] on em "Primary Client Contact" at bounding box center [717, 657] width 121 height 14
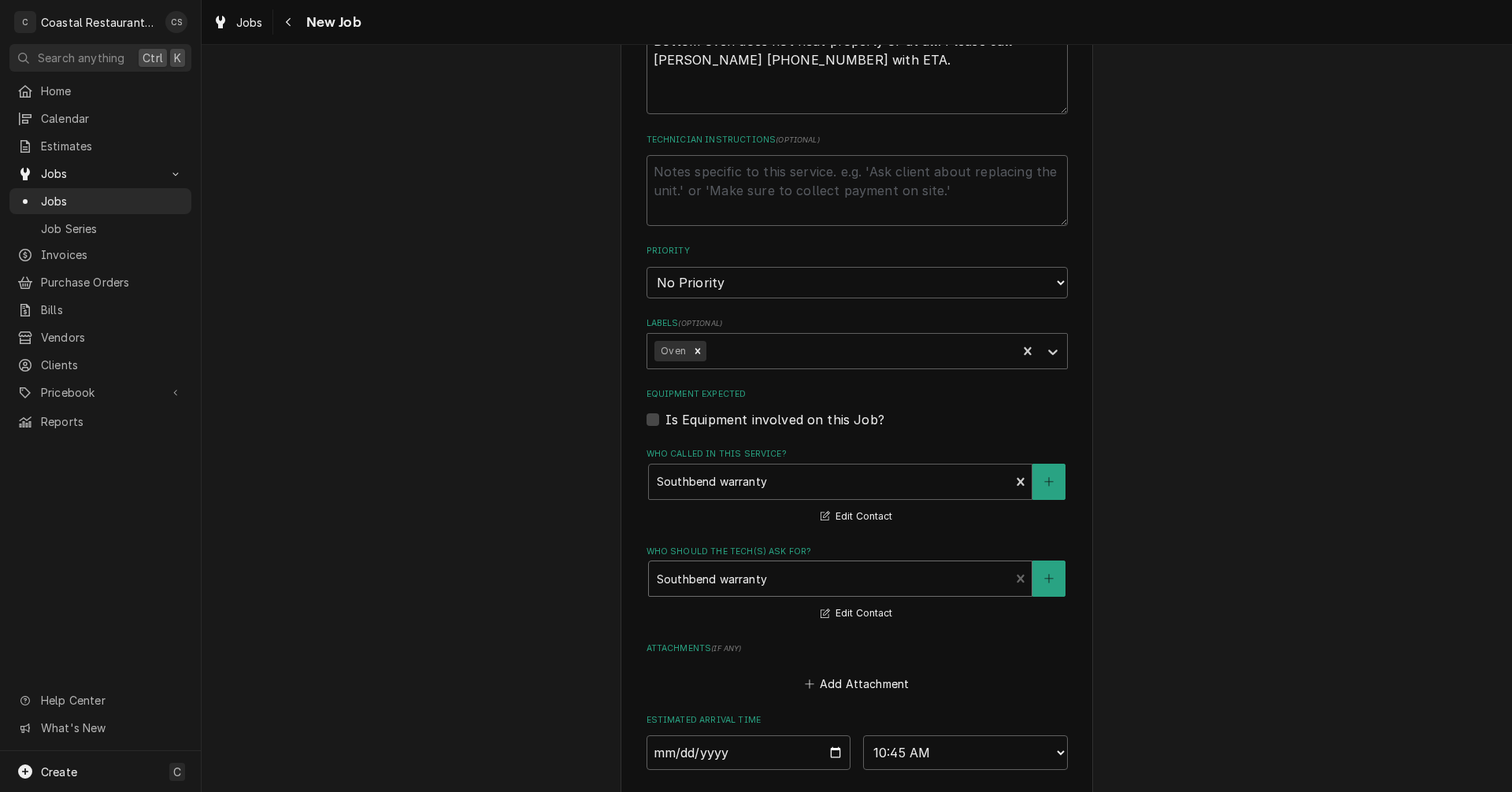
scroll to position [1100, 0]
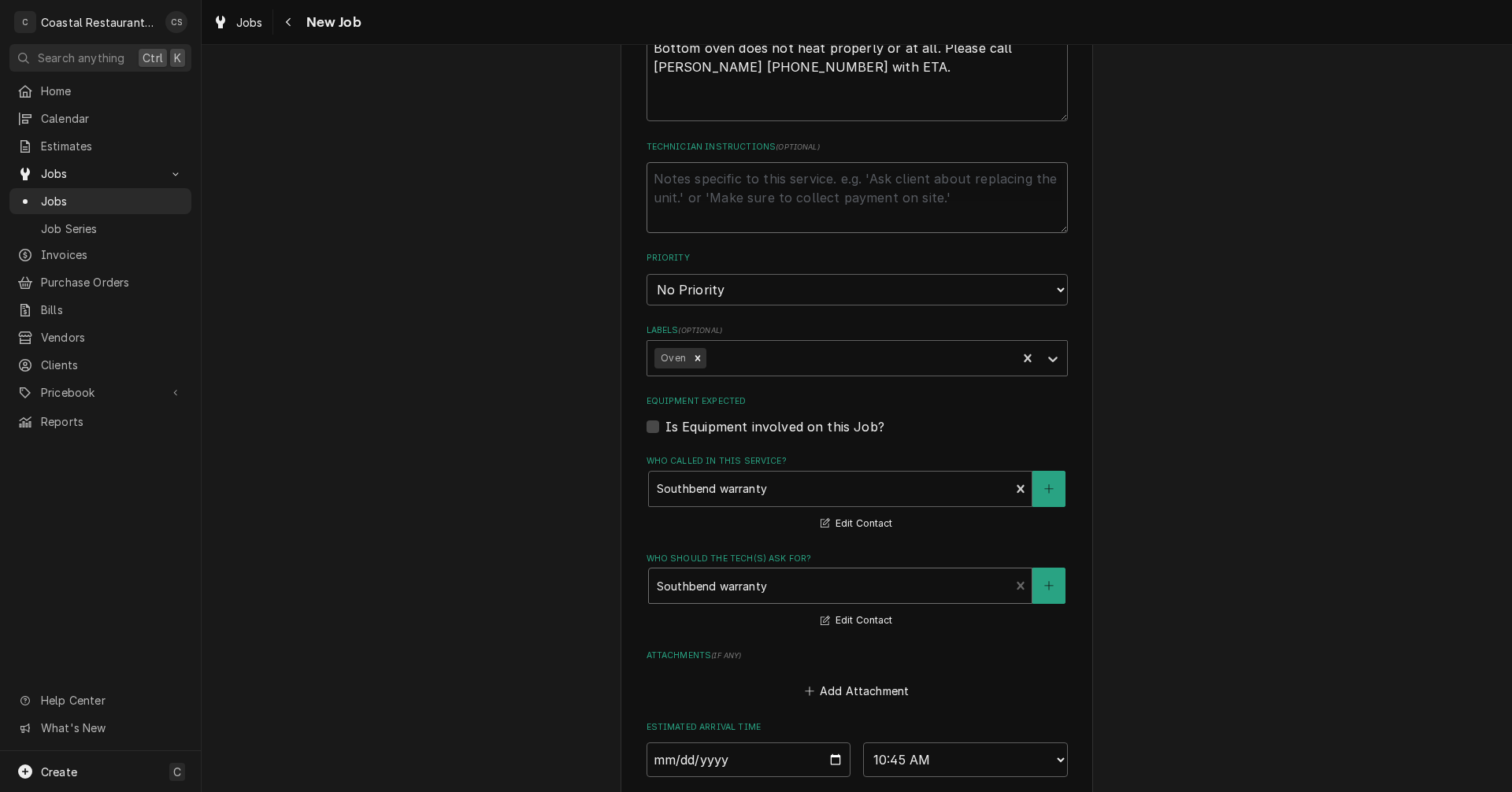
click at [700, 190] on textarea "Technician Instructions ( optional )" at bounding box center [858, 198] width 422 height 71
type textarea "x"
type textarea "C"
type textarea "x"
type textarea "Ca"
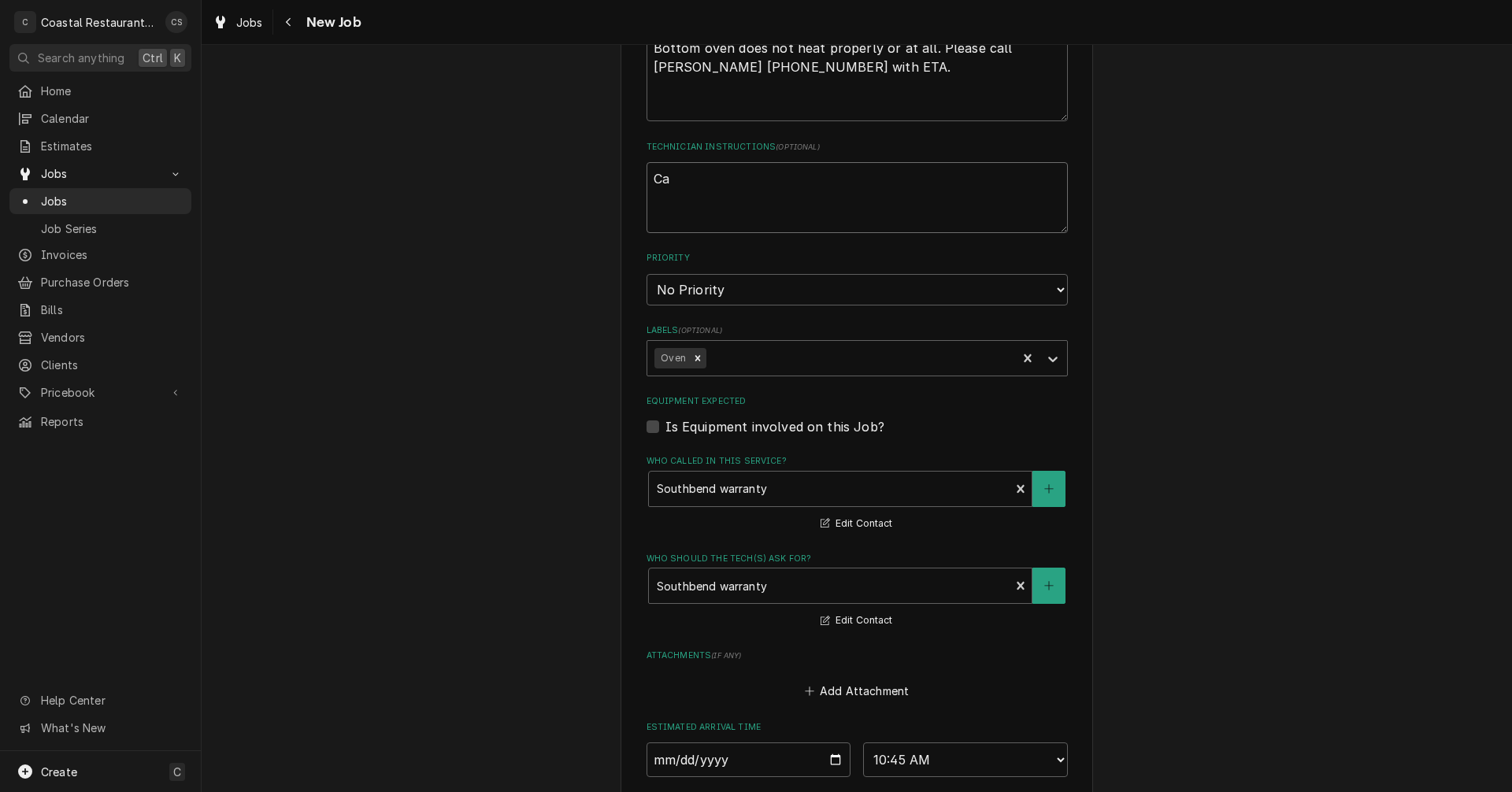
type textarea "x"
type textarea "Cal"
type textarea "x"
type textarea "Call"
type textarea "x"
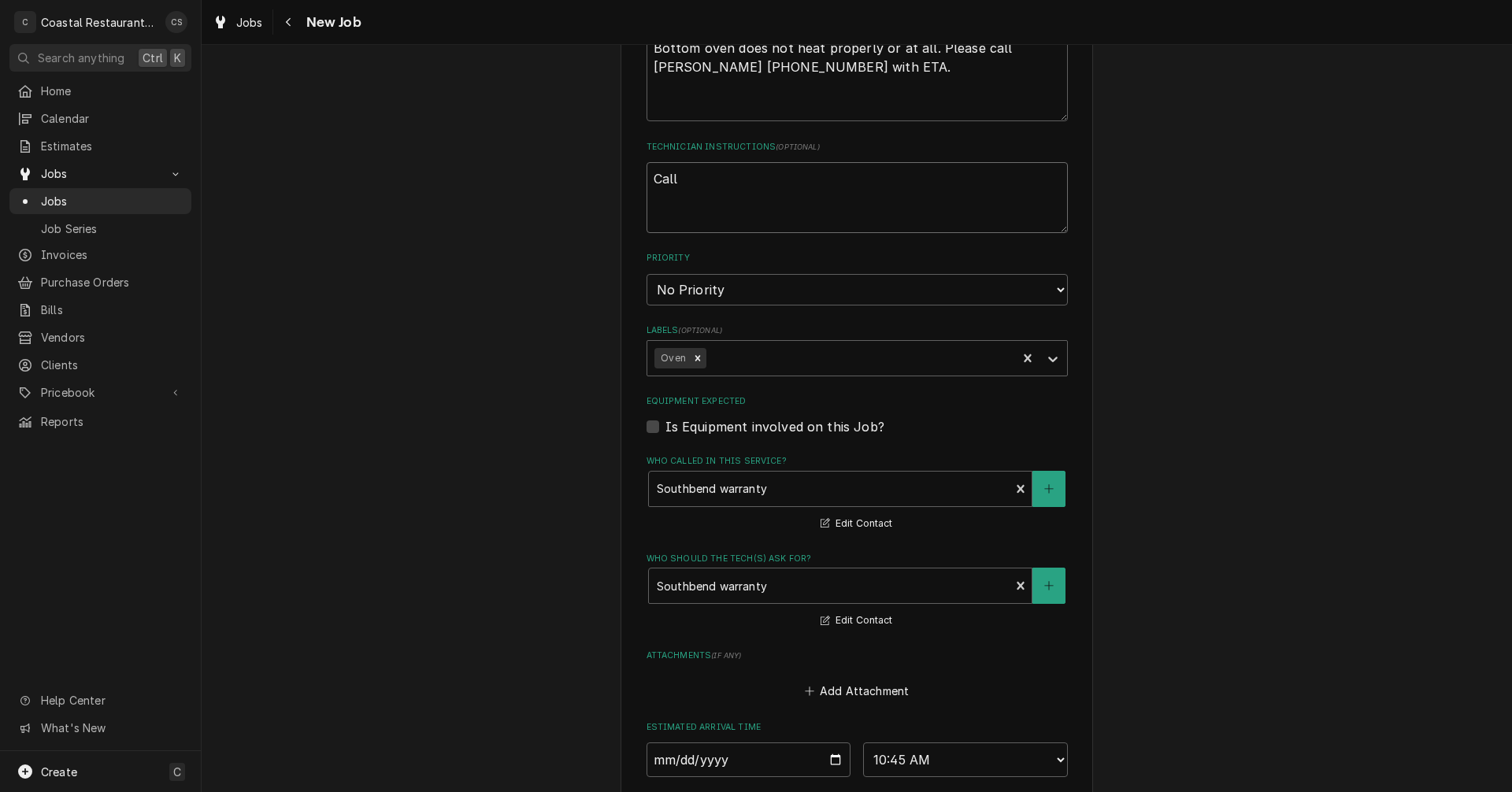
type textarea "Call"
type textarea "x"
type textarea "Call b"
type textarea "x"
type textarea "Call be"
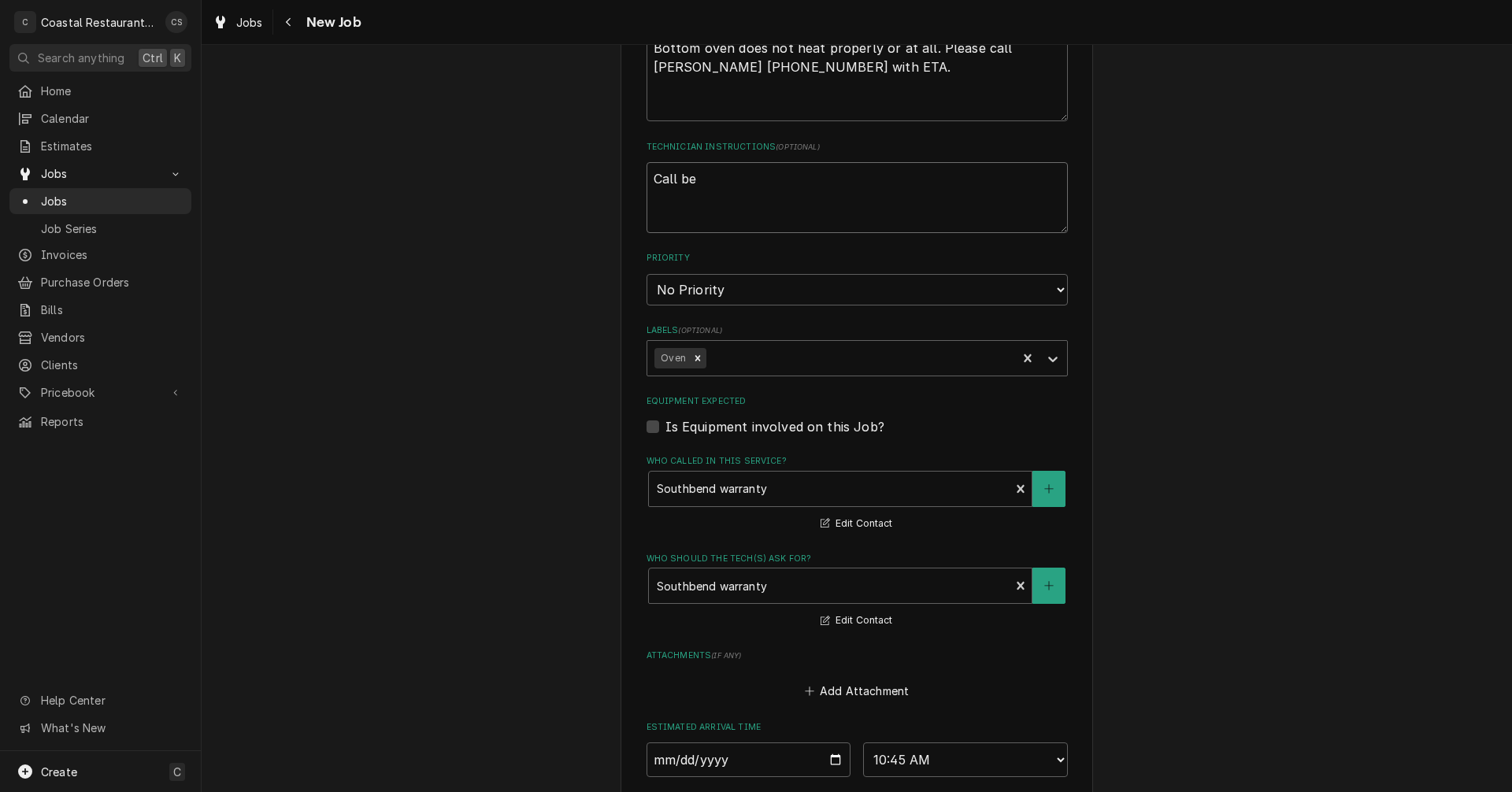
type textarea "x"
type textarea "Call bef"
type textarea "x"
type textarea "Call befo"
type textarea "x"
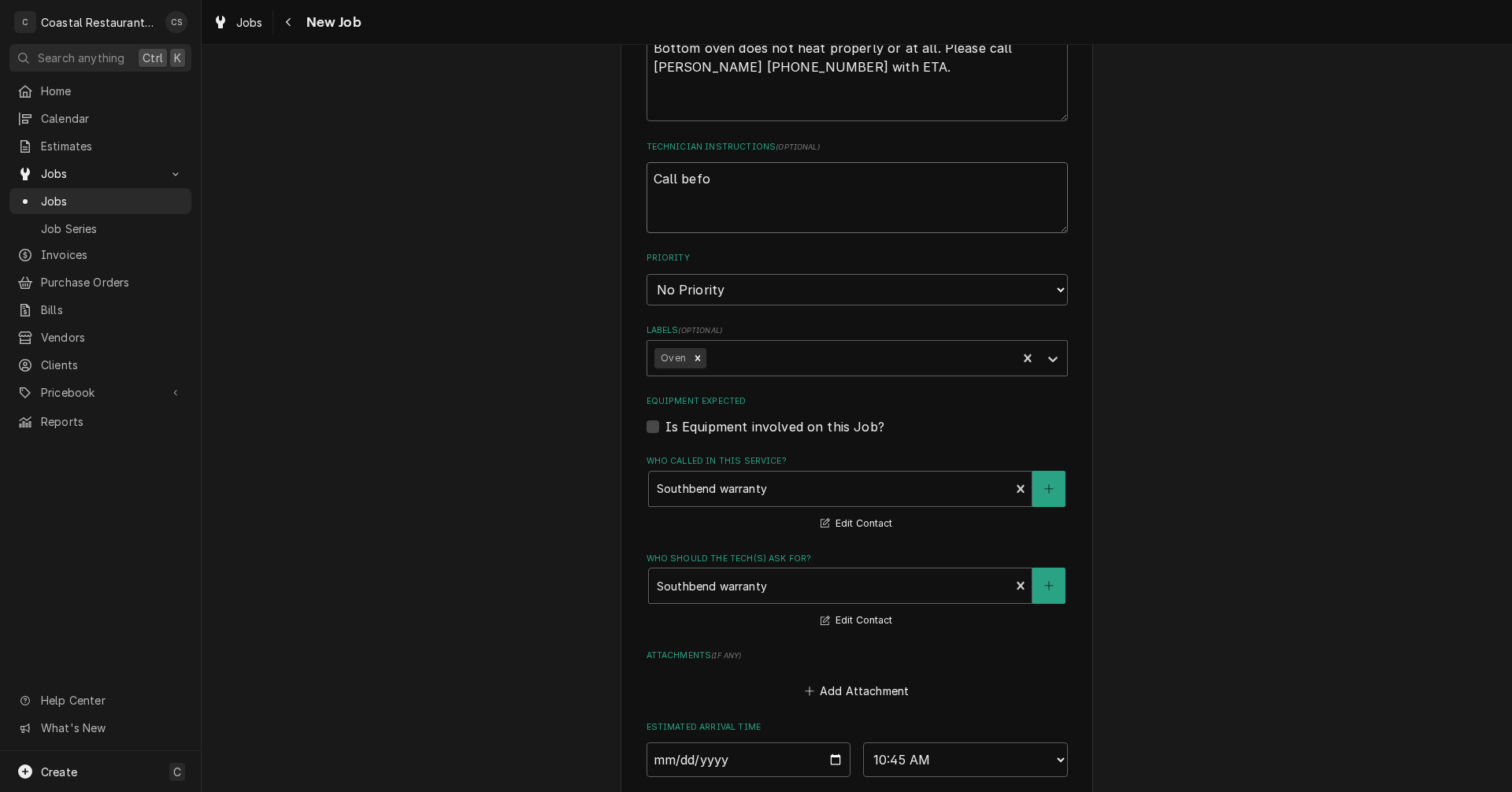
type textarea "Call befor"
type textarea "x"
type textarea "Call before"
type textarea "x"
type textarea "Call before"
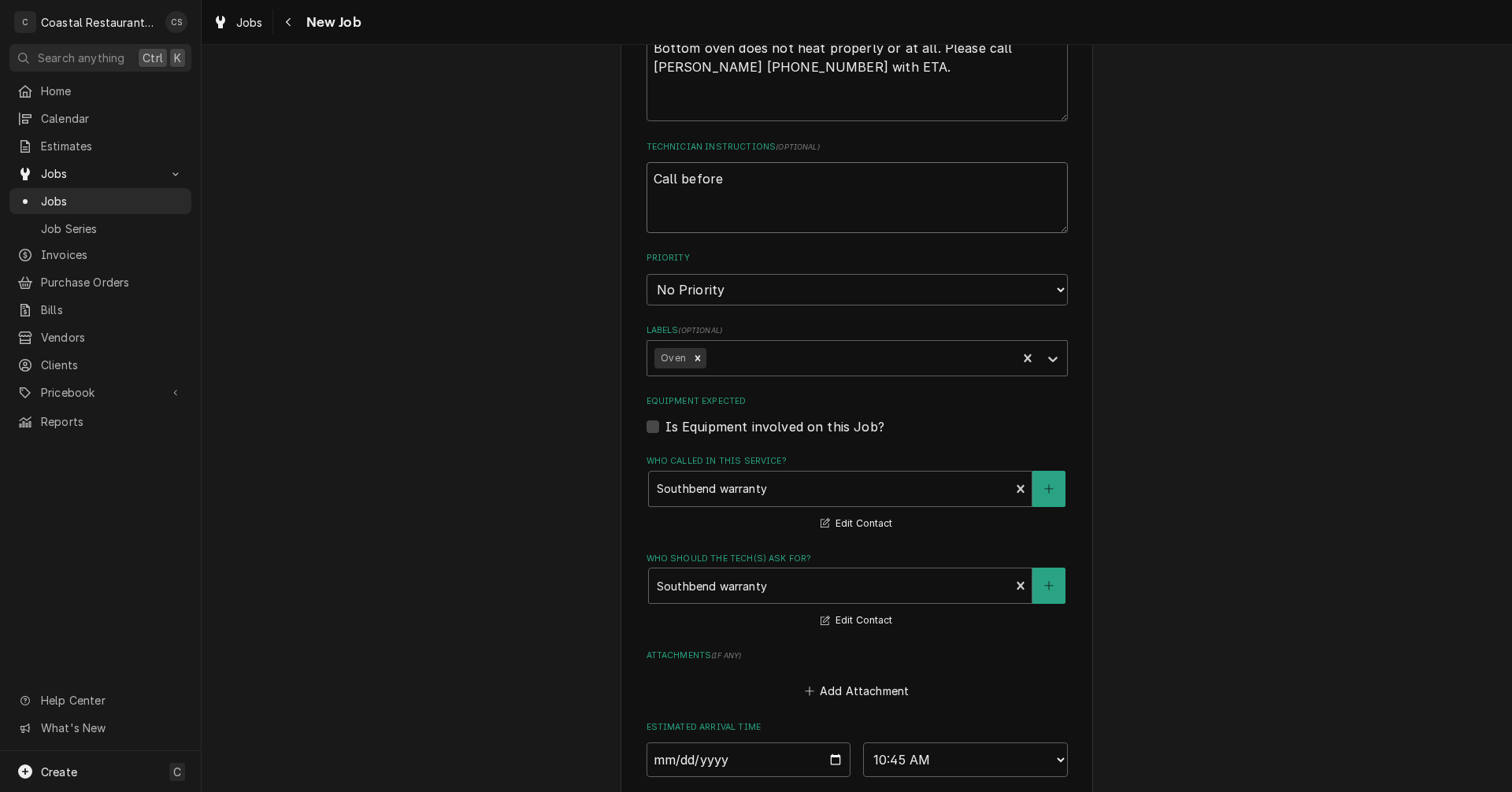
type textarea "x"
type textarea "Call before h"
type textarea "x"
type textarea "Call before he"
type textarea "x"
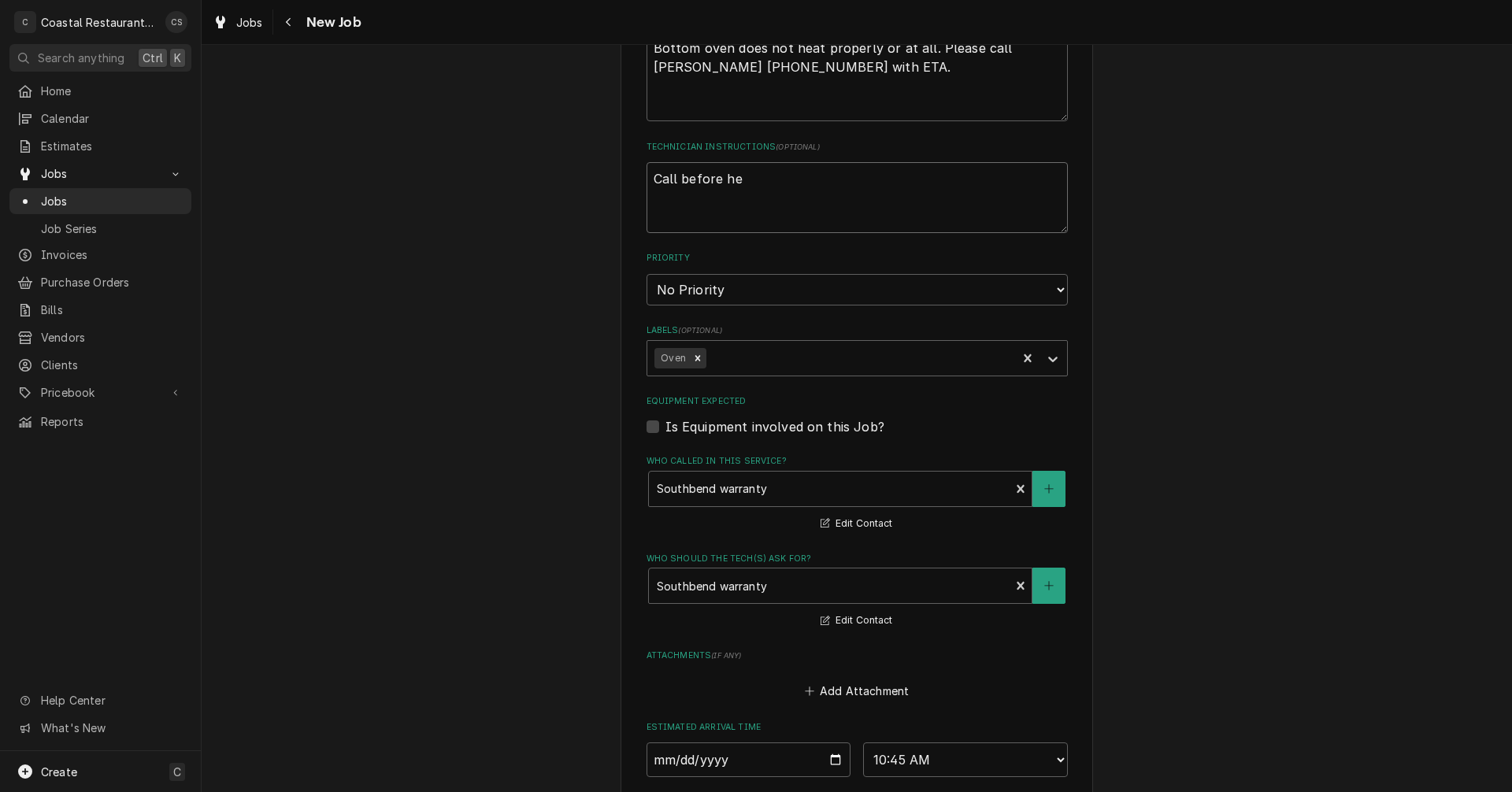
type textarea "Call before hea"
type textarea "x"
type textarea "Call before head"
type textarea "x"
type textarea "Call before headi"
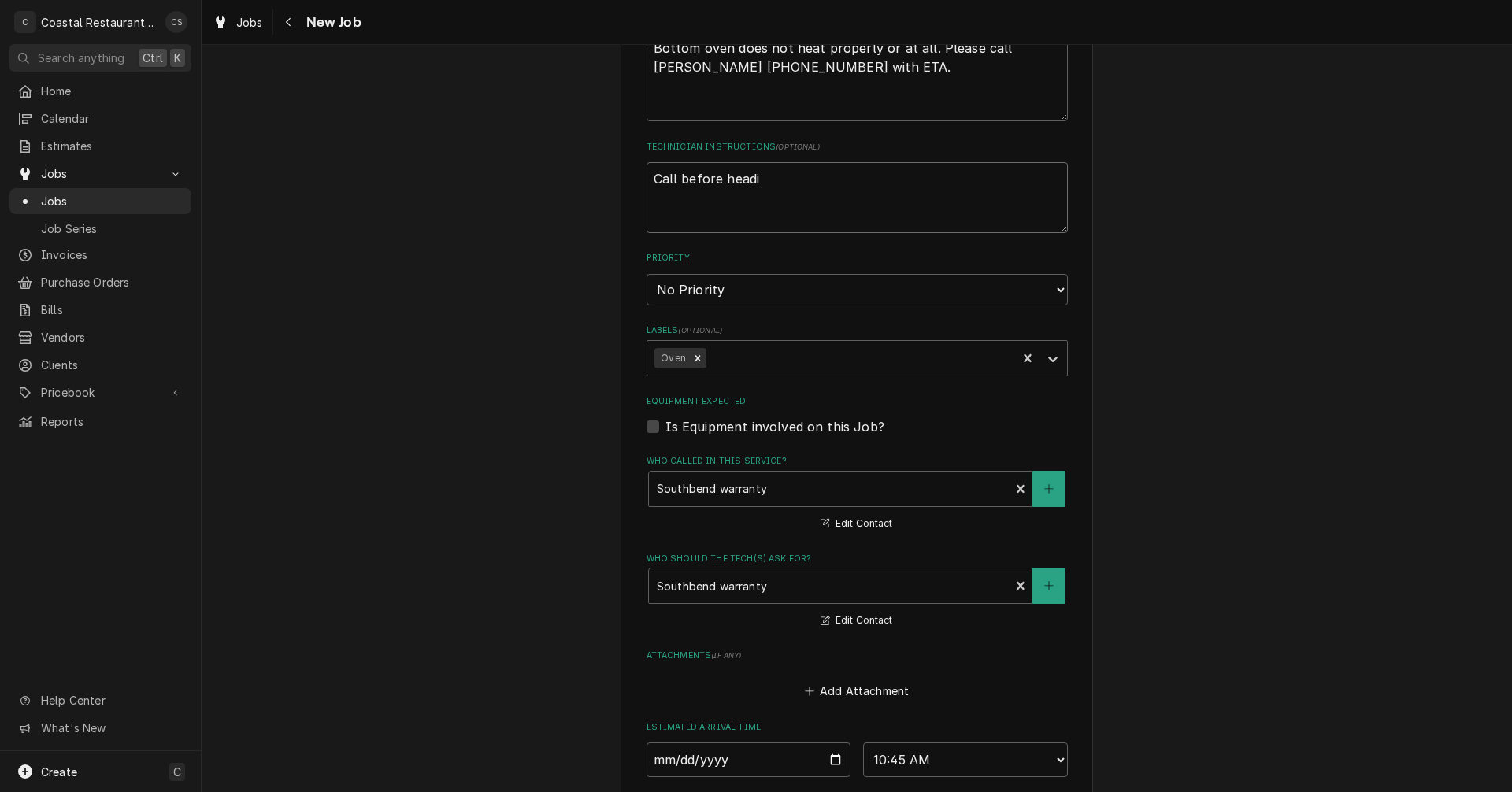
type textarea "x"
type textarea "Call before headin"
type textarea "x"
type textarea "Call before heading"
type textarea "x"
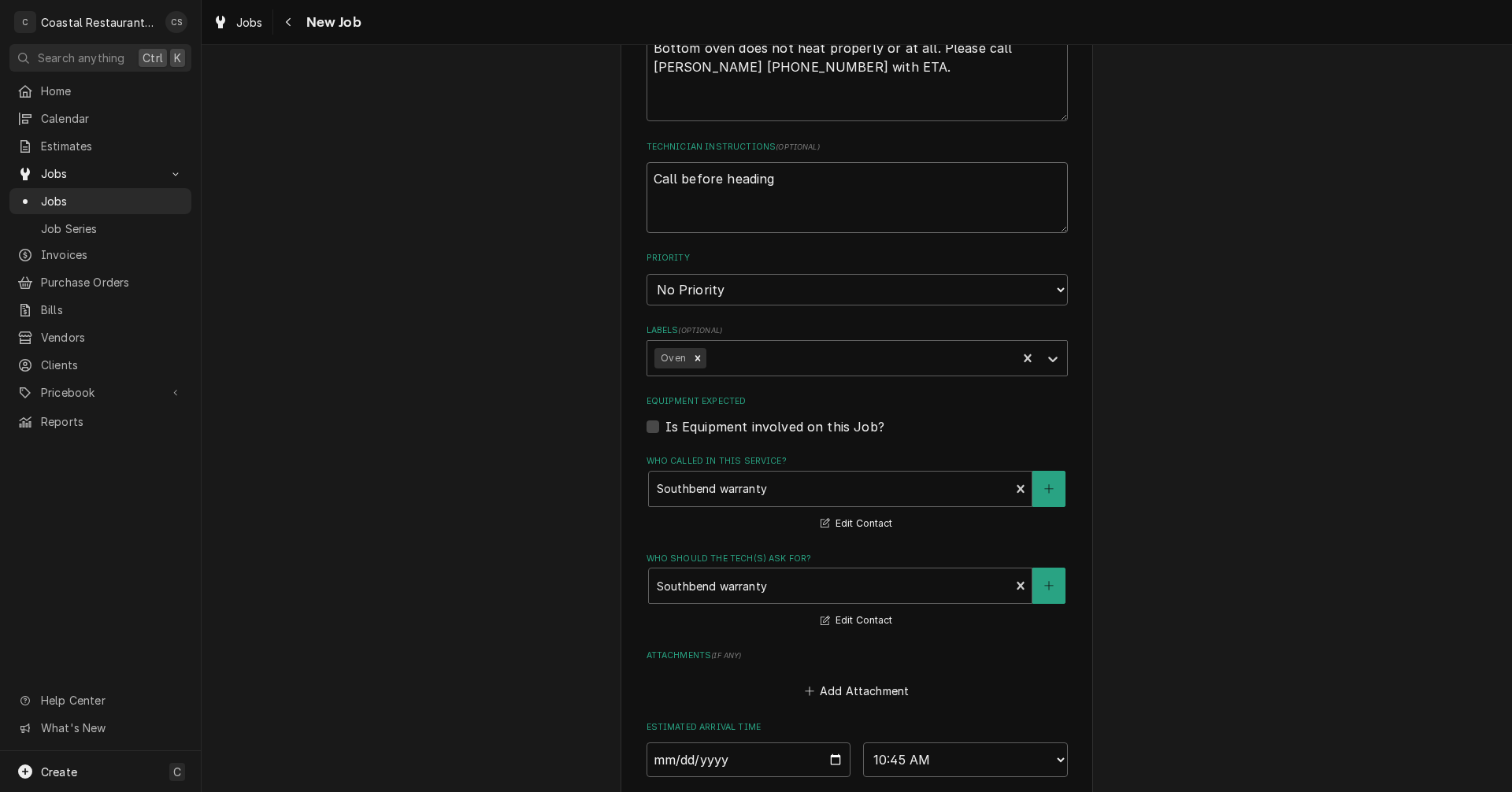
type textarea "Call before heading"
type textarea "x"
type textarea "Call before heading t"
type textarea "x"
type textarea "Call before heading th"
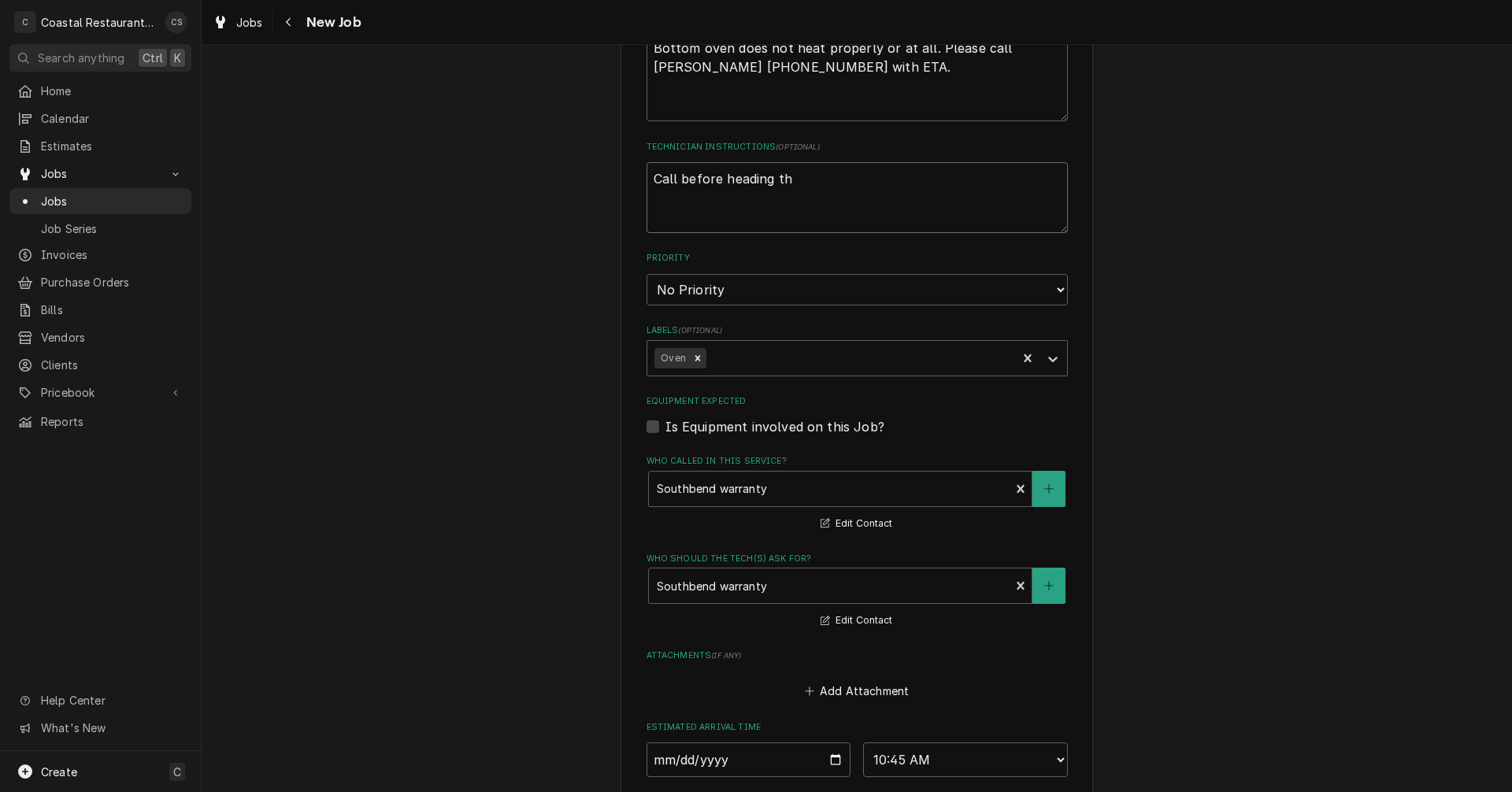
type textarea "x"
type textarea "Call before heading tha"
type textarea "x"
type textarea "Call before heading that"
type textarea "x"
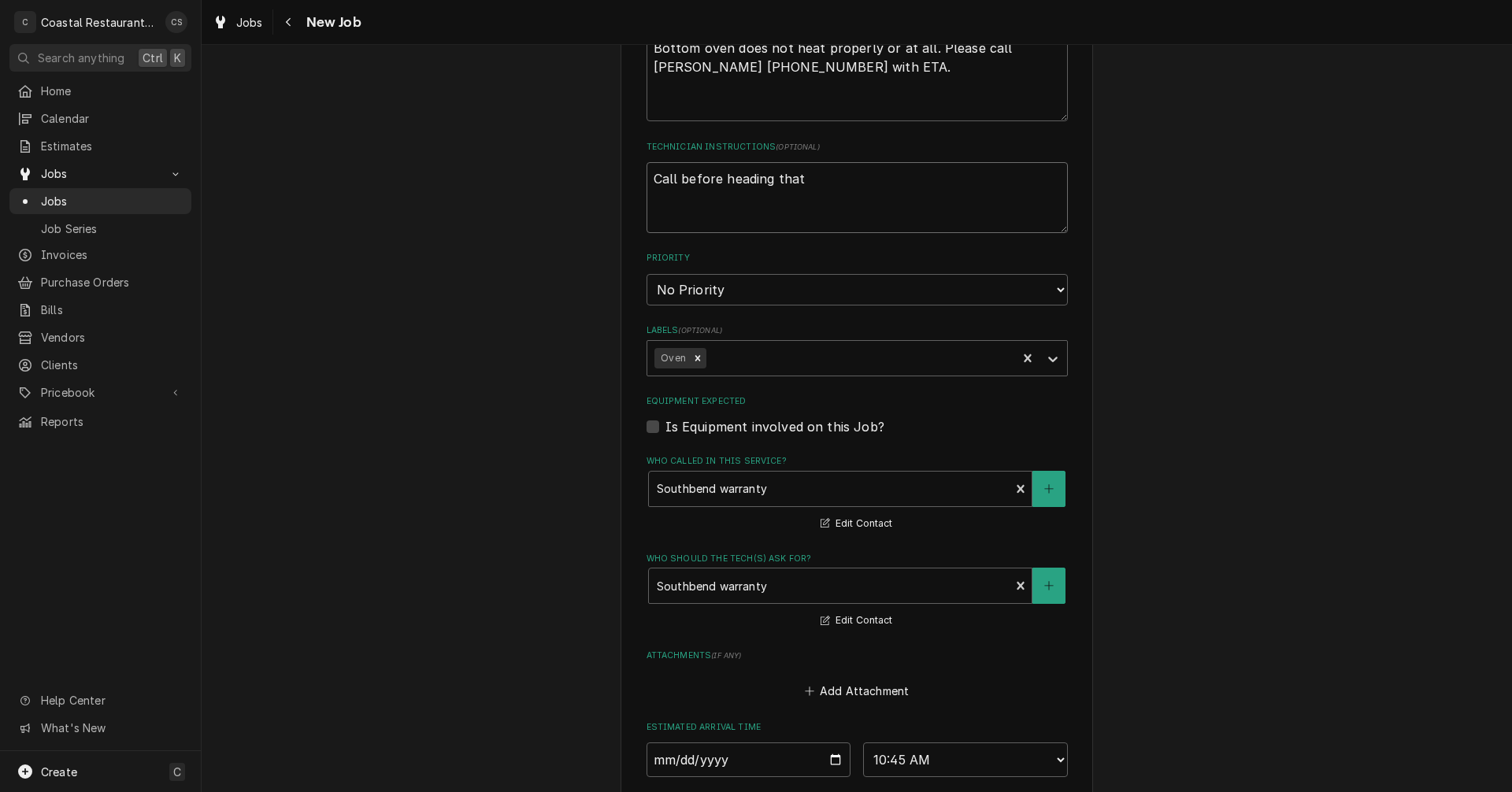
type textarea "Call before heading that"
type textarea "x"
type textarea "Call before heading that w"
type textarea "x"
type textarea "Call before heading that wa"
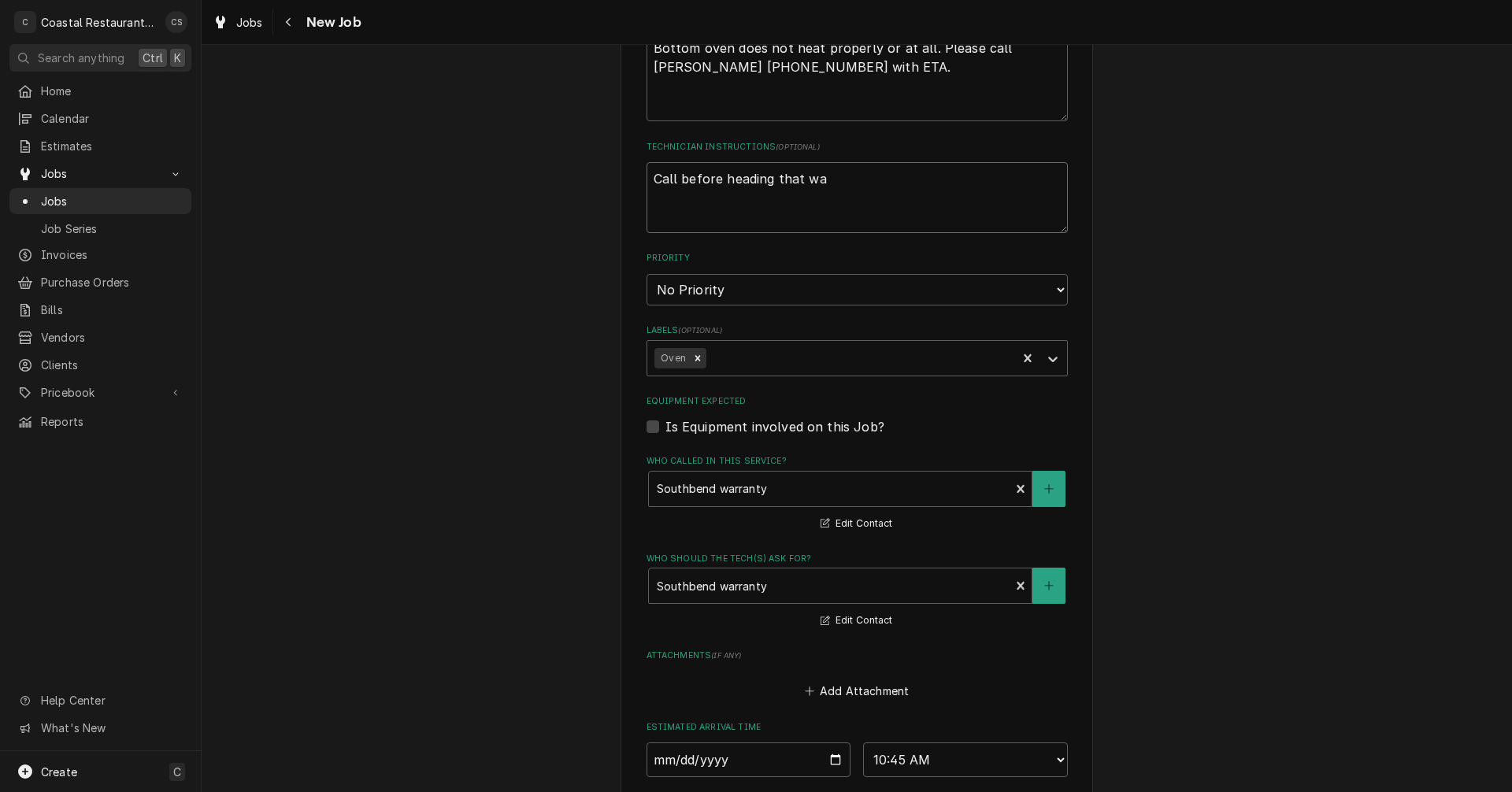
type textarea "x"
type textarea "Call before heading that way"
type textarea "x"
type textarea "Call before heading that way"
type textarea "x"
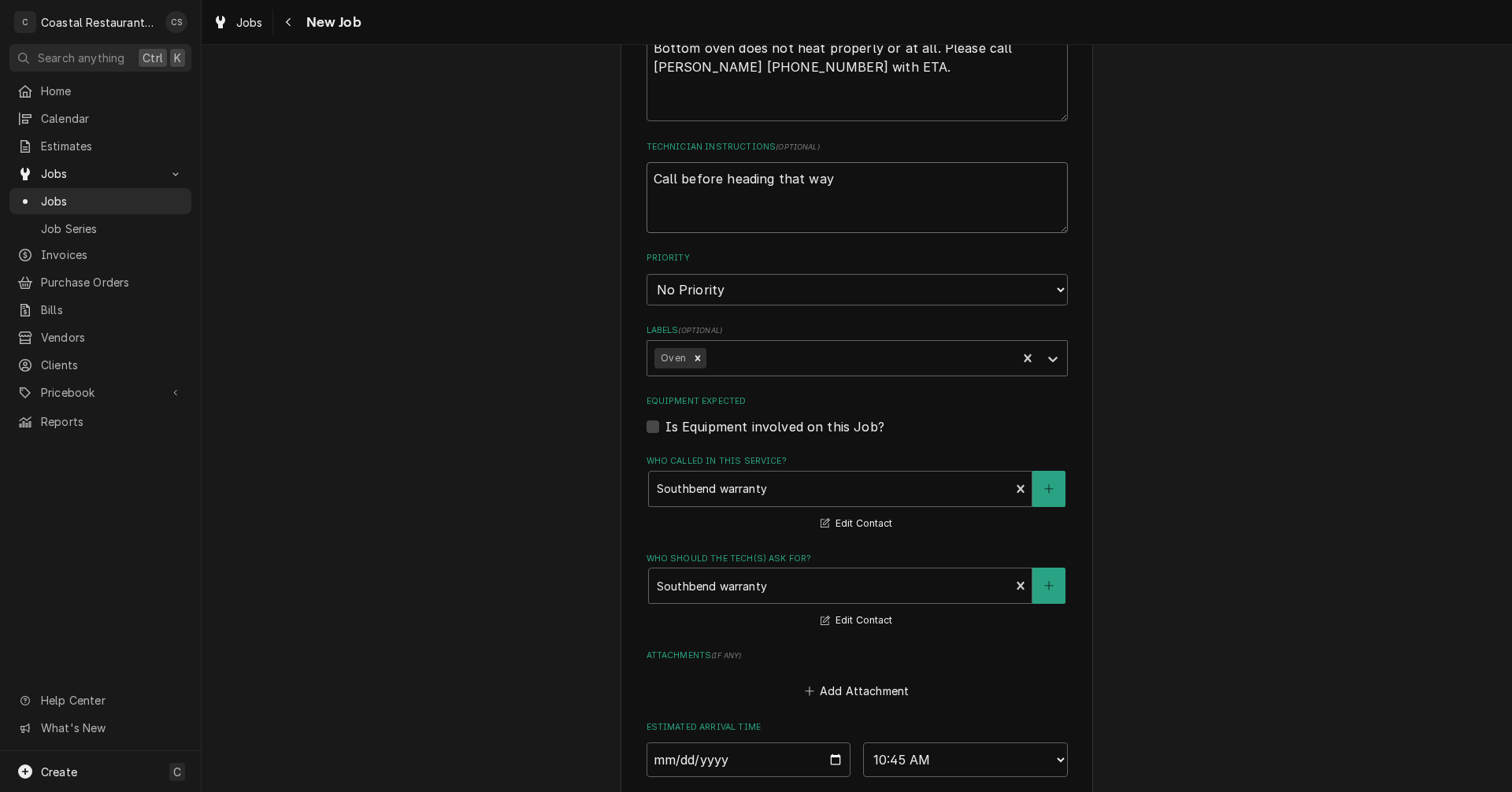
type textarea "Call before heading that way t"
type textarea "x"
type textarea "Call before heading that way to"
type textarea "x"
type textarea "Call before heading that way to"
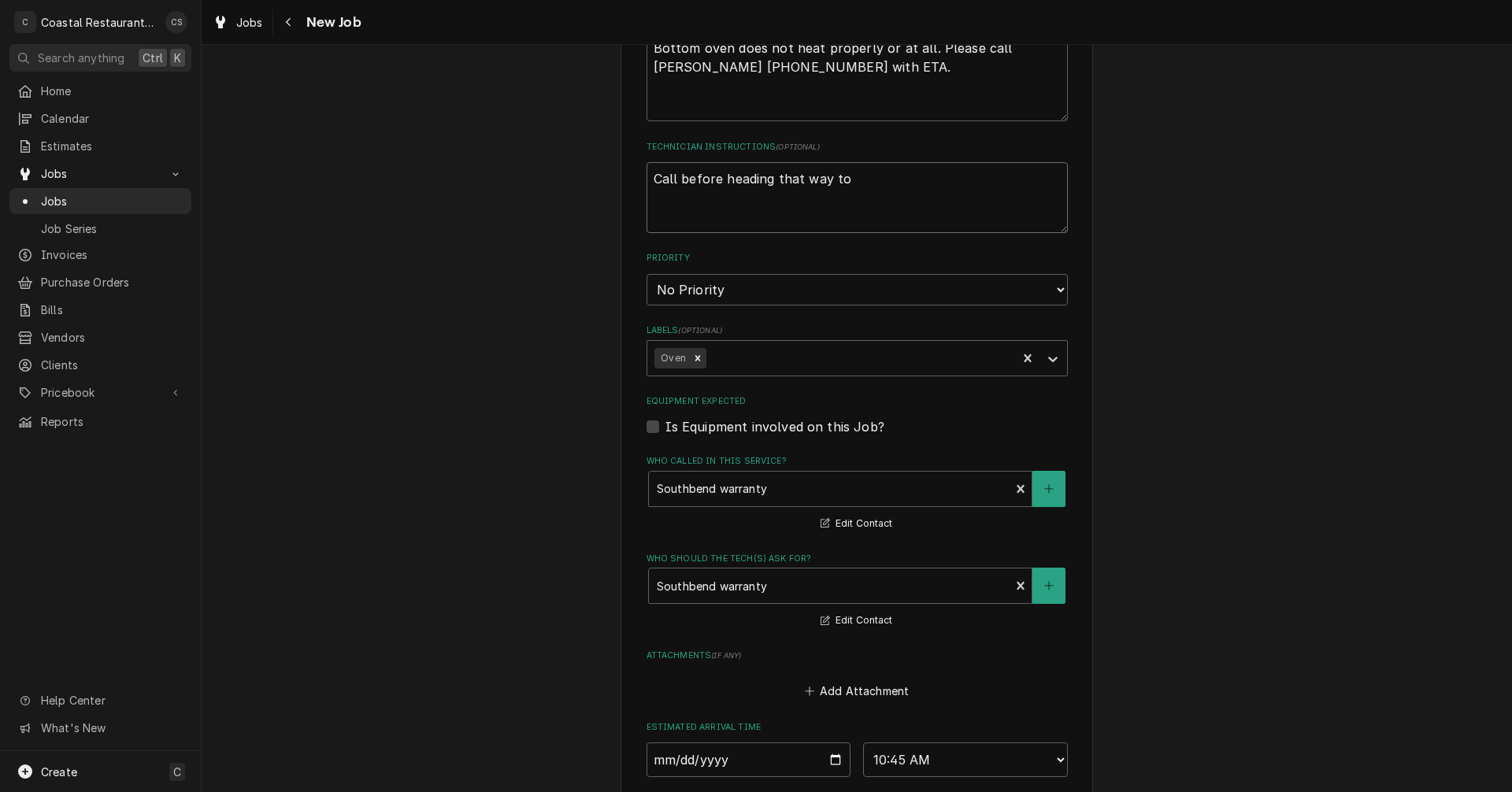
type textarea "x"
type textarea "Call before heading that way to m"
type textarea "x"
type textarea "Call before heading that way to ma"
type textarea "x"
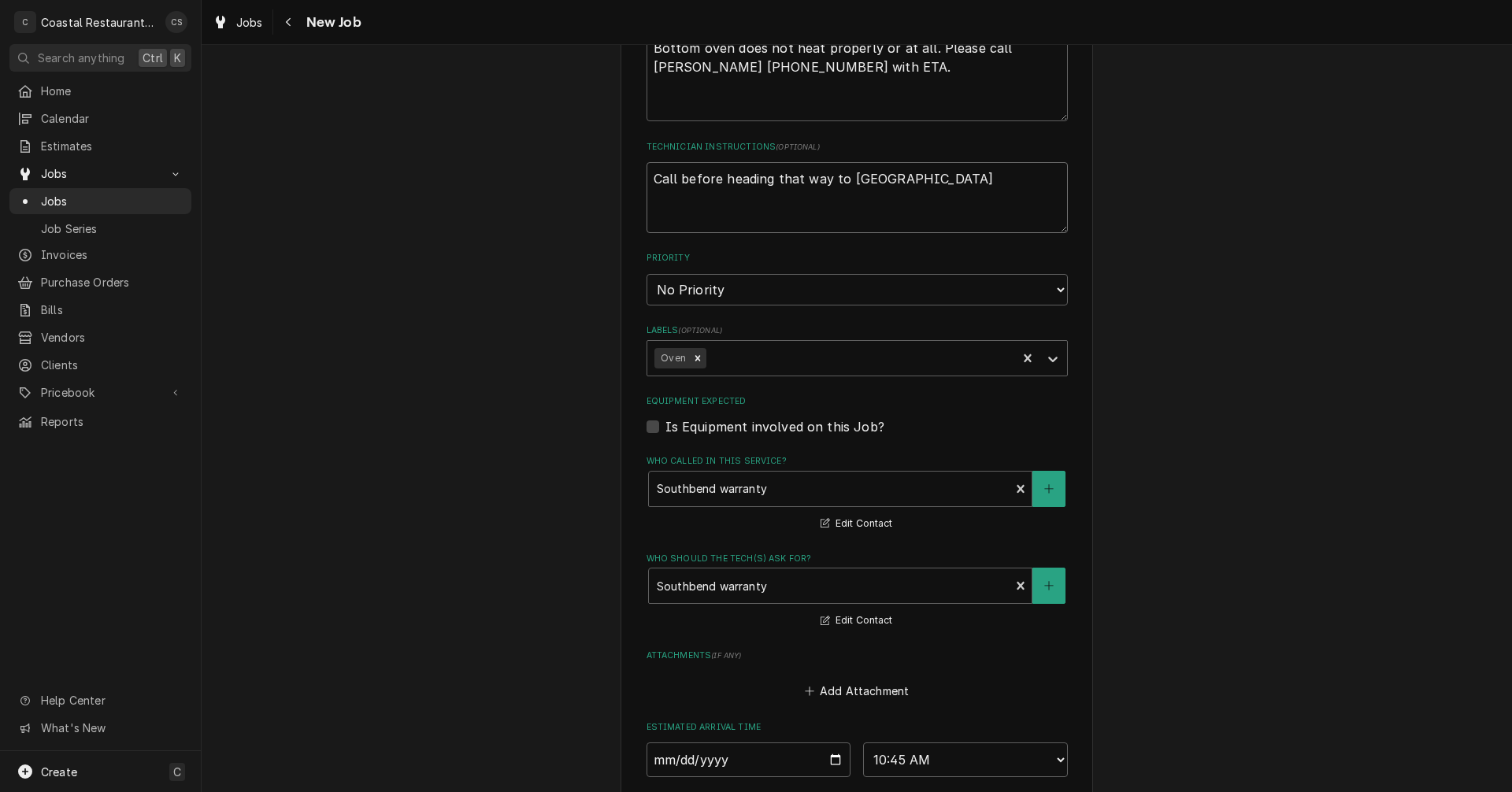
type textarea "Call before heading that way to mak"
type textarea "x"
type textarea "Call before heading that way to make"
type textarea "x"
type textarea "Call before heading that way to make"
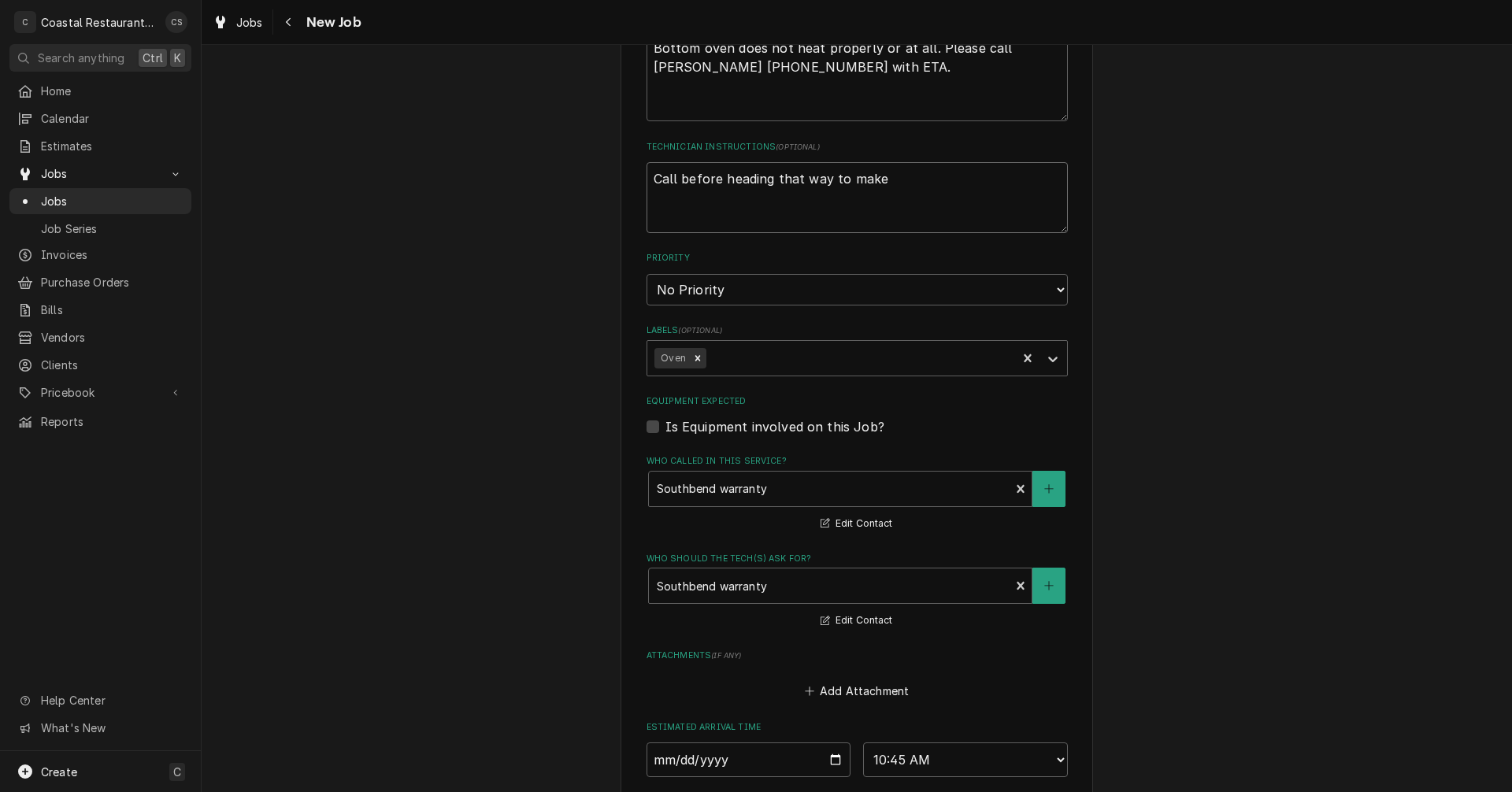
type textarea "x"
type textarea "Call before heading that way to make s"
type textarea "x"
type textarea "Call before heading that way to make su"
type textarea "x"
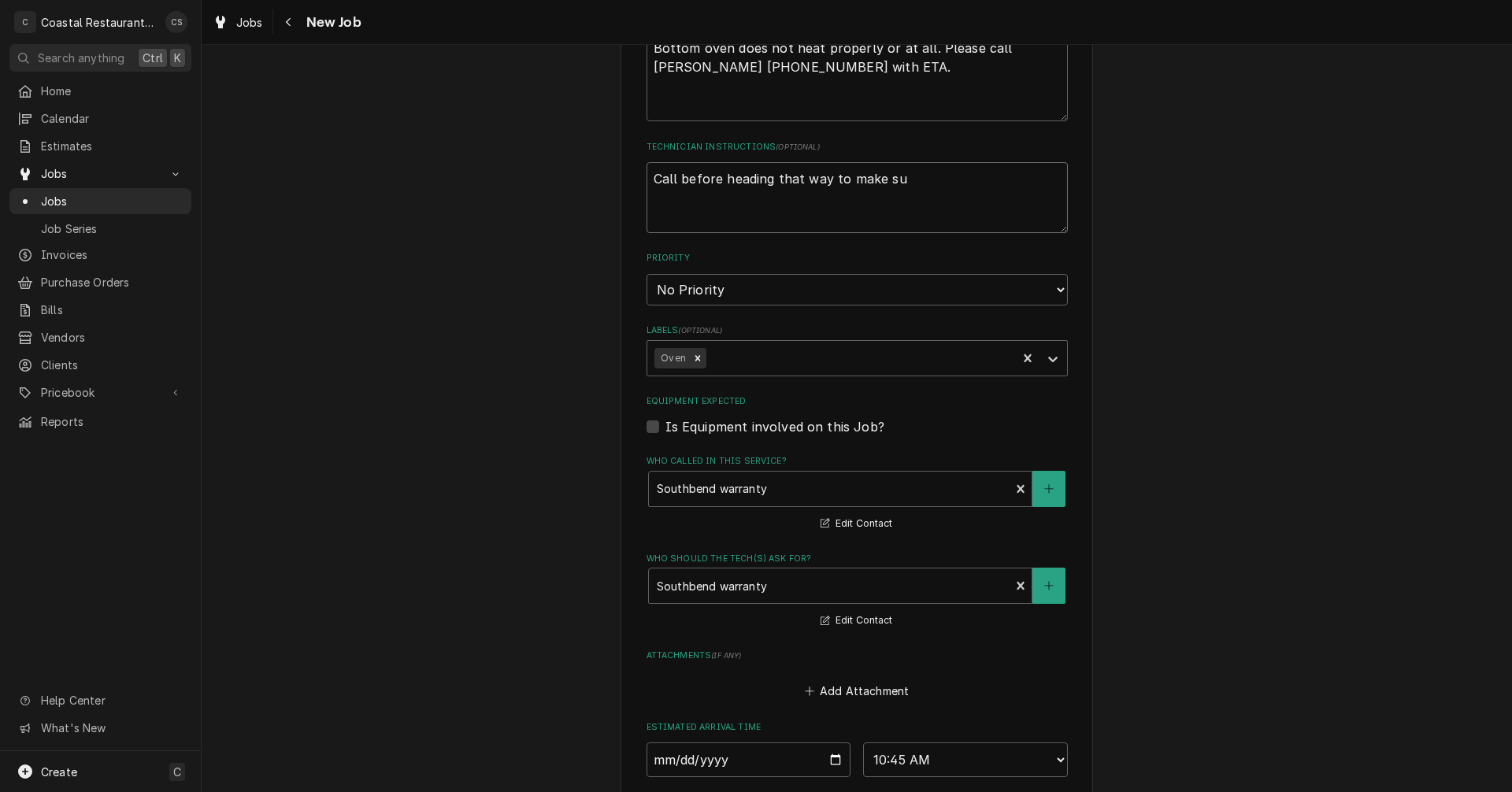
type textarea "Call before heading that way to make sur"
type textarea "x"
type textarea "Call before heading that way to make sure"
type textarea "x"
type textarea "Call before heading that way to make sure"
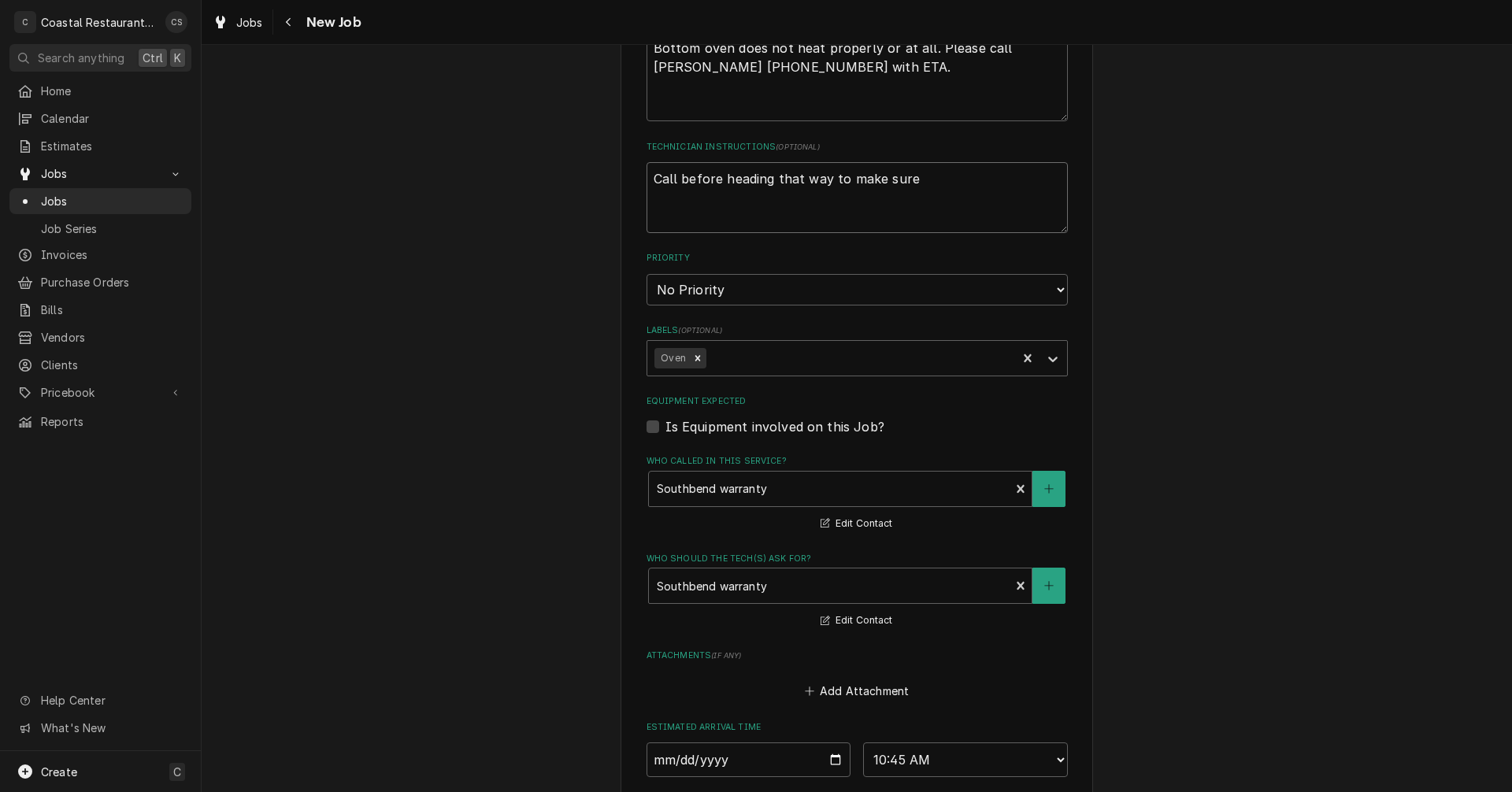
type textarea "x"
type textarea "Call before heading that way to make sure t"
type textarea "x"
type textarea "Call before heading that way to make sure th"
type textarea "x"
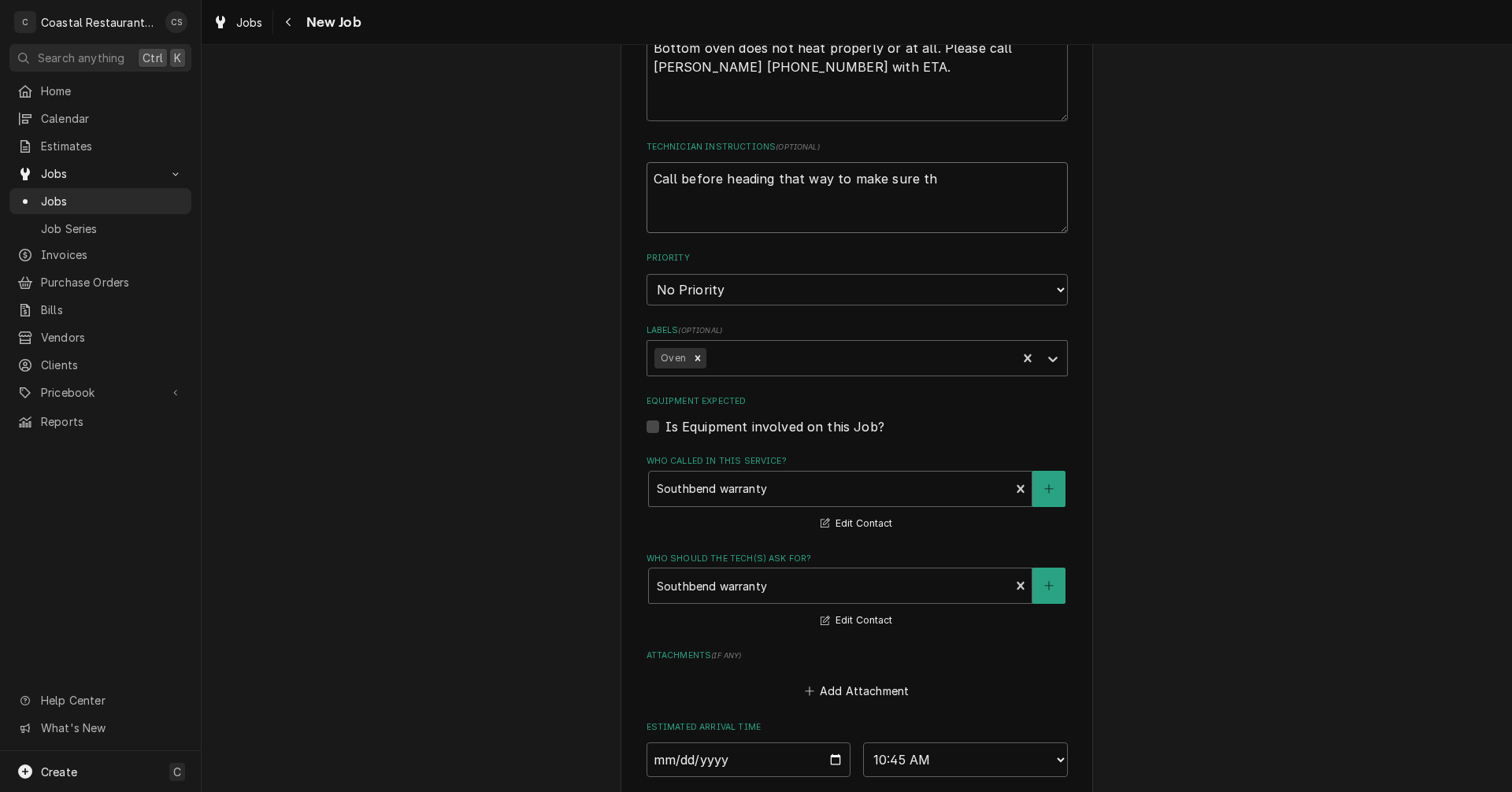
type textarea "Call before heading that way to make sure the"
type textarea "x"
type textarea "Call before heading that way to make sure they"
type textarea "x"
type textarea "Call before heading that way to make sure they"
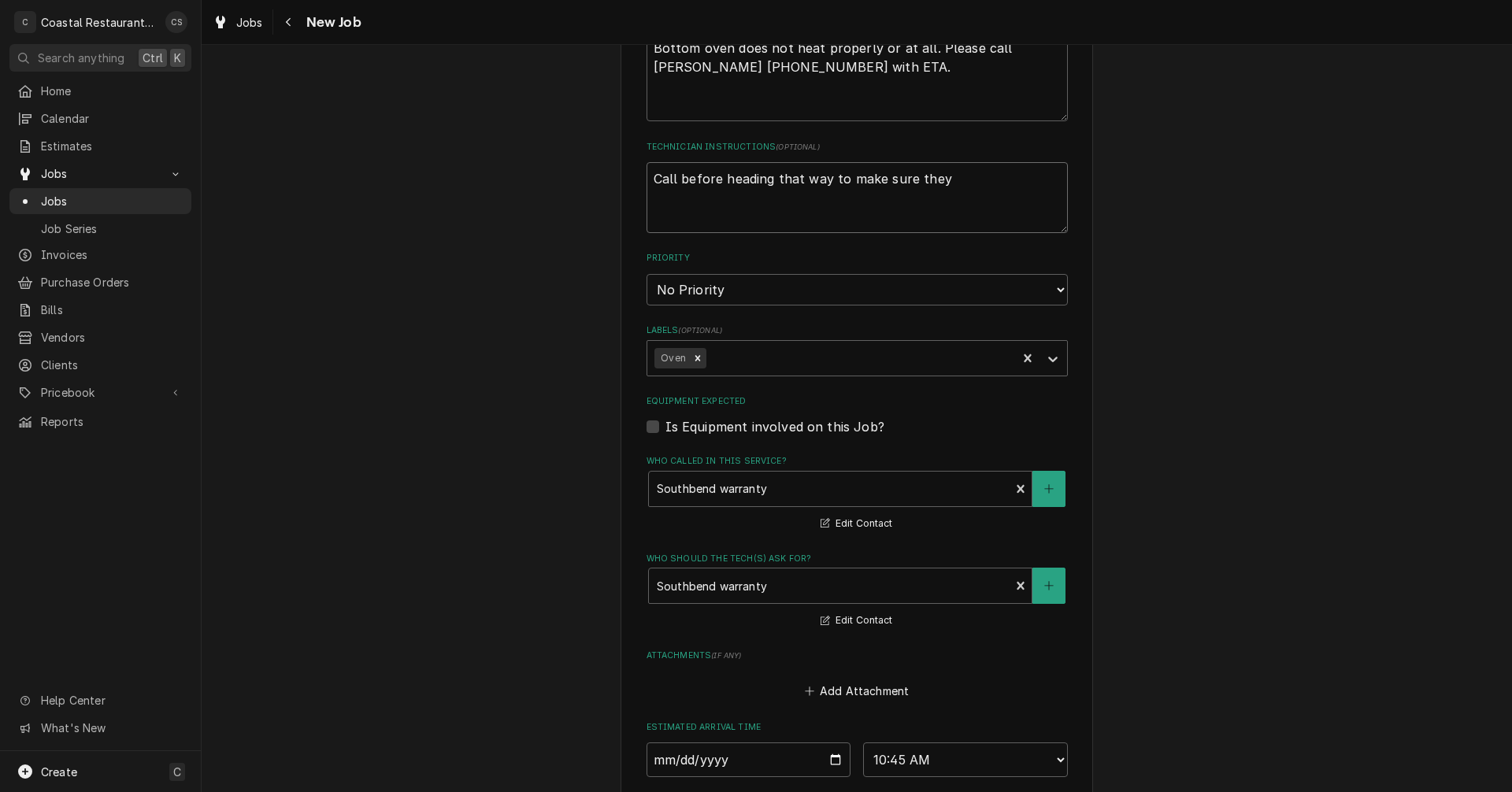
type textarea "x"
type textarea "Call before heading that way to make sure they a"
type textarea "x"
type textarea "Call before heading that way to make sure they ar"
type textarea "x"
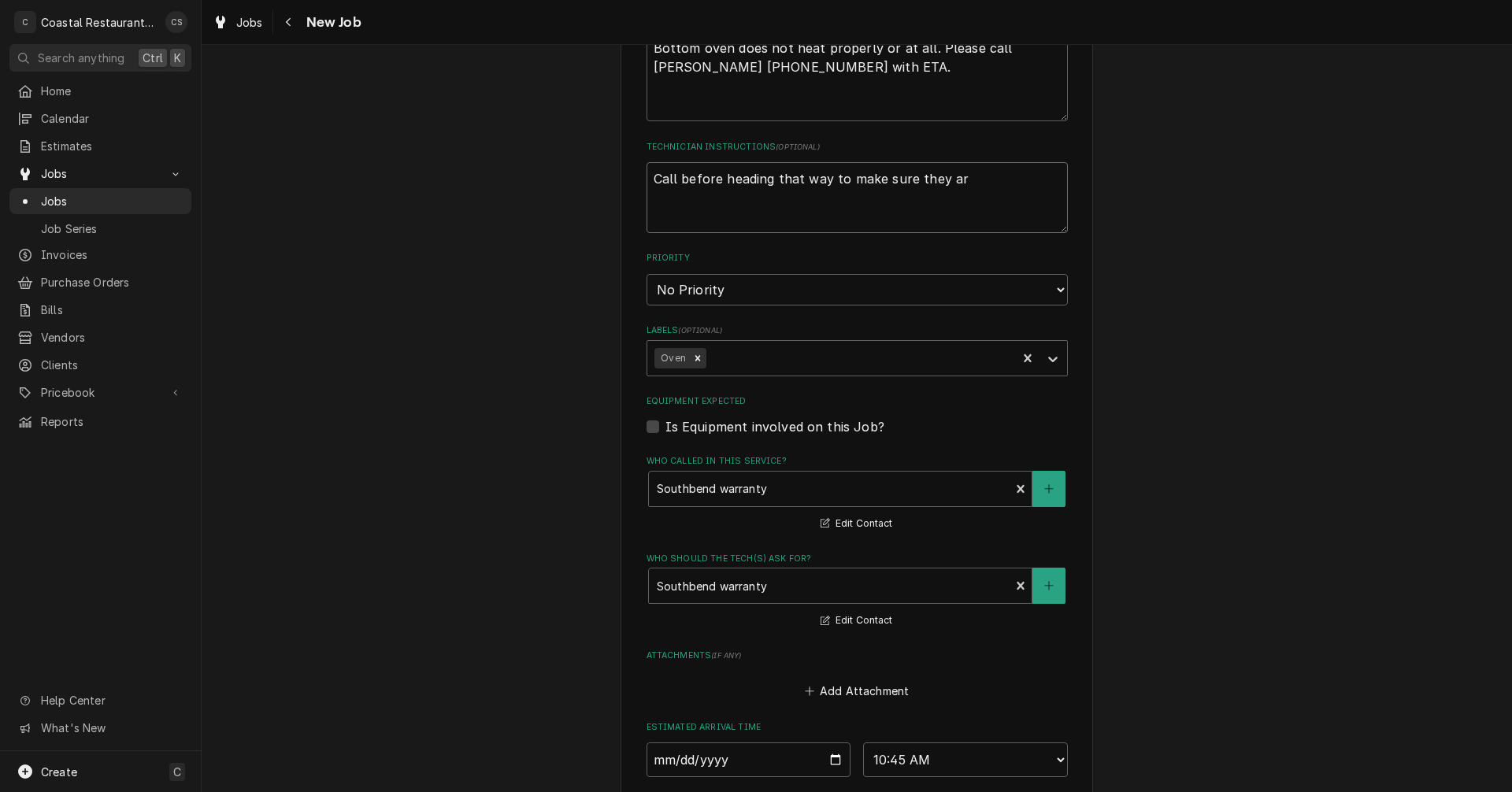
type textarea "Call before heading that way to make sure they are"
type textarea "x"
type textarea "Call before heading that way to make sure they are"
type textarea "x"
type textarea "Call before heading that way to make sure they are a"
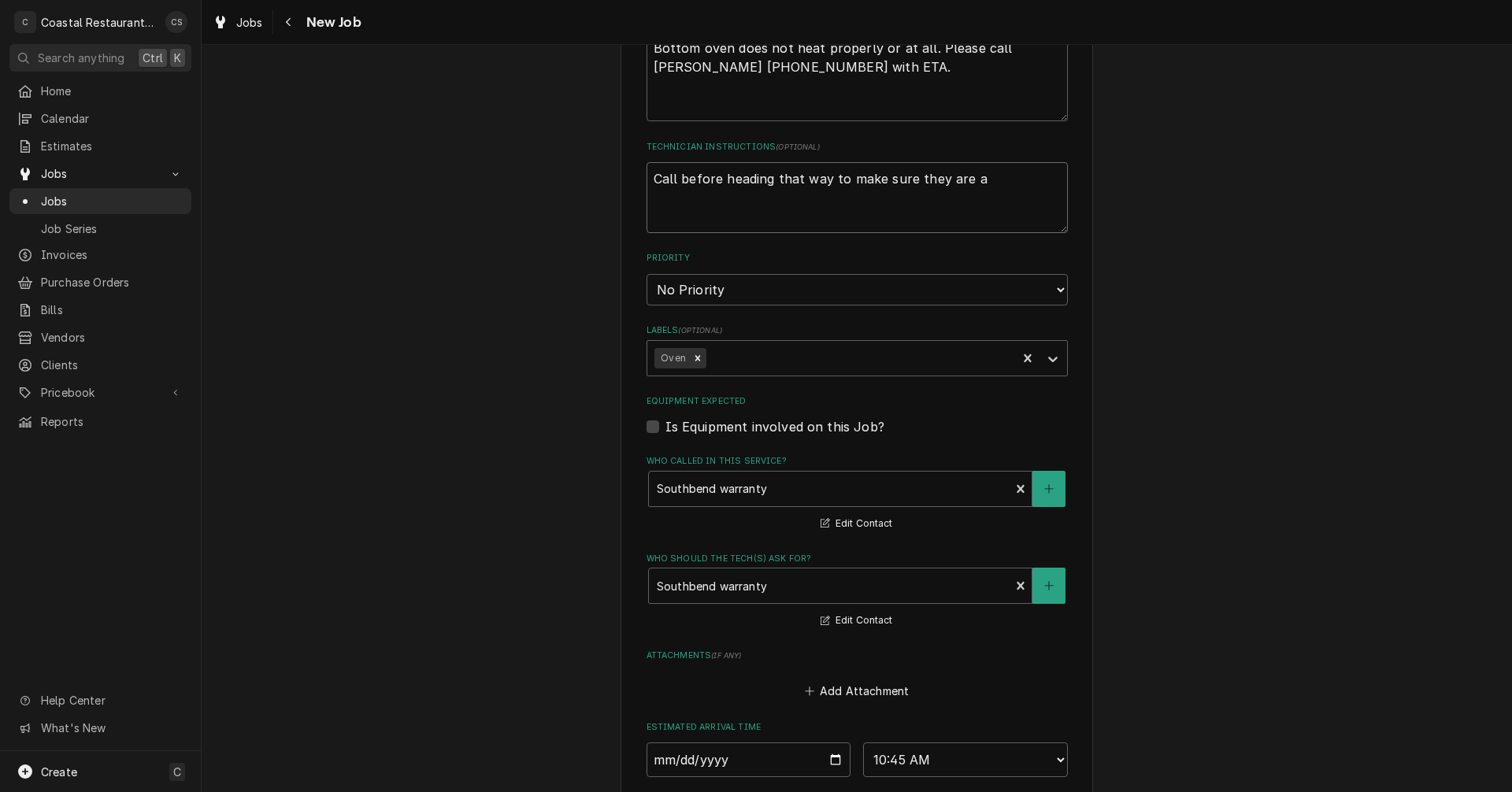
type textarea "x"
type textarea "Call before heading that way to make sure they are ab"
type textarea "x"
type textarea "Call before heading that way to make sure they are abv"
type textarea "x"
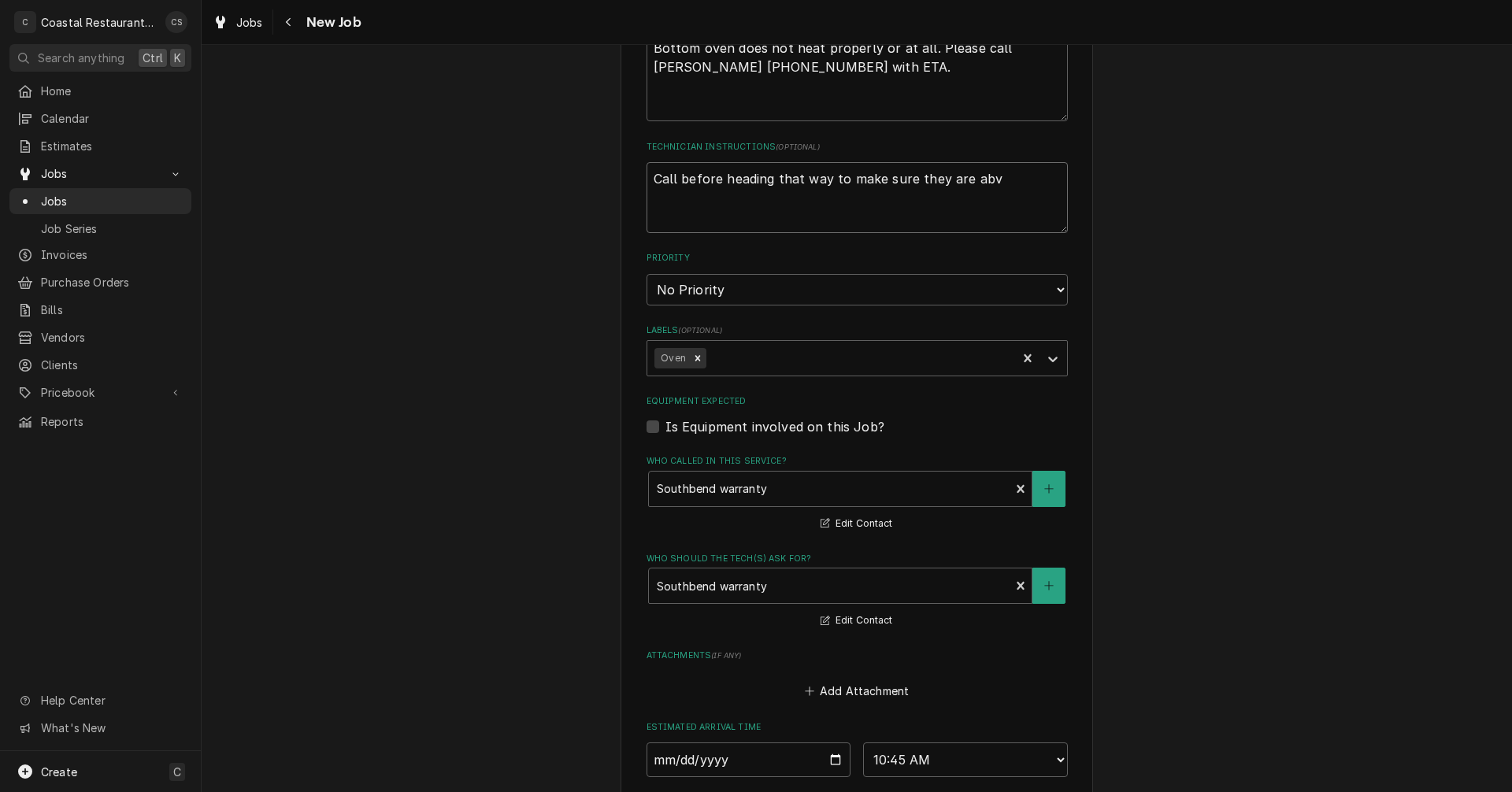
type textarea "Call before heading that way to make sure they are ab"
type textarea "x"
type textarea "Call before heading that way to make sure they are a"
type textarea "x"
type textarea "Call before heading that way to make sure they are av"
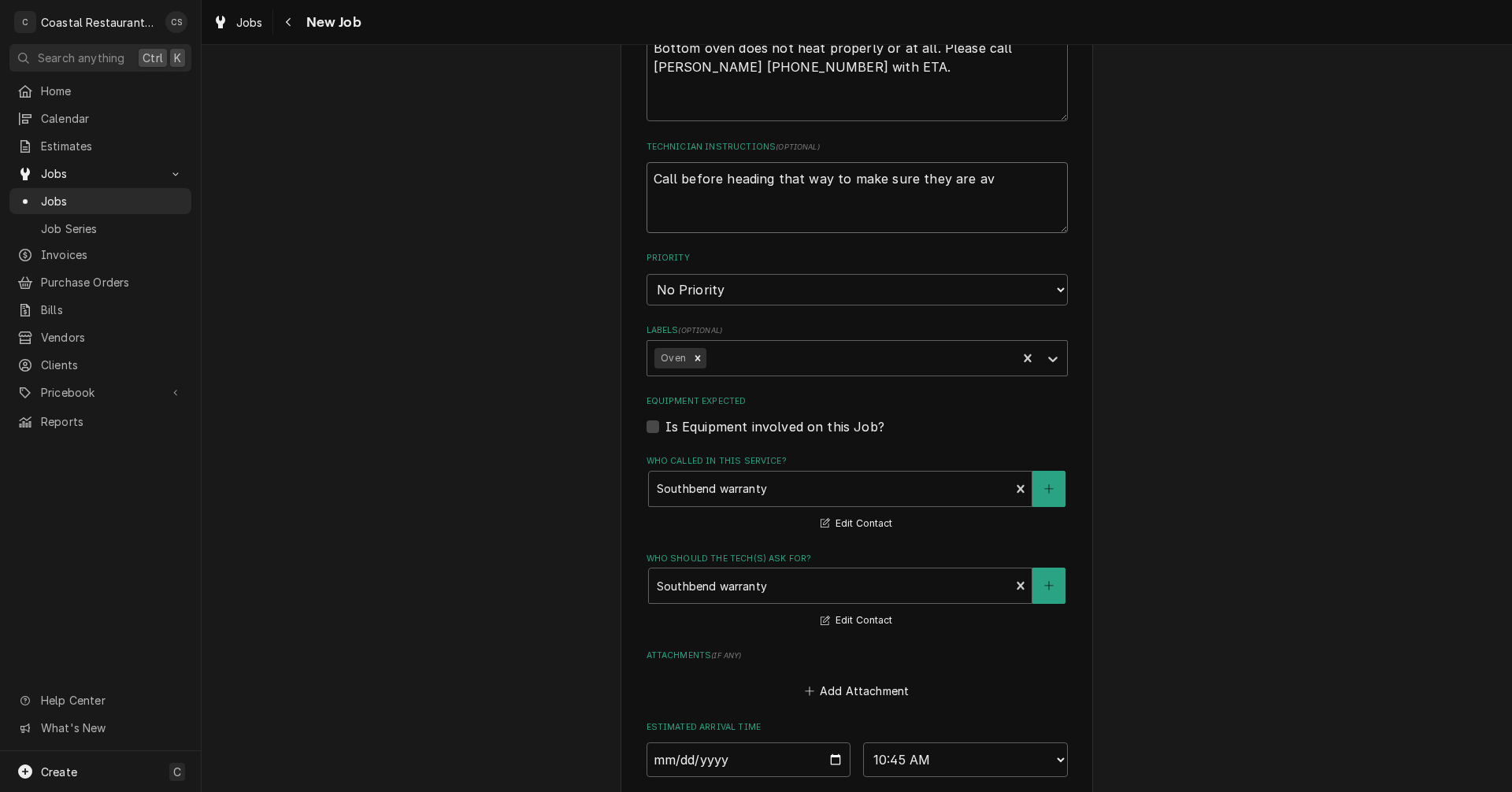
type textarea "x"
type textarea "Call before heading that way to make sure they are ava"
type textarea "x"
type textarea "Call before heading that way to make sure they are avai"
type textarea "x"
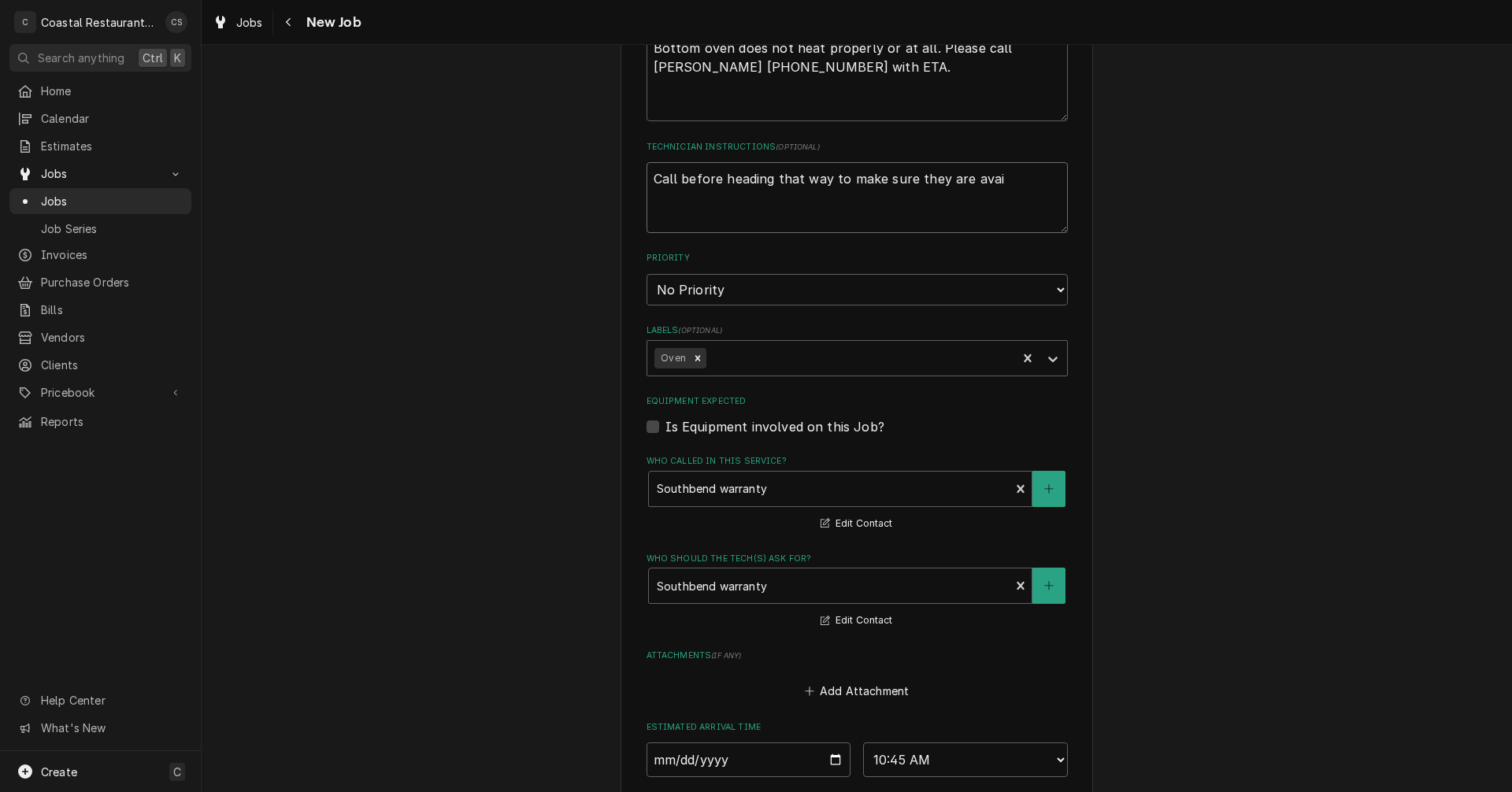
type textarea "Call before heading that way to make sure they are avail"
type textarea "x"
type textarea "Call before heading that way to make sure they are availa"
type textarea "x"
type textarea "Call before heading that way to make sure they are availab"
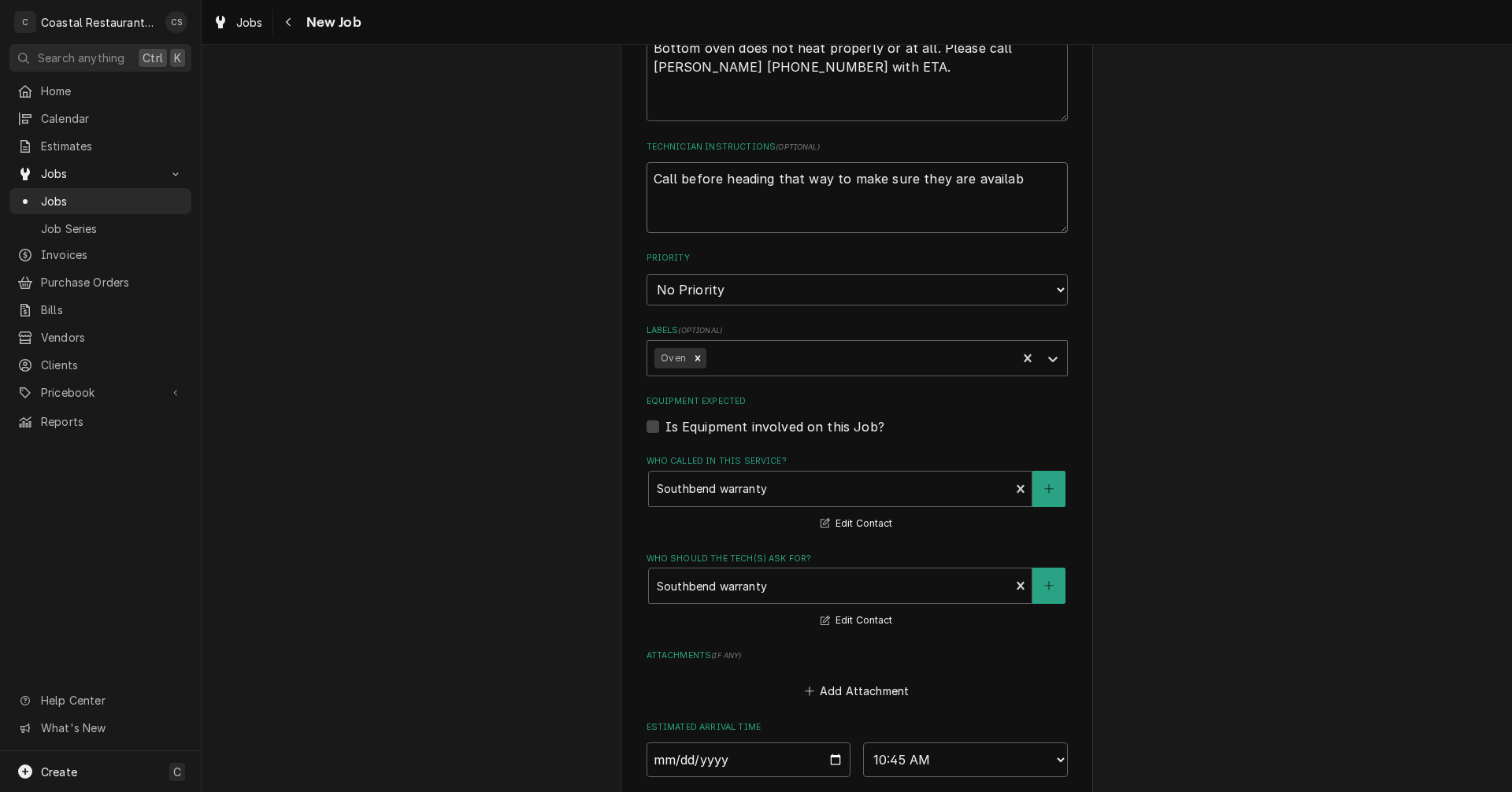
type textarea "x"
type textarea "Call before heading that way to make sure they are availabl"
type textarea "x"
type textarea "Call before heading that way to make sure they are available"
type textarea "x"
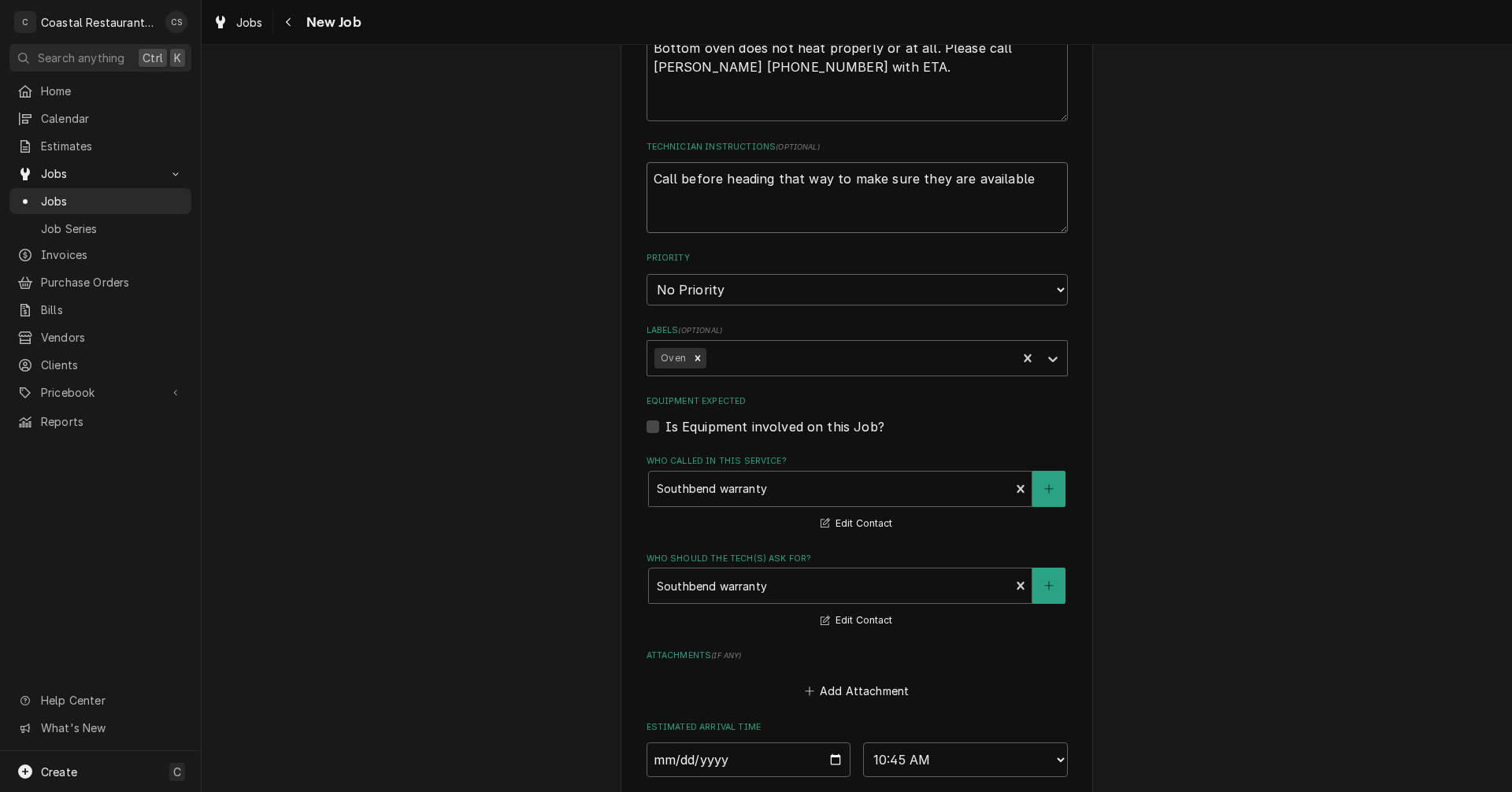
type textarea "Call before heading that way to make sure they are available."
type textarea "x"
type textarea "Call before heading that way to make sure they are available."
type textarea "x"
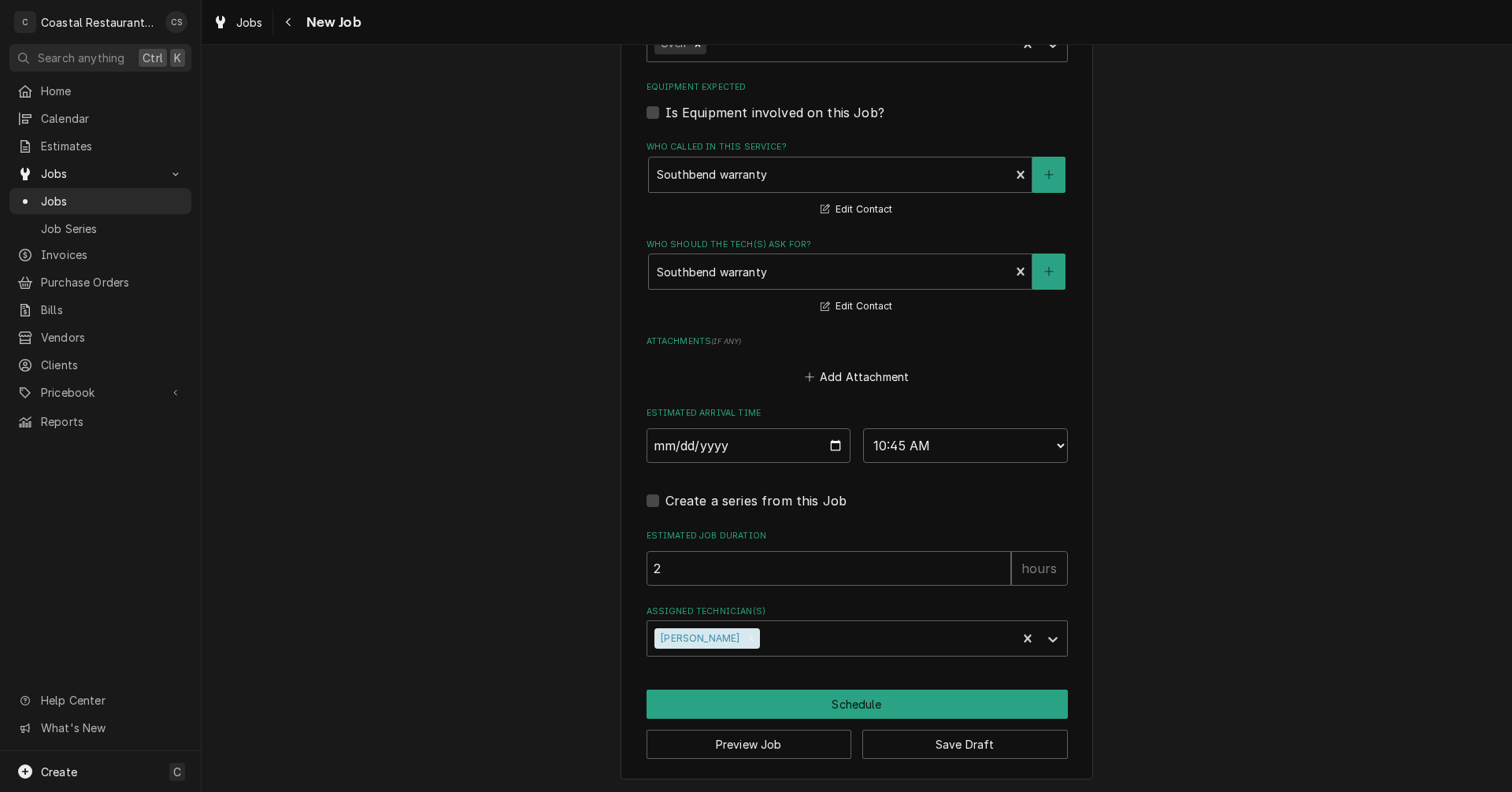
scroll to position [1415, 0]
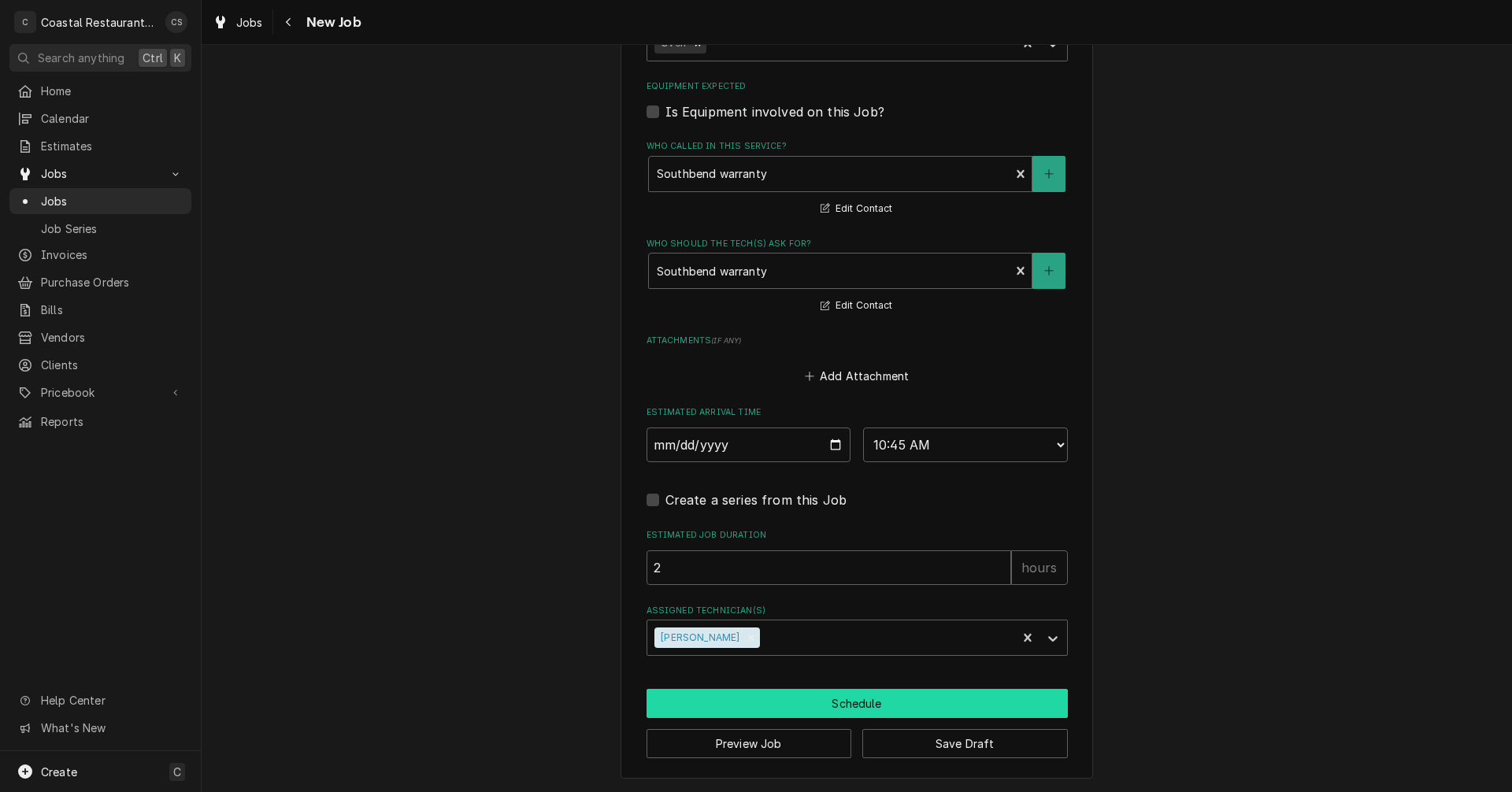
type textarea "Call before heading that way to make sure they are available."
click at [847, 706] on button "Schedule" at bounding box center [858, 703] width 422 height 29
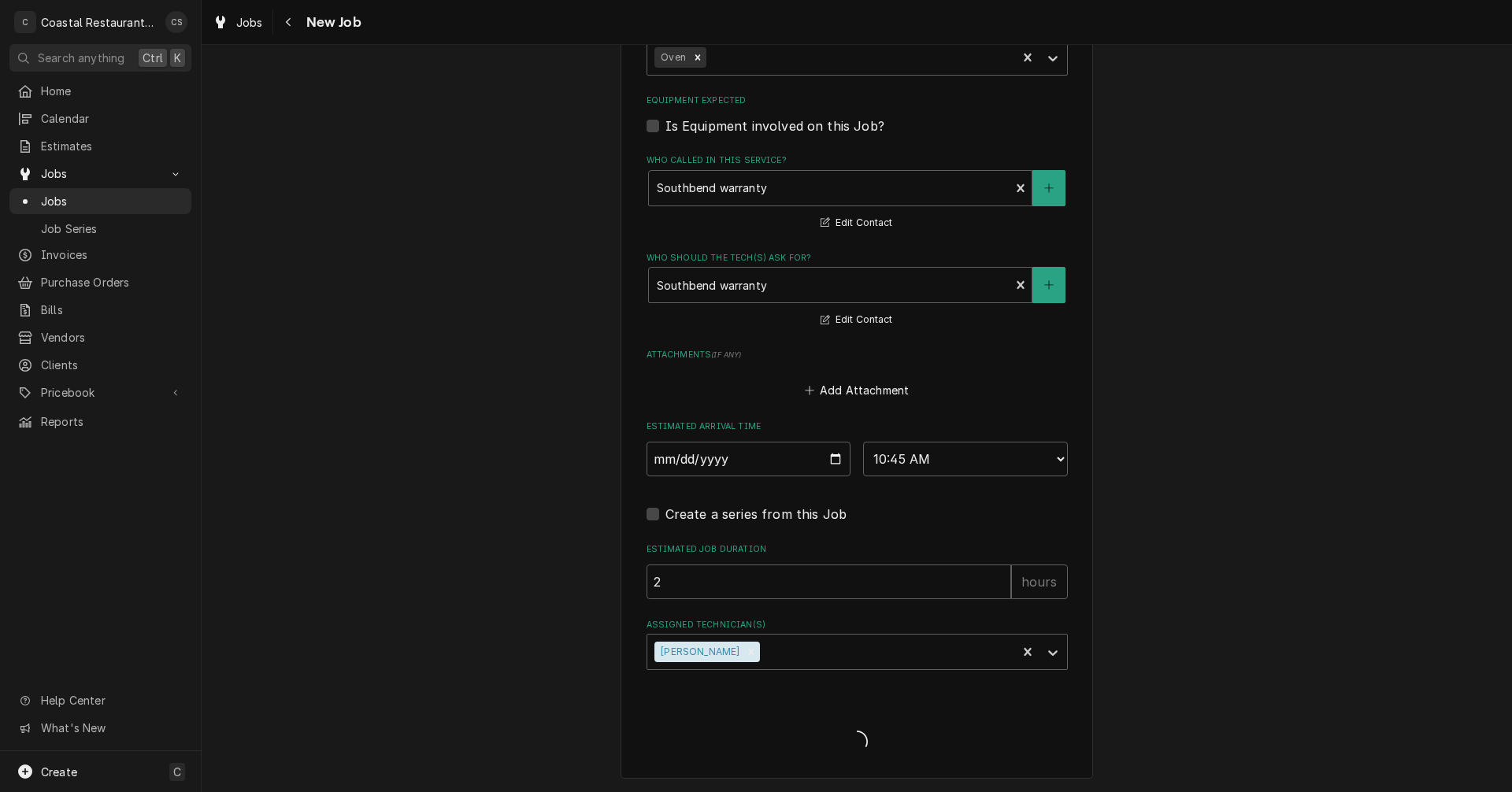
scroll to position [1400, 0]
type textarea "x"
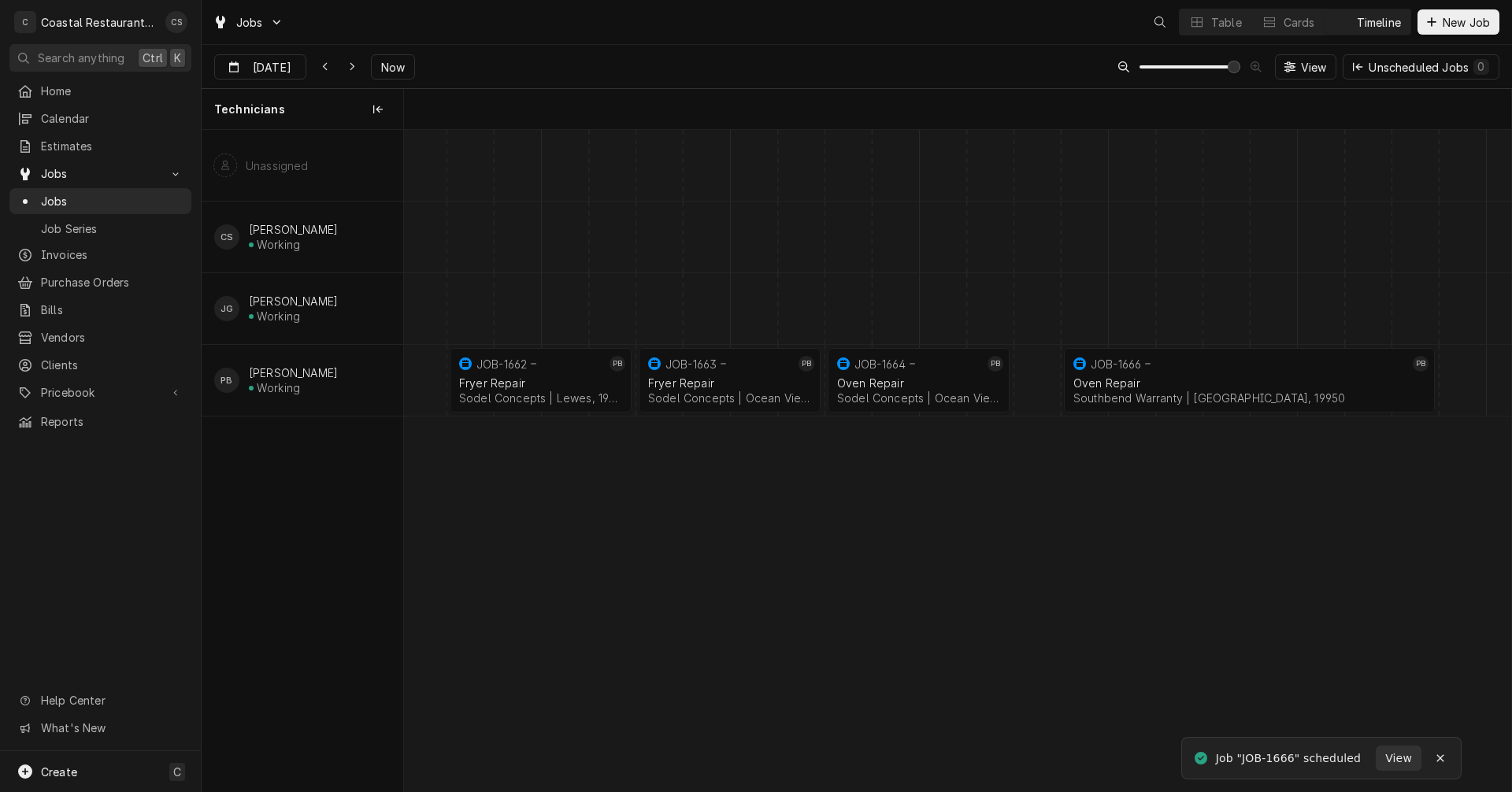
scroll to position [0, 21980]
